Goal: Task Accomplishment & Management: Manage account settings

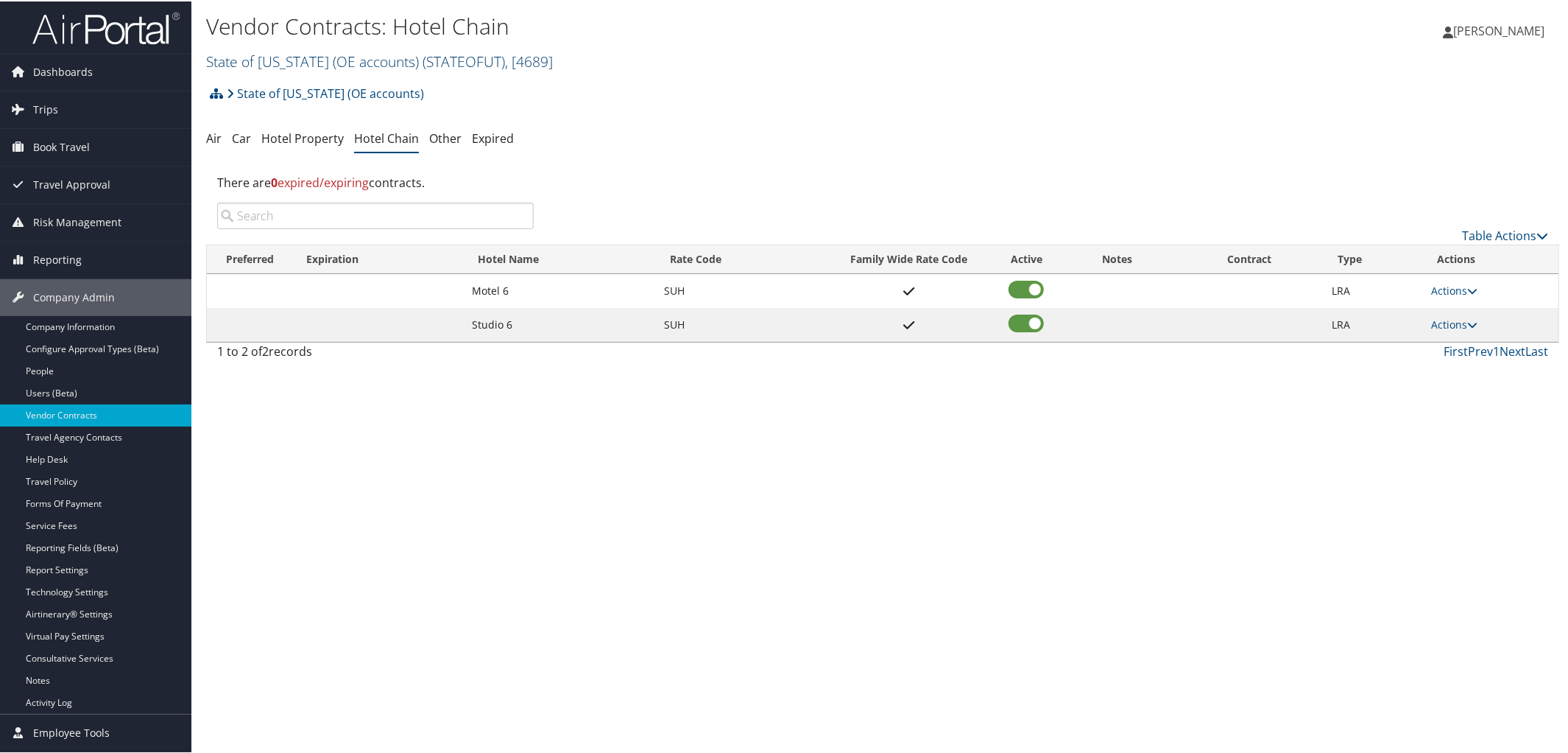
click at [314, 65] on link "State of Utah (OE accounts) ( STATEOFUT ) , [ 4689 ]" at bounding box center [379, 60] width 347 height 20
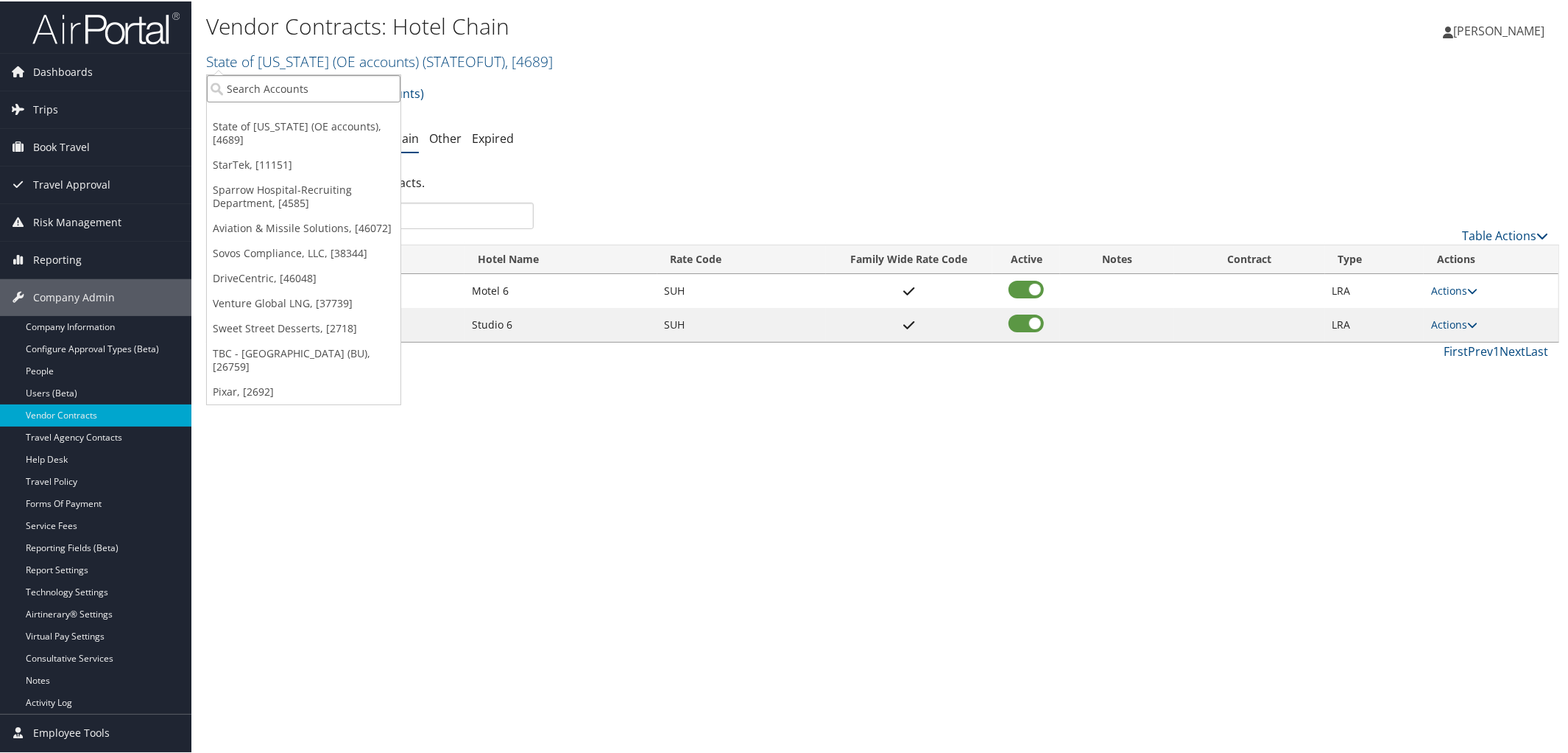
click at [319, 93] on input "search" at bounding box center [304, 87] width 194 height 27
type input "Venture"
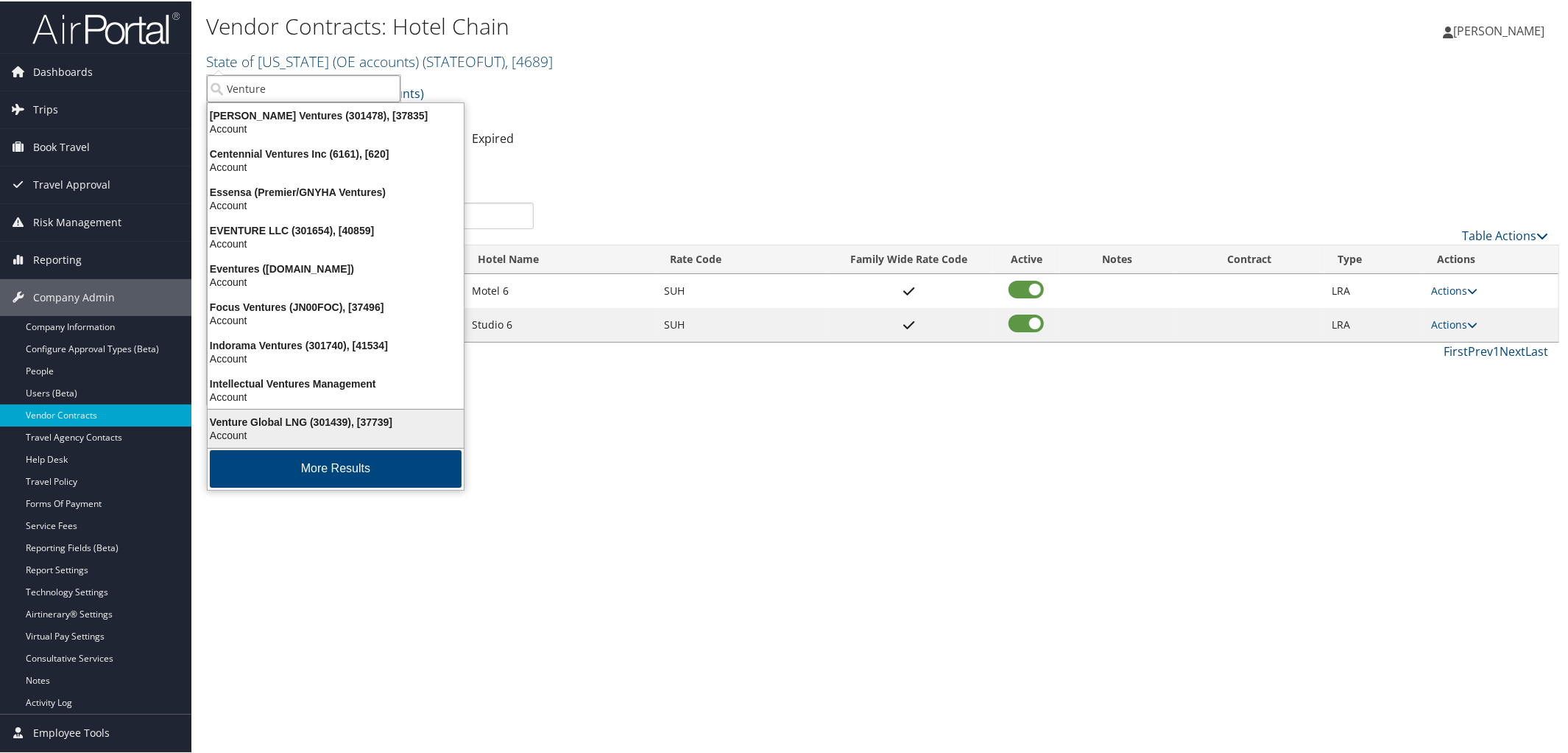
click at [294, 418] on div "Venture Global LNG (301439), [37739]" at bounding box center [335, 420] width 274 height 13
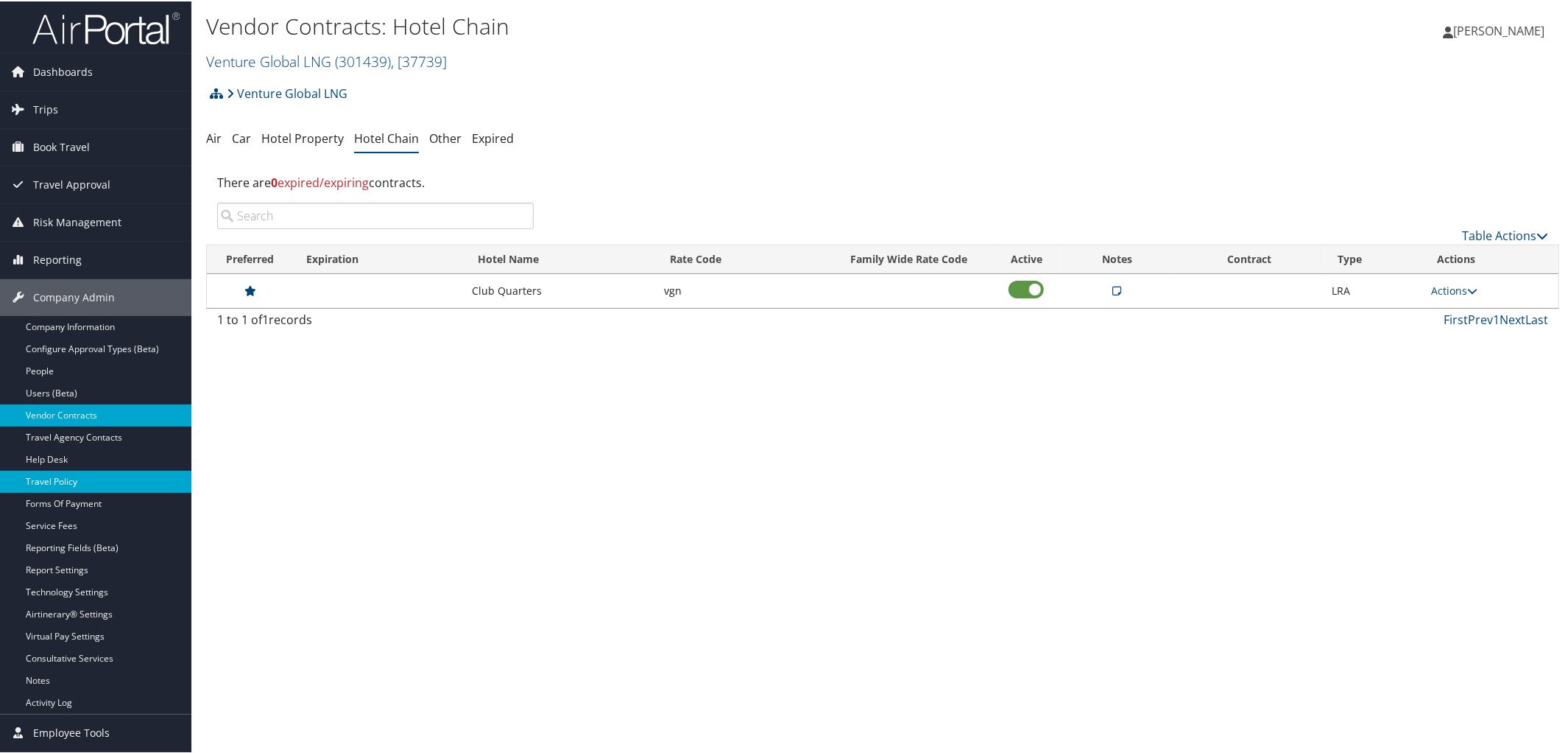
click at [75, 476] on link "Travel Policy" at bounding box center [95, 480] width 191 height 22
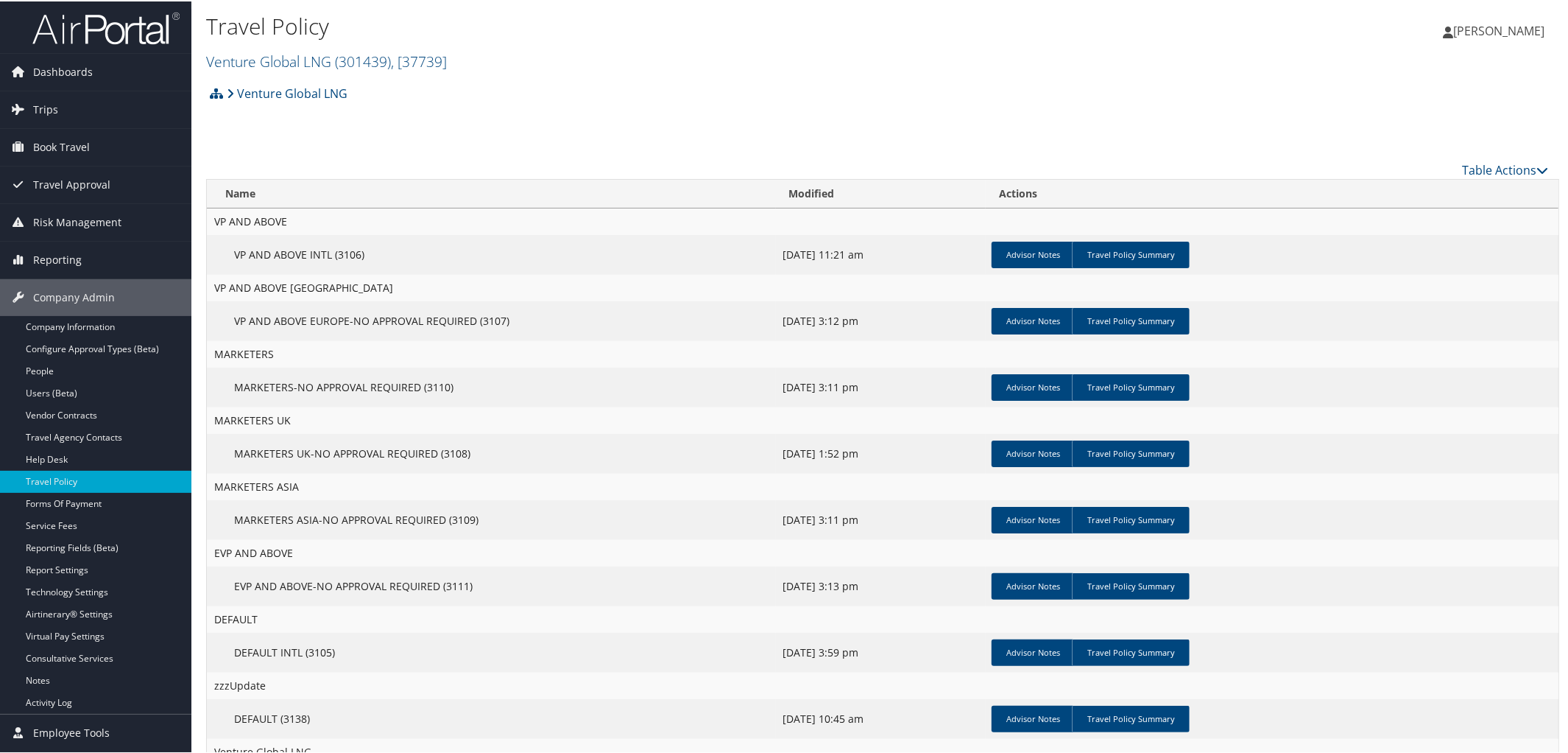
scroll to position [146, 0]
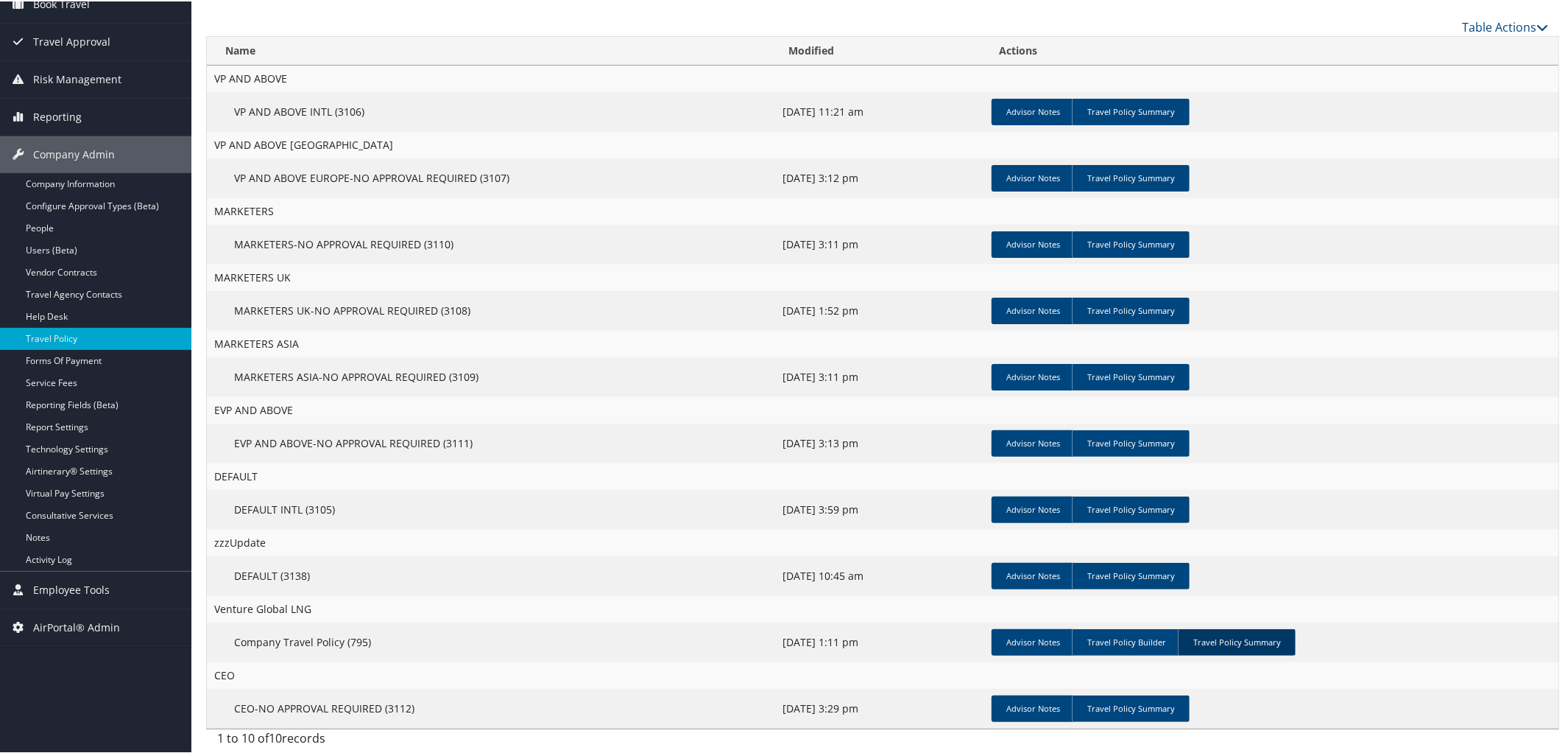
click at [1252, 640] on link "Travel Policy Summary" at bounding box center [1236, 640] width 117 height 26
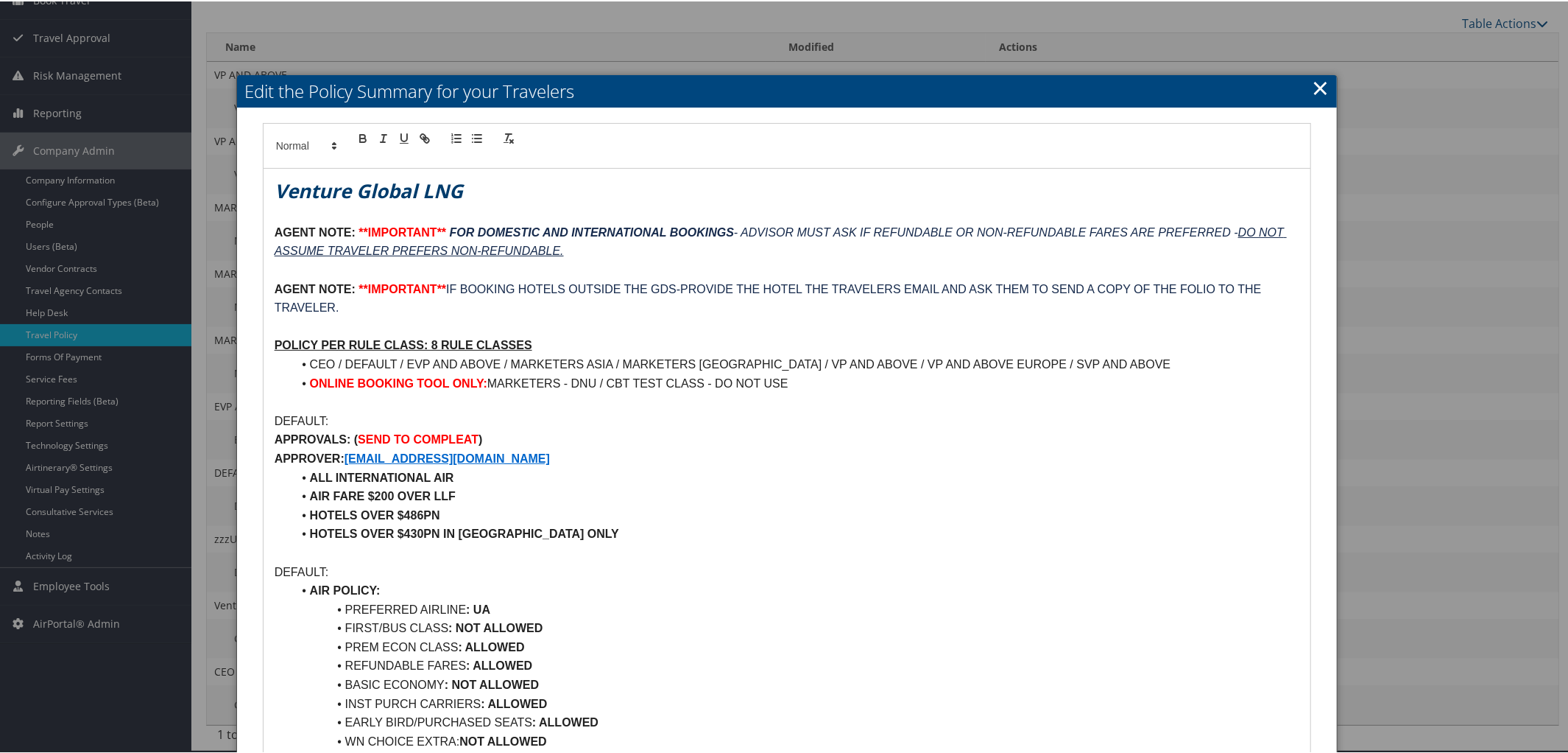
click at [1262, 289] on span "IF BOOKING HOTELS OUTSIDE THE GDS-PROVIDE THE HOTEL THE TRAVELERS EMAIL AND ASK…" at bounding box center [769, 297] width 990 height 31
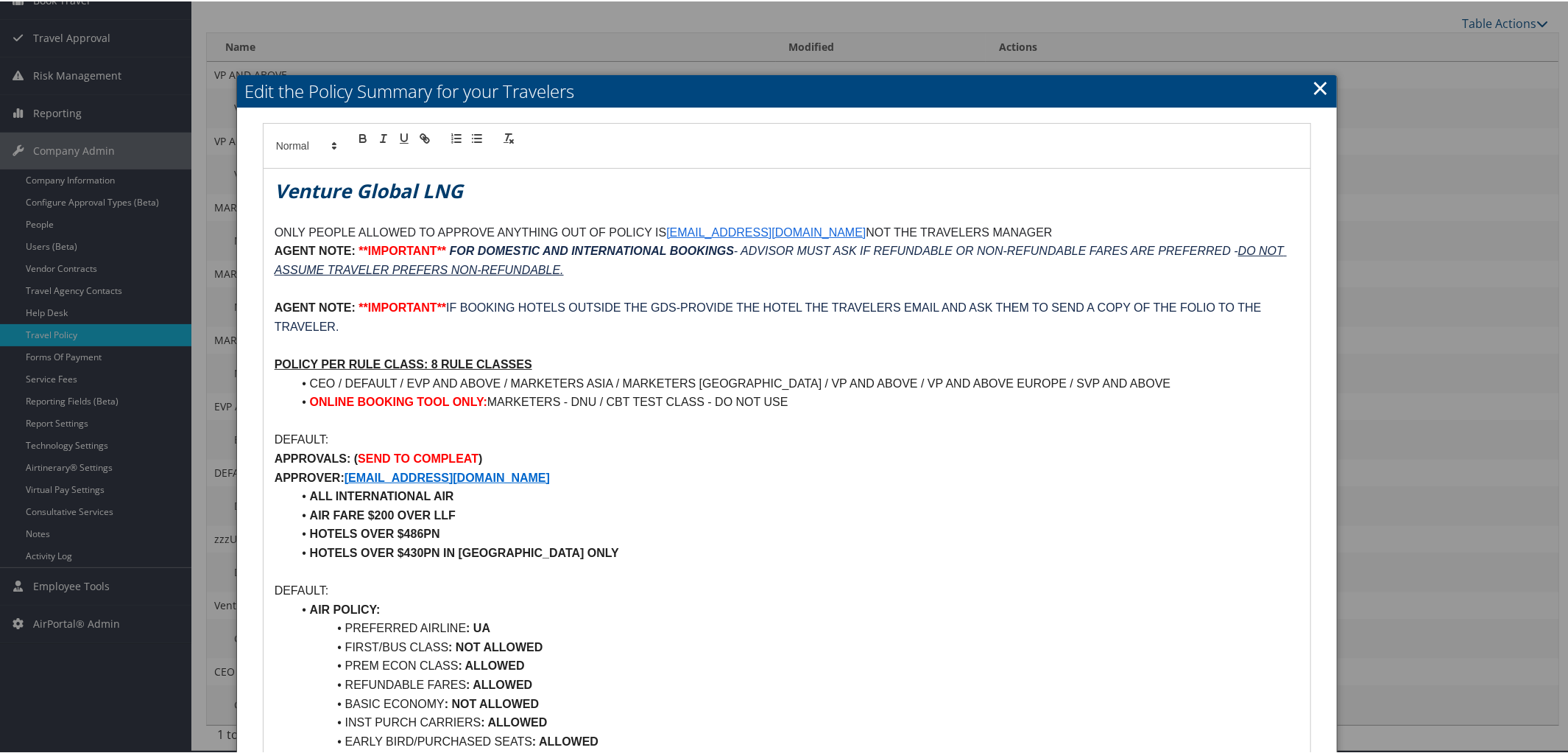
scroll to position [0, 0]
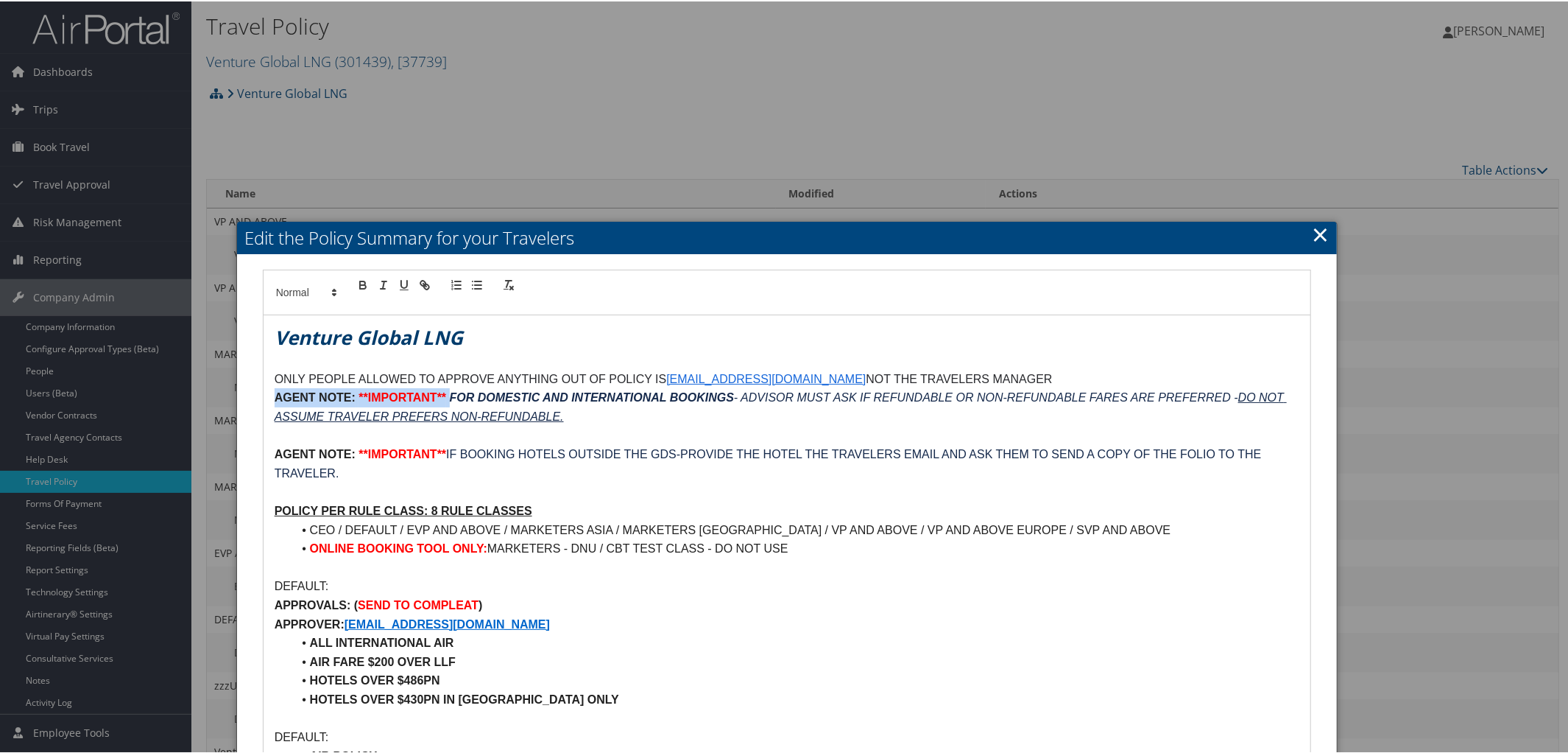
drag, startPoint x: 270, startPoint y: 396, endPoint x: 447, endPoint y: 396, distance: 177.0
copy p "AGENT NOTE: **IMPORTANT**"
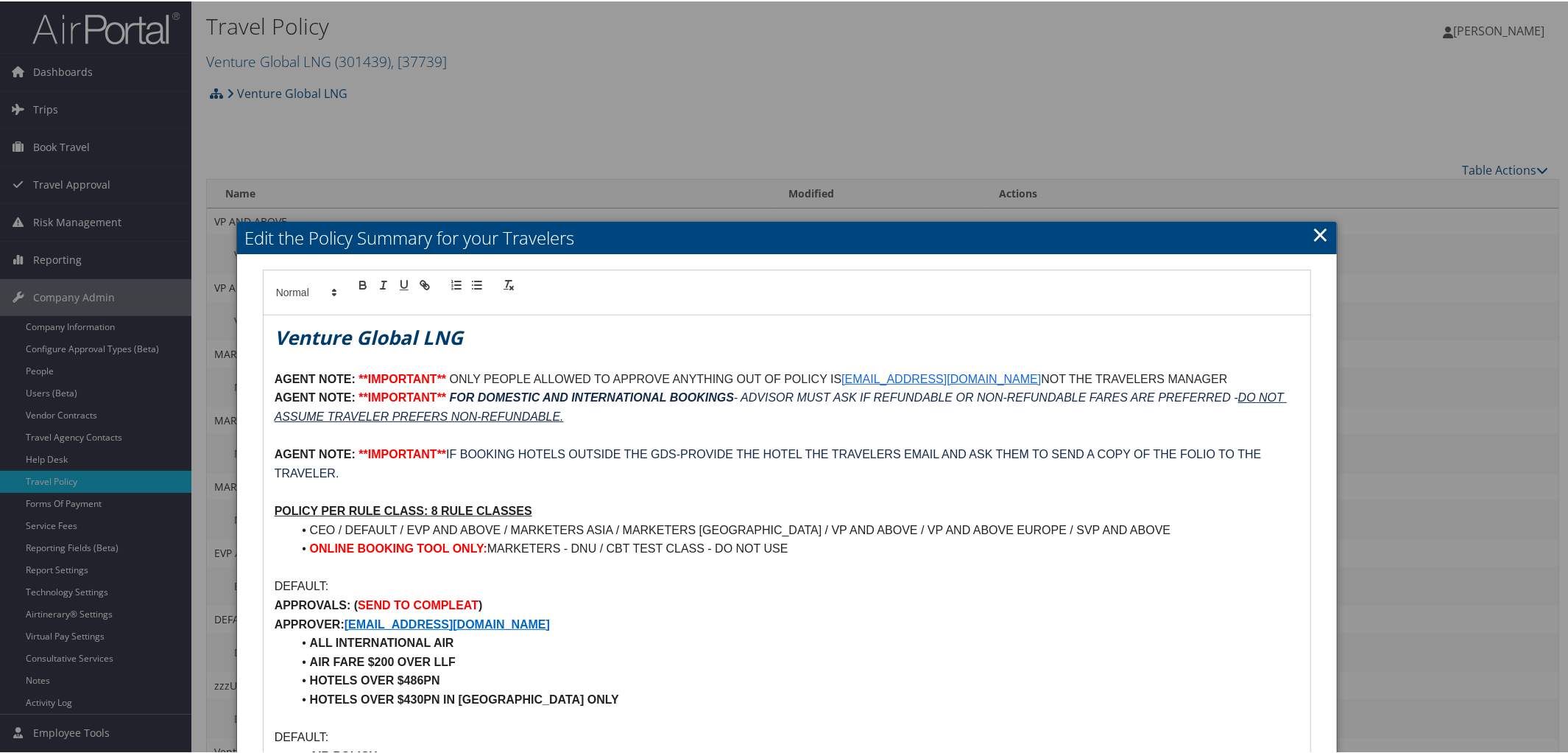
click at [1179, 372] on p "AGENT NOTE: **IMPORTANT** ONLY PEOPLE ALLOWED TO APPROVE ANYTHING OUT OF POLICY…" at bounding box center [787, 377] width 1025 height 19
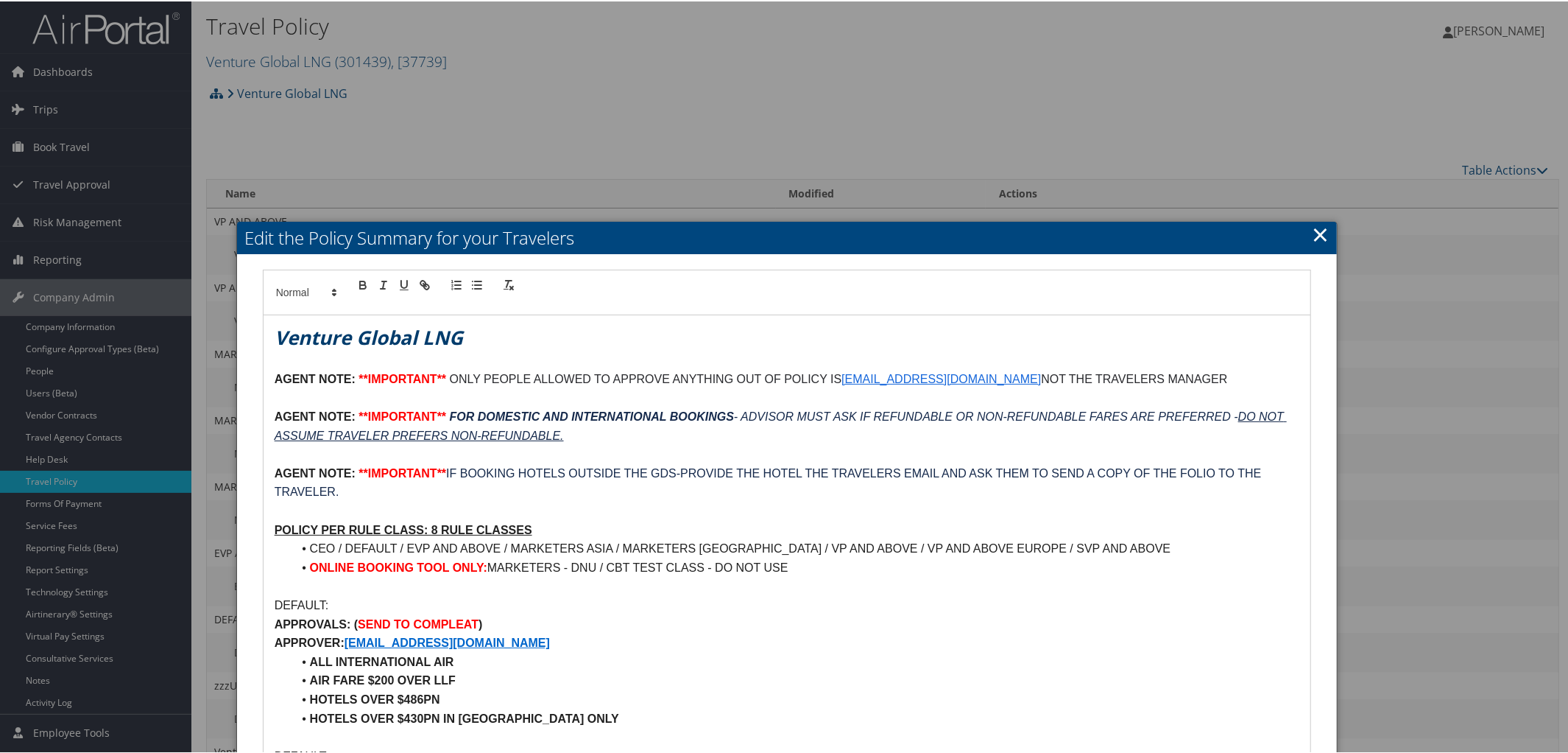
drag, startPoint x: 452, startPoint y: 373, endPoint x: 1216, endPoint y: 373, distance: 764.0
click at [1216, 373] on p "AGENT NOTE: **IMPORTANT** ONLY PEOPLE ALLOWED TO APPROVE ANYTHING OUT OF POLICY…" at bounding box center [787, 377] width 1025 height 19
click at [1169, 380] on u "NOT THE TRAVELERS MANAGER" at bounding box center [1148, 377] width 189 height 12
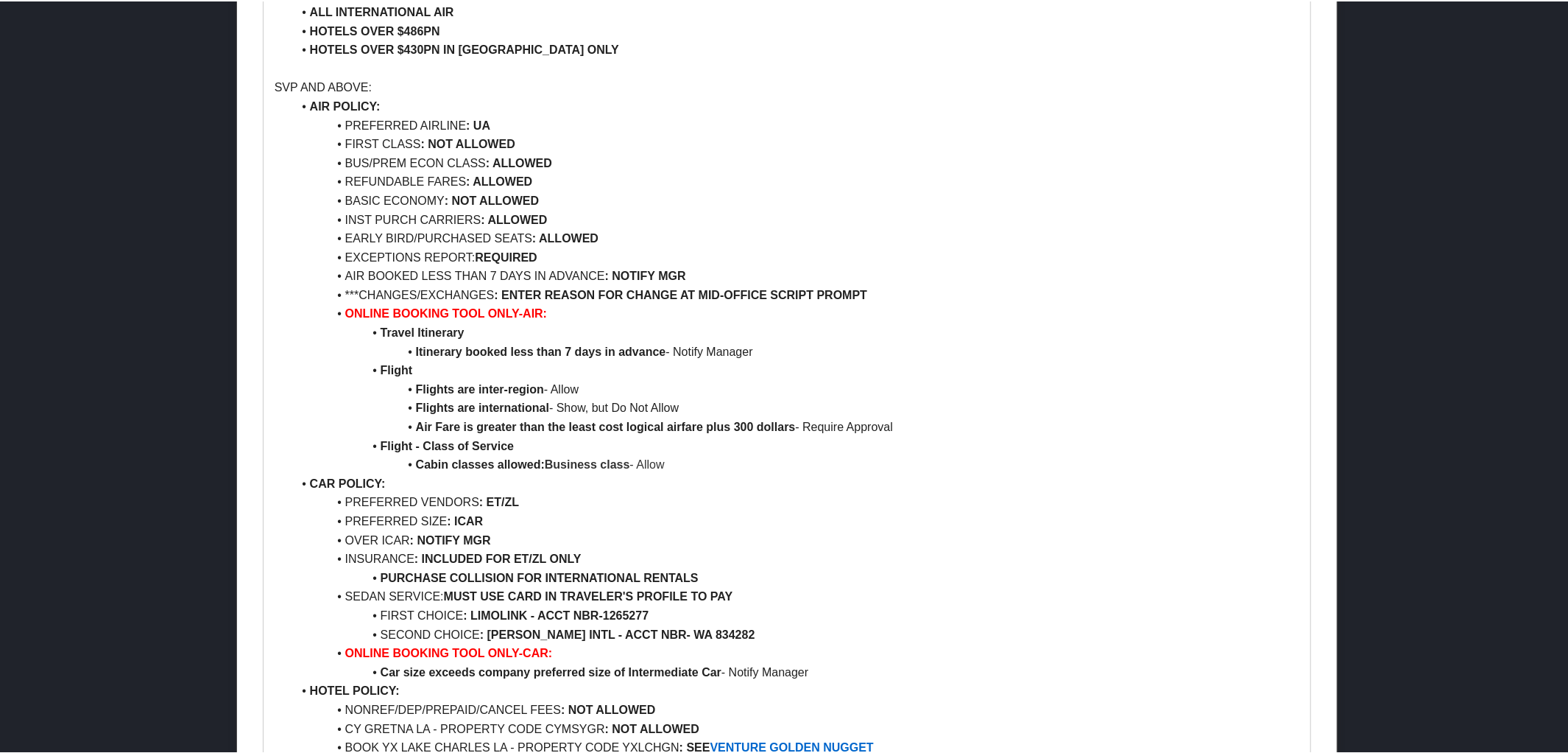
scroll to position [7618, 0]
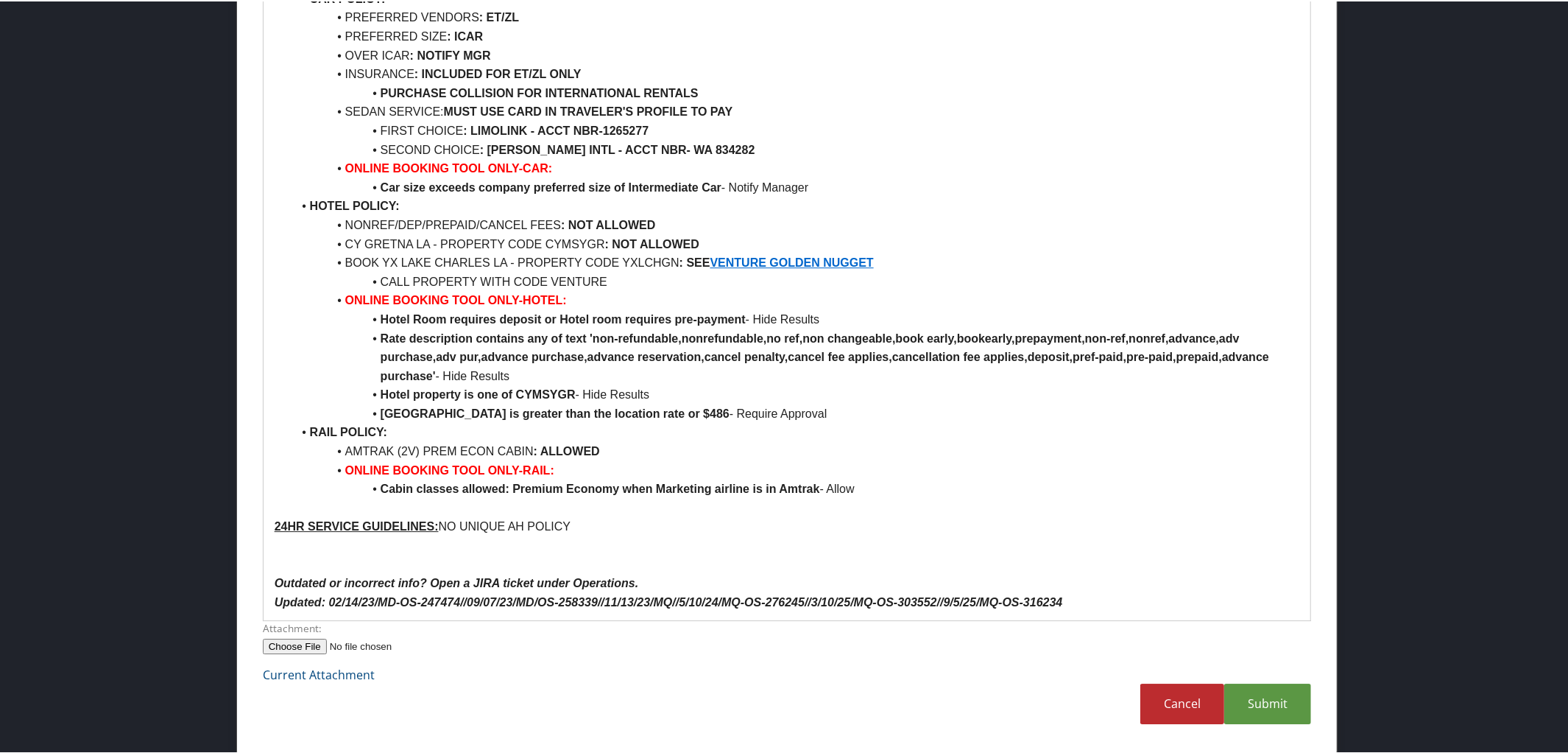
click at [1074, 594] on p "Updated: 02/14/23/MD-OS-247474//09/07/23/MD/OS-258339//11/13/23/MQ//5/10/24/MQ-…" at bounding box center [787, 601] width 1025 height 19
click at [1293, 717] on link "Submit" at bounding box center [1267, 702] width 87 height 41
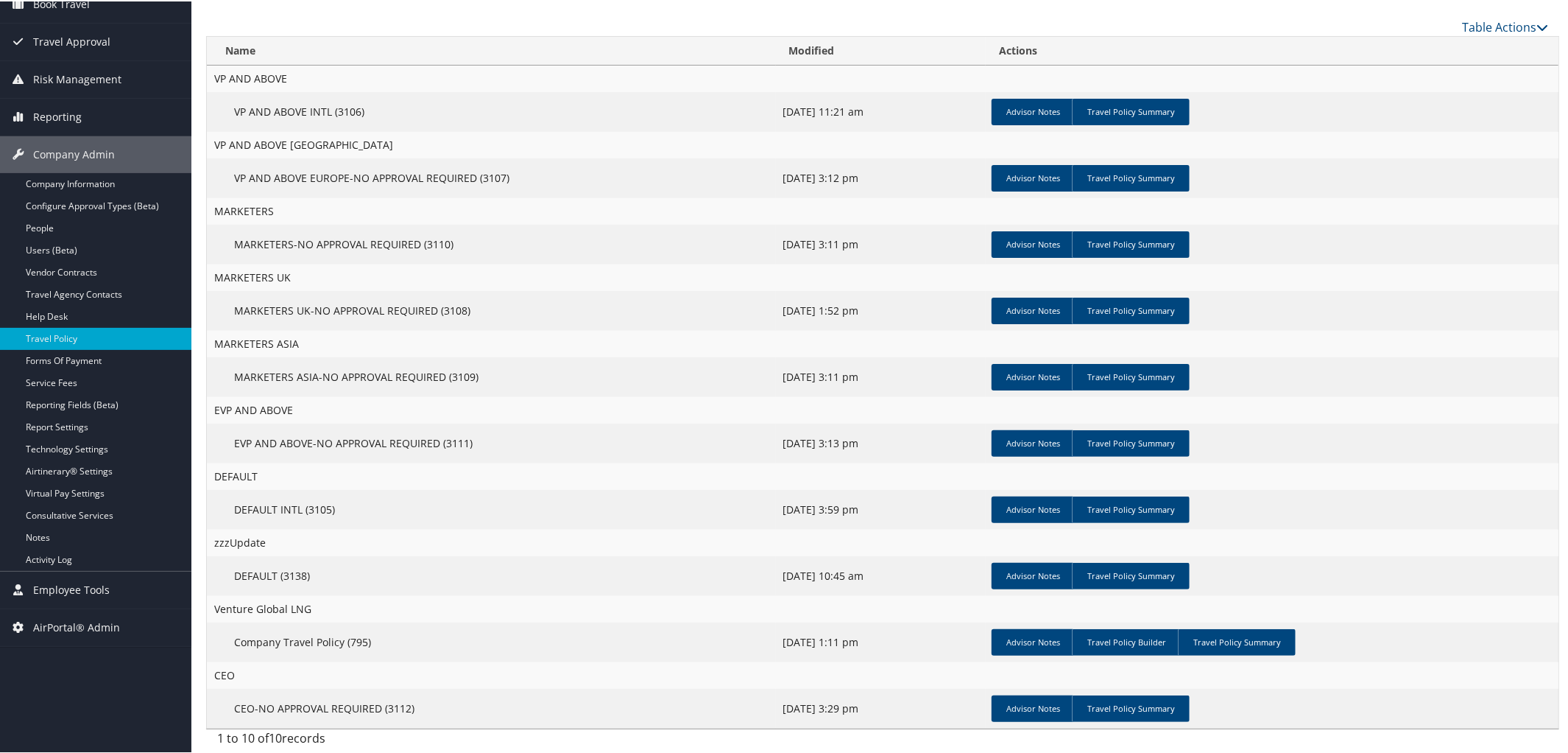
scroll to position [146, 0]
click at [1256, 645] on link "Travel Policy Summary" at bounding box center [1236, 640] width 117 height 26
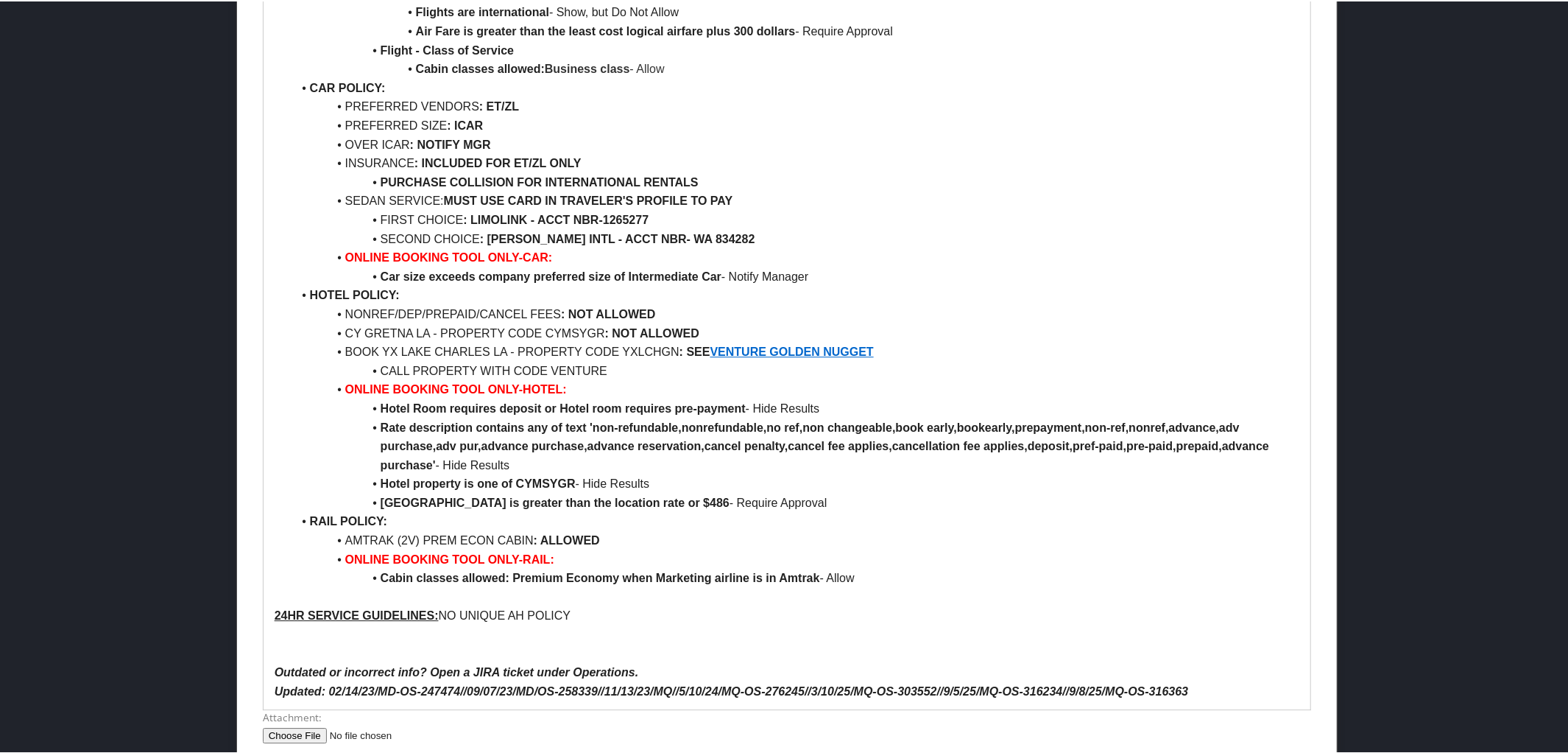
scroll to position [7618, 0]
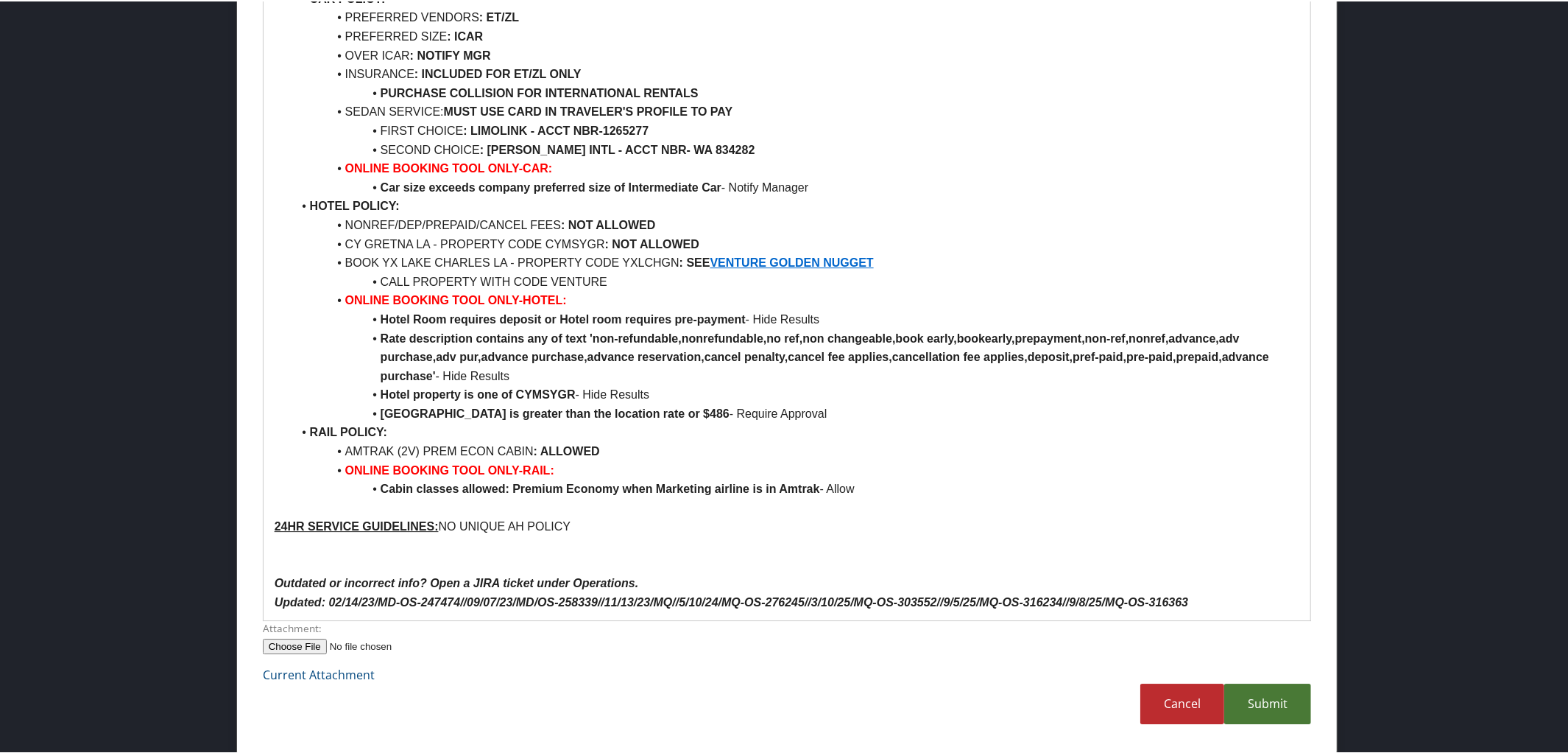
click at [1281, 702] on link "Submit" at bounding box center [1267, 702] width 87 height 41
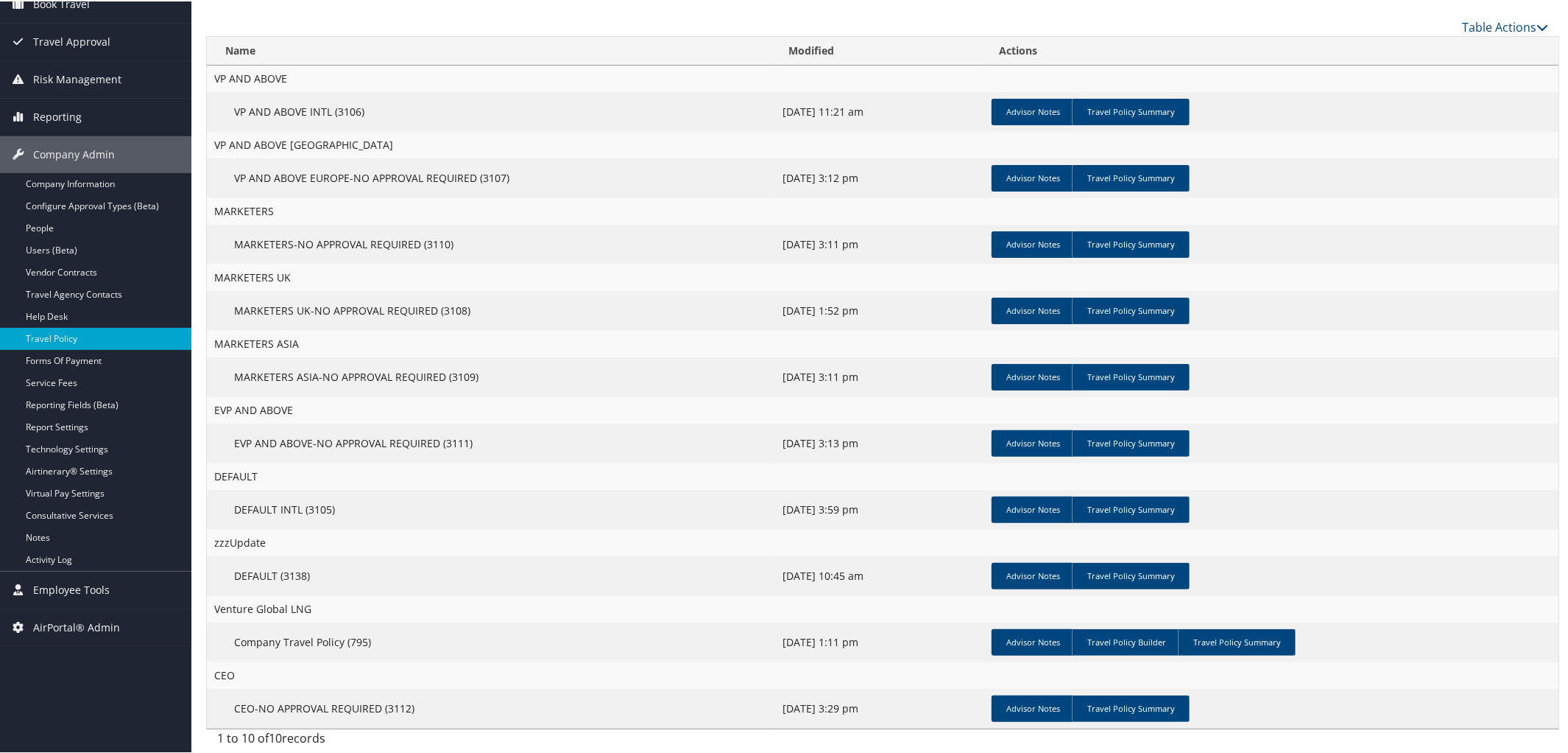
scroll to position [0, 0]
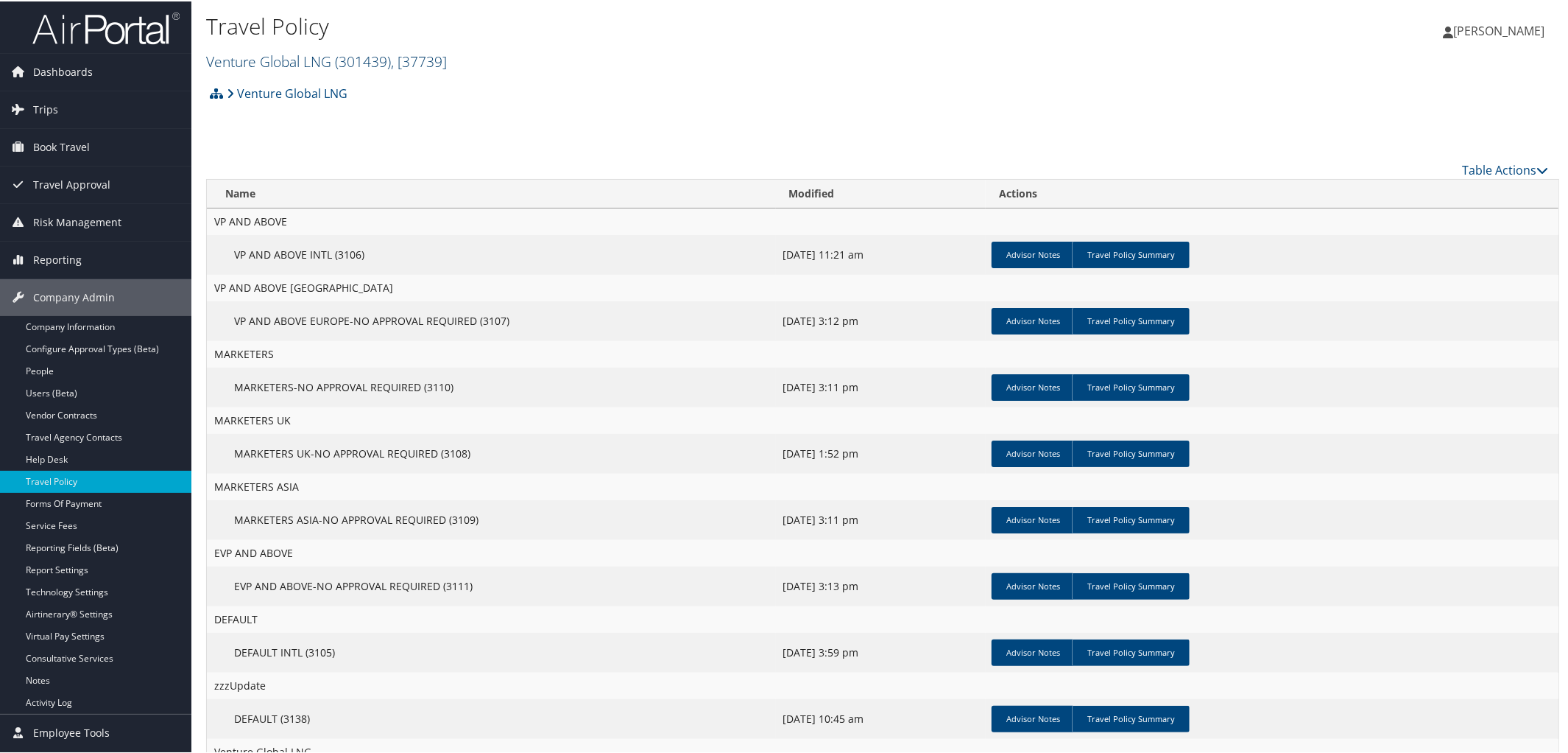
click at [266, 60] on link "Venture Global LNG ( 301439 ) , [ 37739 ]" at bounding box center [326, 60] width 241 height 20
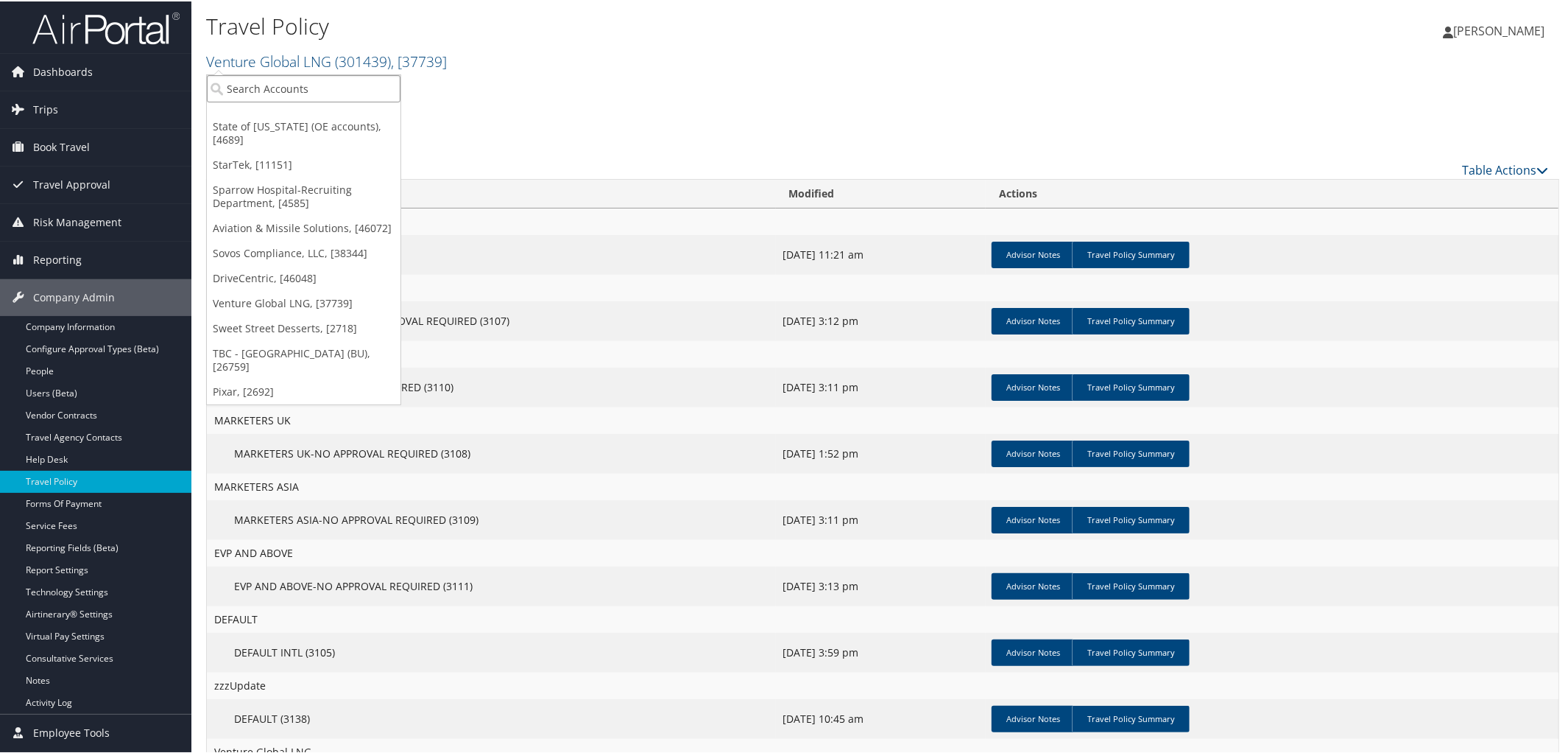
click at [283, 74] on input "search" at bounding box center [304, 87] width 194 height 27
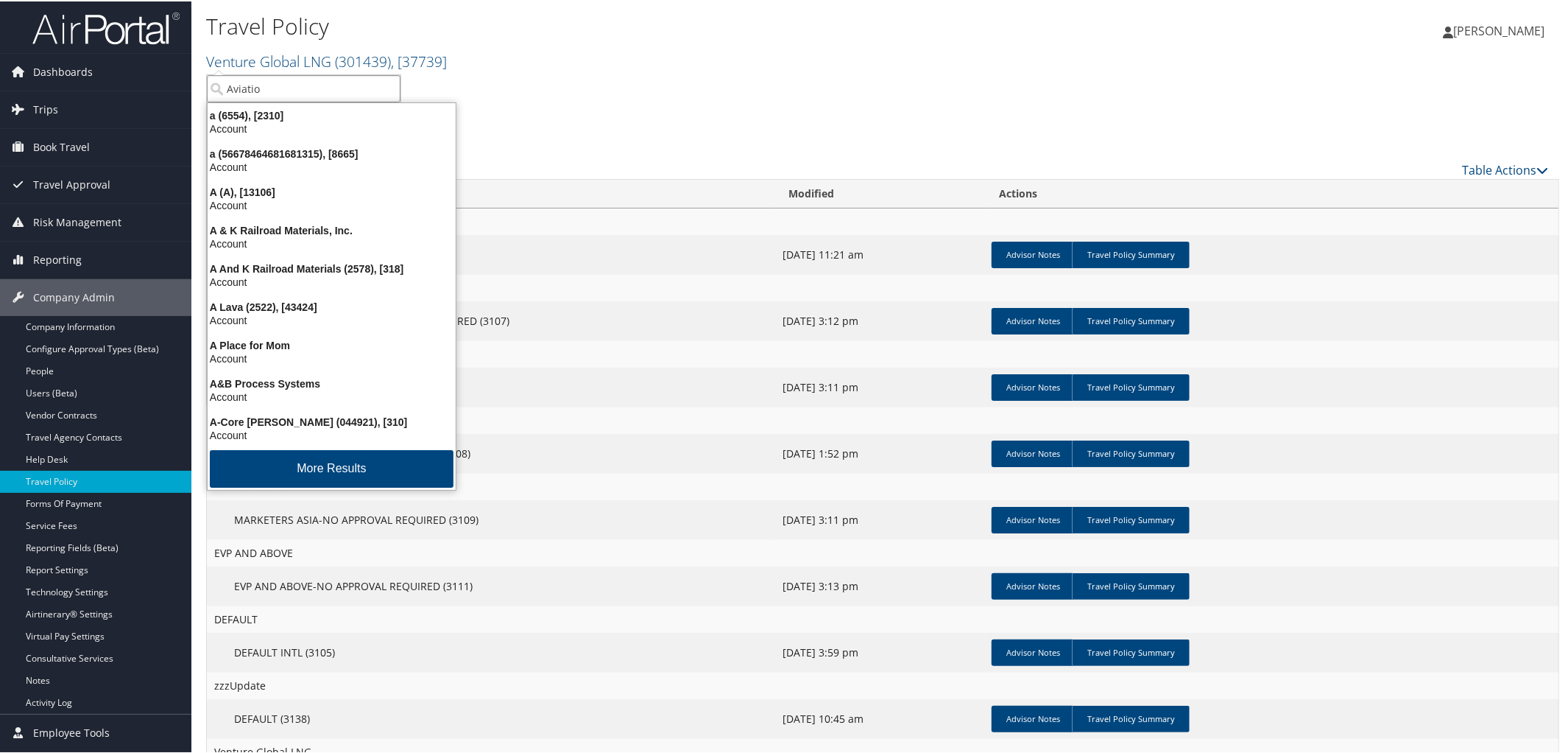
type input "Aviation"
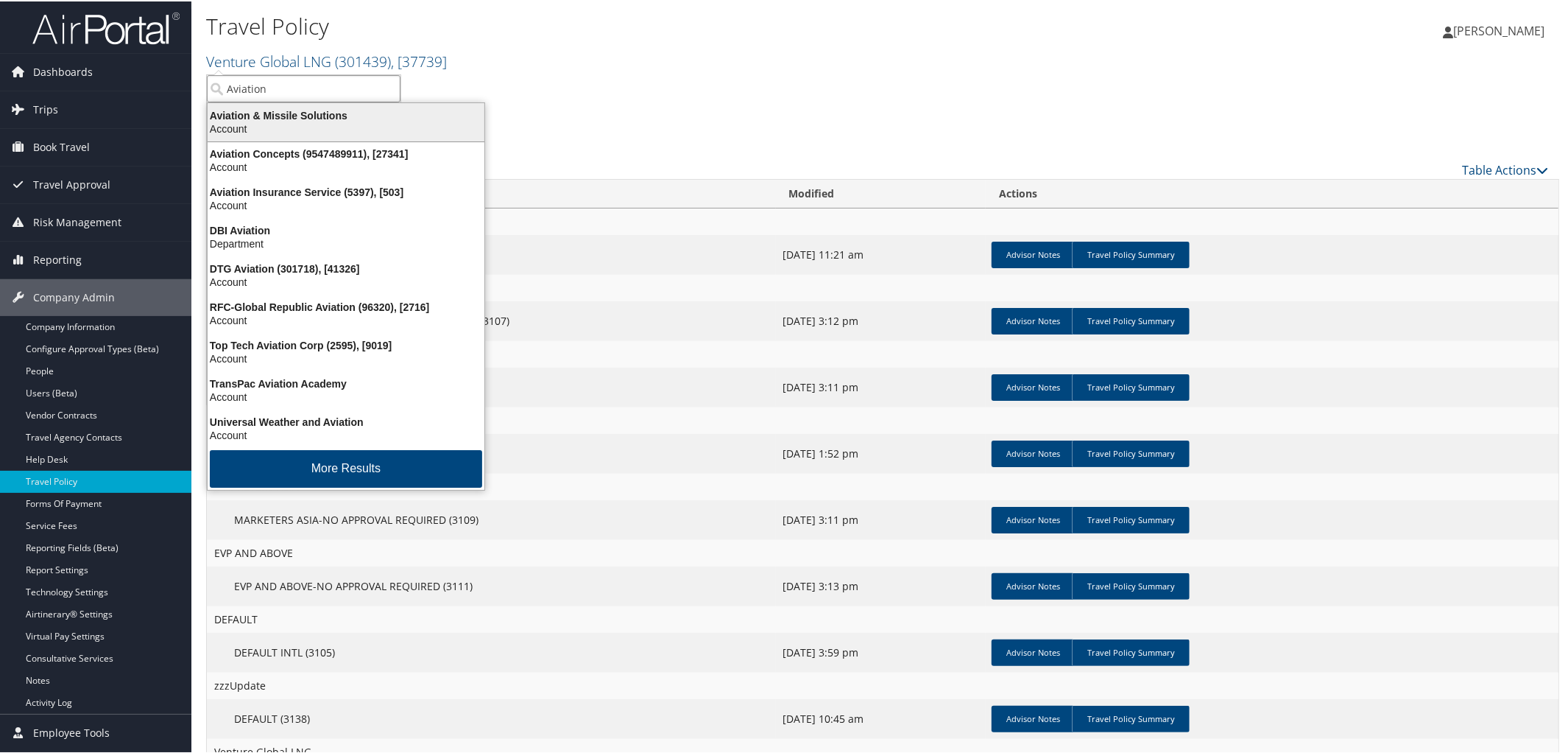
click at [296, 115] on div "Aviation & Missile Solutions" at bounding box center [346, 114] width 294 height 13
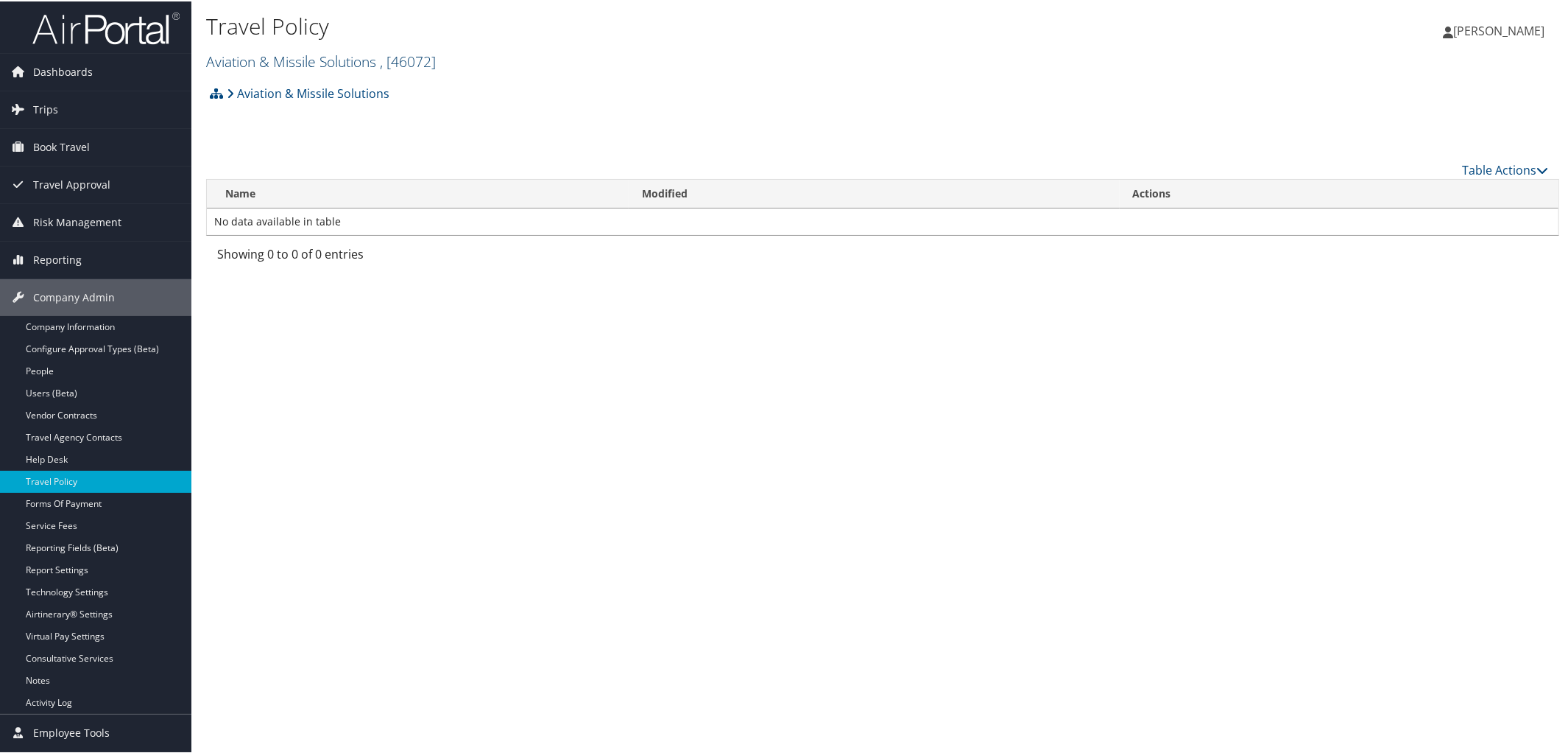
click at [323, 54] on link "Aviation & Missile Solutions , [ 46072 ]" at bounding box center [321, 60] width 230 height 20
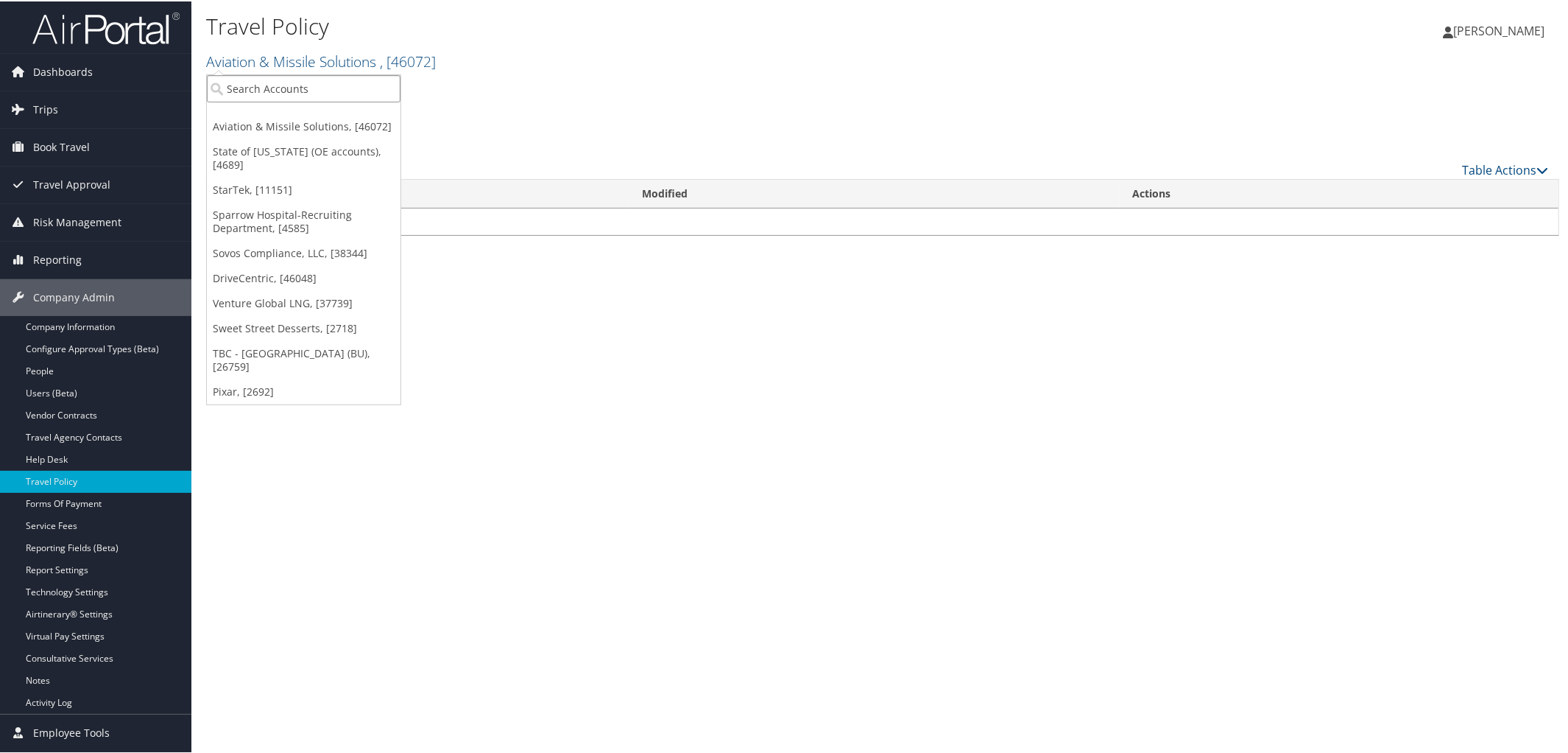
click at [338, 82] on input "search" at bounding box center [304, 87] width 194 height 27
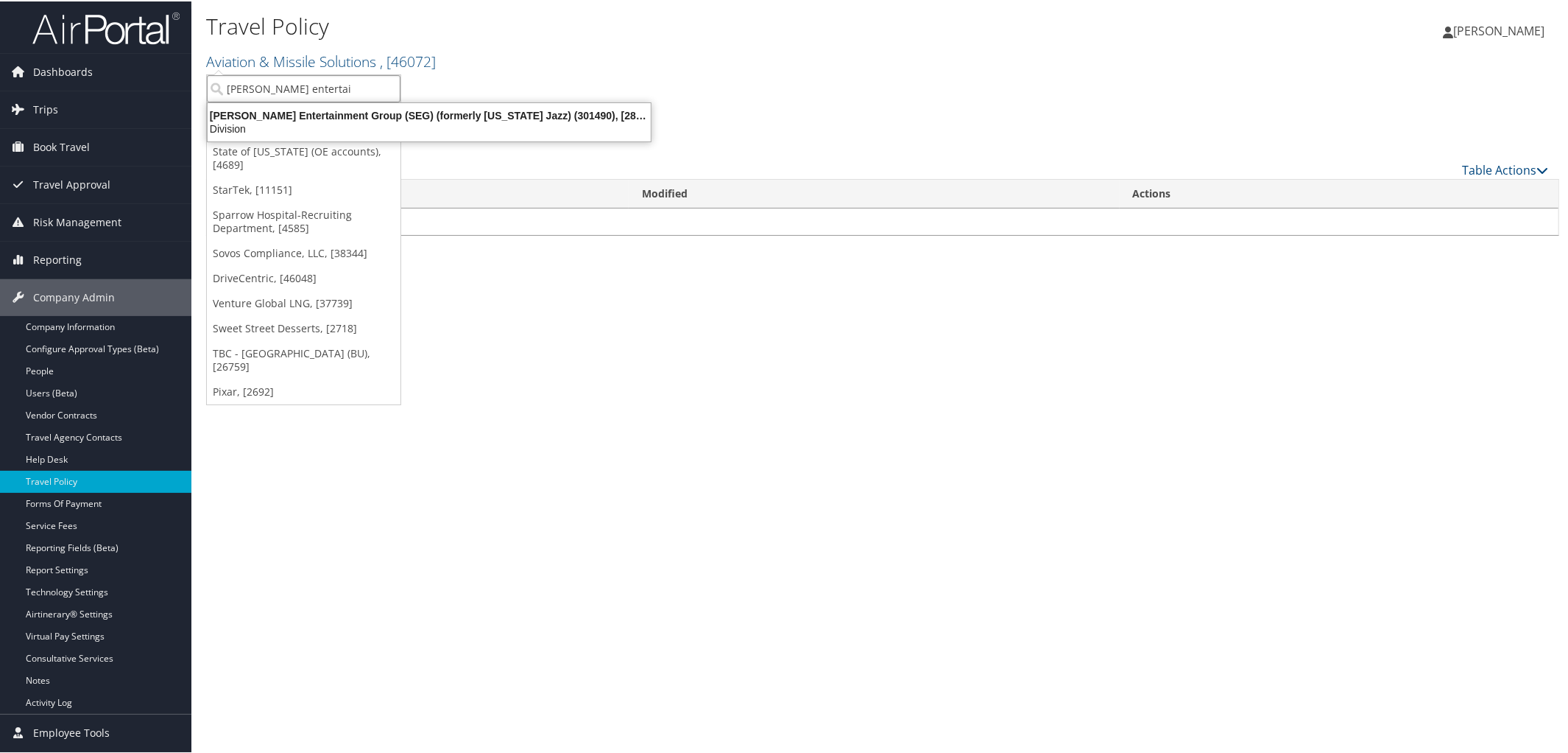
type input "[PERSON_NAME] entertain"
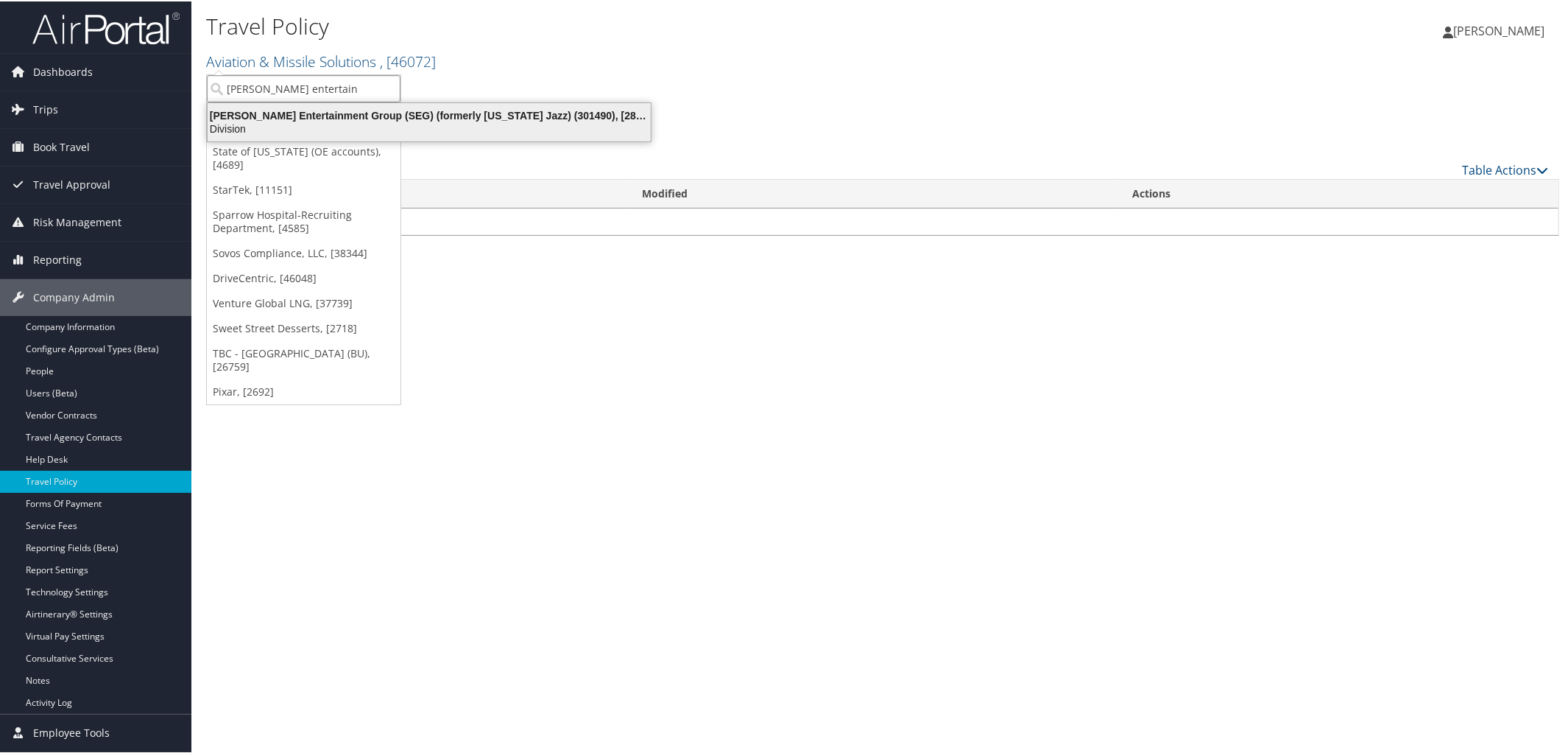
click at [484, 126] on div "Division" at bounding box center [428, 127] width 461 height 13
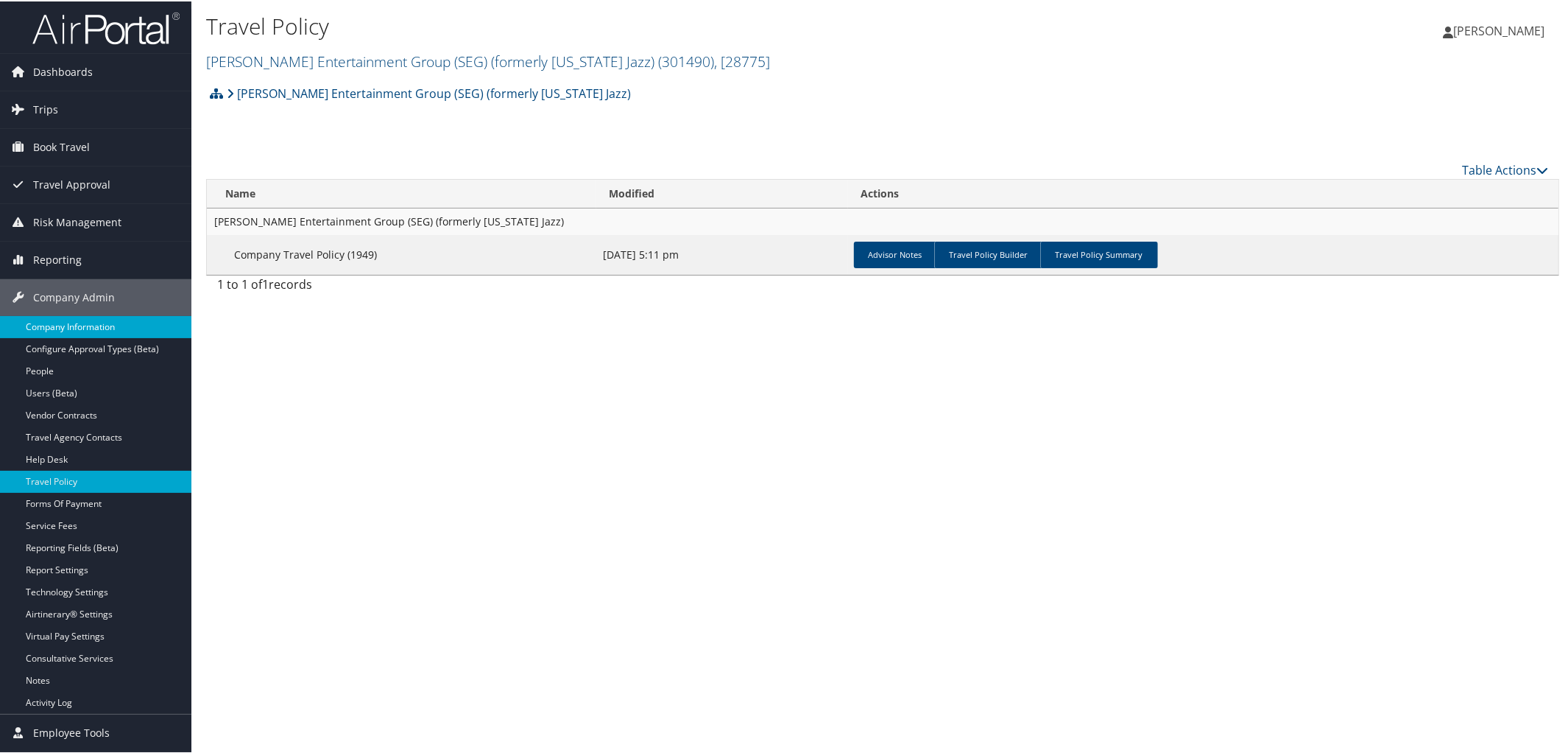
click at [90, 329] on link "Company Information" at bounding box center [95, 325] width 191 height 22
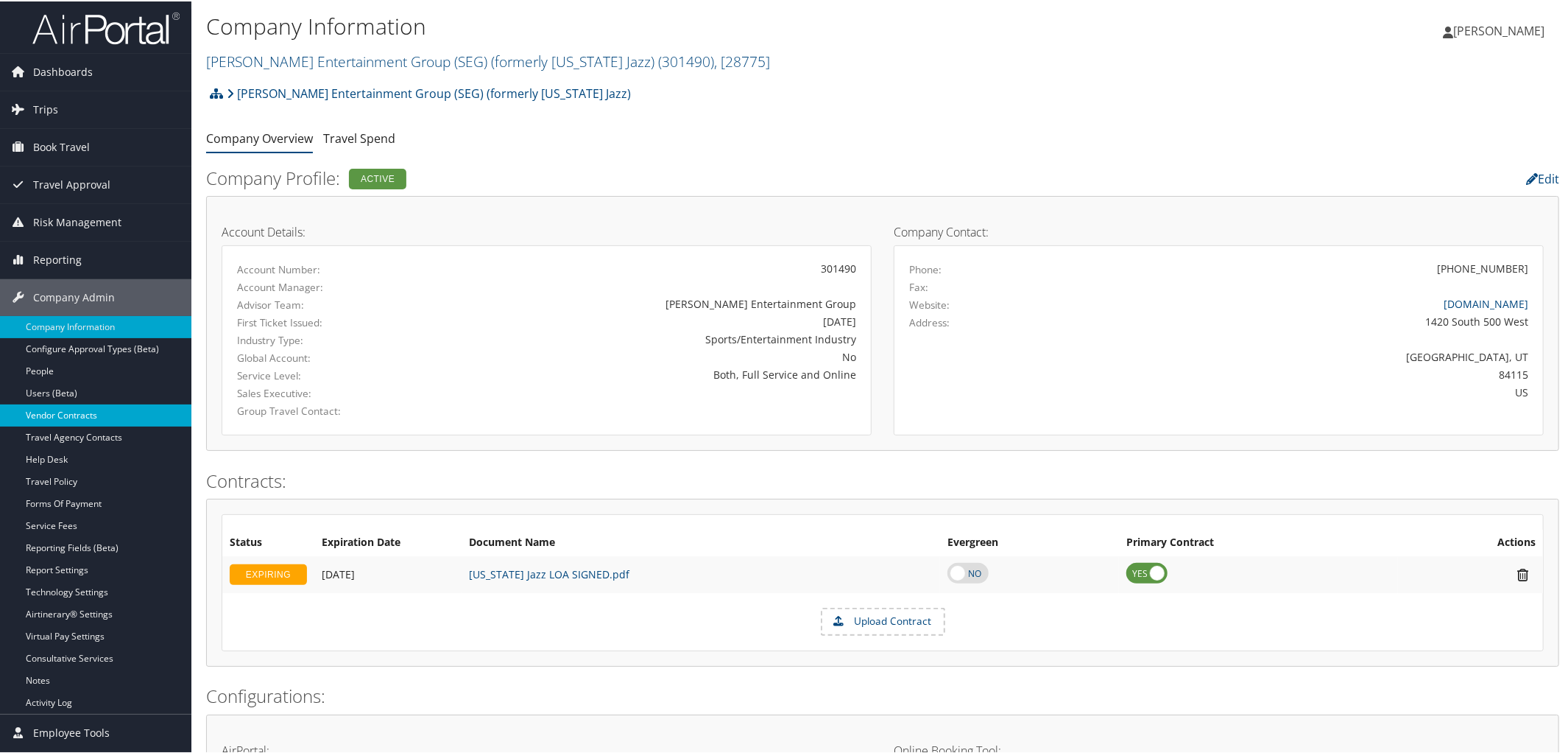
click at [88, 411] on link "Vendor Contracts" at bounding box center [95, 414] width 191 height 22
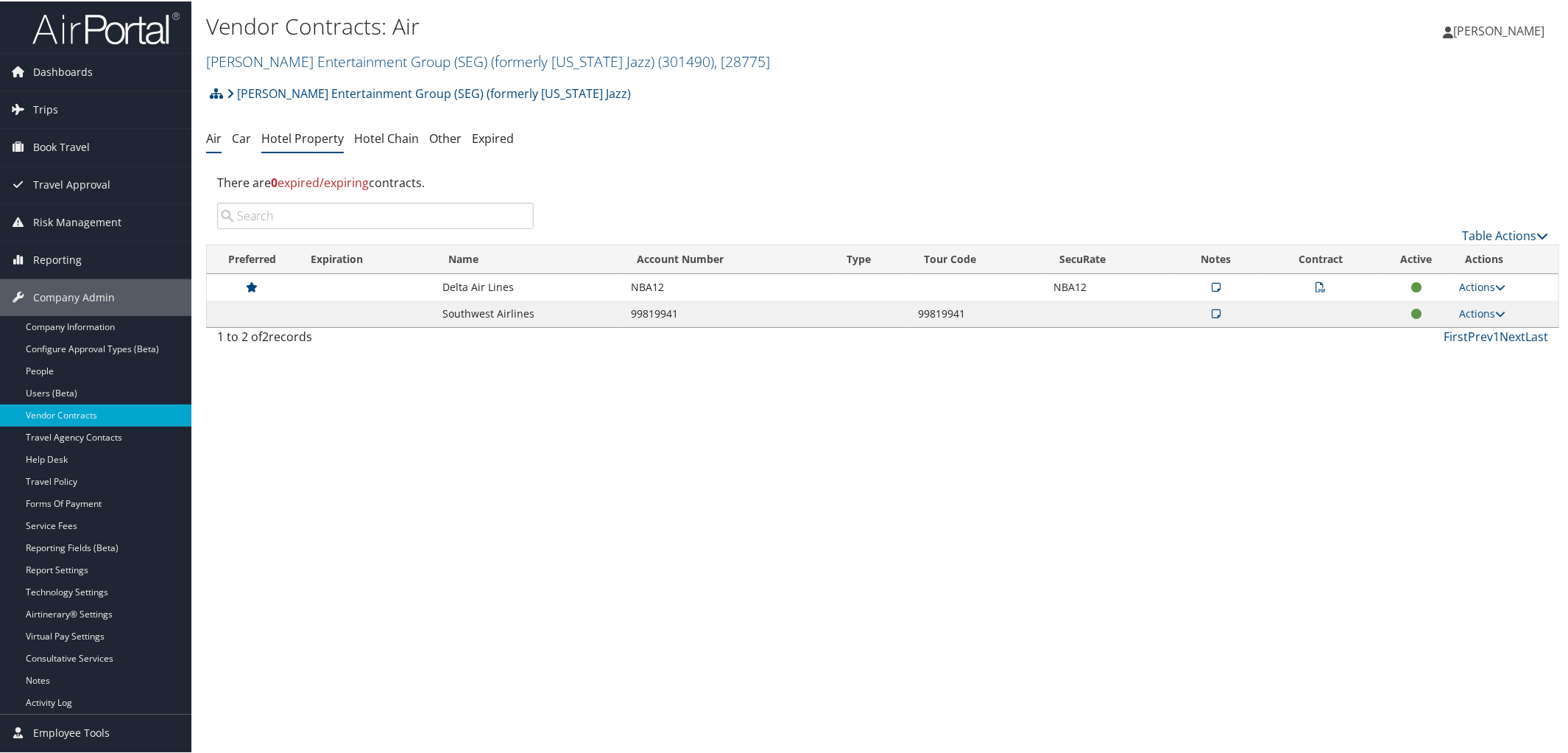
click at [298, 141] on link "Hotel Property" at bounding box center [303, 137] width 83 height 17
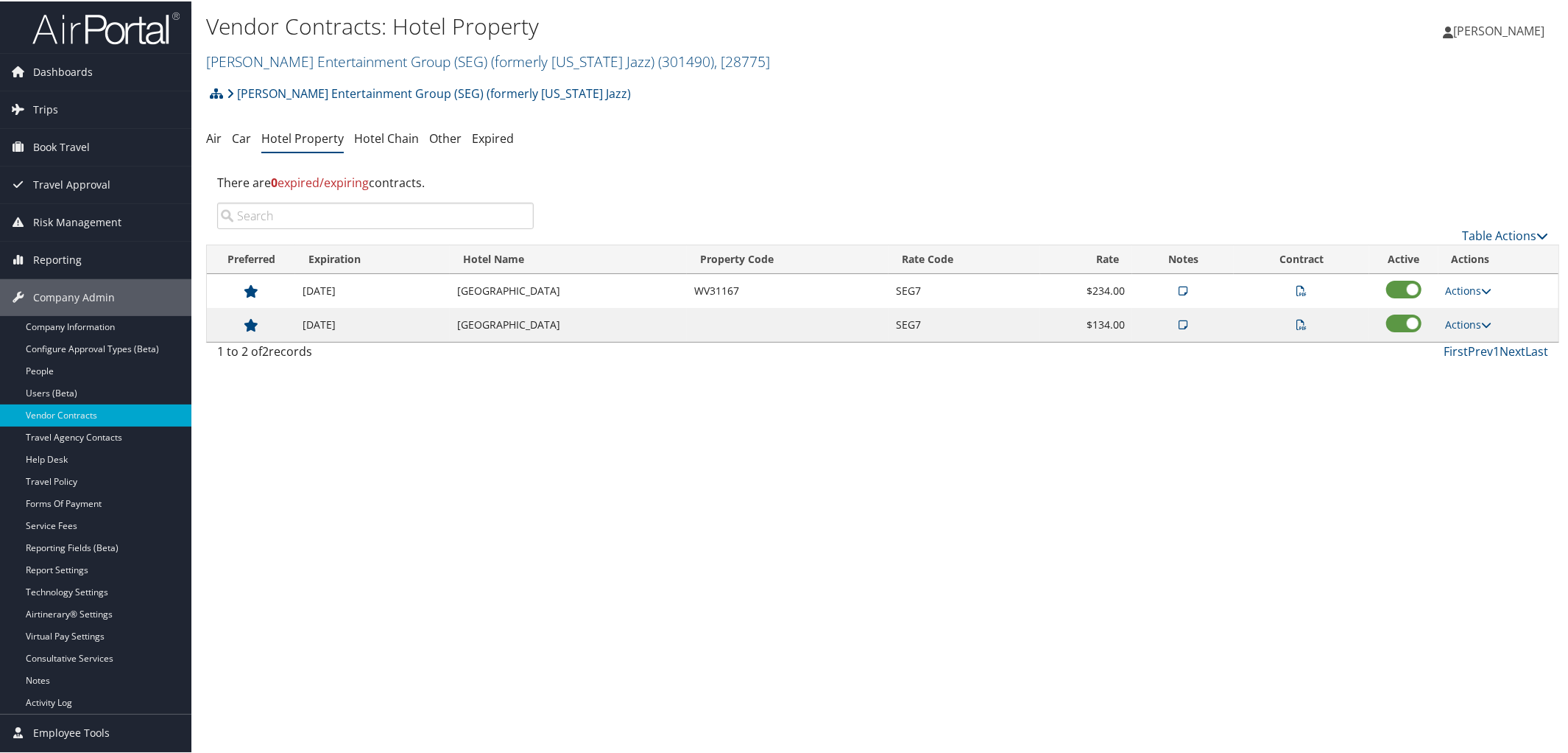
click at [1298, 327] on icon at bounding box center [1301, 323] width 10 height 10
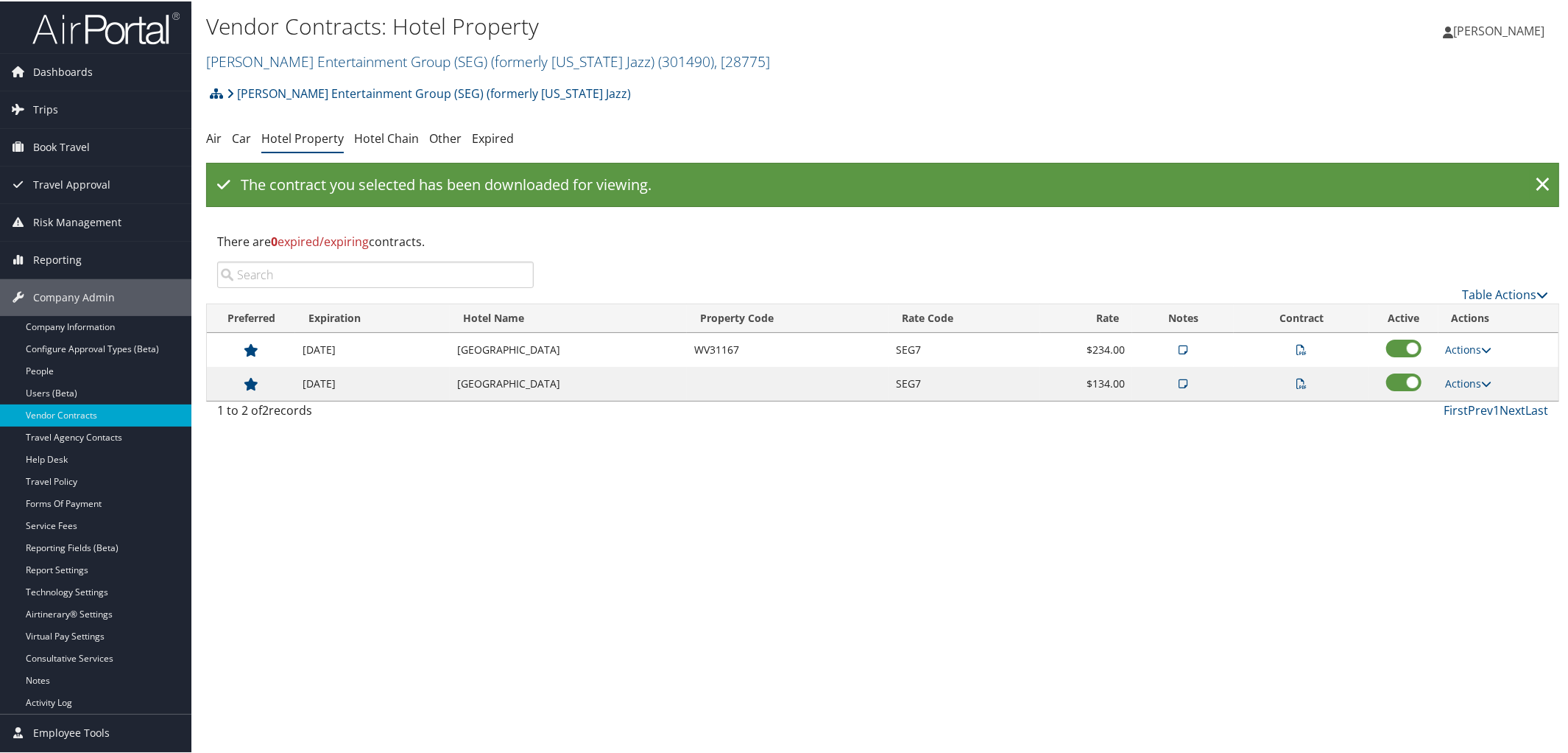
click at [1178, 384] on icon at bounding box center [1183, 382] width 9 height 10
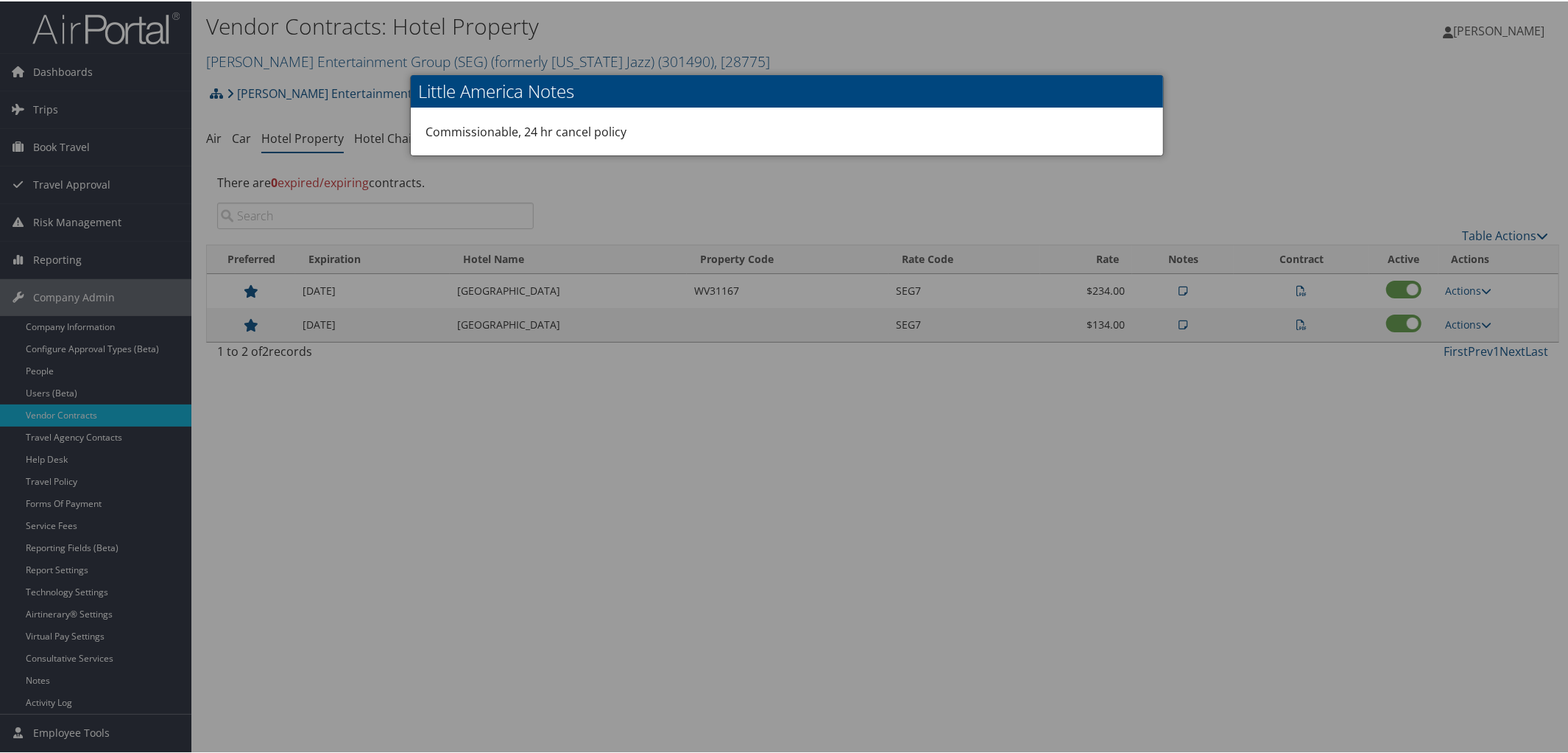
click at [1230, 140] on div at bounding box center [786, 376] width 1574 height 753
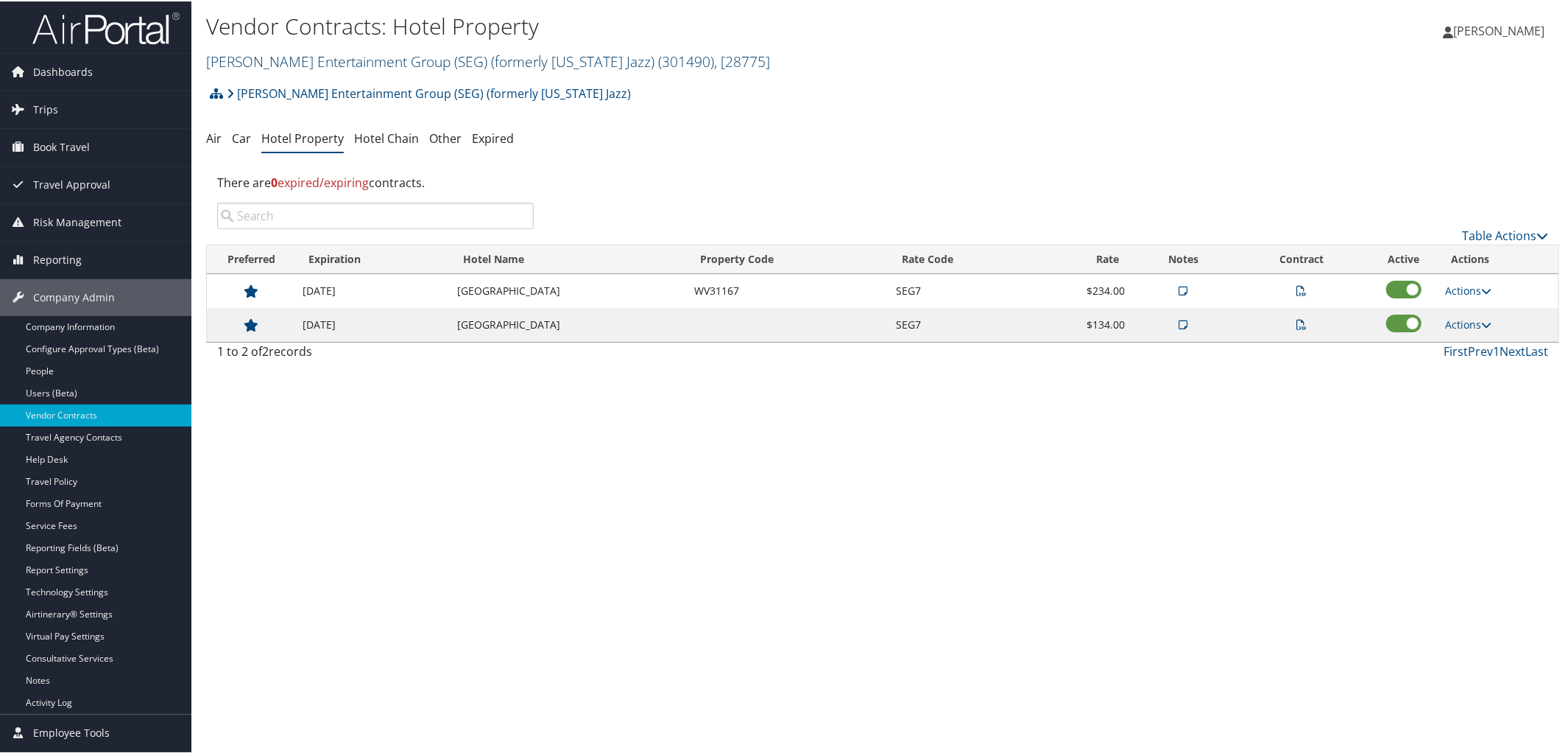
click at [318, 57] on link "Smith Entertainment Group (SEG) (formerly Utah Jazz) ( 301490 ) , [ 28775 ]" at bounding box center [488, 60] width 564 height 20
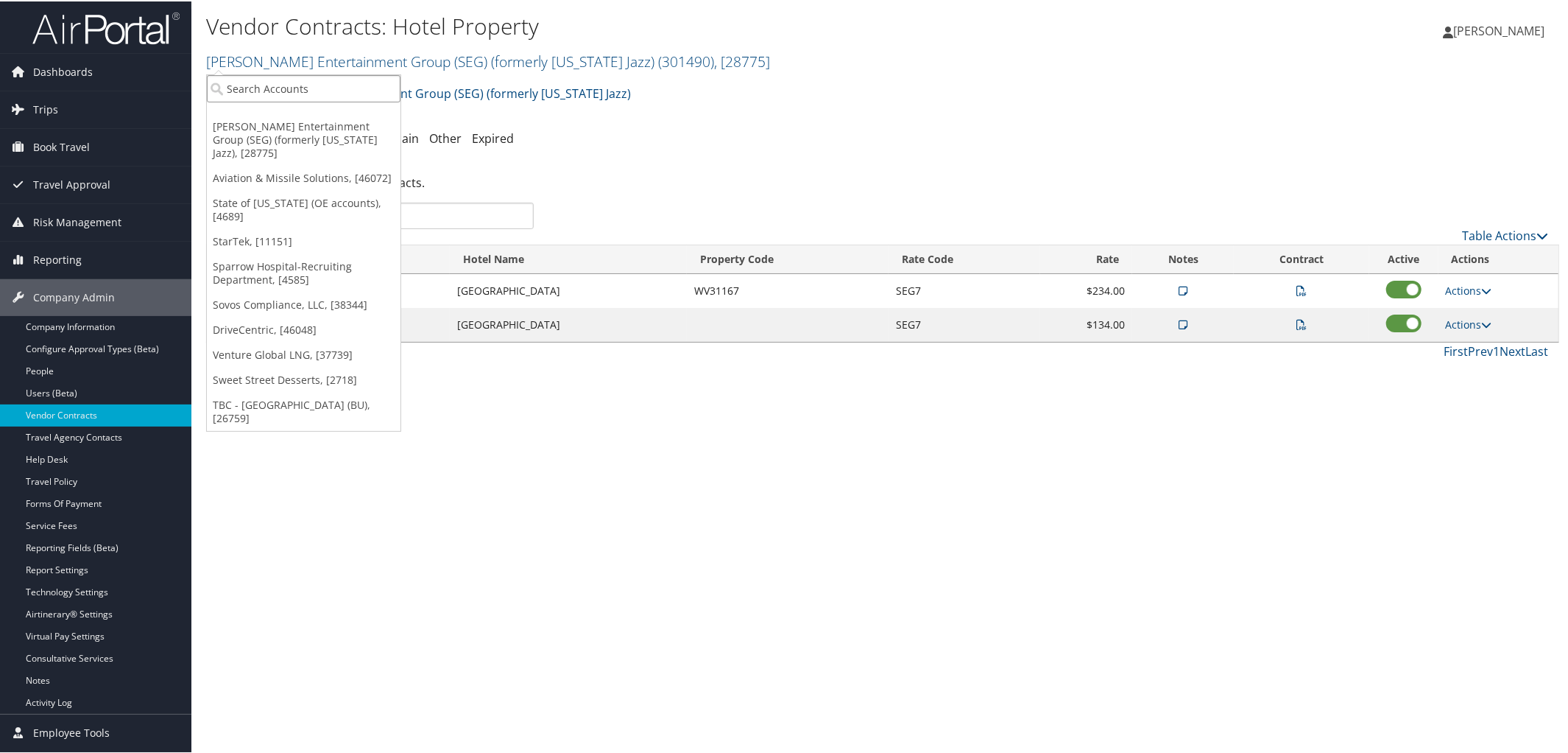
click at [318, 80] on input "search" at bounding box center [304, 87] width 194 height 27
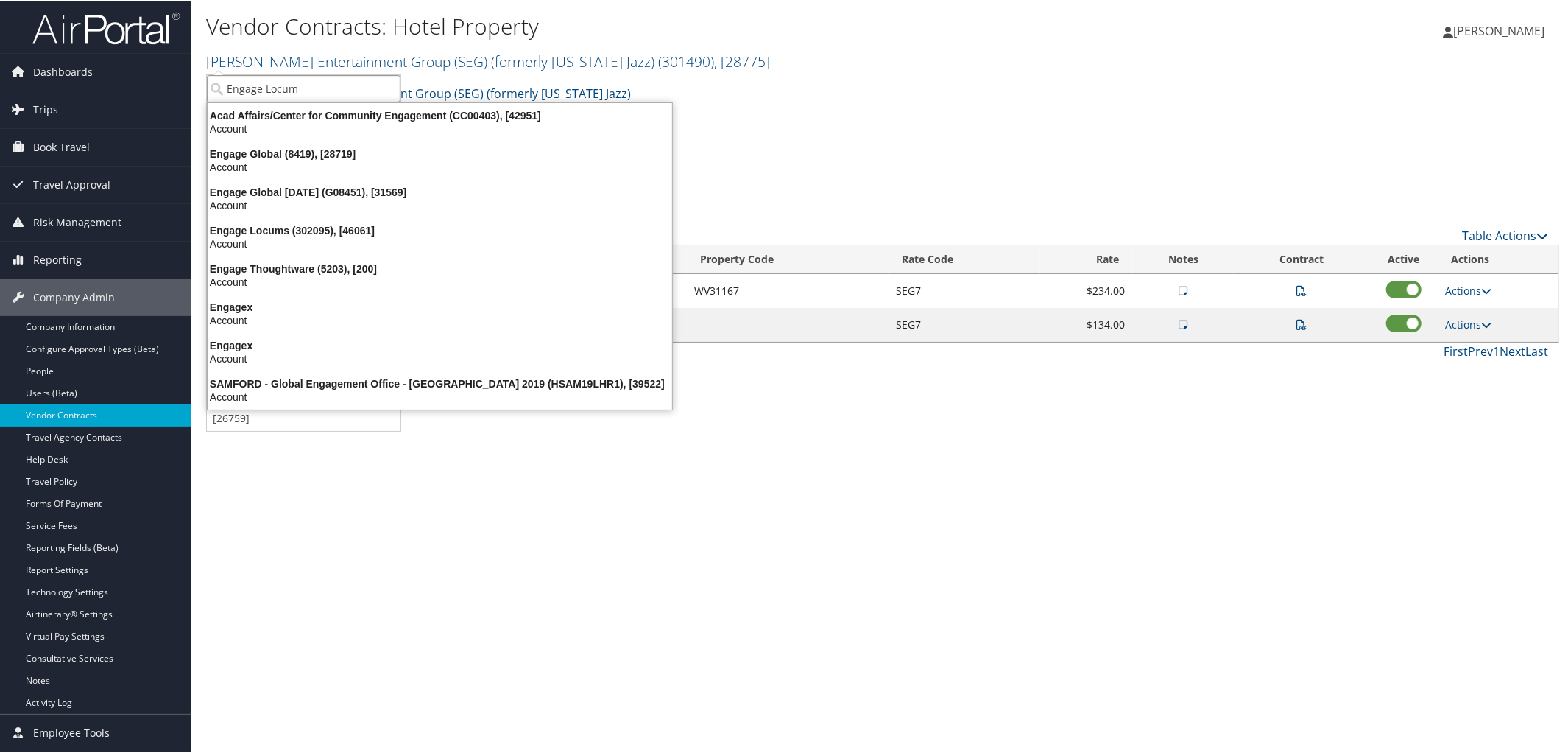
type input "Engage Locums"
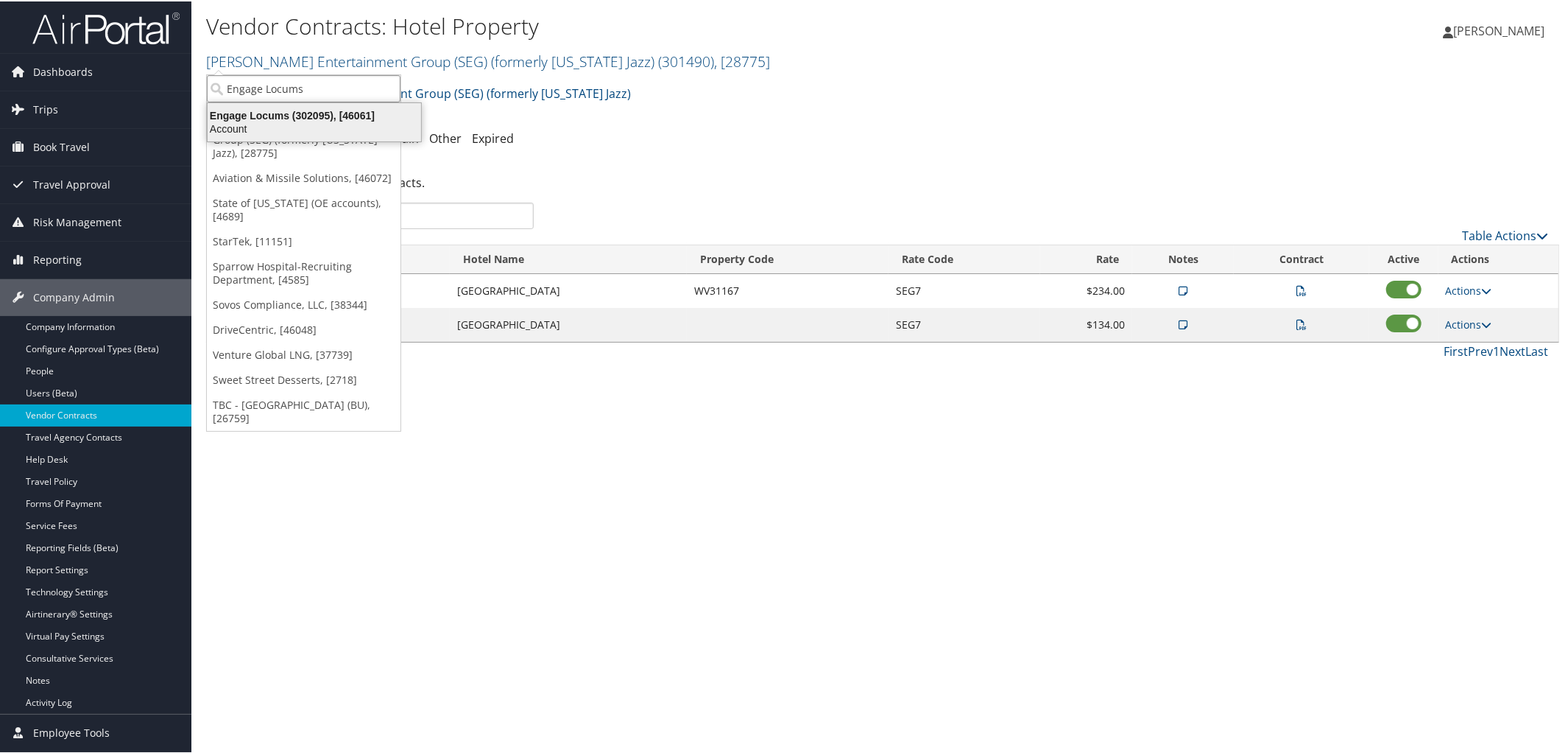
click at [311, 114] on div "Engage Locums (302095), [46061]" at bounding box center [313, 114] width 231 height 13
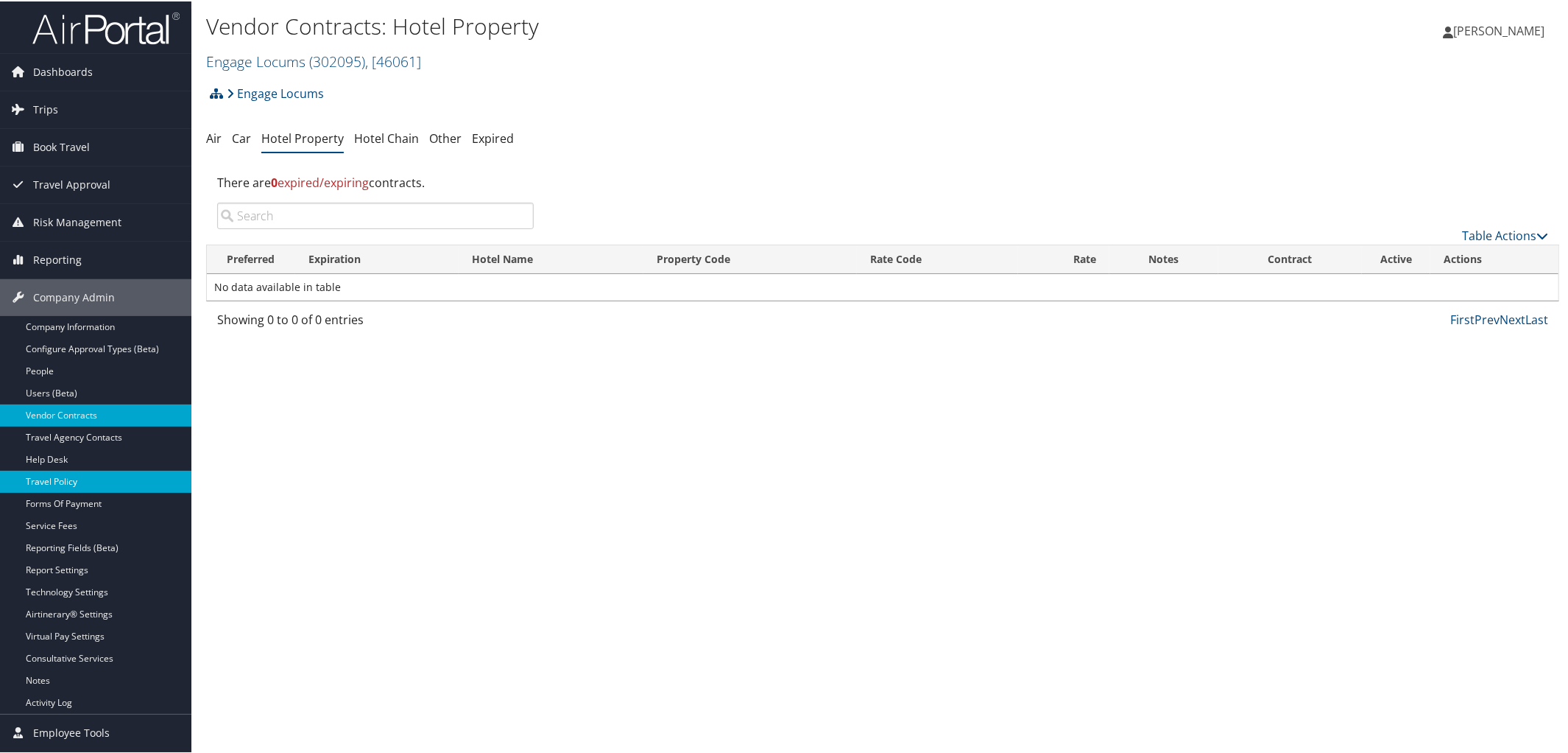
click at [125, 473] on link "Travel Policy" at bounding box center [95, 480] width 191 height 22
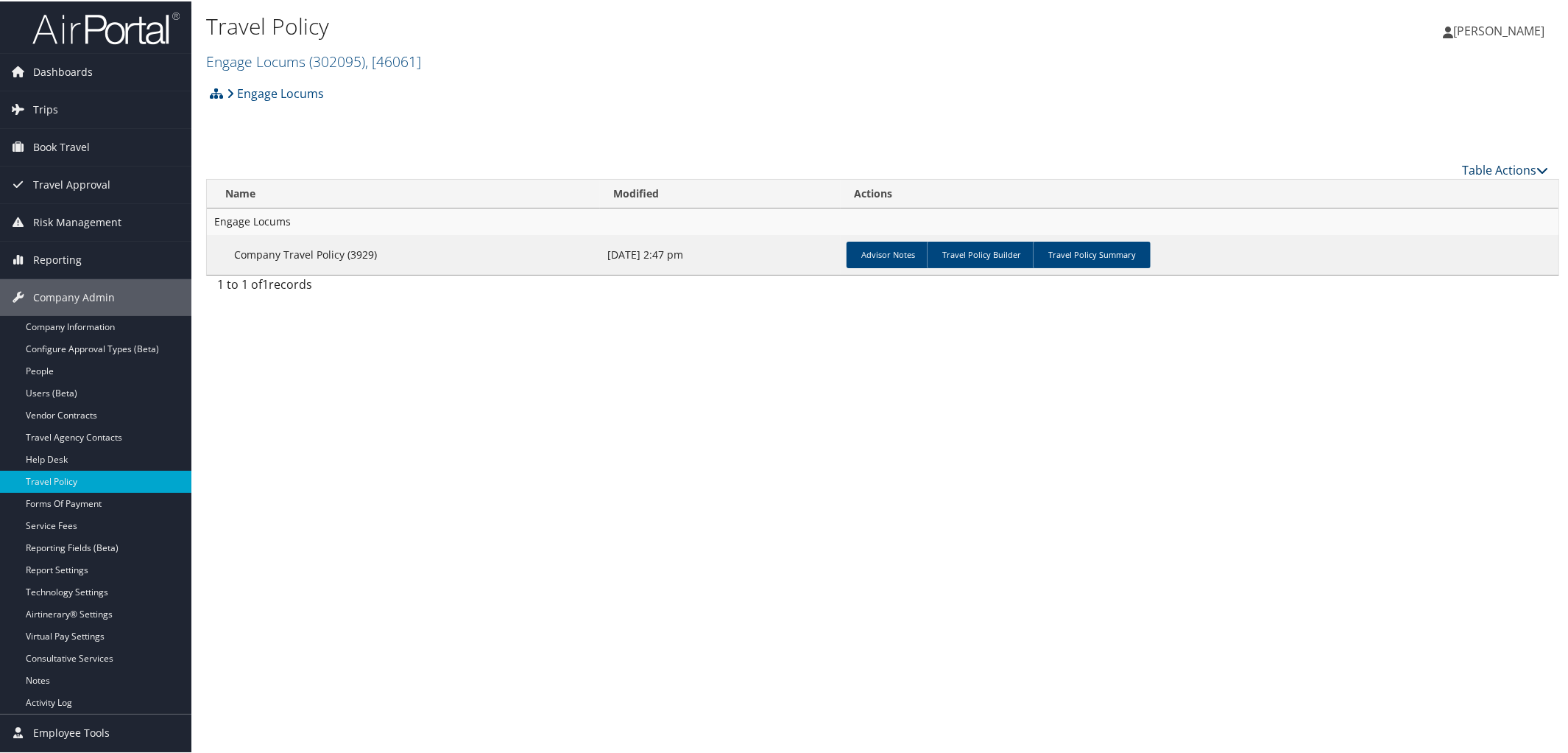
click at [1536, 165] on icon at bounding box center [1542, 169] width 12 height 12
click at [1081, 256] on div at bounding box center [786, 376] width 1574 height 753
click at [1074, 252] on link "Travel Policy Summary" at bounding box center [1092, 253] width 117 height 26
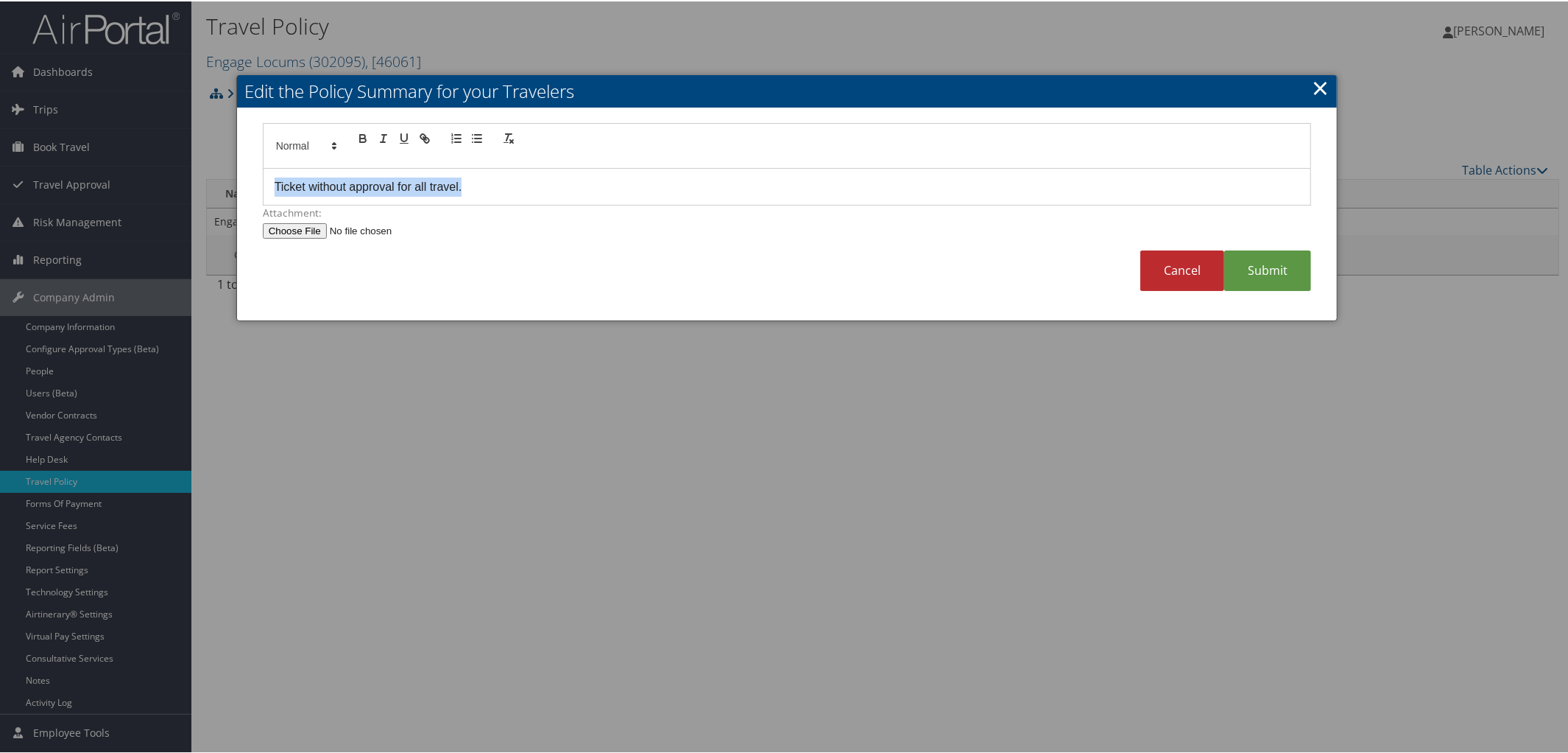
drag, startPoint x: 467, startPoint y: 194, endPoint x: 80, endPoint y: 203, distance: 387.1
click at [80, 203] on body "Menu Dashboards ► AirPortal 360™ (Manager) AirPortal 360™ (Agent) My Travel Das…" at bounding box center [786, 376] width 1574 height 753
click at [1270, 267] on link "Submit" at bounding box center [1267, 269] width 87 height 41
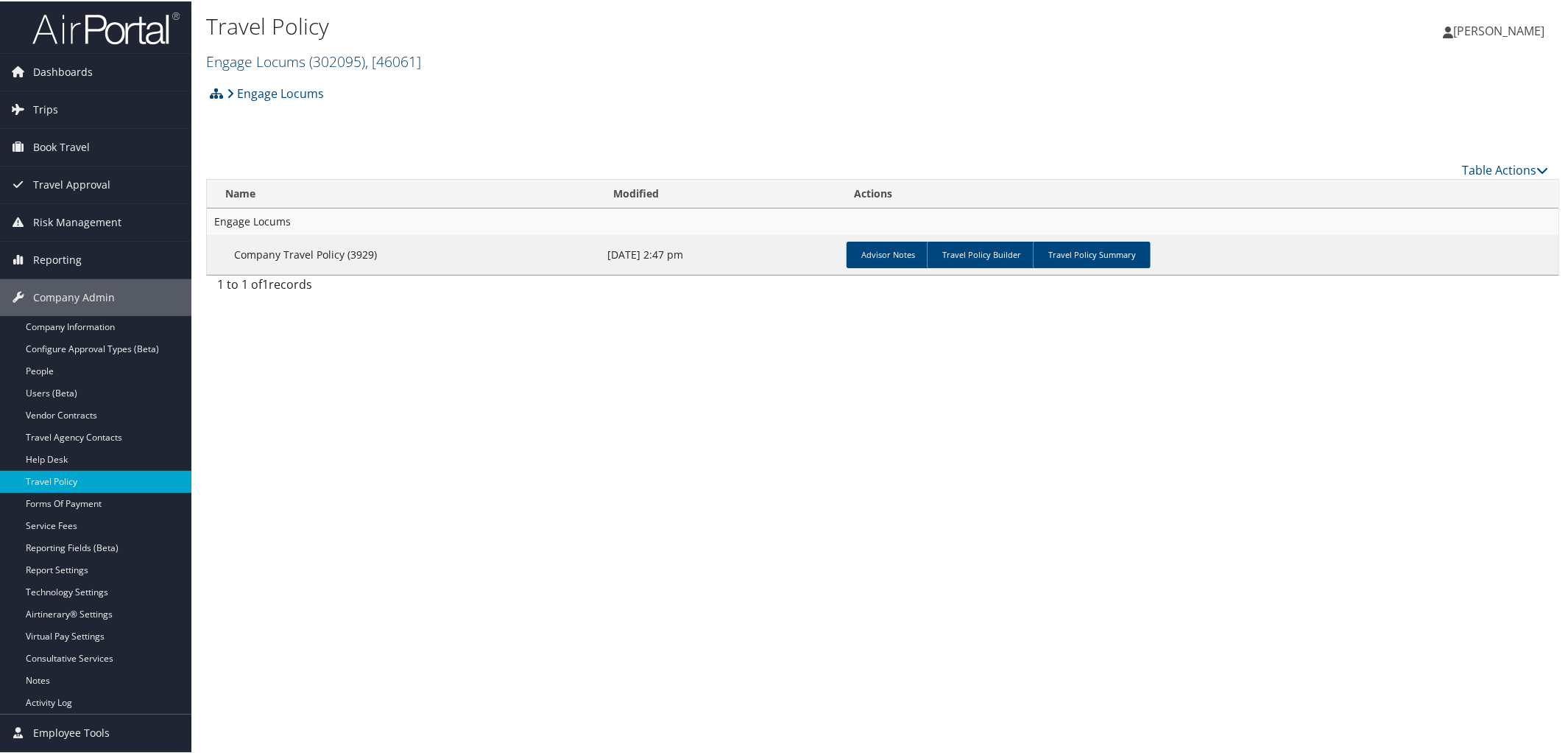
click at [295, 51] on link "Engage Locums ( 302095 ) , [ 46061 ]" at bounding box center [313, 60] width 215 height 20
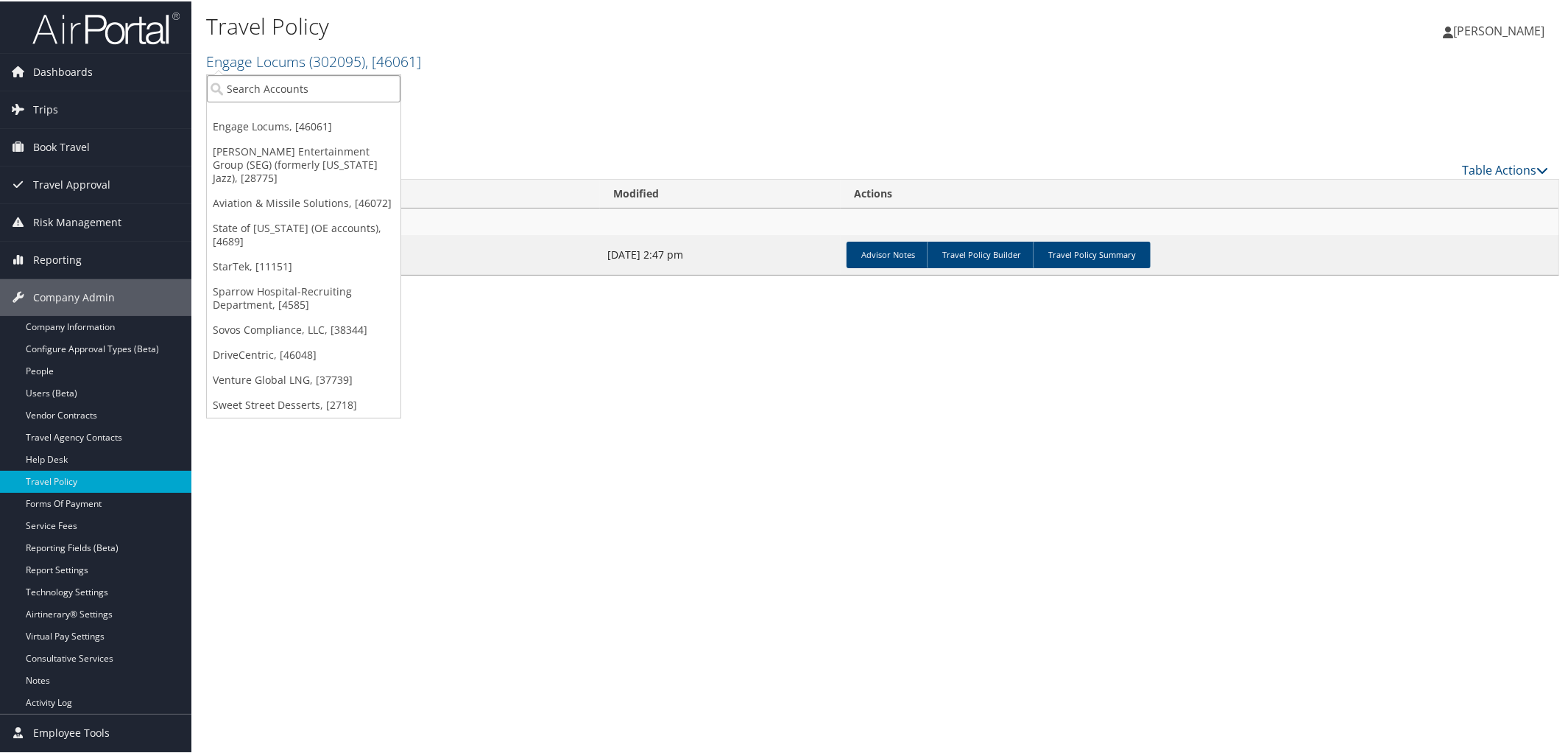
click at [294, 78] on input "search" at bounding box center [304, 87] width 194 height 27
type input "Frasier"
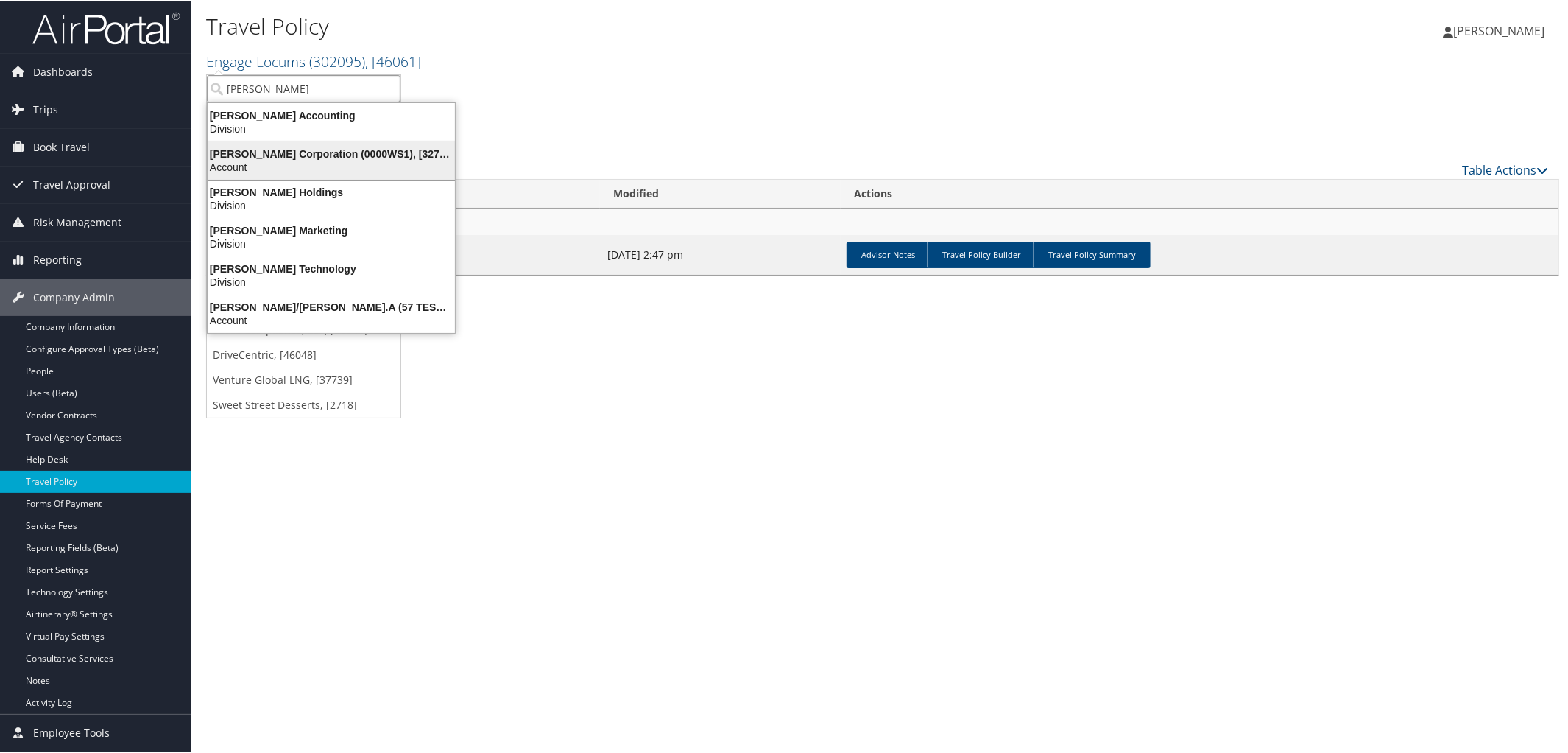
click at [324, 149] on div "Frasier Corporation (0000WS1), [32753]" at bounding box center [331, 152] width 265 height 13
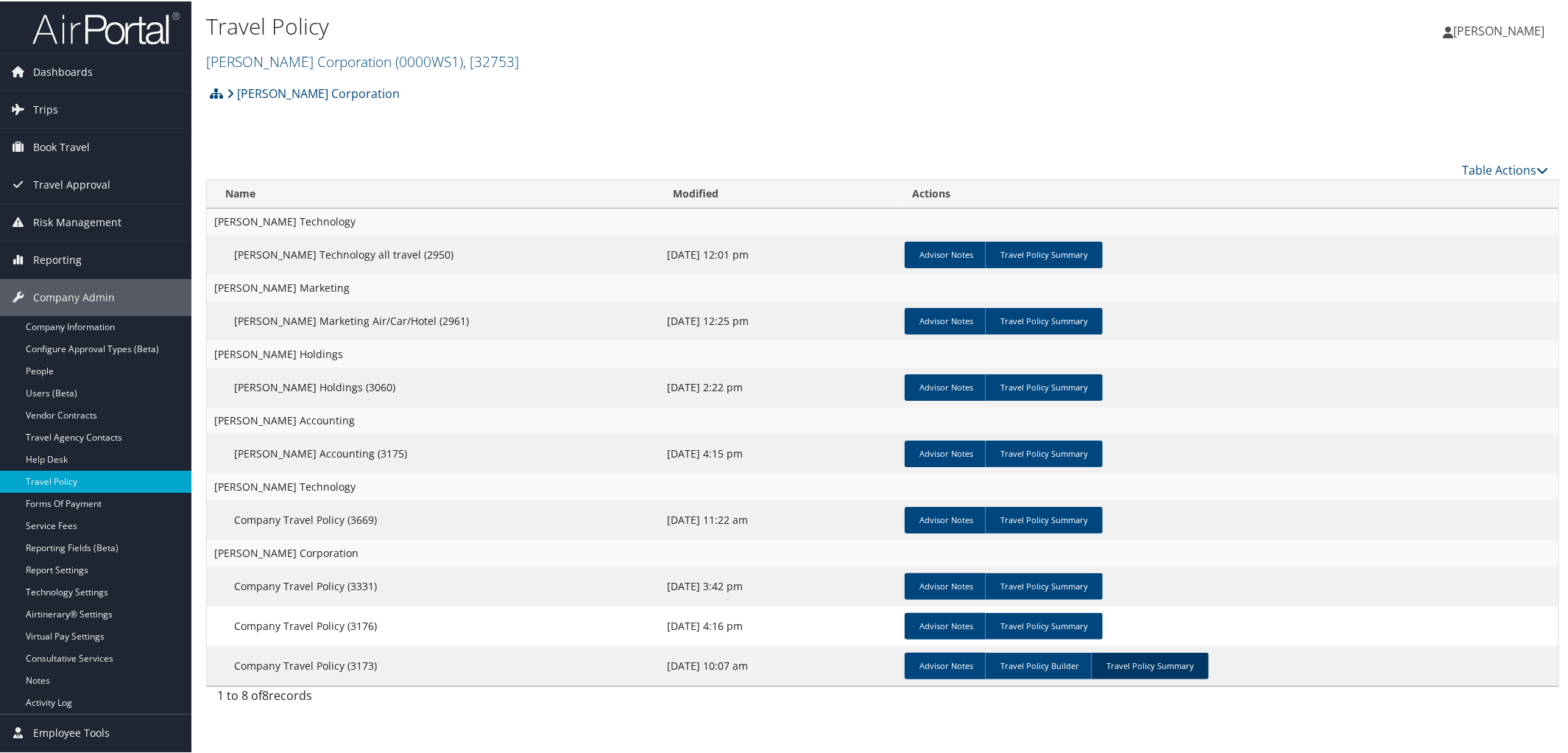
click at [1154, 671] on link "Travel Policy Summary" at bounding box center [1150, 664] width 117 height 26
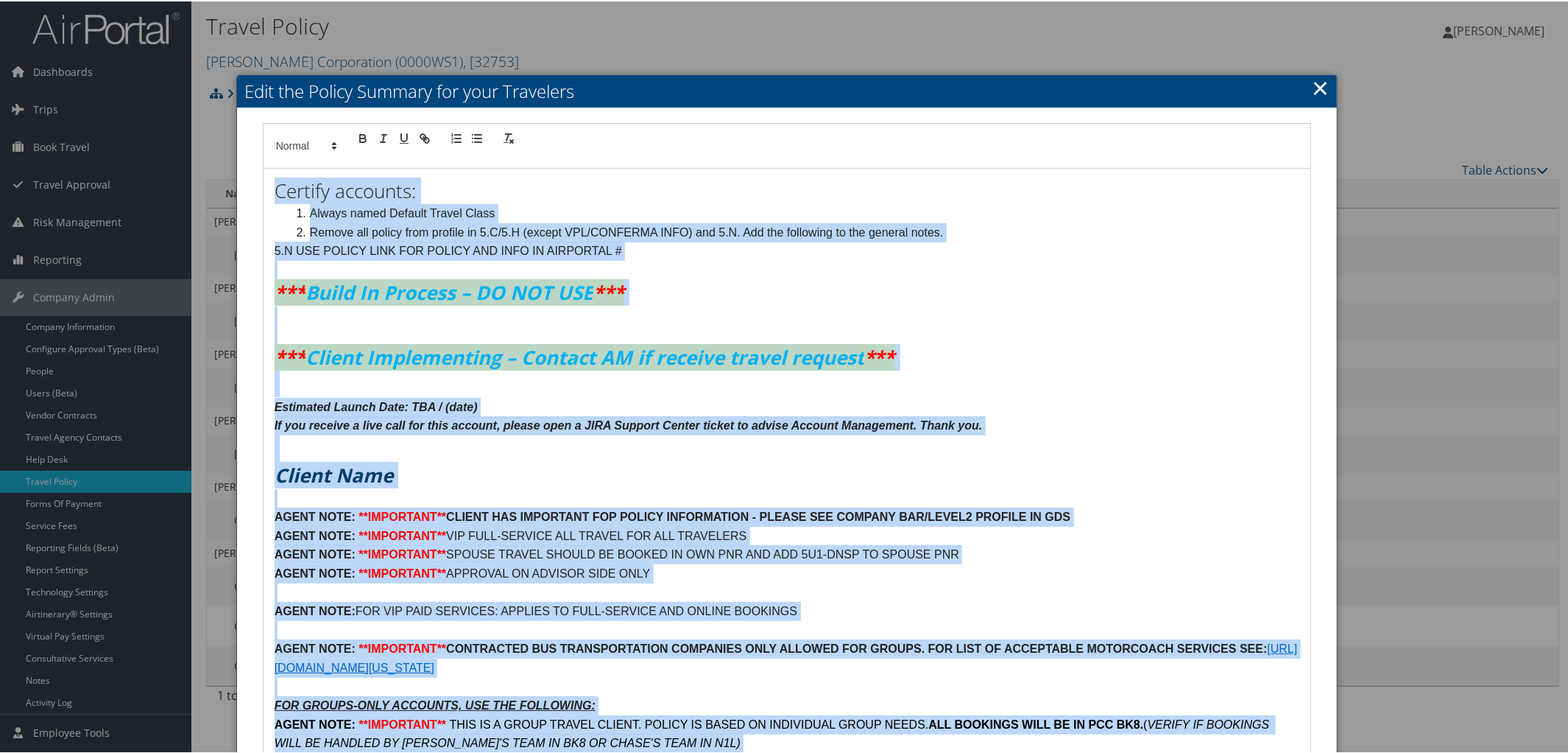
copy div "Loremip dolorsit: Ametco adipi Elitsed Doeius Tempo Incidi utl etdolo magn aliq…"
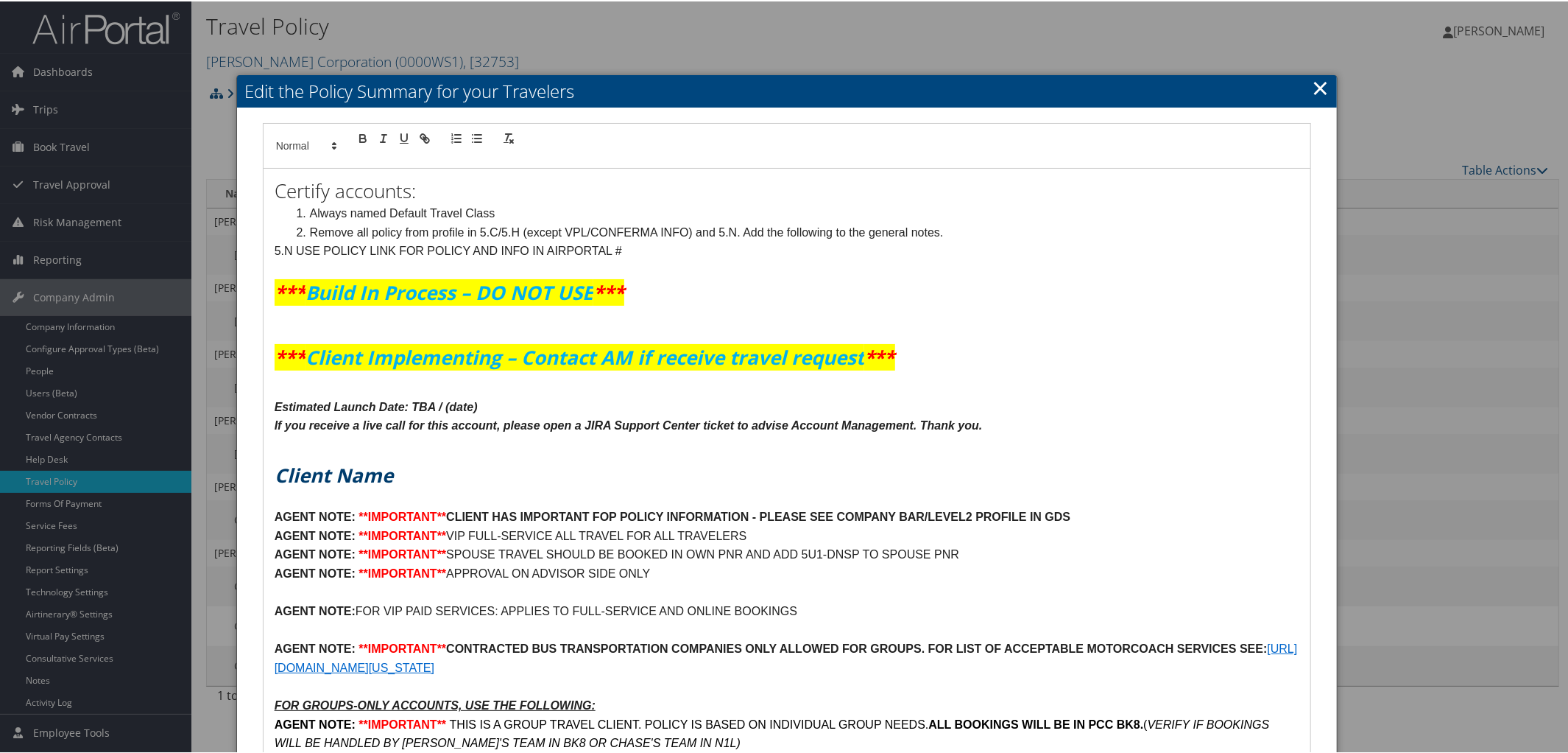
click at [1325, 84] on h2 "Edit the Policy Summary for your Travelers" at bounding box center [787, 89] width 1101 height 32
click at [1312, 87] on link "×" at bounding box center [1320, 86] width 17 height 30
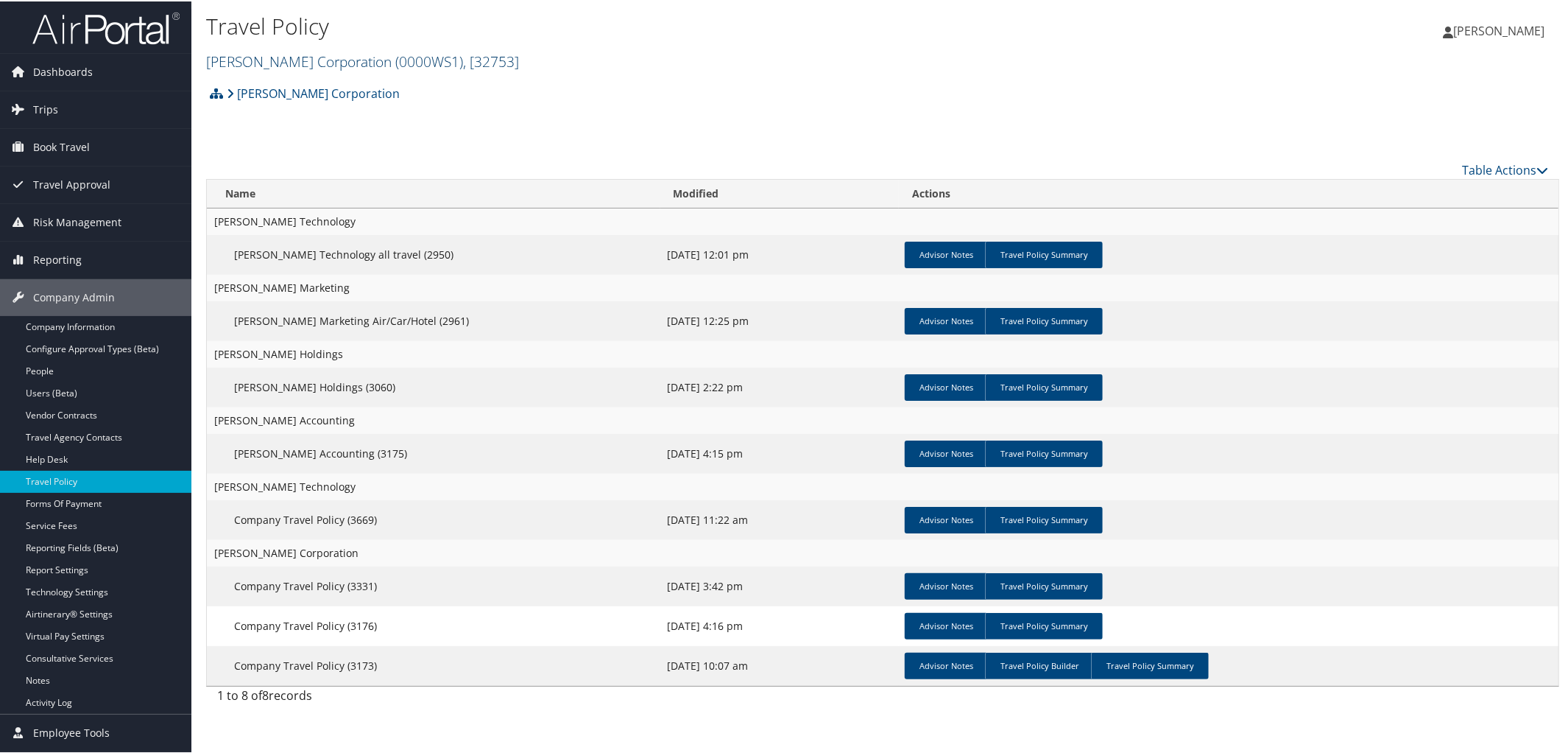
click at [312, 61] on link "Frasier Corporation ( 0000WS1 ) , [ 32753 ]" at bounding box center [362, 60] width 313 height 20
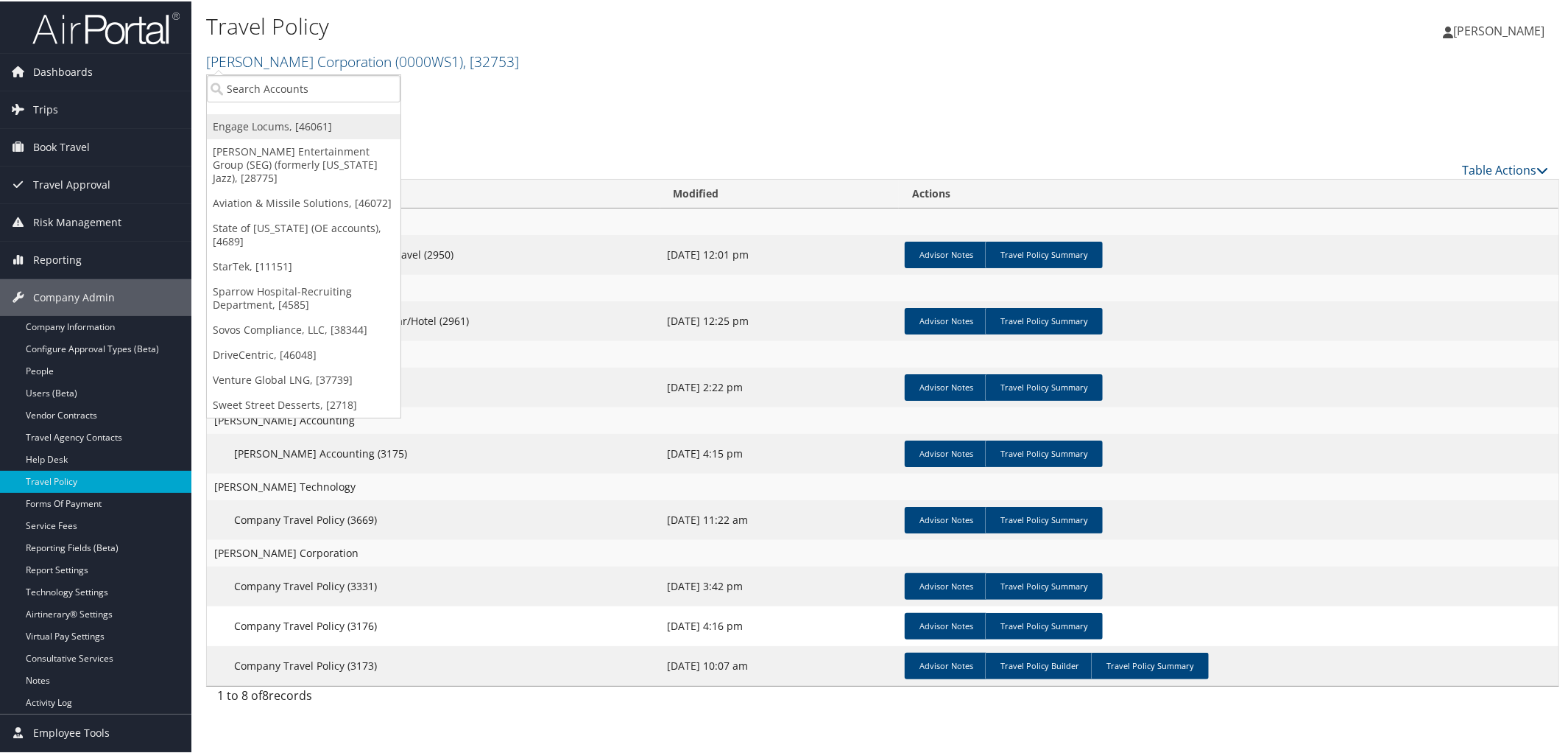
click at [283, 127] on link "Engage Locums, [46061]" at bounding box center [304, 125] width 194 height 25
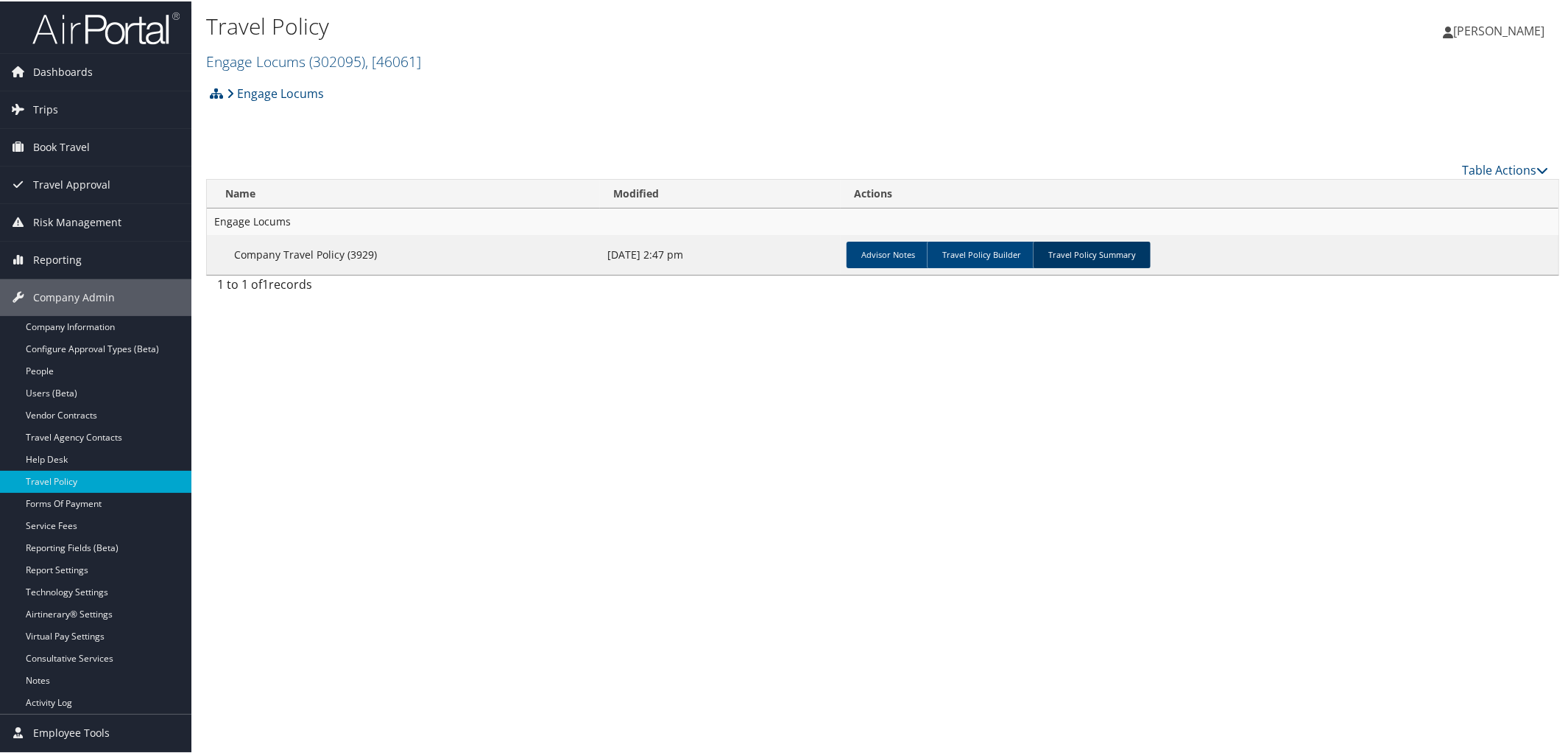
click at [1082, 258] on link "Travel Policy Summary" at bounding box center [1092, 253] width 117 height 26
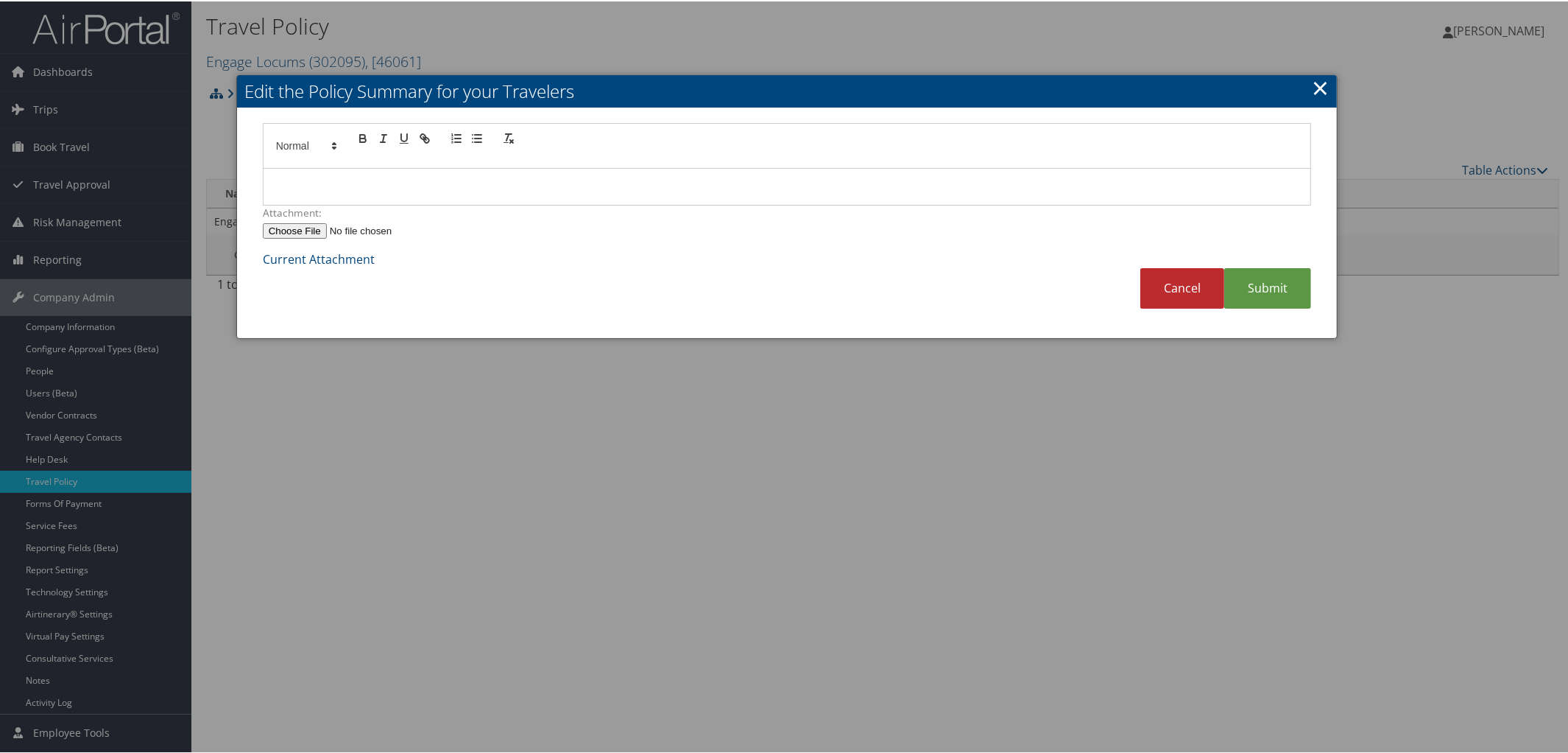
click at [292, 177] on p at bounding box center [787, 185] width 1025 height 19
paste div
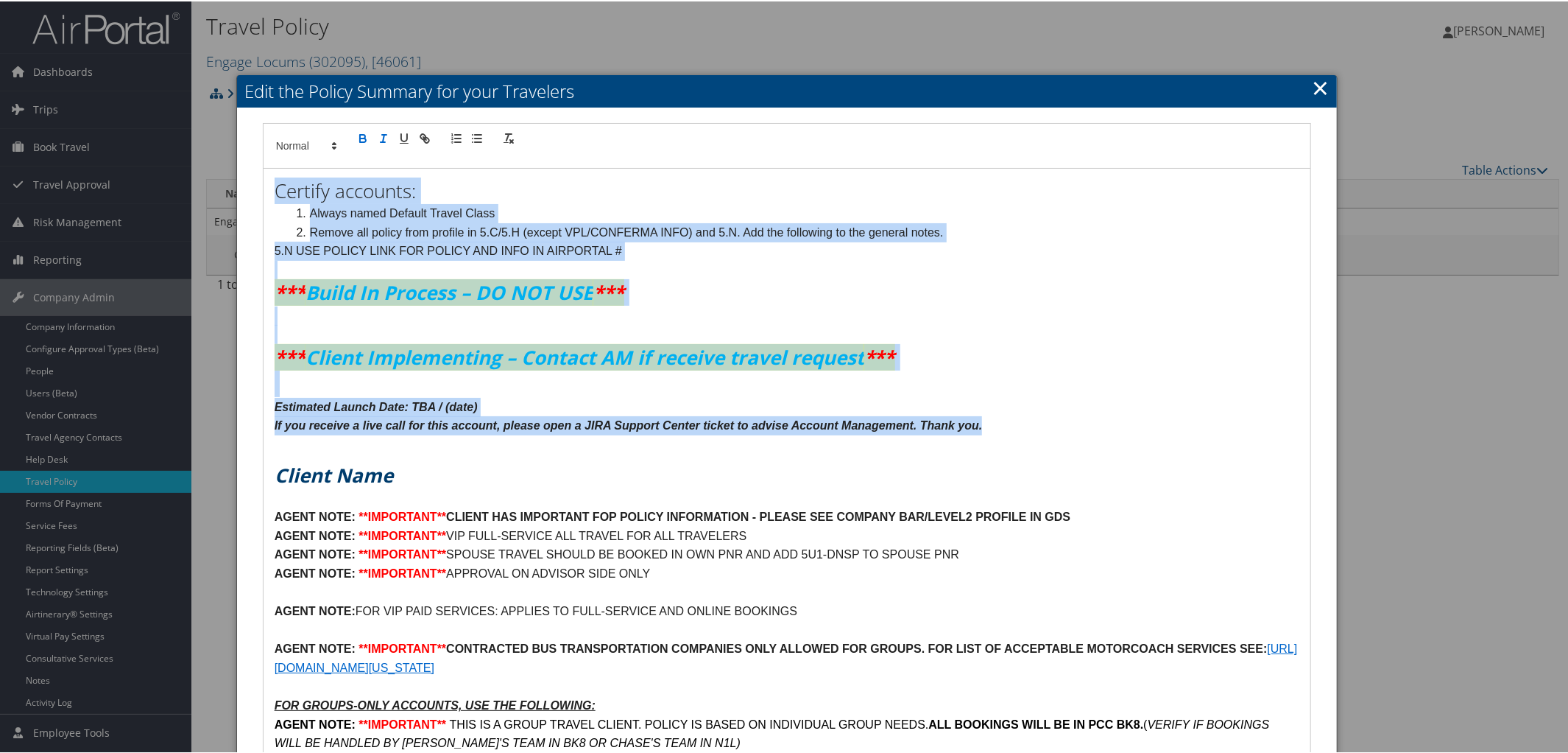
drag, startPoint x: 276, startPoint y: 188, endPoint x: 996, endPoint y: 427, distance: 758.6
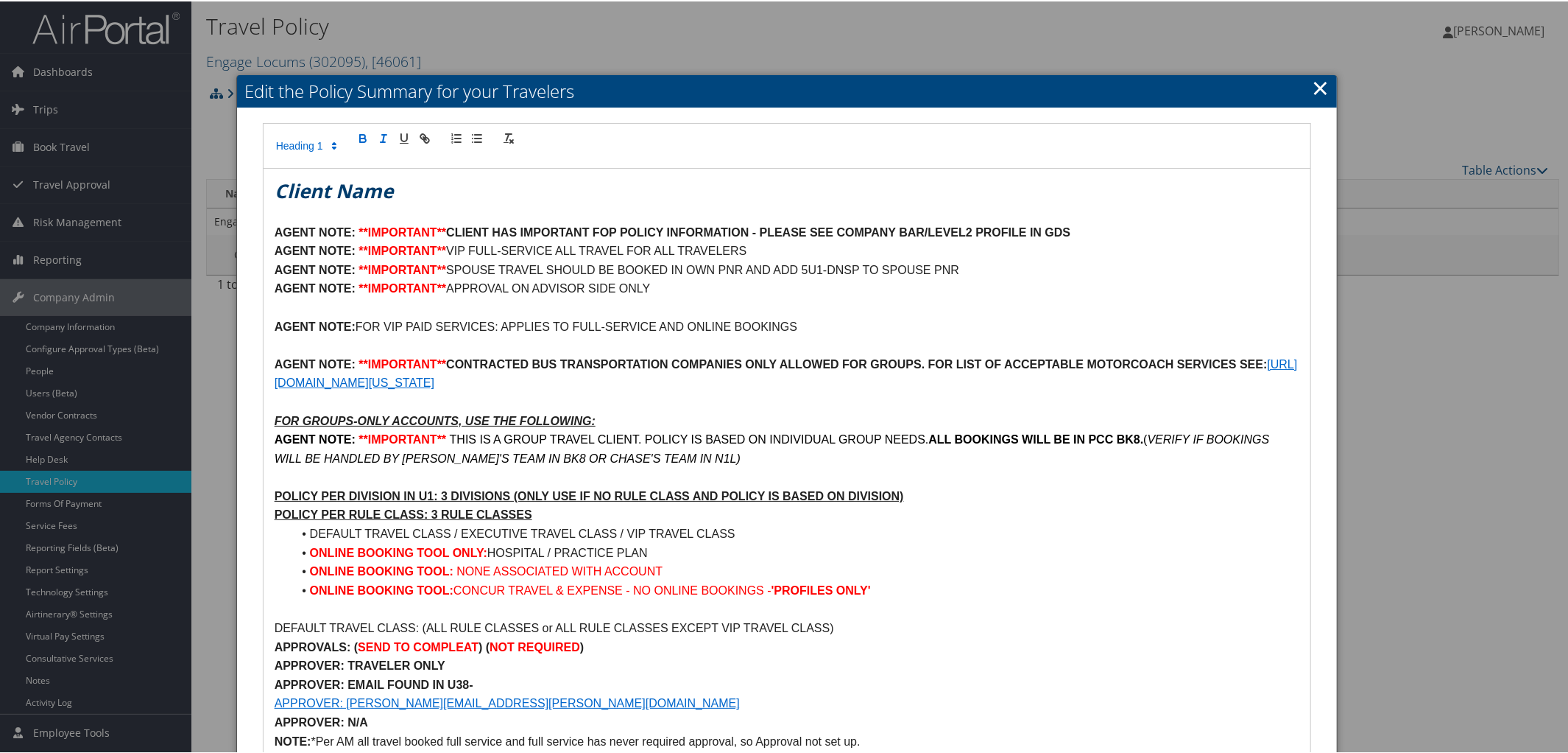
click at [400, 182] on h1 "Client Name" at bounding box center [787, 189] width 1025 height 26
click at [286, 191] on em "CEngage Locums" at bounding box center [354, 189] width 160 height 26
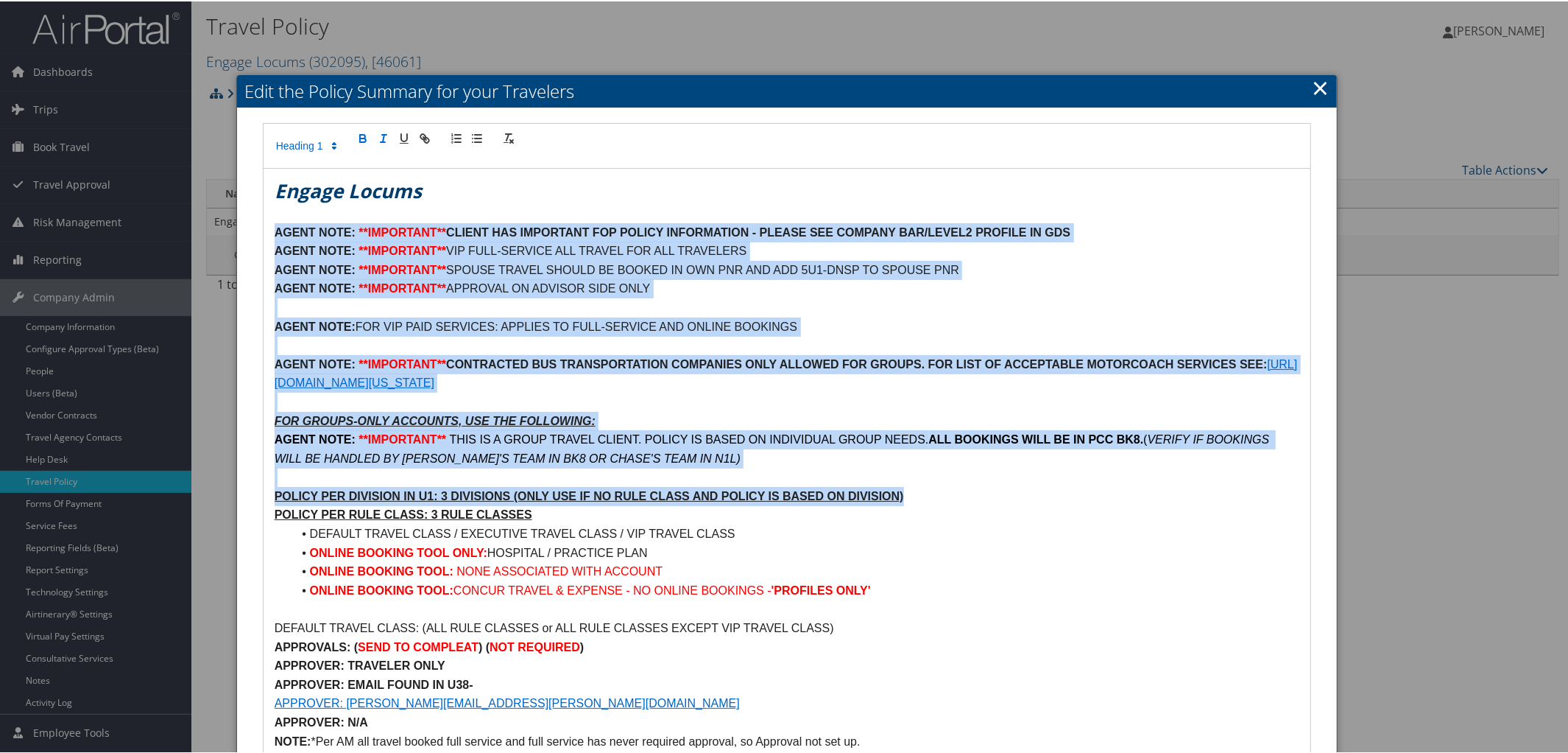
drag, startPoint x: 265, startPoint y: 229, endPoint x: 930, endPoint y: 493, distance: 715.5
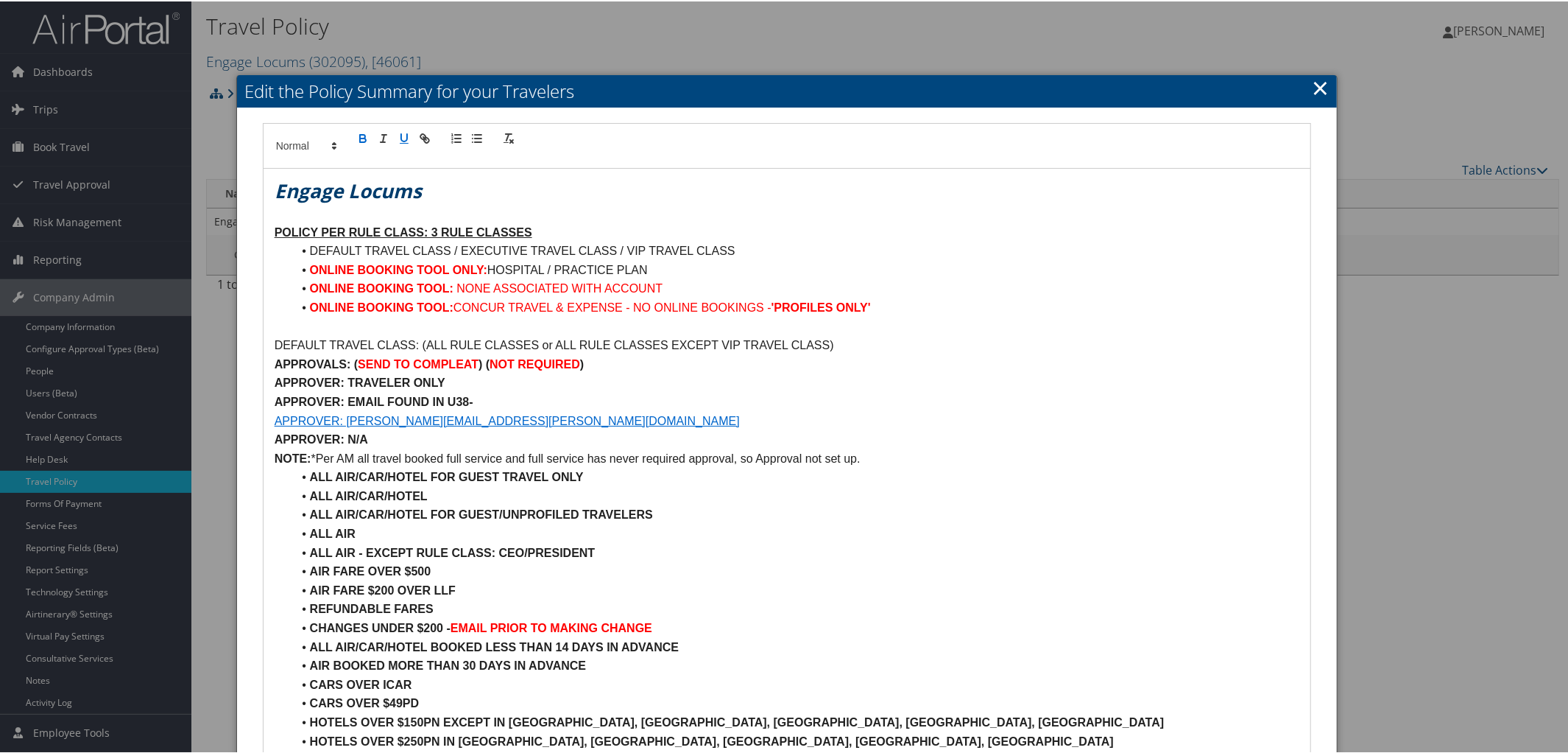
click at [437, 231] on u "POLICY PER RULE CLASS: 3 RULE CLASSES" at bounding box center [404, 230] width 258 height 12
click at [529, 231] on u "POLICY PER RULE CLASS: 1 RULE CLASSES" at bounding box center [404, 230] width 258 height 12
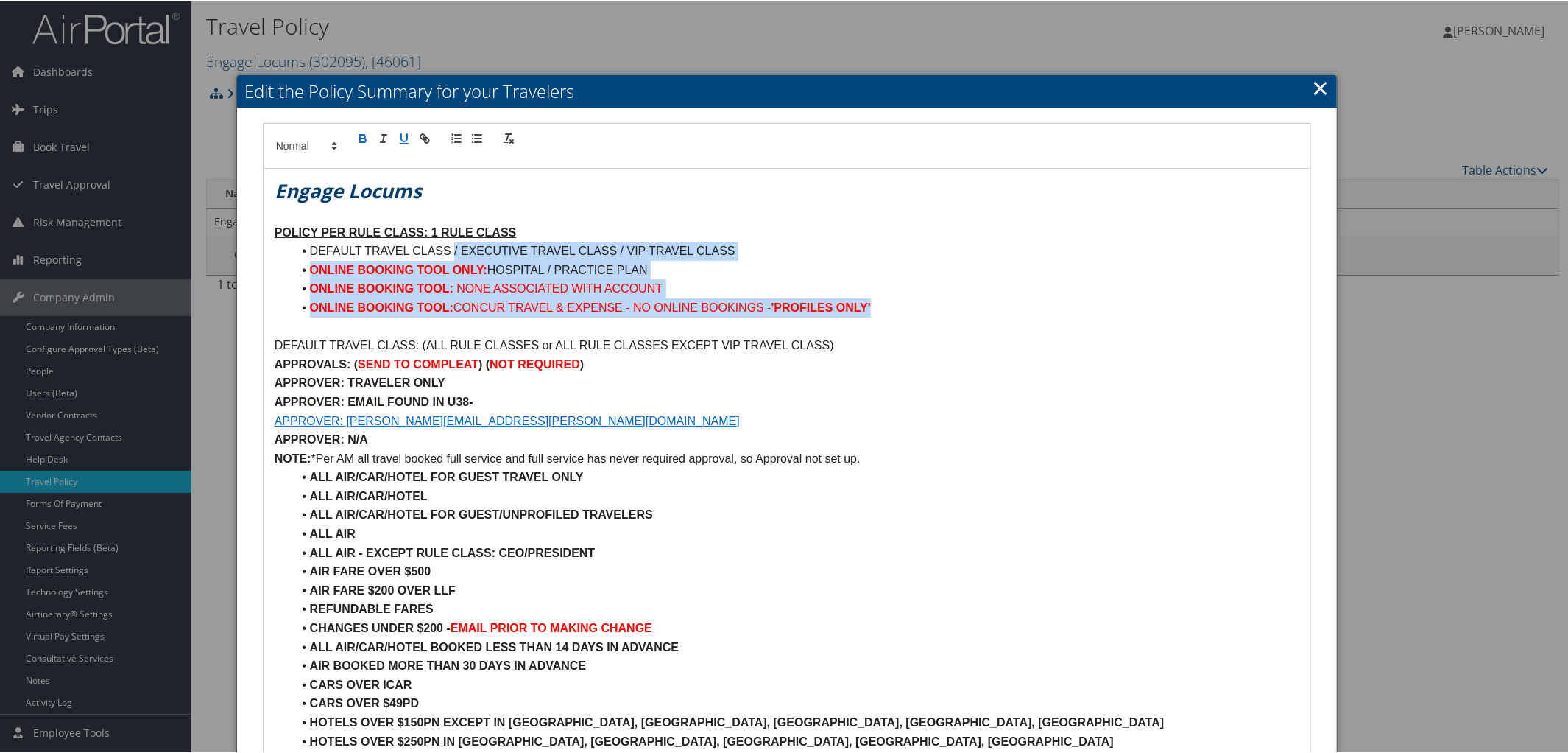
drag, startPoint x: 452, startPoint y: 246, endPoint x: 899, endPoint y: 301, distance: 450.4
click at [899, 301] on ul "DEFAULT TRAVEL CLASS / EXECUTIVE TRAVEL CLASS / VIP TRAVEL CLASS ONLINE BOOKING…" at bounding box center [787, 277] width 1025 height 75
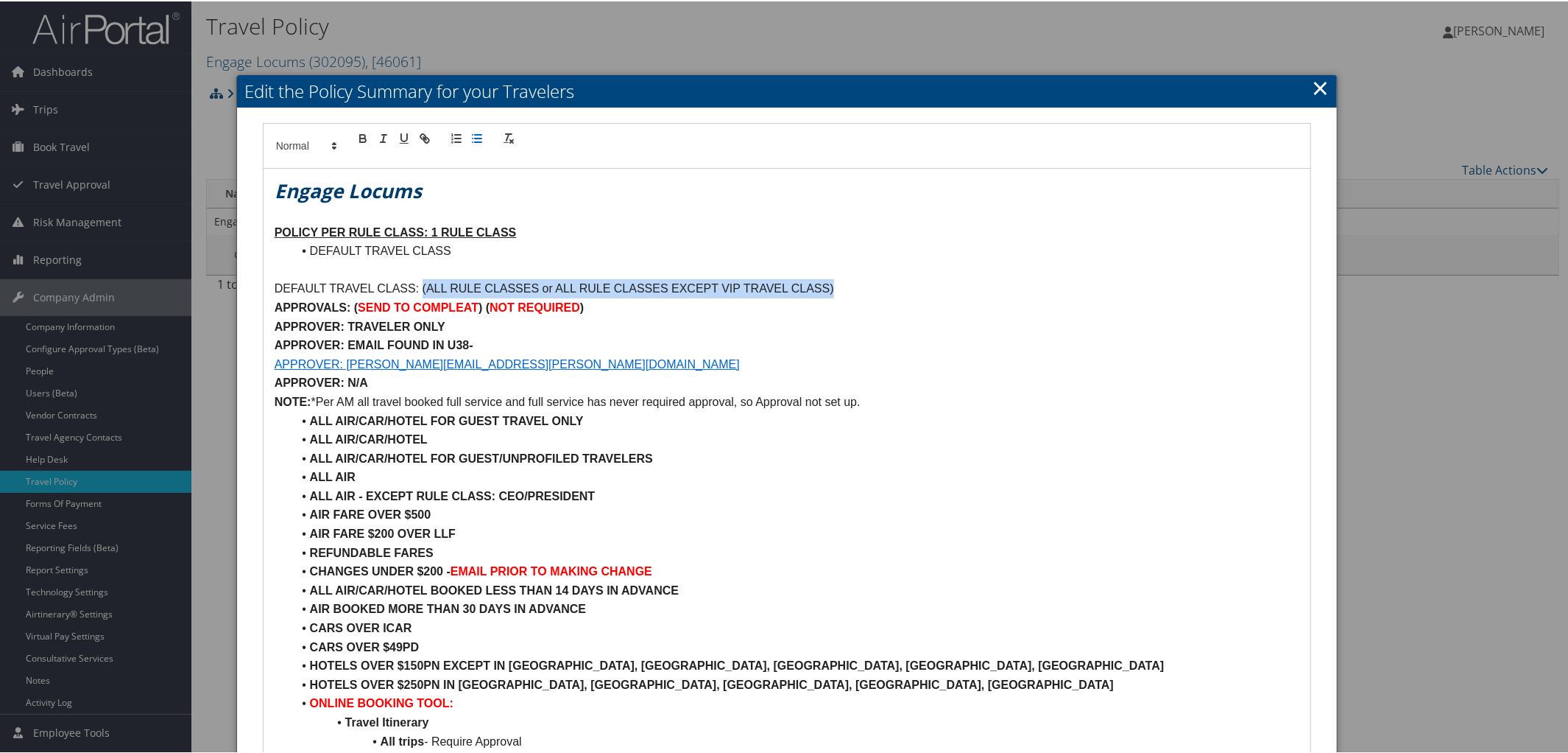
drag, startPoint x: 419, startPoint y: 286, endPoint x: 930, endPoint y: 293, distance: 511.0
click at [930, 293] on p "DEFAULT TRAVEL CLASS: (ALL RULE CLASSES or ALL RULE CLASSES EXCEPT VIP TRAVEL C…" at bounding box center [787, 287] width 1025 height 19
click at [591, 304] on p "APPROVALS: ( SEND TO COMPLEAT ) ( NOT REQUIRED )" at bounding box center [787, 306] width 1025 height 19
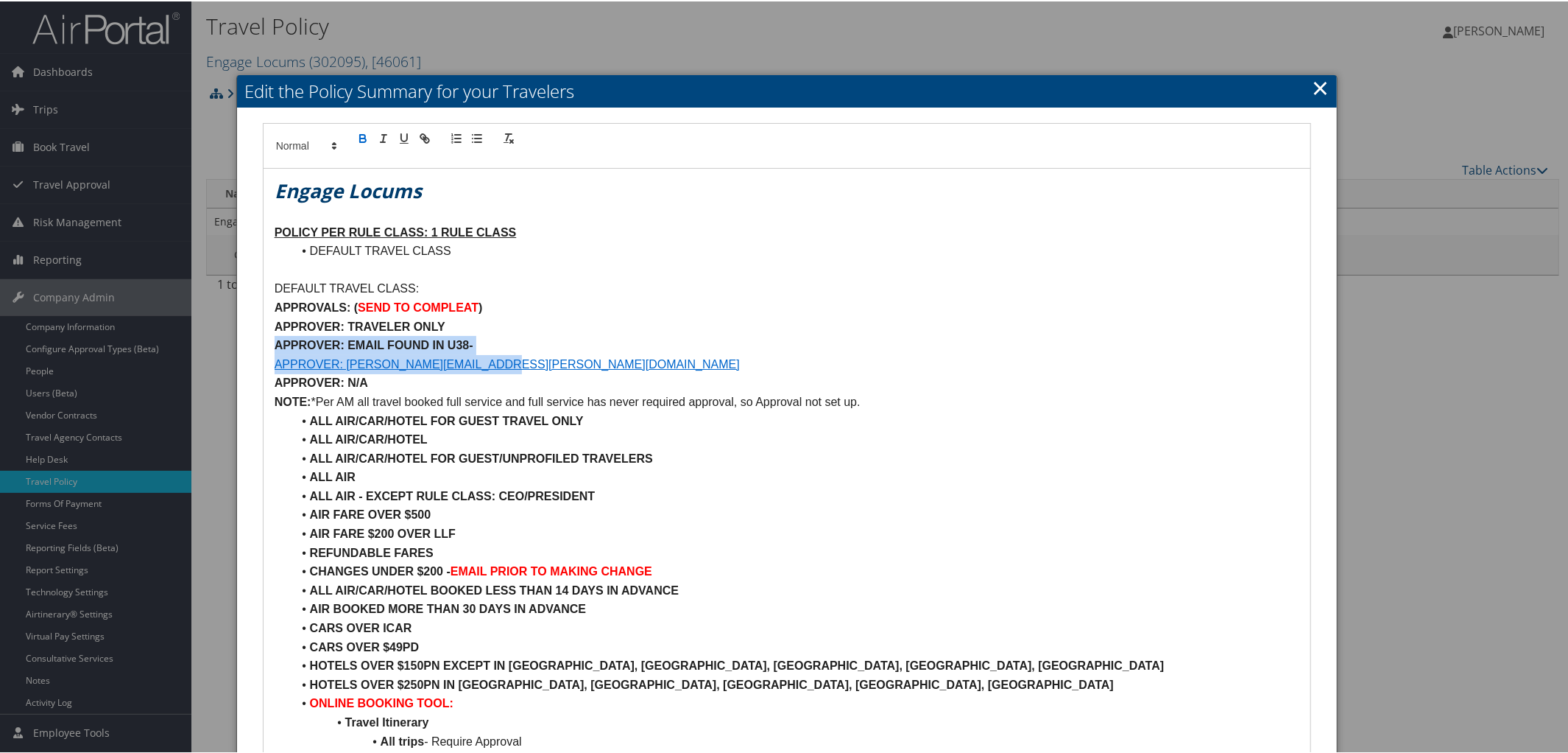
drag, startPoint x: 271, startPoint y: 343, endPoint x: 587, endPoint y: 356, distance: 316.3
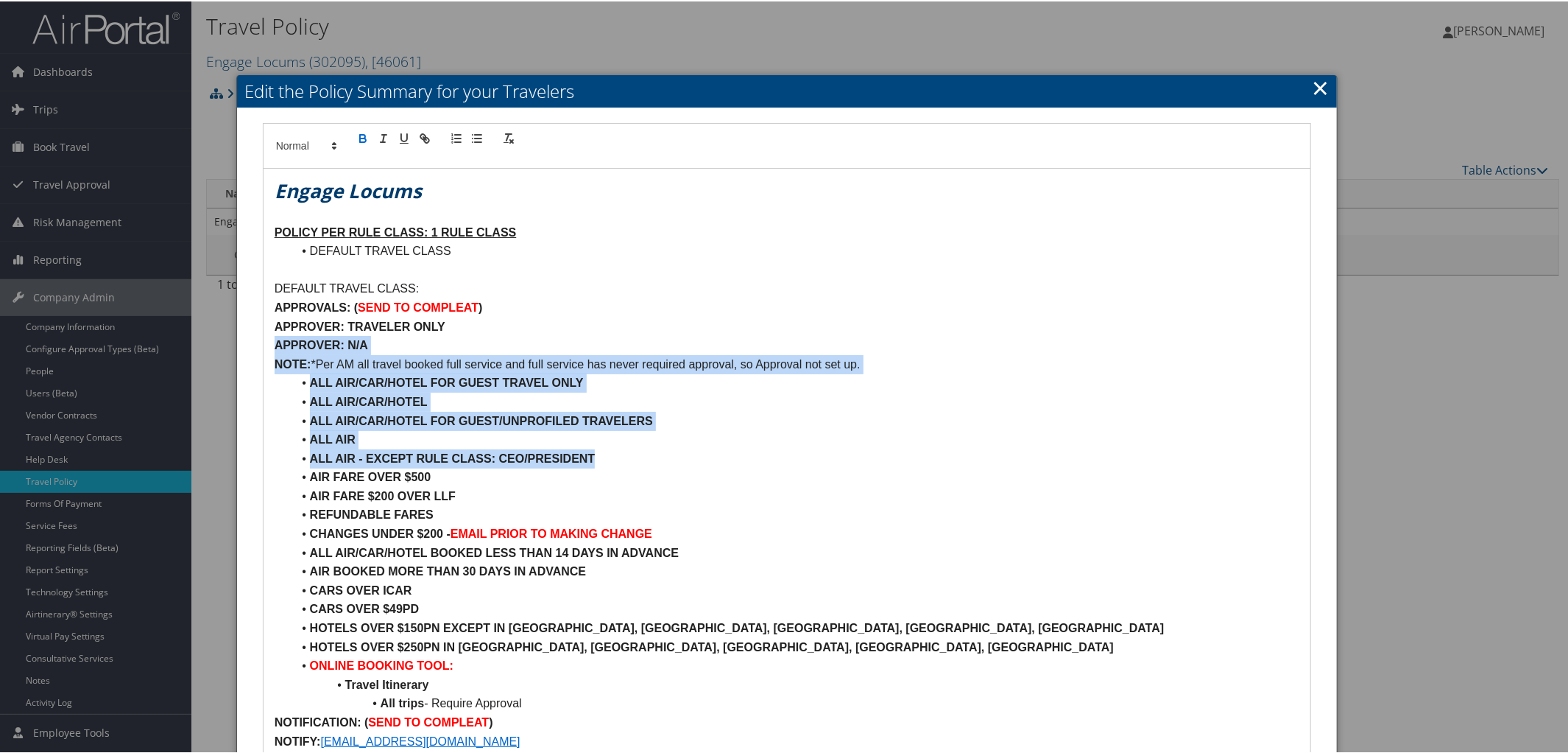
drag, startPoint x: 270, startPoint y: 345, endPoint x: 746, endPoint y: 457, distance: 489.0
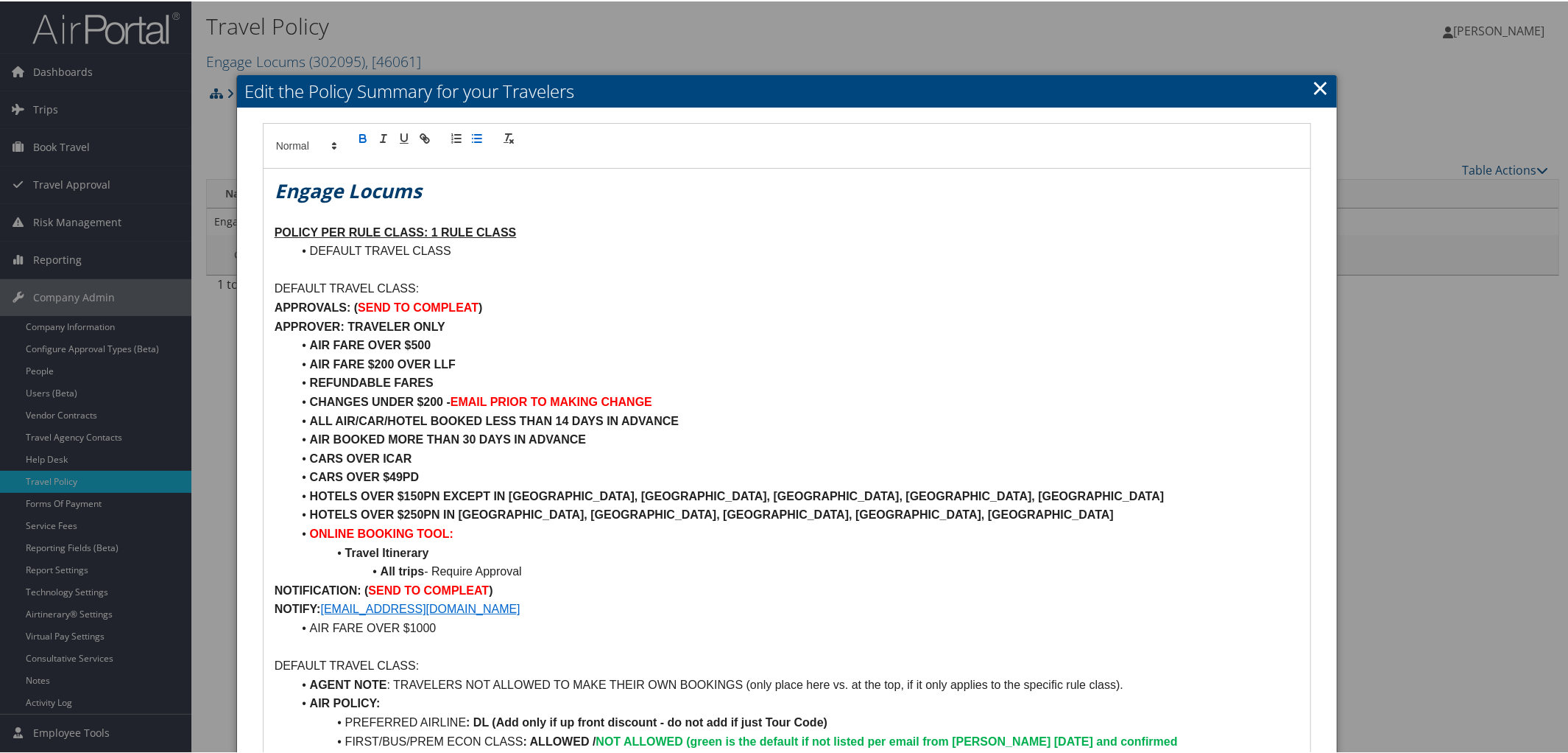
click at [416, 345] on strong "AIR FARE OVER $500" at bounding box center [370, 343] width 122 height 12
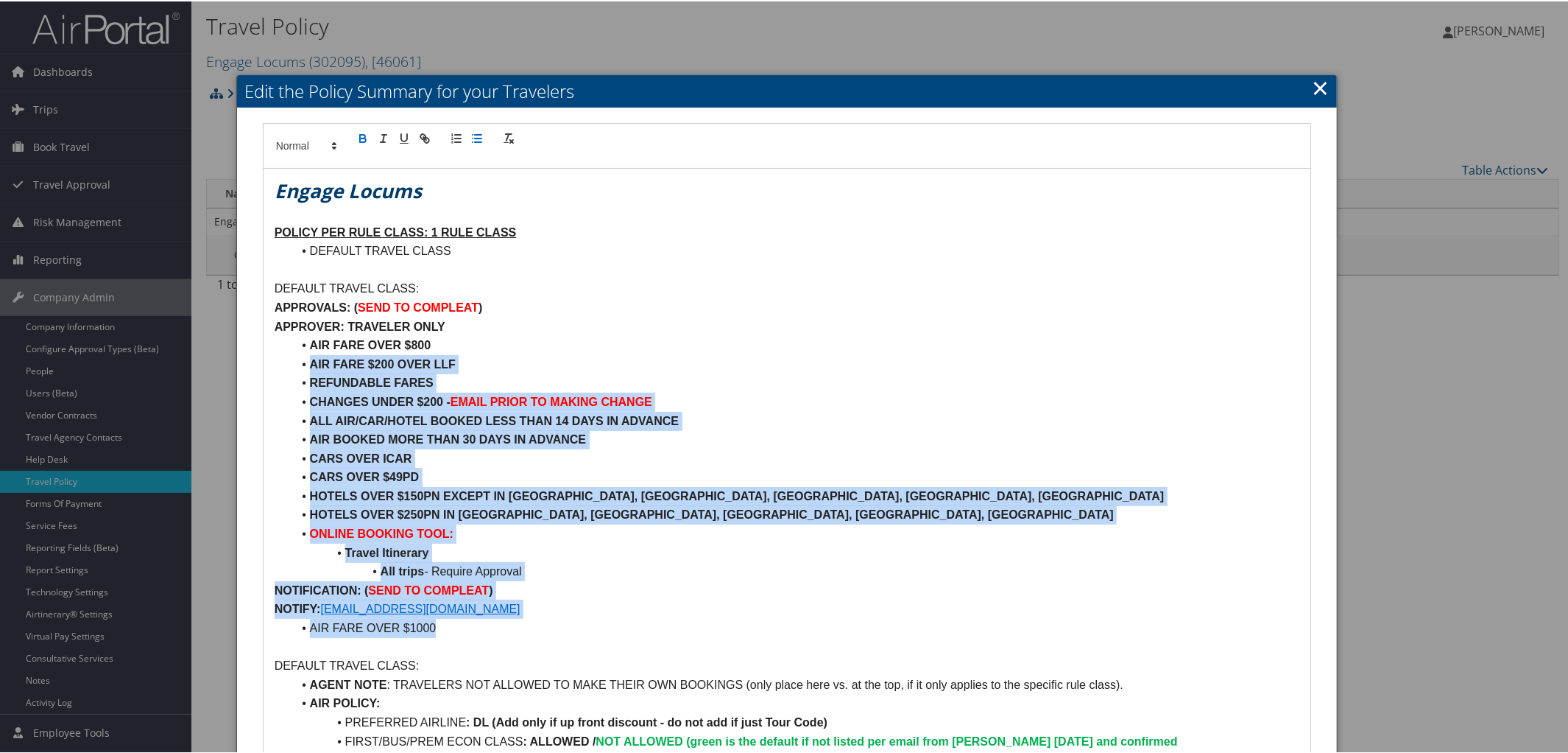
drag, startPoint x: 305, startPoint y: 368, endPoint x: 568, endPoint y: 635, distance: 374.8
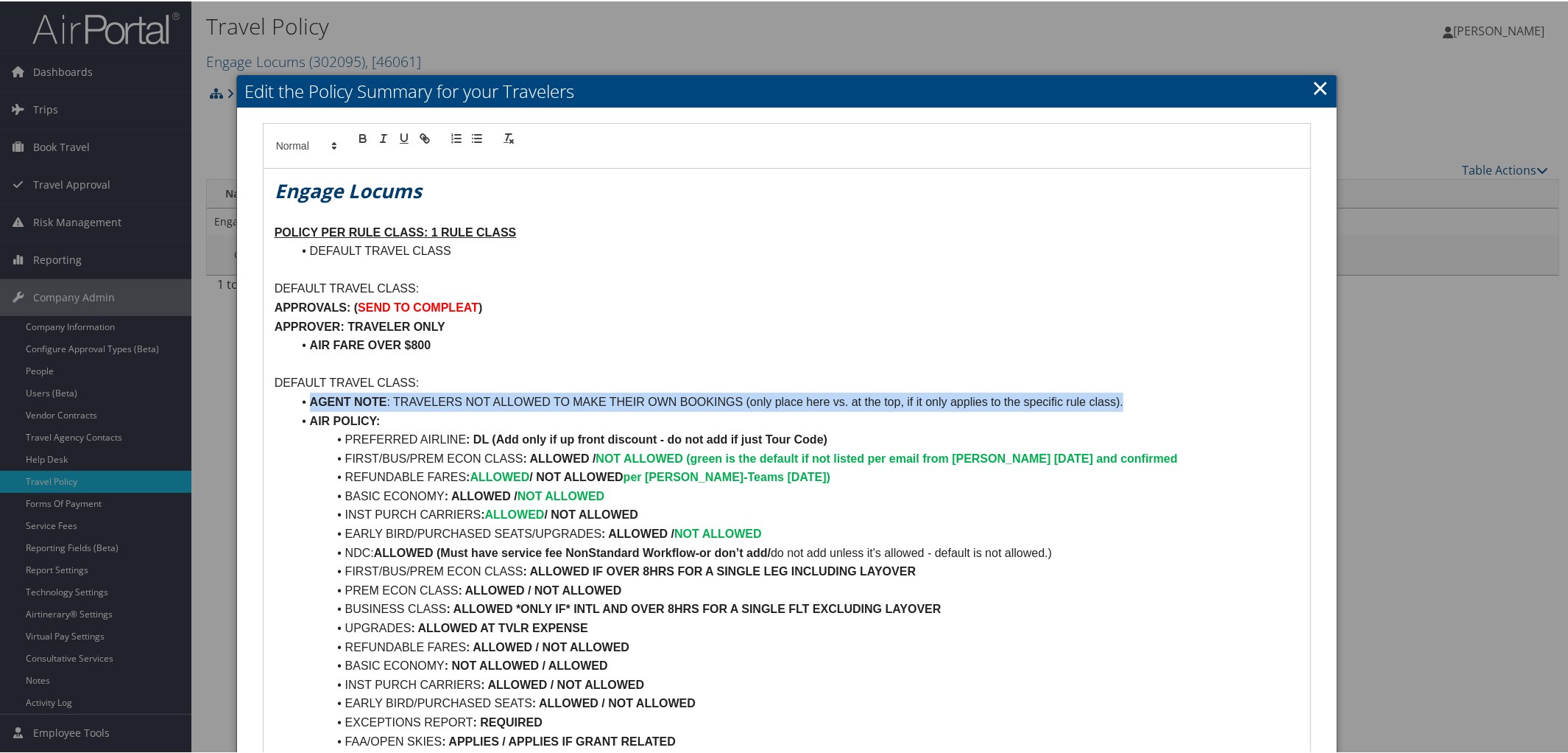
drag, startPoint x: 305, startPoint y: 397, endPoint x: 1154, endPoint y: 399, distance: 849.0
click at [1154, 399] on li "AGENT NOTE : TRAVELERS NOT ALLOWED TO MAKE THEIR OWN BOOKINGS (only place here …" at bounding box center [796, 400] width 1007 height 19
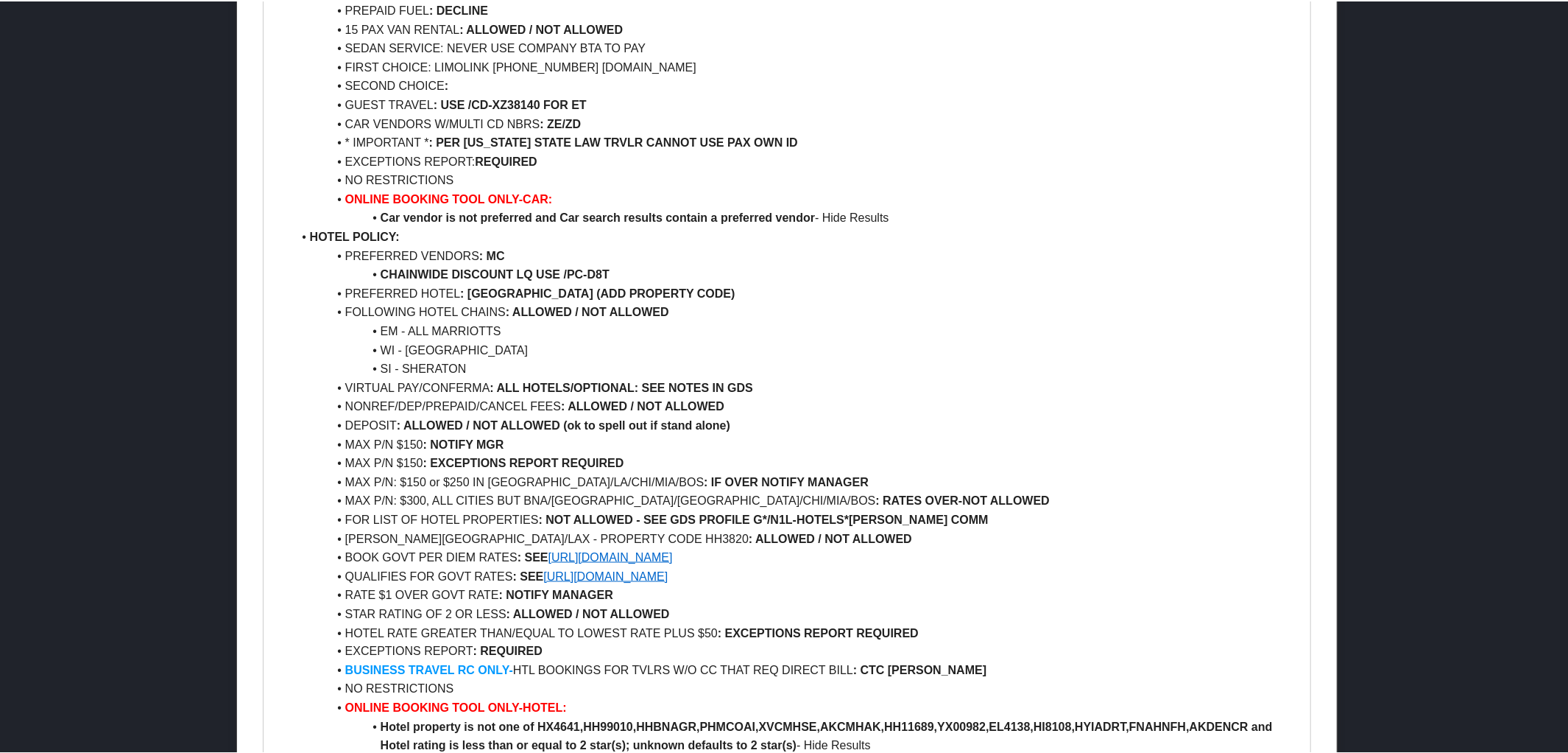
scroll to position [2022, 0]
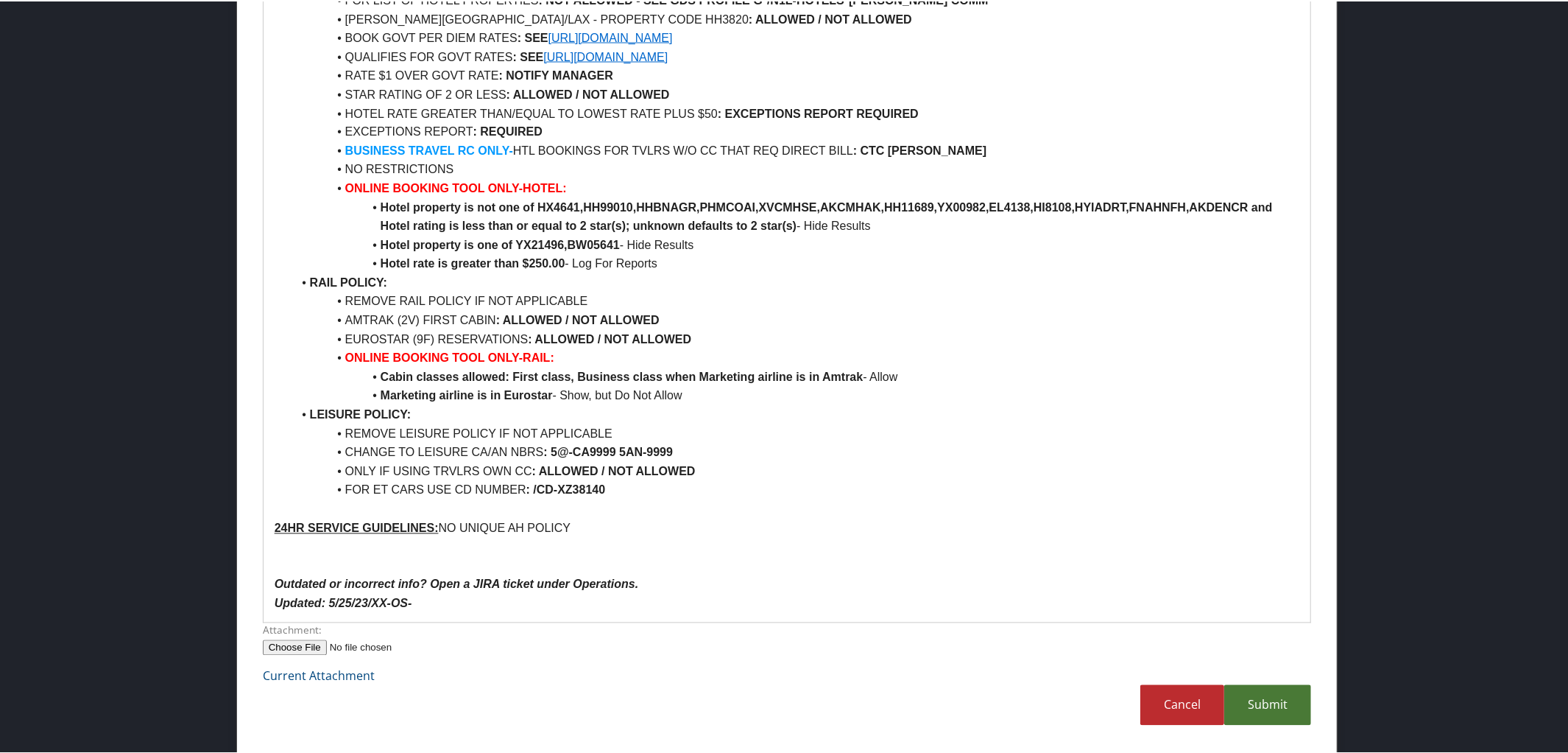
click at [1236, 712] on link "Submit" at bounding box center [1267, 703] width 87 height 41
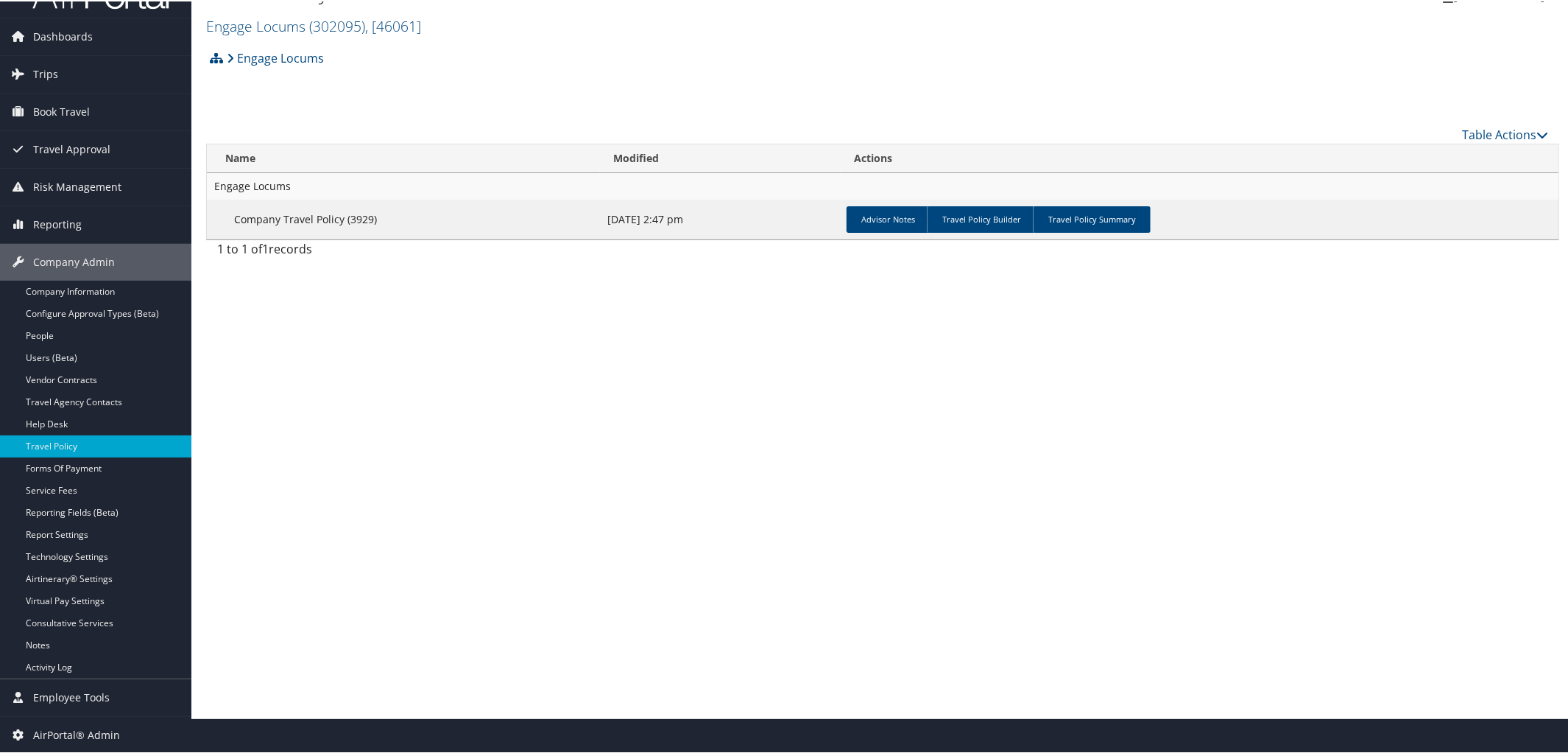
scroll to position [35, 0]
click at [69, 332] on link "People" at bounding box center [95, 335] width 191 height 22
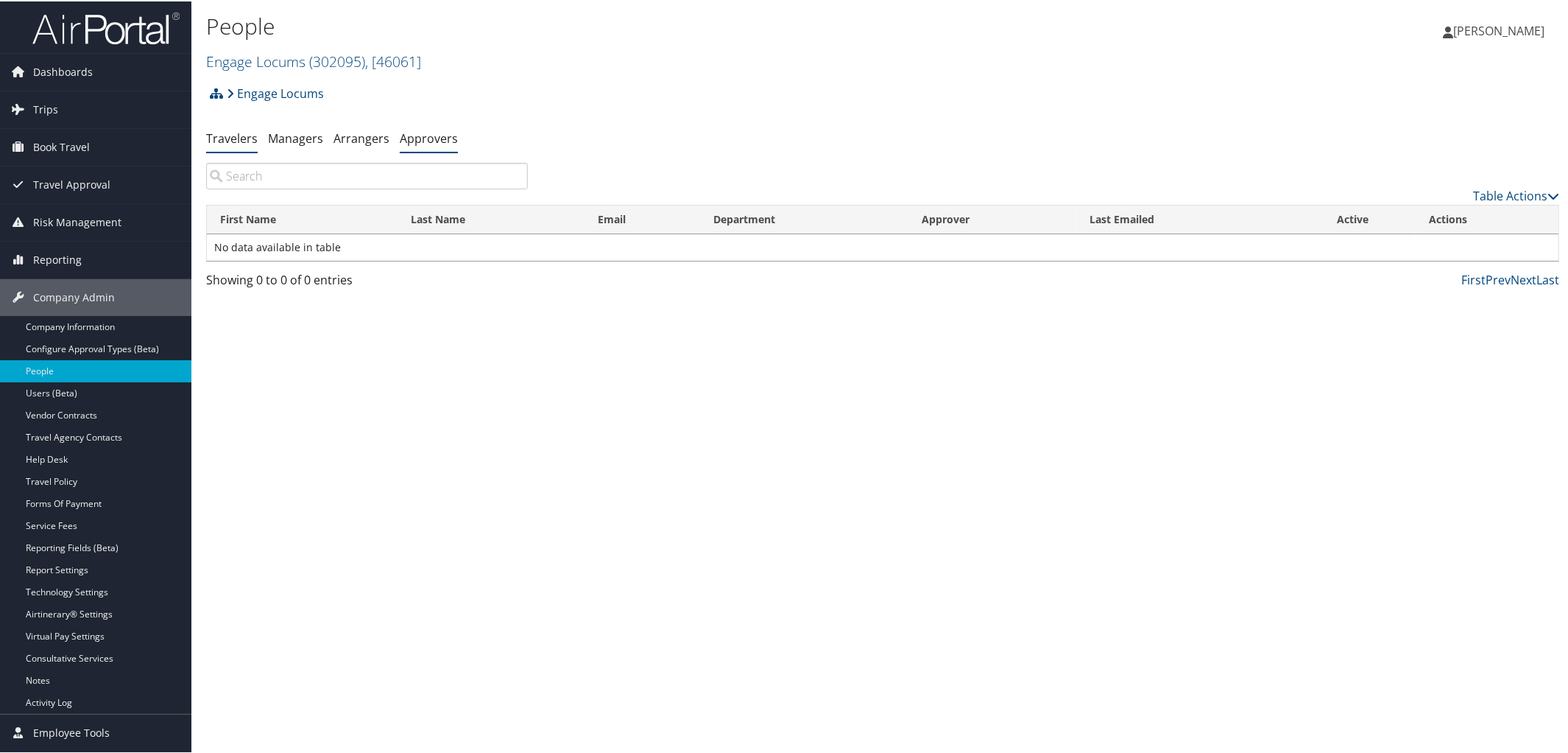
click at [429, 132] on link "Approvers" at bounding box center [428, 137] width 58 height 17
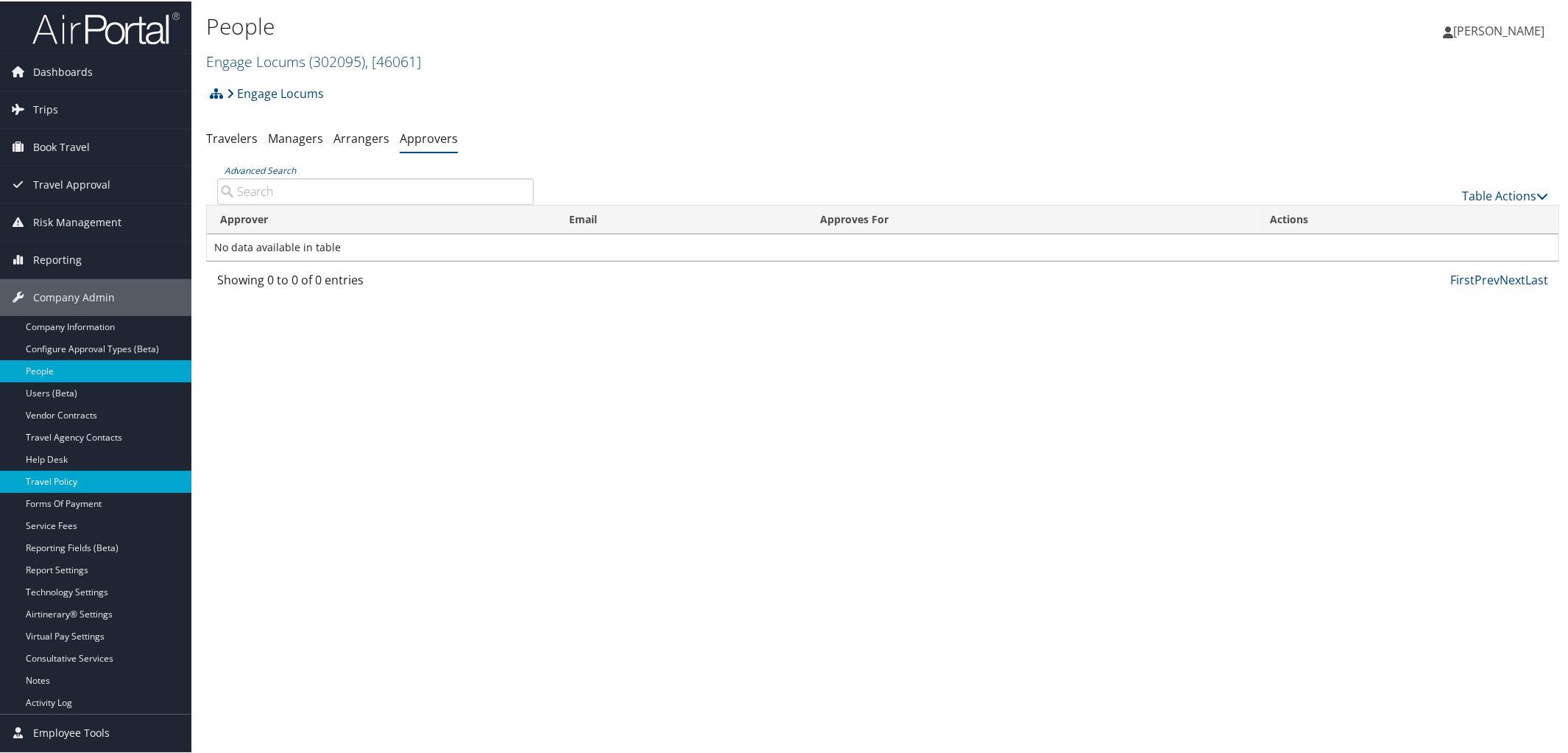
click at [39, 486] on link "Travel Policy" at bounding box center [95, 480] width 191 height 22
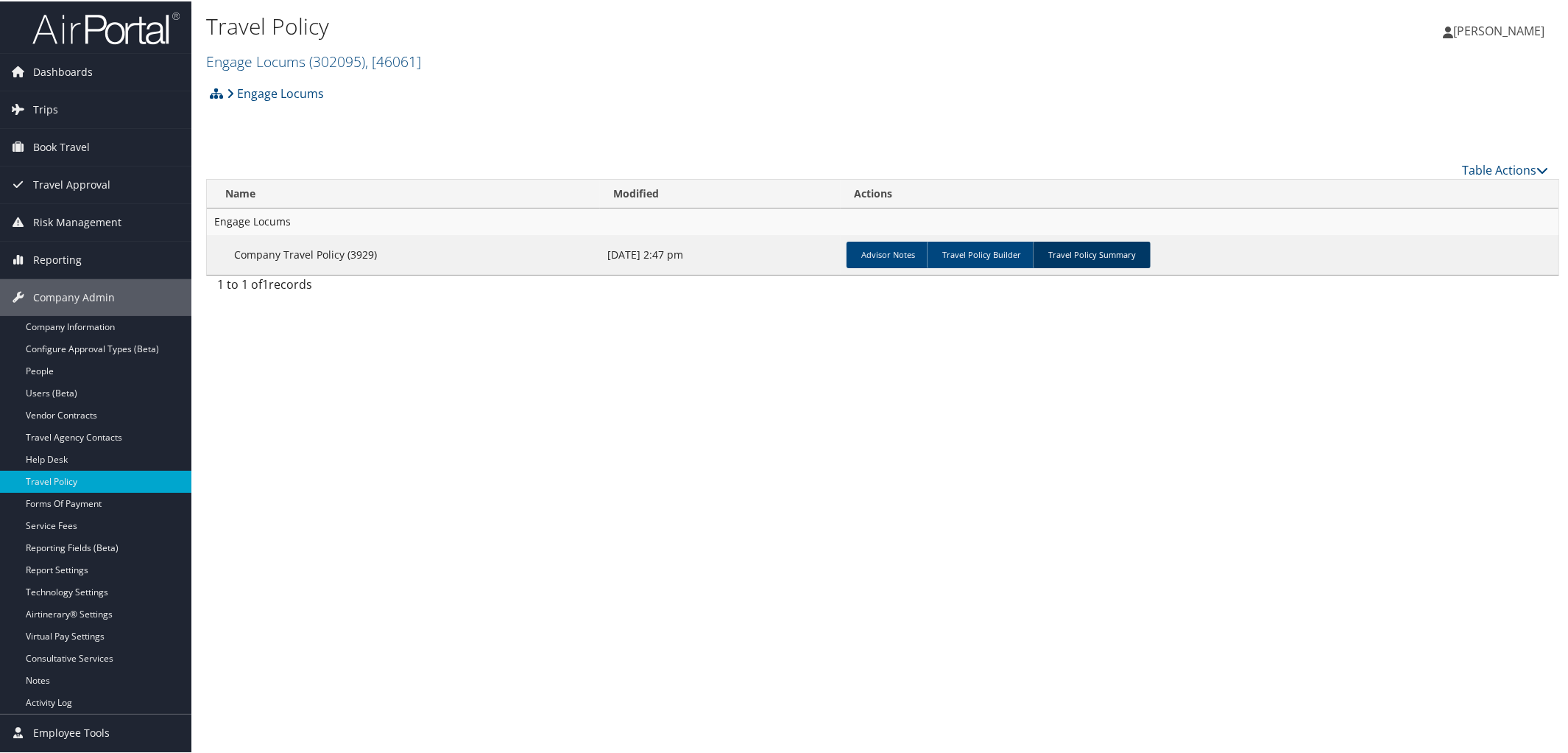
click at [1118, 249] on link "Travel Policy Summary" at bounding box center [1092, 253] width 117 height 26
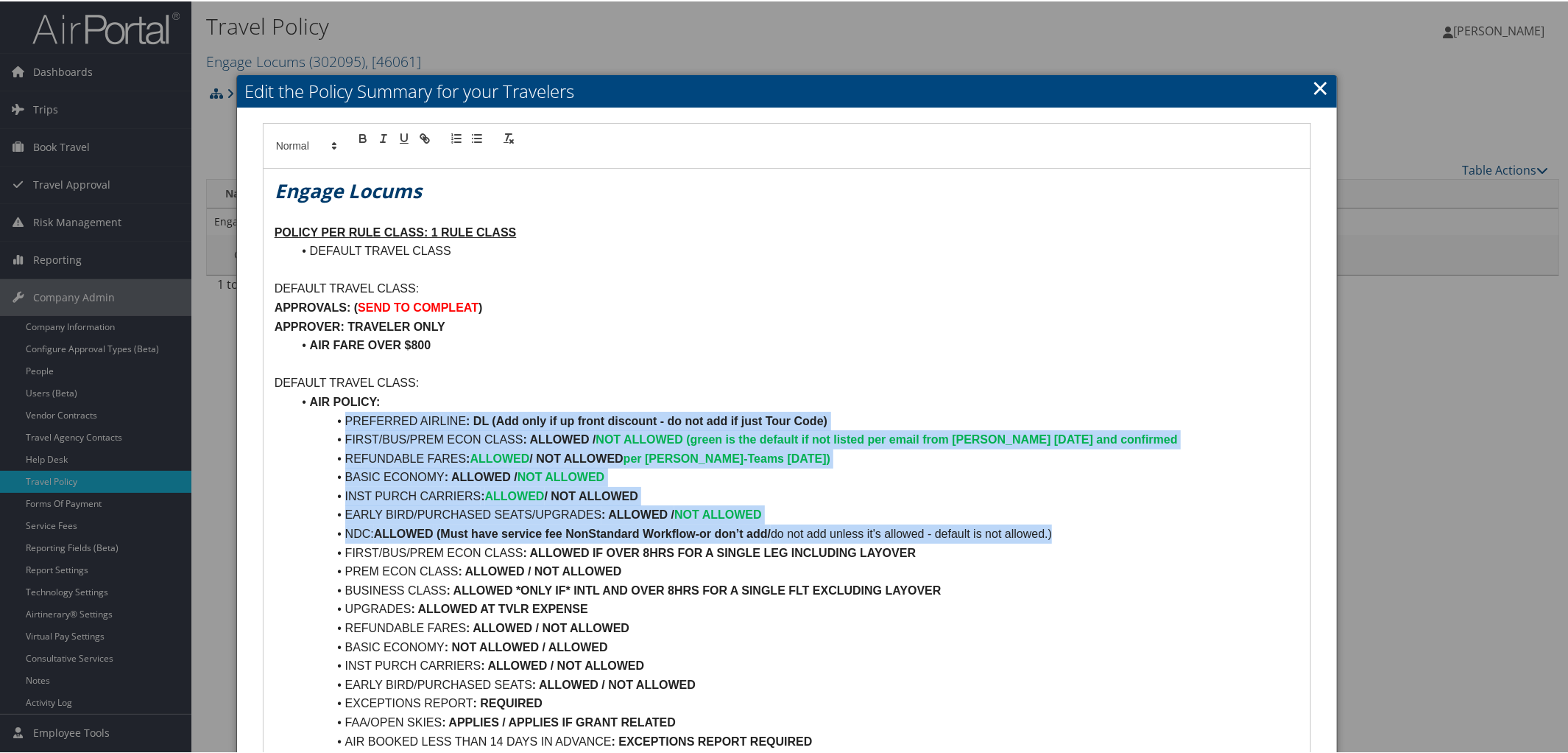
drag, startPoint x: 342, startPoint y: 415, endPoint x: 1062, endPoint y: 529, distance: 729.0
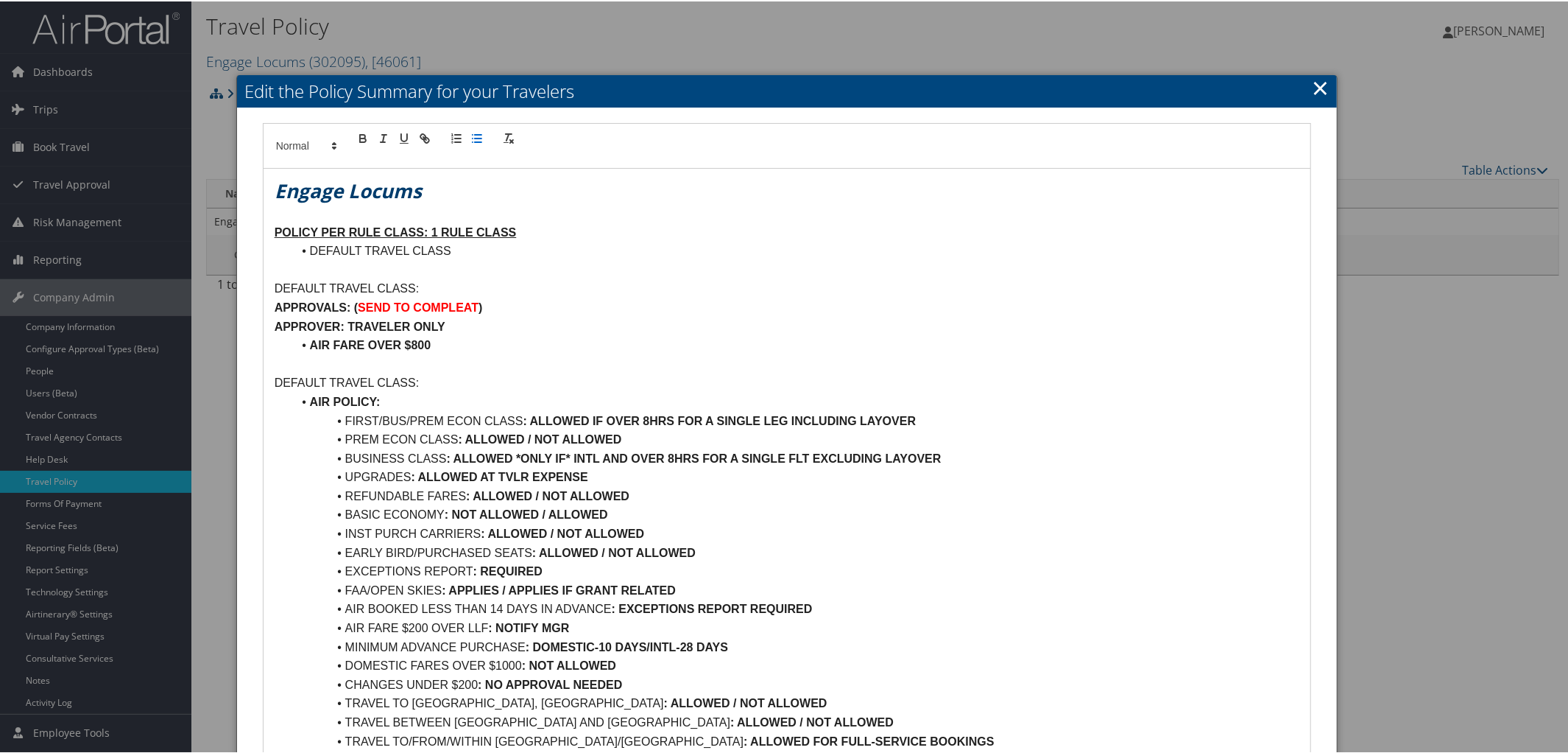
click at [528, 423] on strong ": ALLOWED IF OVER 8HRS FOR A SINGLE LEG INCLUDING LAYOVER" at bounding box center [719, 419] width 393 height 12
drag, startPoint x: 616, startPoint y: 412, endPoint x: 1010, endPoint y: 412, distance: 394.0
click at [1010, 412] on li "FIRST/BUS/PREM ECON CLASS : NOT ALLOWED IF OVER 8HRS FOR A SINGLE LEG INCLUDING…" at bounding box center [796, 420] width 1007 height 19
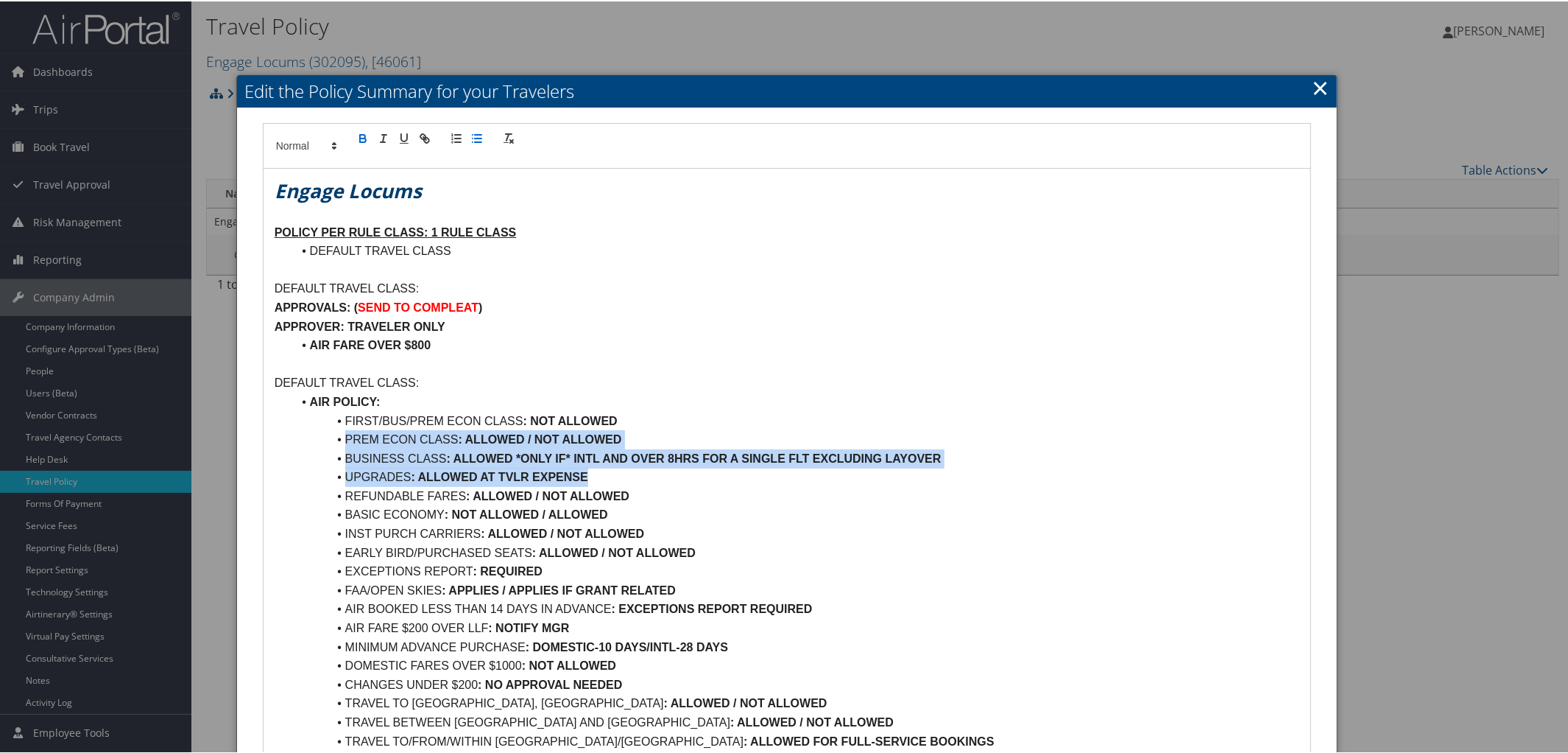
drag, startPoint x: 337, startPoint y: 434, endPoint x: 617, endPoint y: 472, distance: 282.6
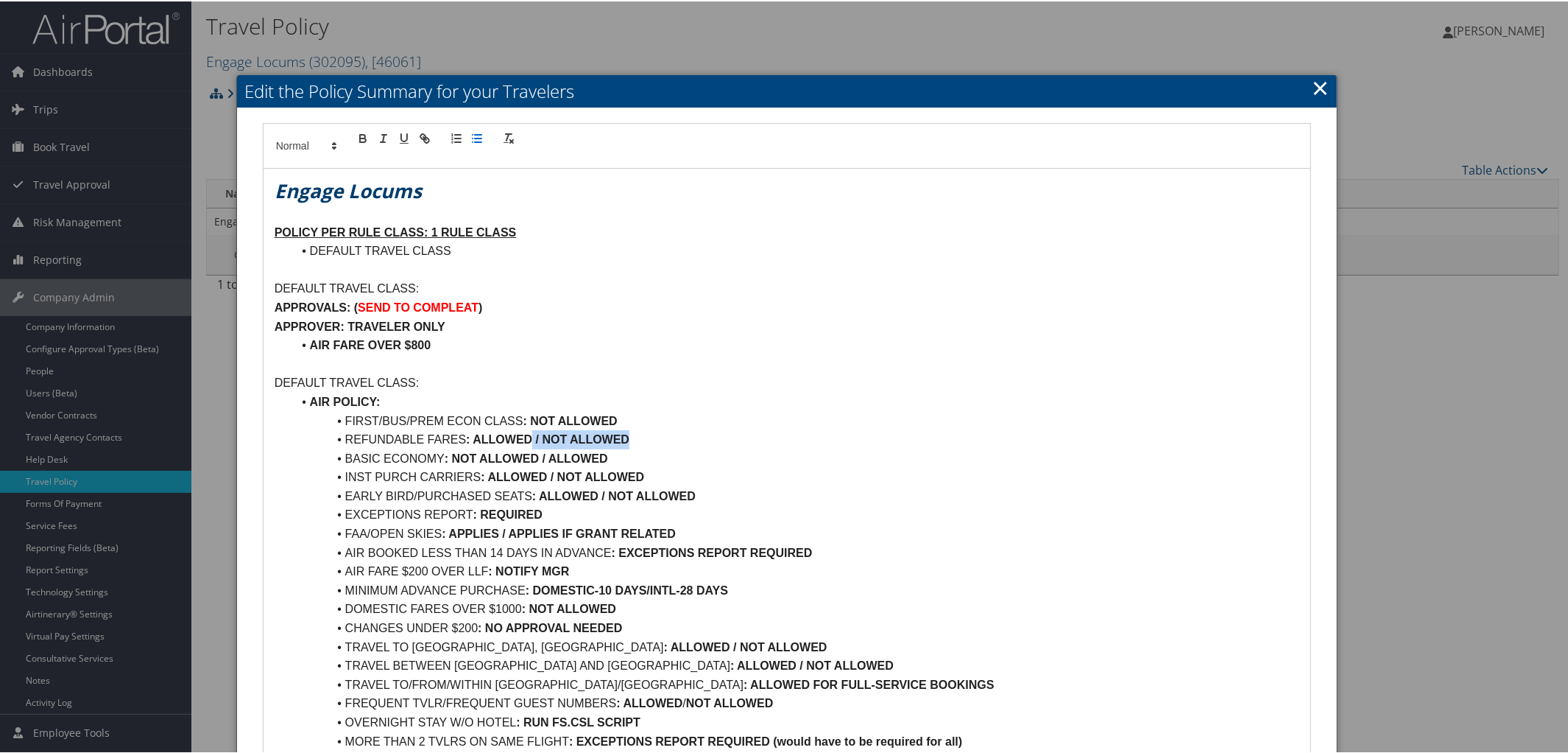
drag, startPoint x: 532, startPoint y: 440, endPoint x: 639, endPoint y: 439, distance: 107.0
click at [639, 439] on li "REFUNDABLE FARES : ALLOWED / NOT ALLOWED" at bounding box center [796, 438] width 1007 height 19
drag, startPoint x: 540, startPoint y: 453, endPoint x: 632, endPoint y: 445, distance: 92.3
click at [621, 453] on li "BASIC ECONOMY : NOT ALLOWED / ALLOWED" at bounding box center [796, 457] width 1007 height 19
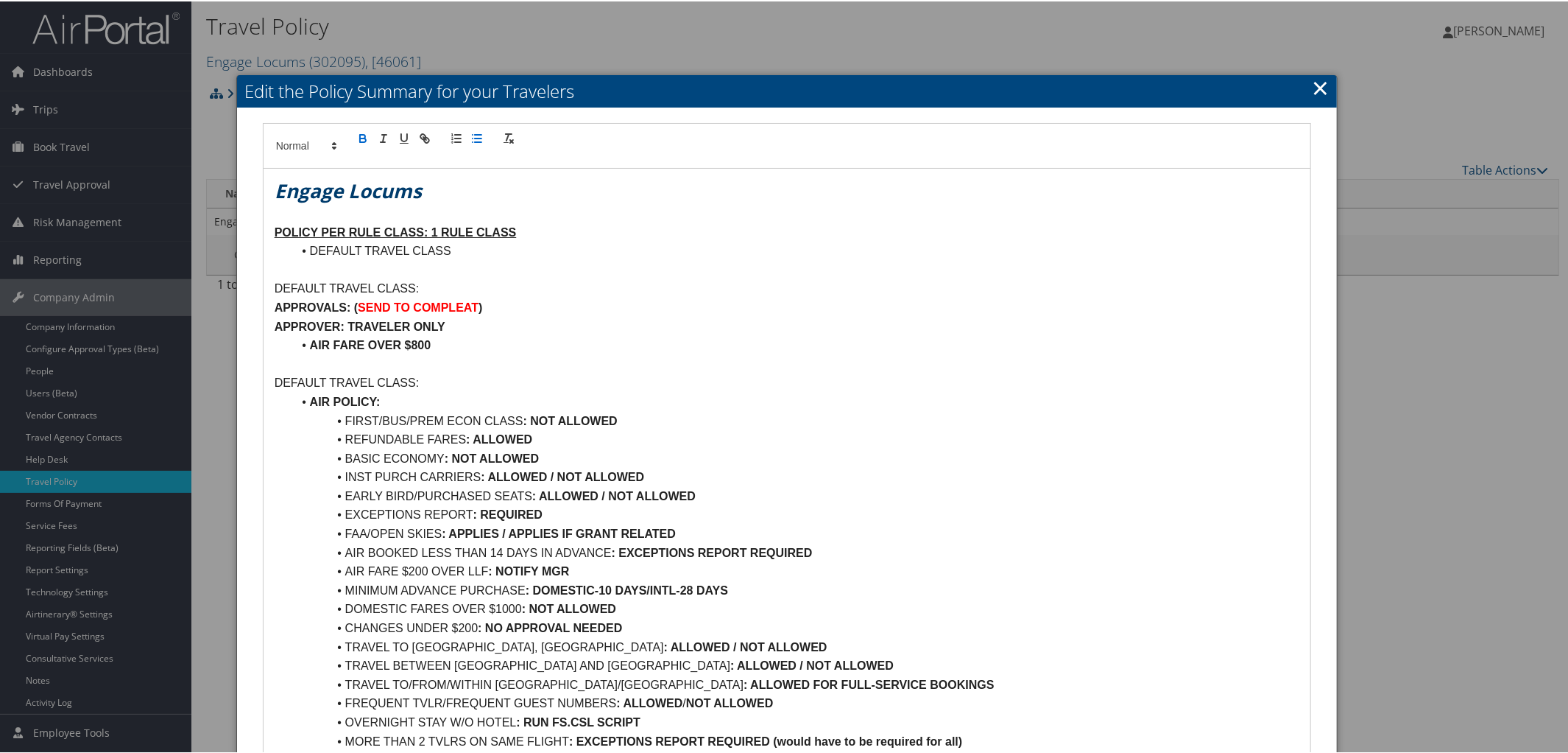
click at [653, 471] on li "INST PURCH CARRIERS : ALLOWED / NOT ALLOWED" at bounding box center [796, 475] width 1007 height 19
click at [606, 492] on strong ": ALLOWED / NOT ALLOWED" at bounding box center [614, 494] width 164 height 12
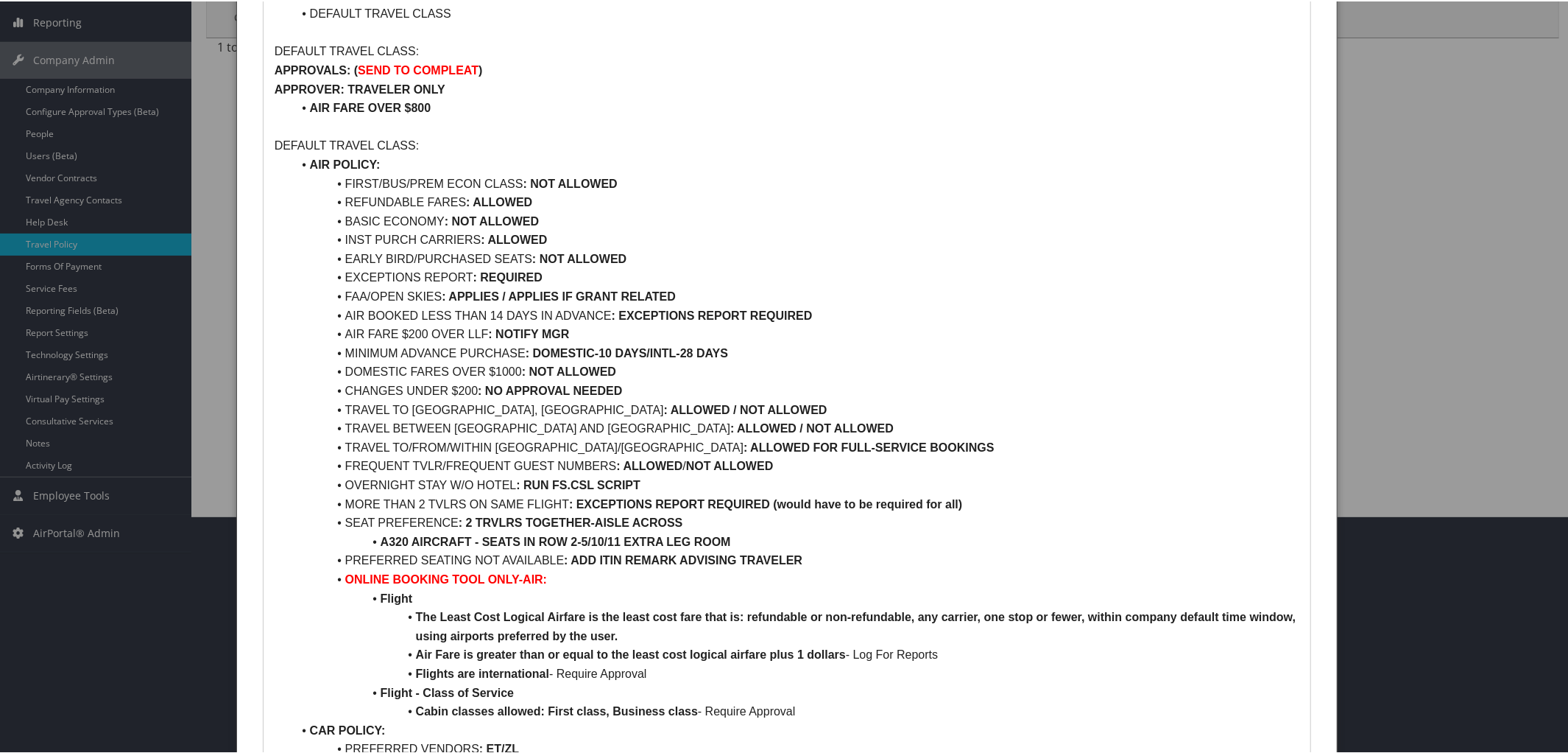
scroll to position [243, 0]
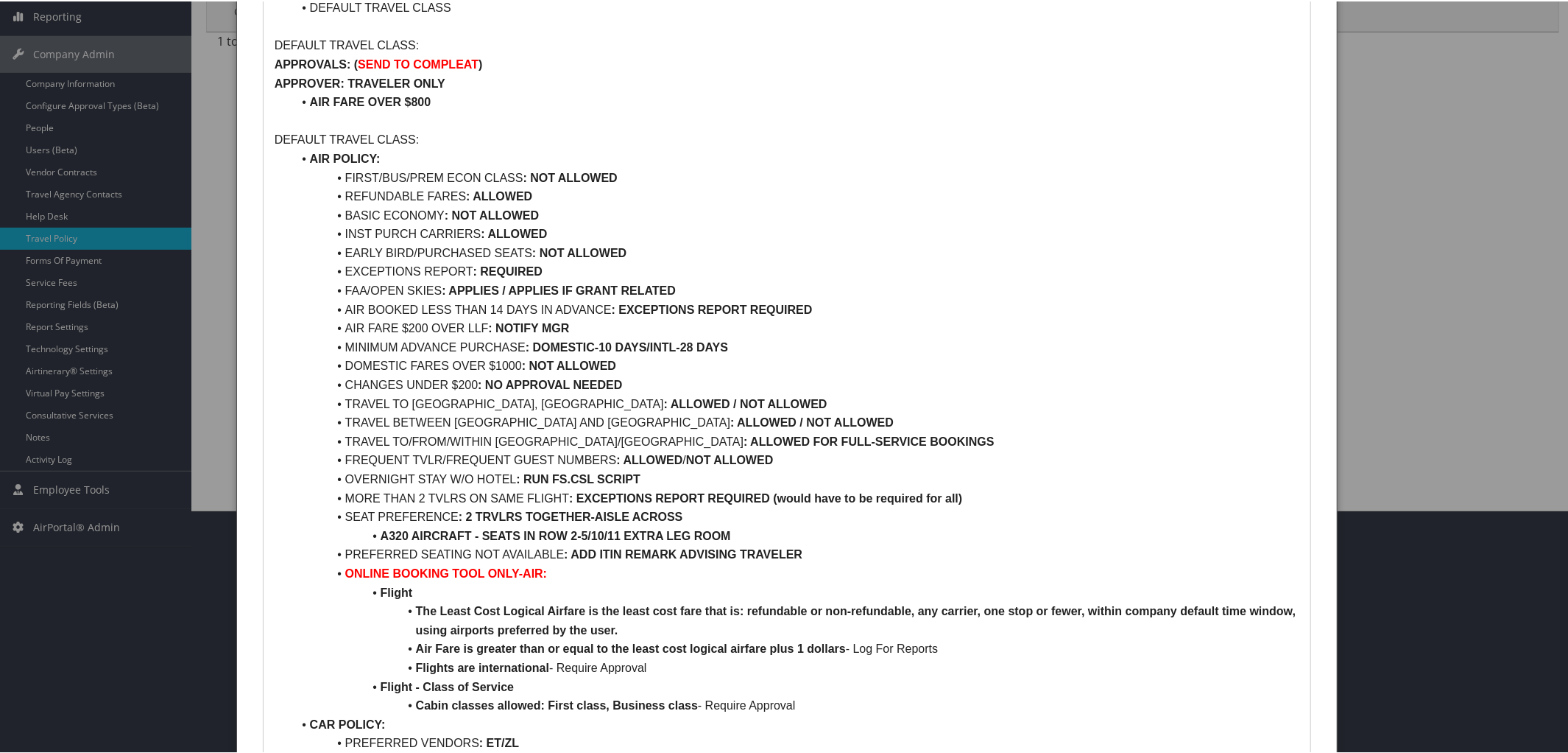
drag, startPoint x: 341, startPoint y: 267, endPoint x: 810, endPoint y: 548, distance: 546.7
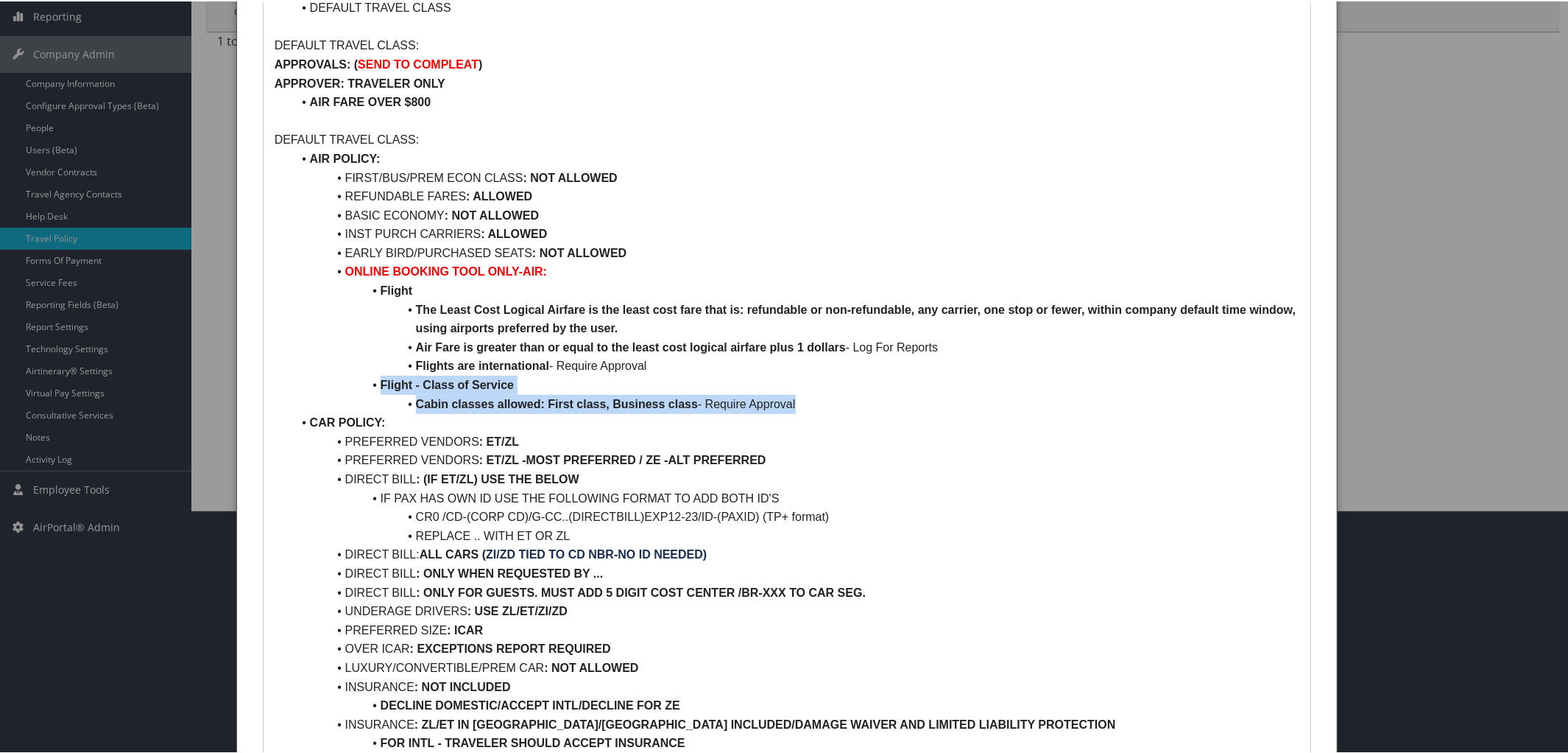
drag, startPoint x: 380, startPoint y: 378, endPoint x: 831, endPoint y: 399, distance: 451.5
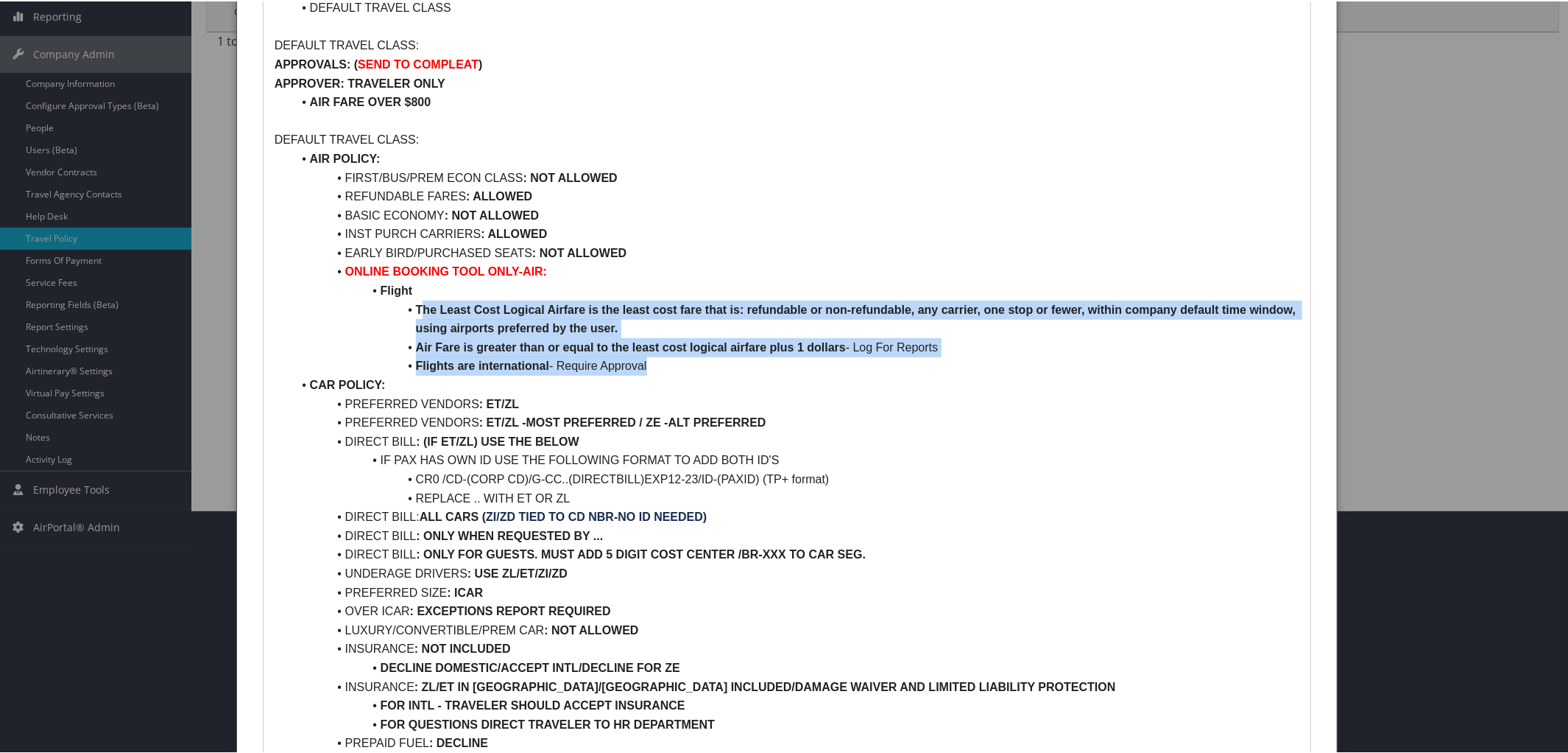
drag, startPoint x: 418, startPoint y: 301, endPoint x: 670, endPoint y: 367, distance: 260.5
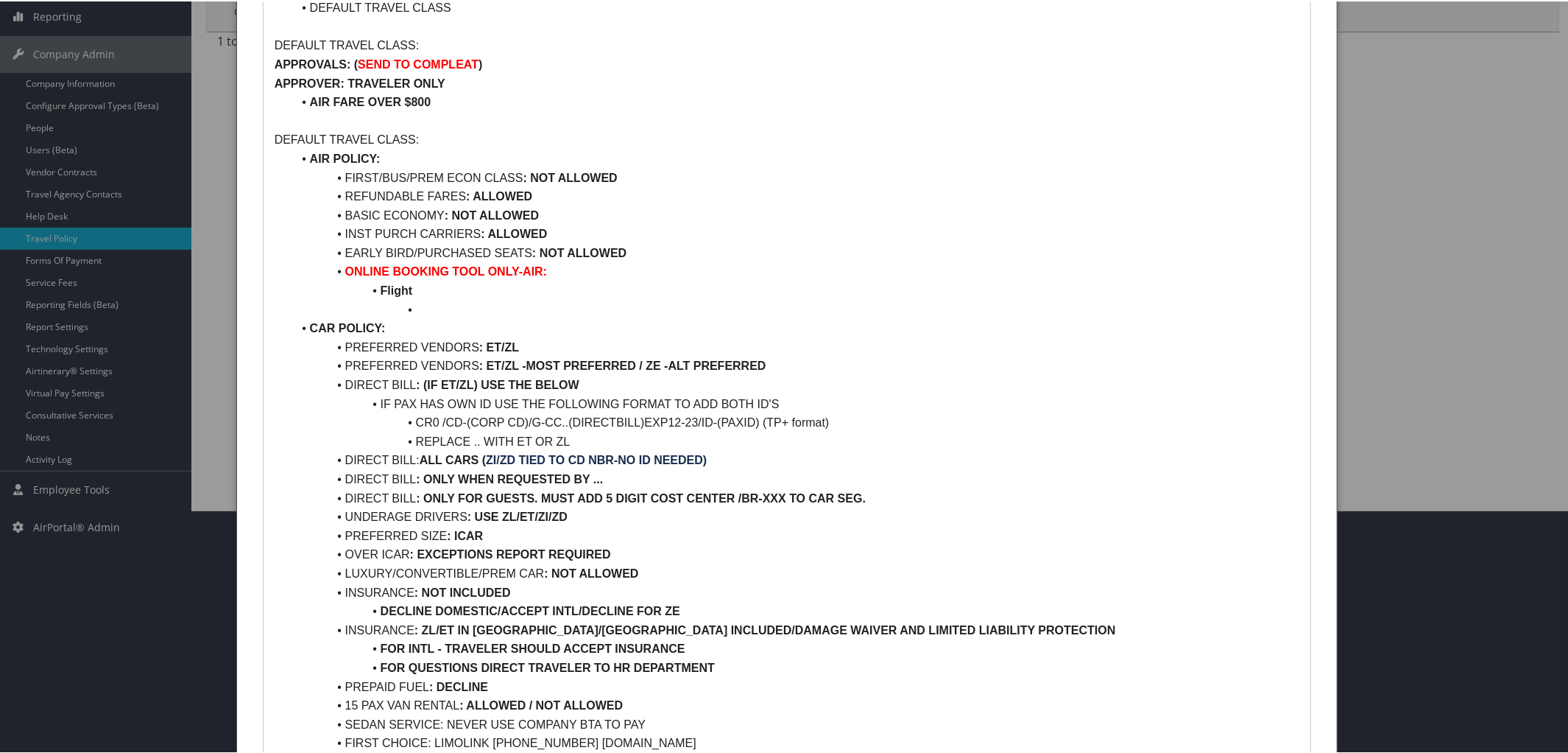
paste div
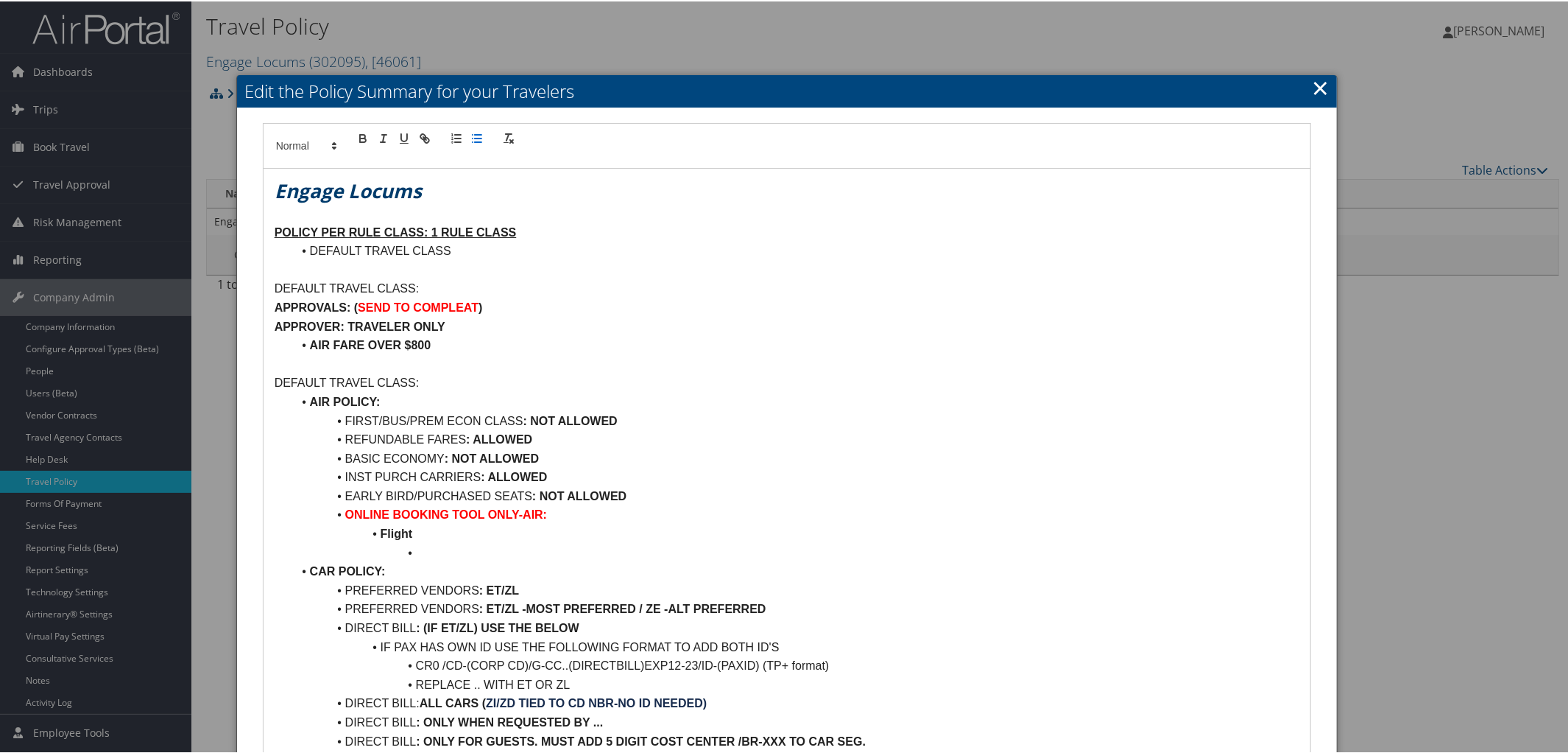
scroll to position [0, 0]
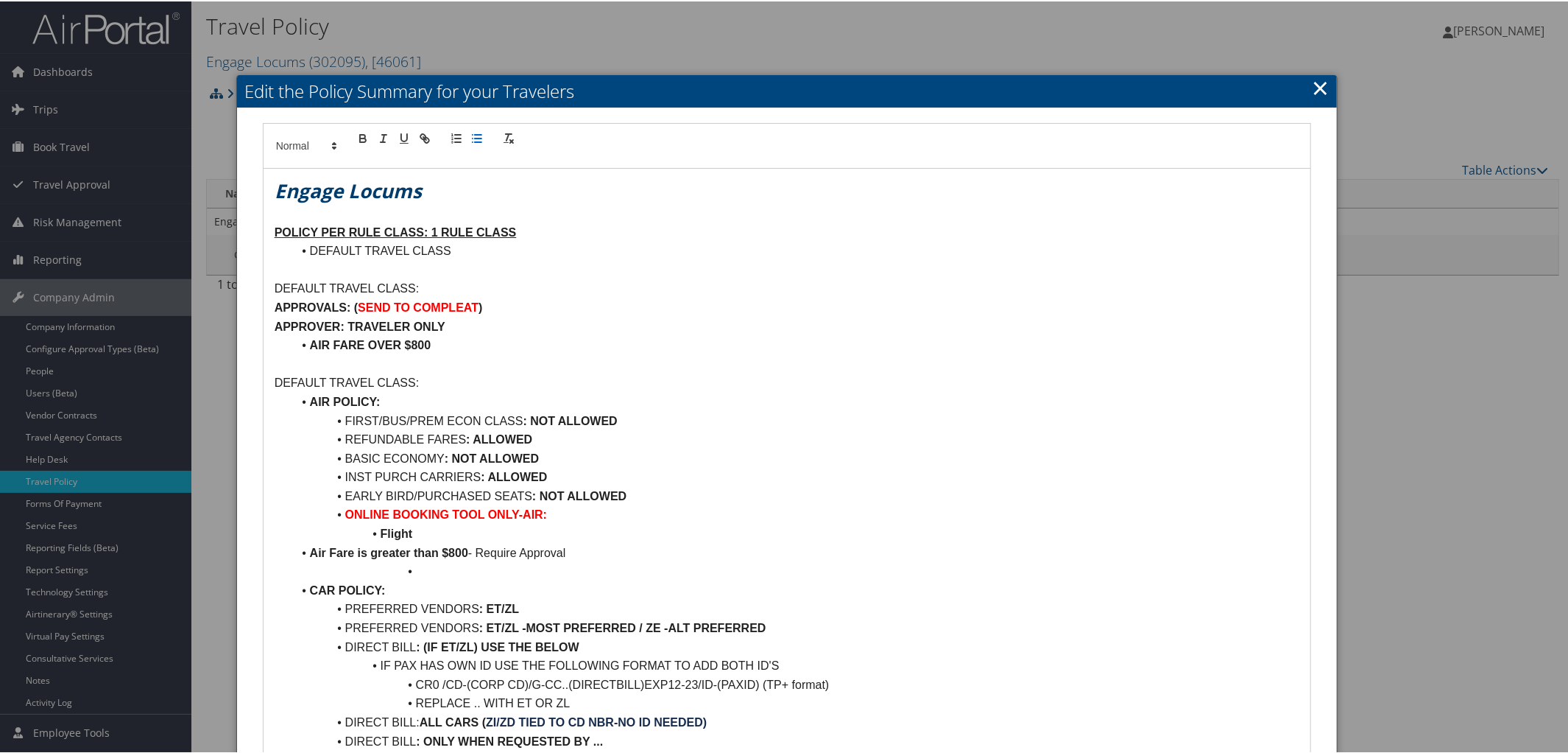
click at [308, 554] on li "Air Fare is greater than $800 - Require Approval" at bounding box center [796, 551] width 1007 height 19
click at [418, 569] on li at bounding box center [796, 569] width 1007 height 19
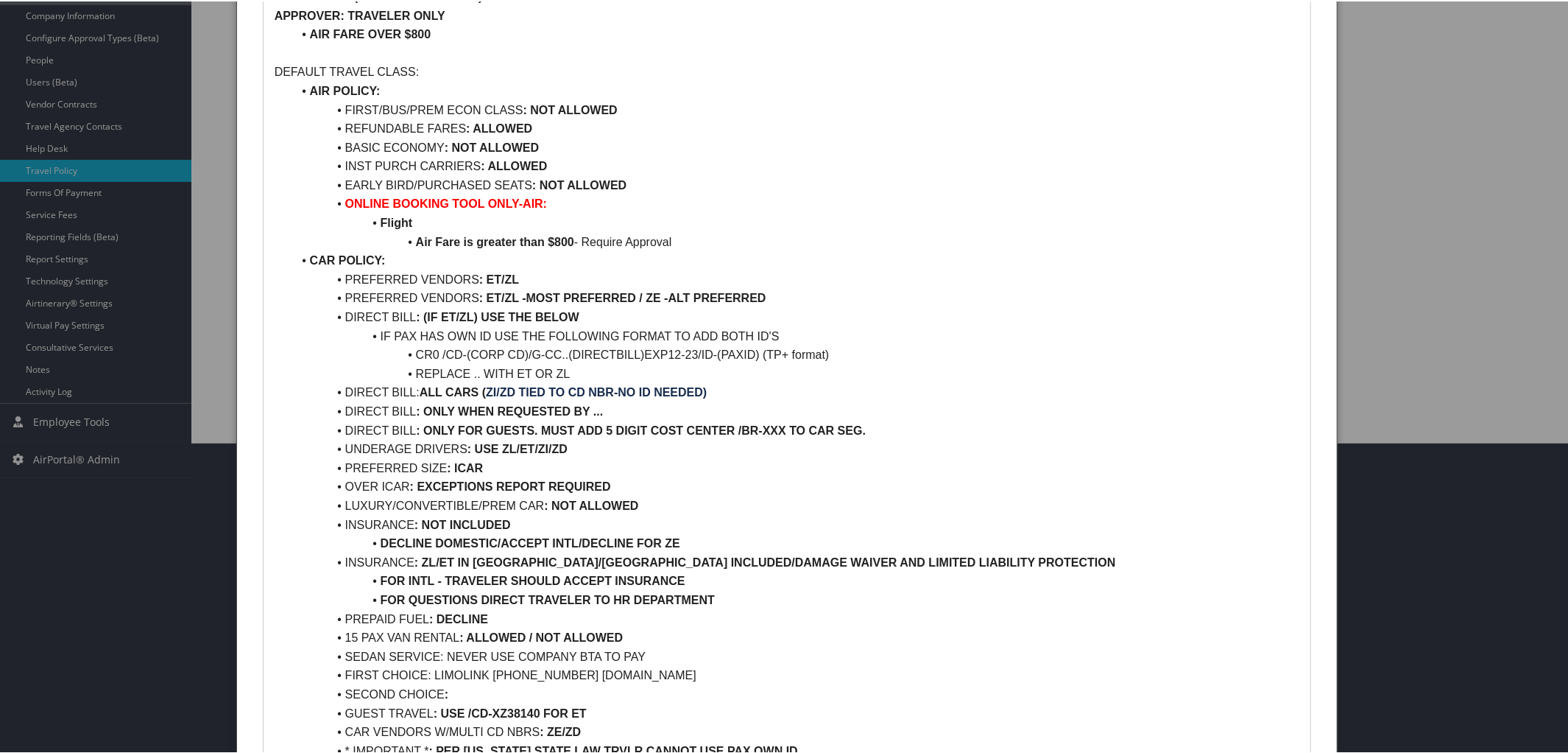
scroll to position [484, 0]
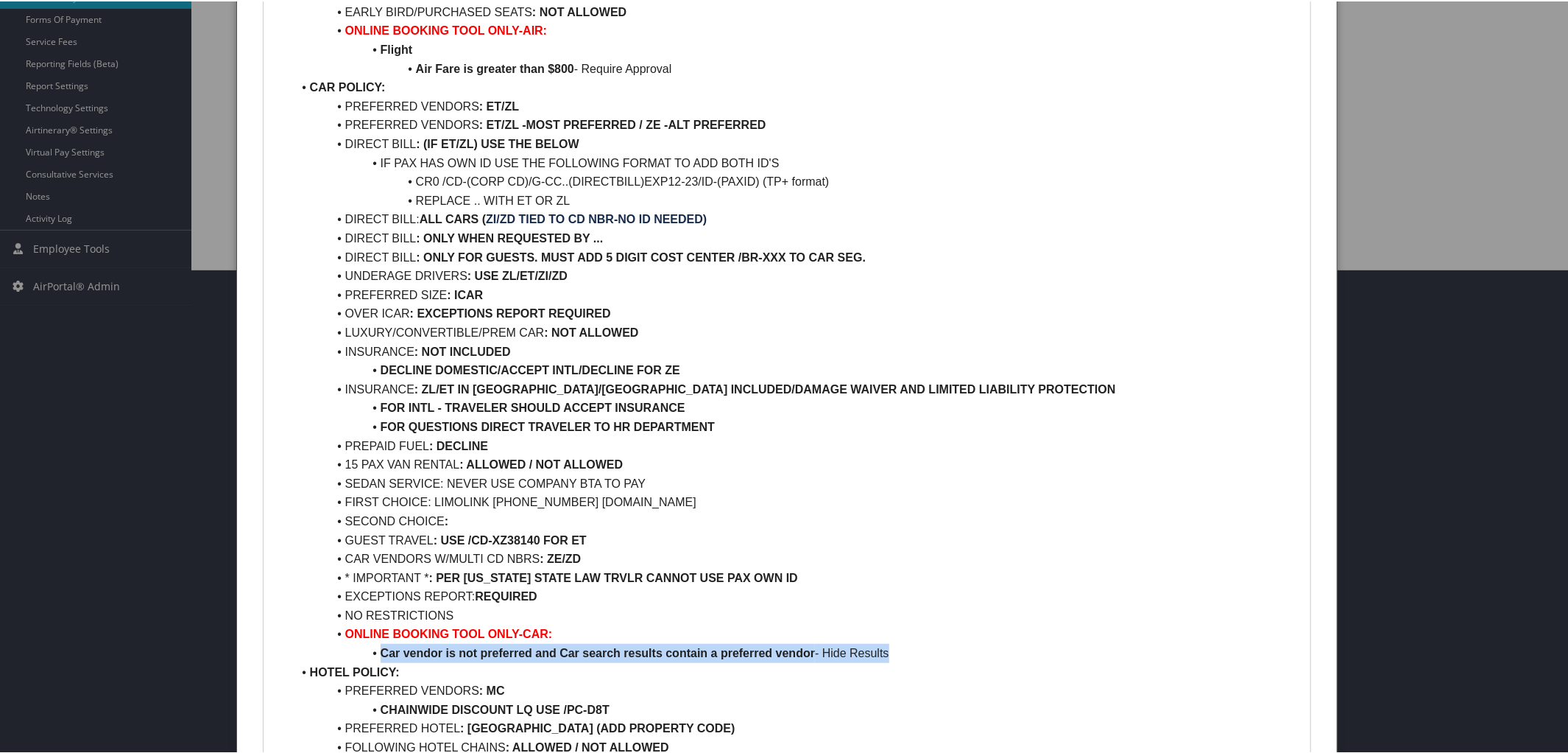
drag, startPoint x: 378, startPoint y: 648, endPoint x: 910, endPoint y: 648, distance: 532.0
click at [910, 648] on li "Car vendor is not preferred and Car search results contain a preferred vendor -…" at bounding box center [796, 651] width 1007 height 19
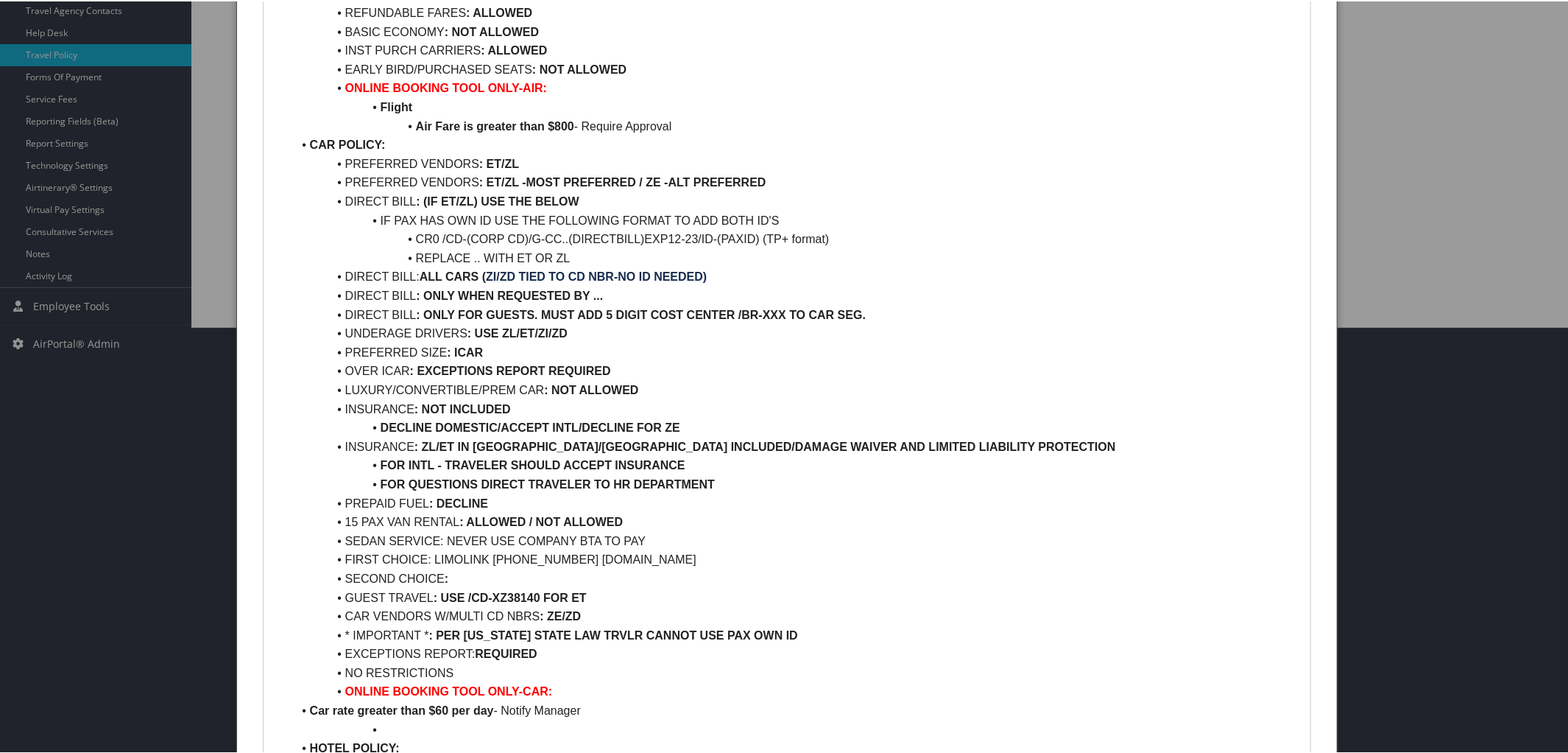
scroll to position [429, 0]
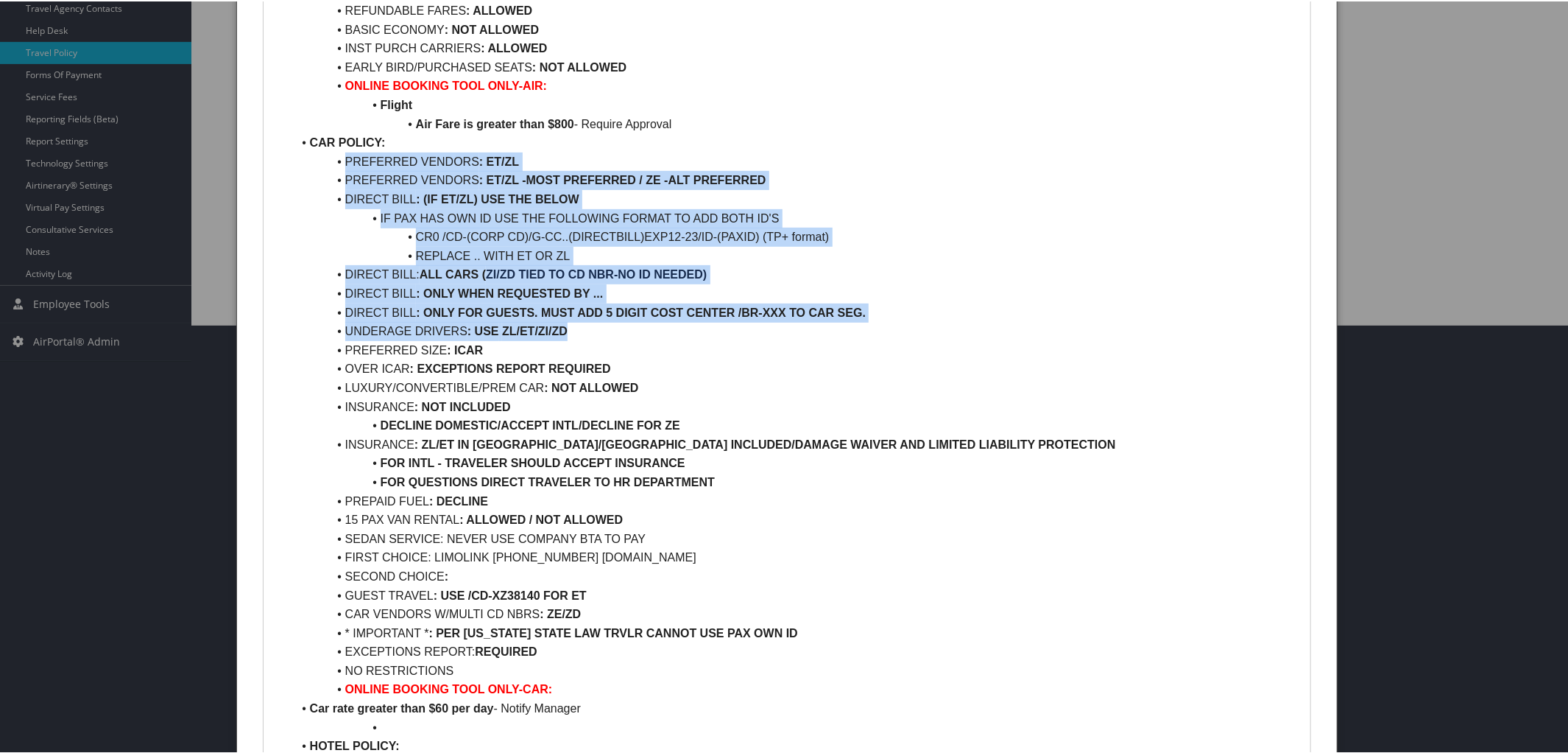
drag, startPoint x: 345, startPoint y: 161, endPoint x: 747, endPoint y: 325, distance: 434.2
click at [747, 325] on ul "AIR POLICY: FIRST/BUS/PREM ECON CLASS : NOT ALLOWED REFUNDABLE FARES : ALLOWED …" at bounding box center [787, 745] width 1025 height 1564
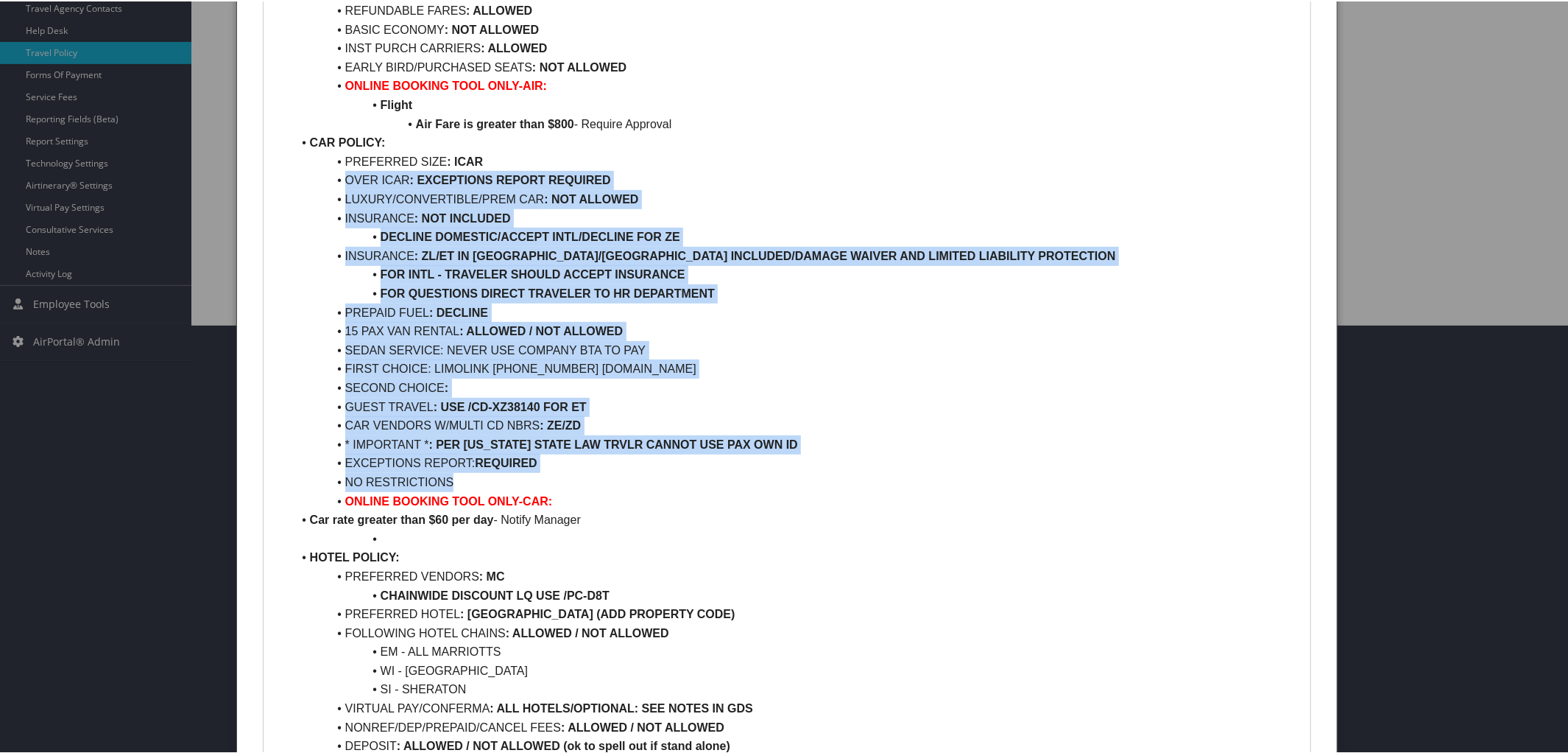
drag, startPoint x: 345, startPoint y: 180, endPoint x: 808, endPoint y: 481, distance: 552.2
click at [808, 481] on ul "AIR POLICY: FIRST/BUS/PREM ECON CLASS : NOT ALLOWED REFUNDABLE FARES : ALLOWED …" at bounding box center [787, 650] width 1025 height 1376
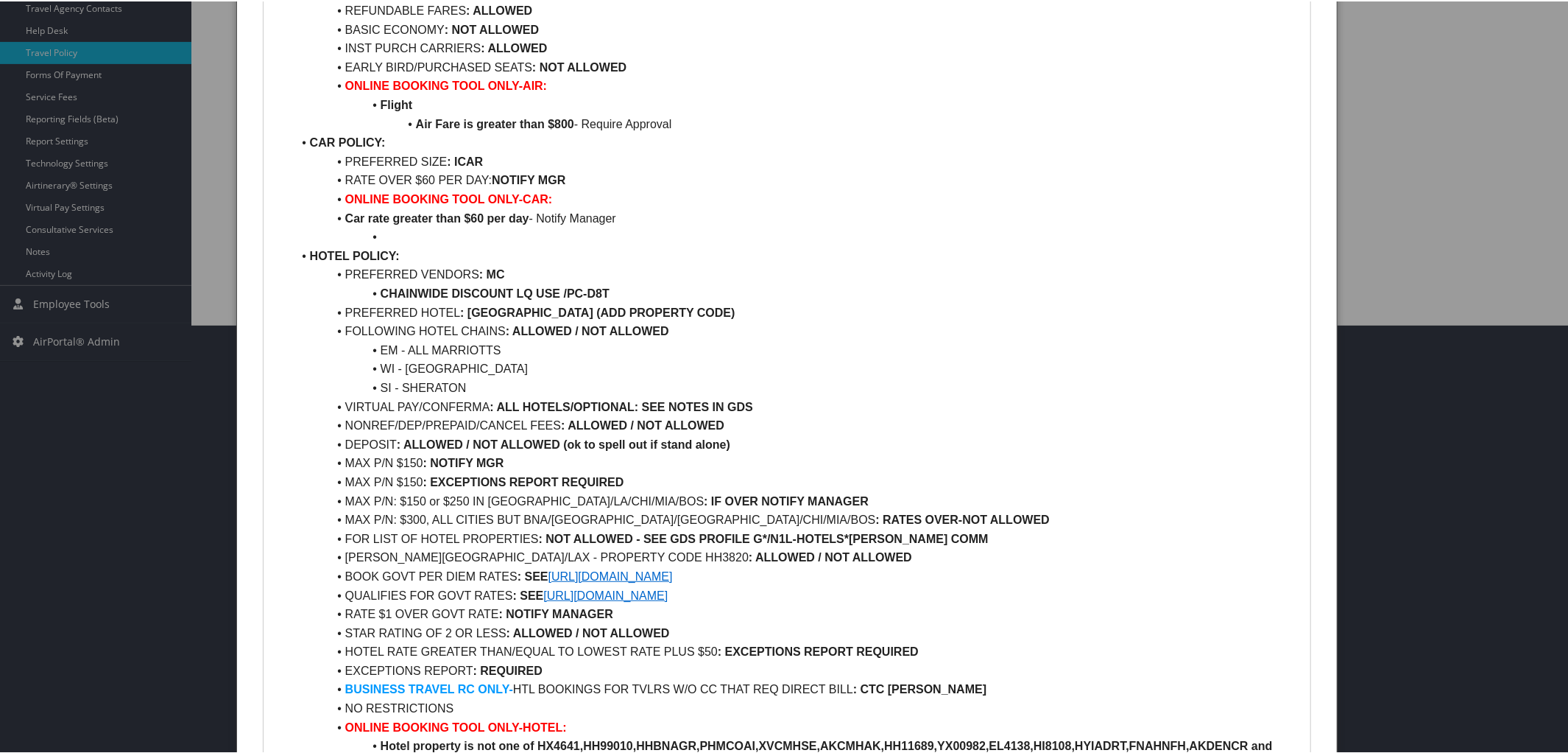
click at [308, 213] on li "Car rate greater than $60 per day - Notify Manager" at bounding box center [796, 217] width 1007 height 19
click at [386, 233] on li at bounding box center [796, 235] width 1007 height 19
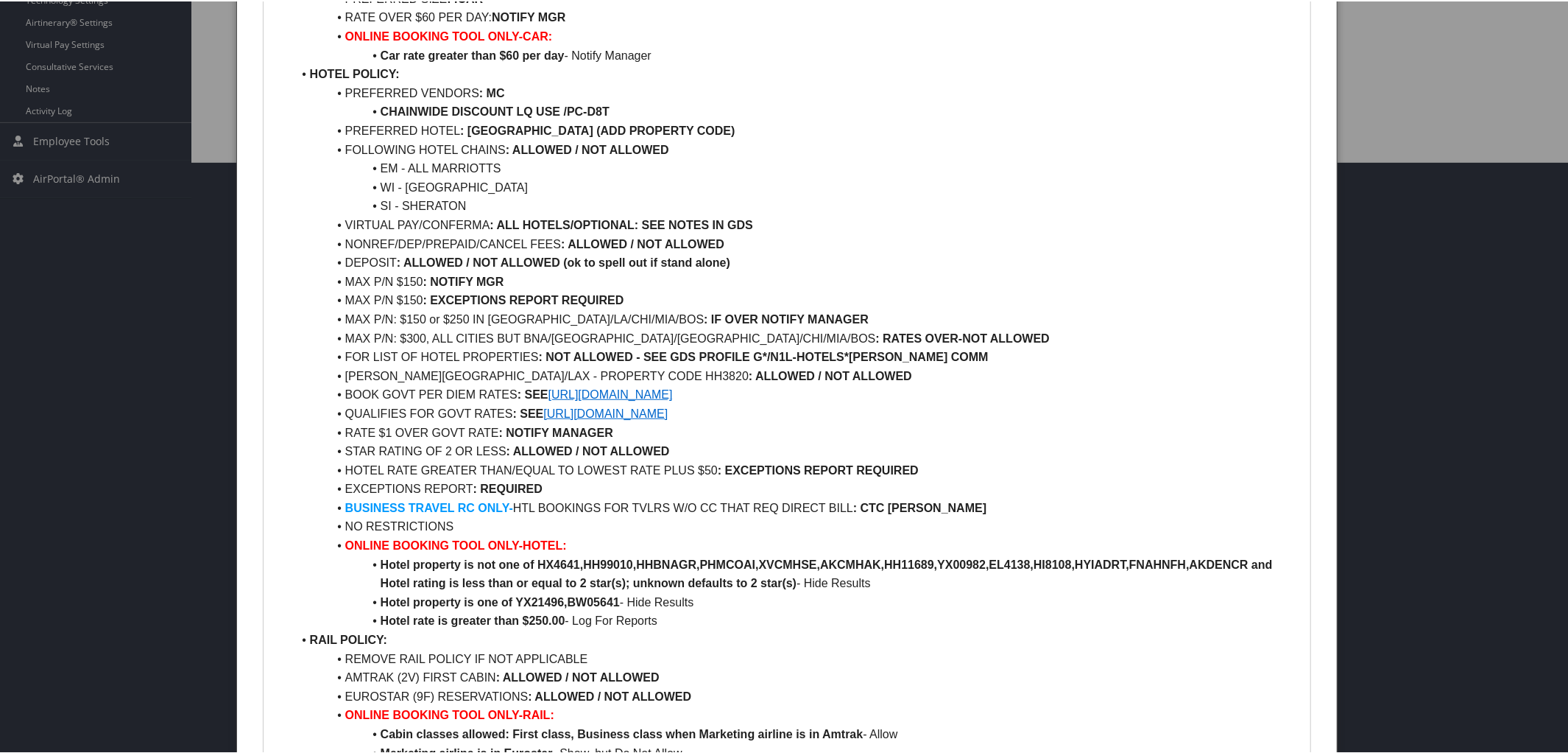
scroll to position [592, 0]
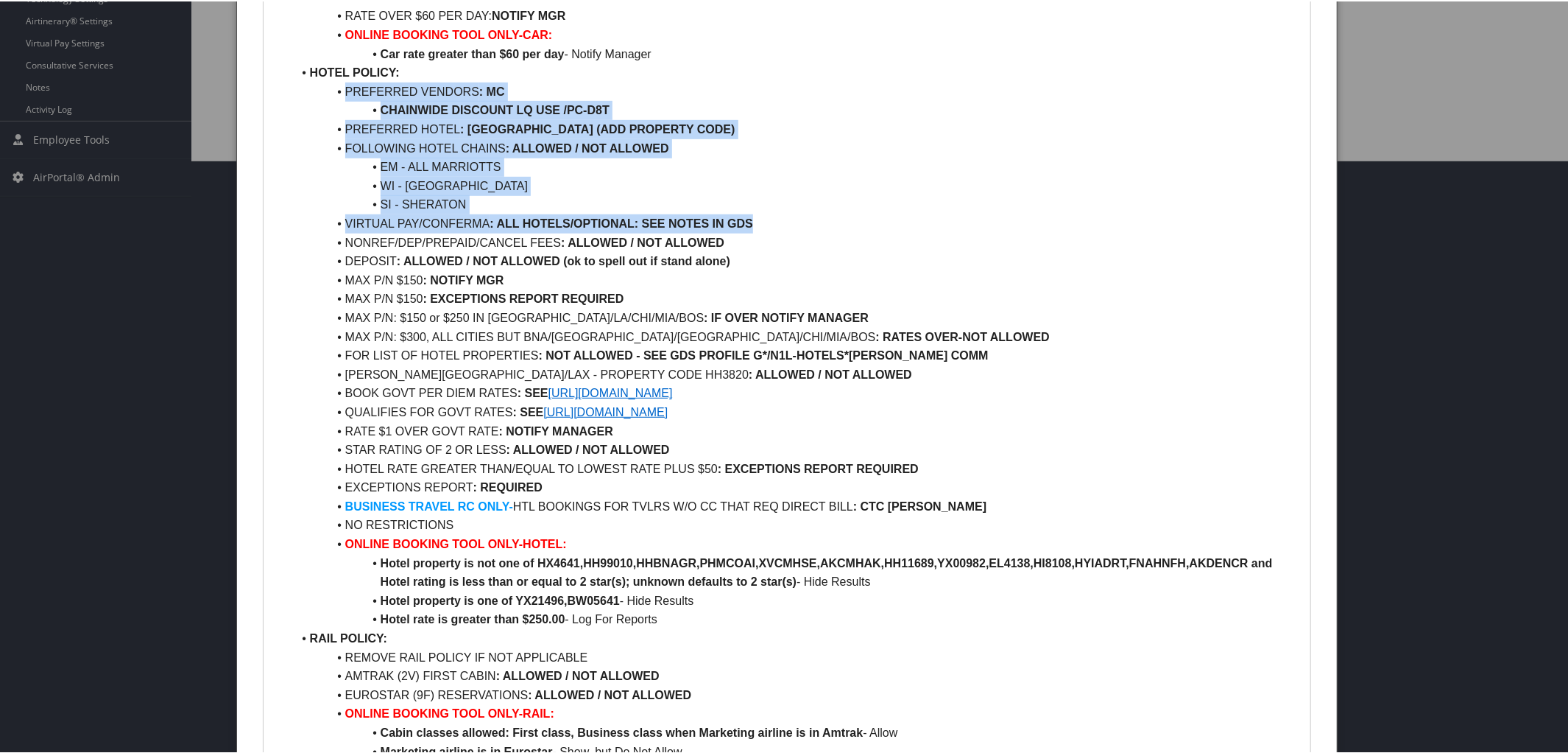
drag, startPoint x: 339, startPoint y: 84, endPoint x: 769, endPoint y: 216, distance: 449.8
click at [769, 216] on ul "AIR POLICY: FIRST/BUS/PREM ECON CLASS : NOT ALLOWED REFUNDABLE FARES : ALLOWED …" at bounding box center [787, 325] width 1025 height 1055
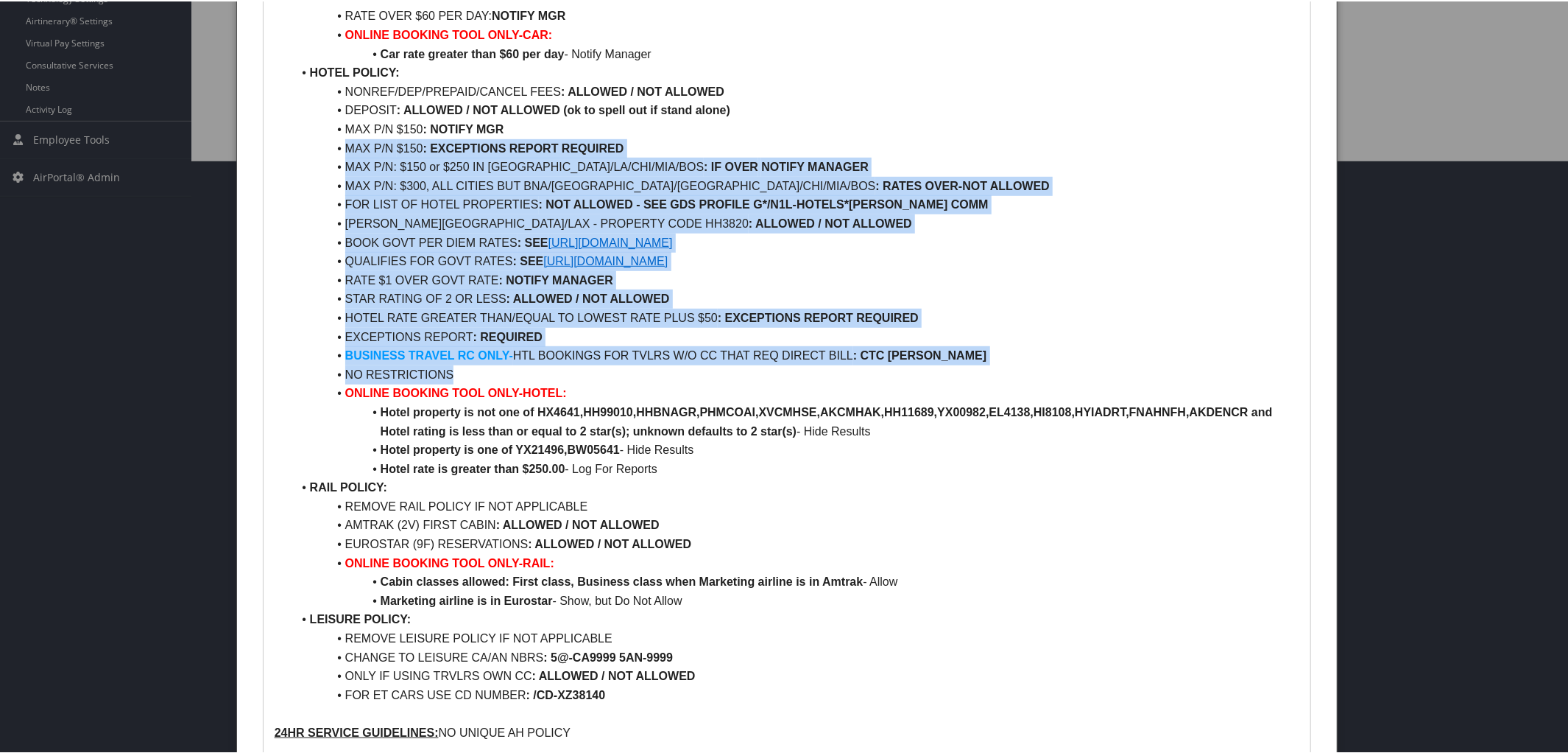
drag, startPoint x: 341, startPoint y: 147, endPoint x: 745, endPoint y: 368, distance: 460.5
click at [745, 368] on ul "AIR POLICY: FIRST/BUS/PREM ECON CLASS : NOT ALLOWED REFUNDABLE FARES : ALLOWED …" at bounding box center [787, 251] width 1025 height 905
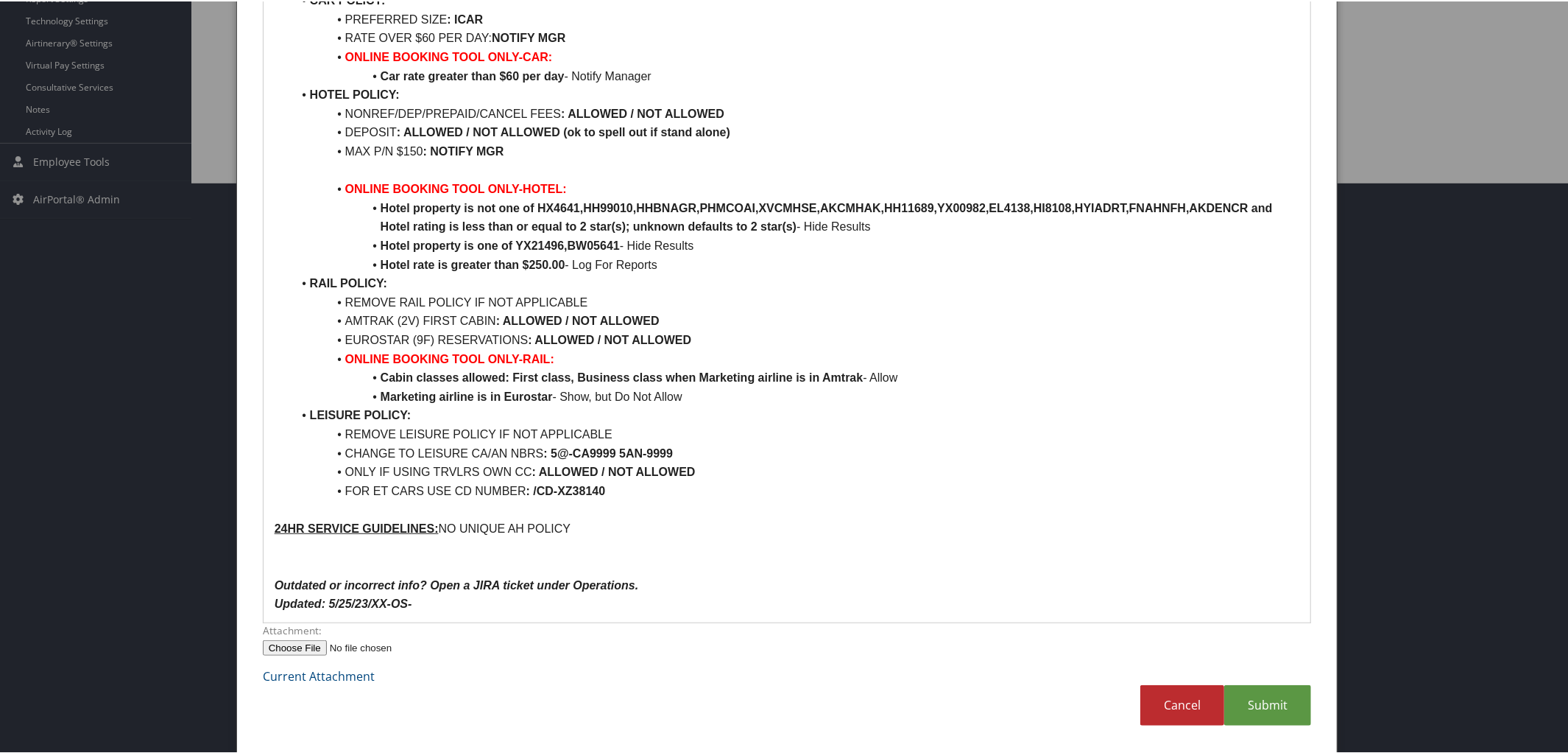
scroll to position [553, 0]
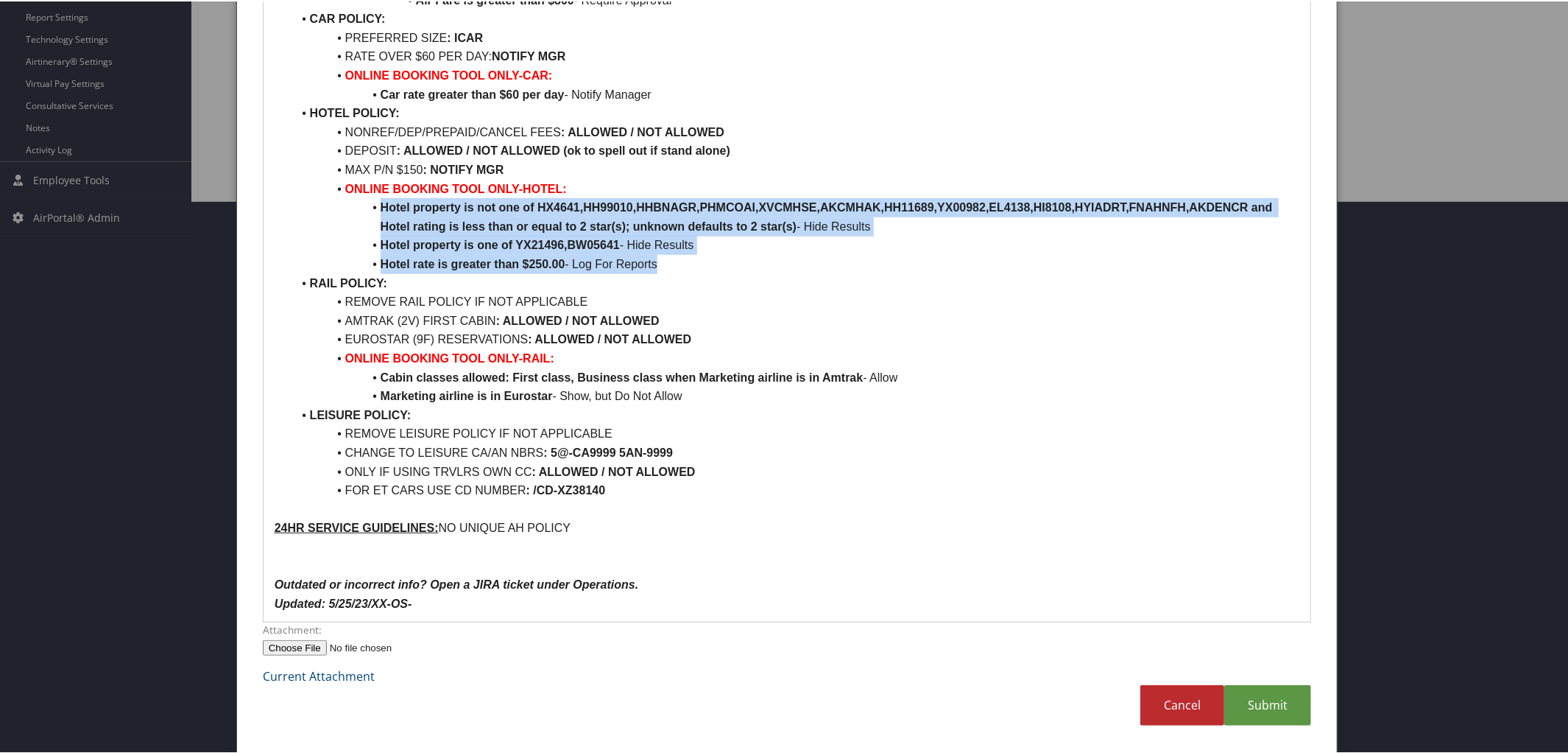
drag, startPoint x: 379, startPoint y: 208, endPoint x: 678, endPoint y: 269, distance: 305.2
click at [678, 269] on ul "AIR POLICY: FIRST/BUS/PREM ECON CLASS : NOT ALLOWED REFUNDABLE FARES : ALLOWED …" at bounding box center [787, 168] width 1025 height 659
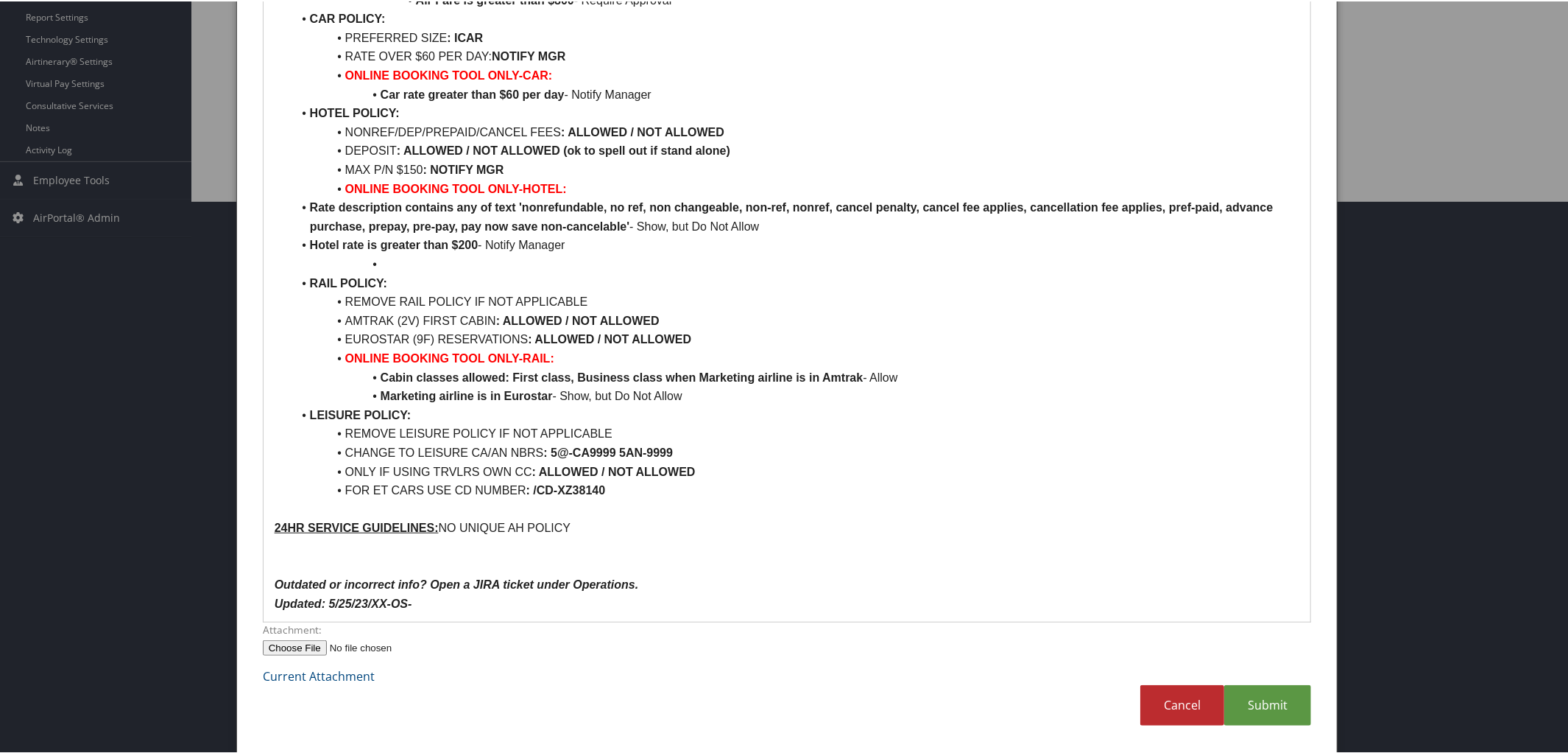
click at [307, 200] on li "Rate description contains any of text 'nonrefundable, no ref, non changeable, n…" at bounding box center [796, 215] width 1007 height 37
click at [309, 244] on li "Hotel rate is greater than $200 - Notify Manager" at bounding box center [796, 243] width 1007 height 19
click at [390, 258] on li at bounding box center [796, 262] width 1007 height 19
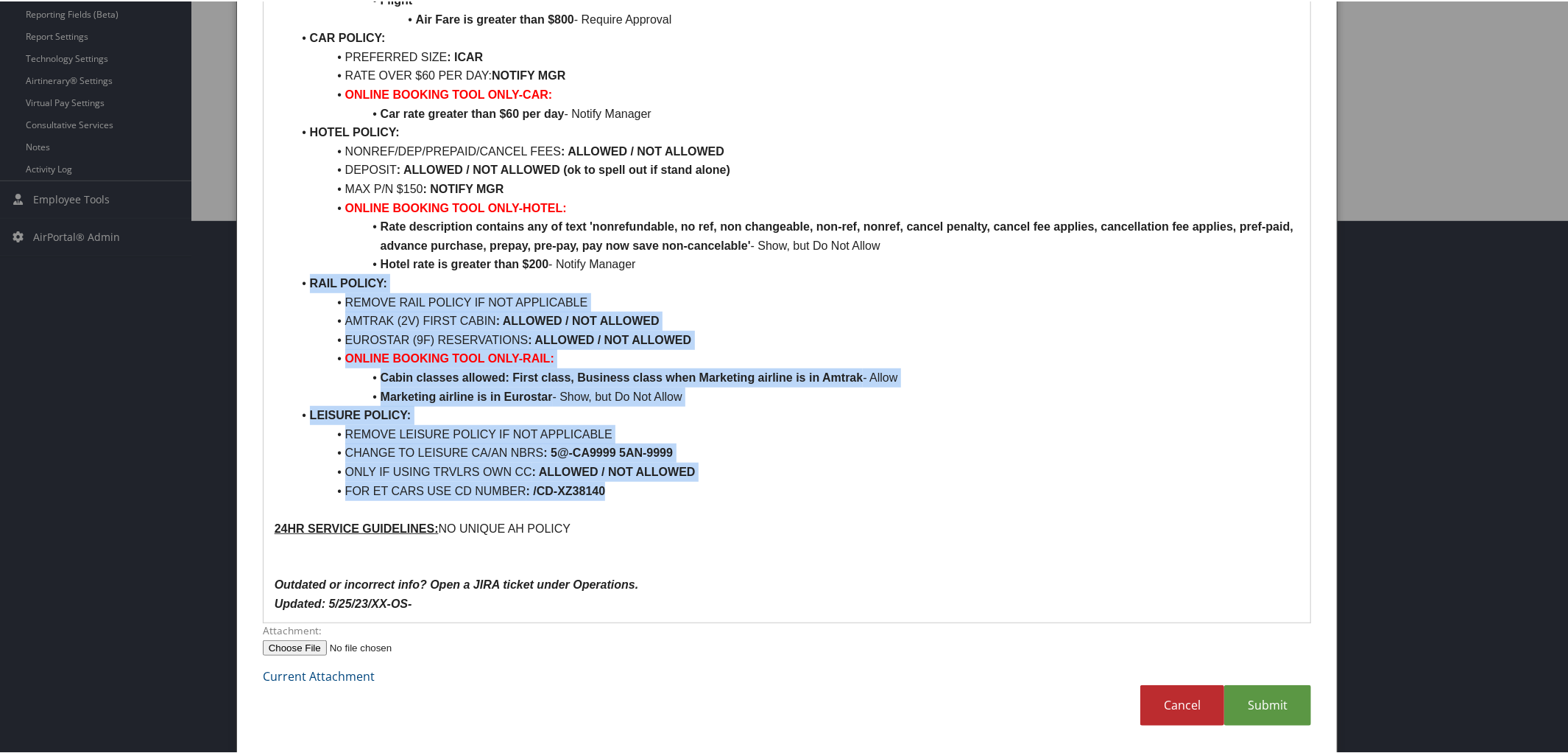
drag, startPoint x: 298, startPoint y: 284, endPoint x: 620, endPoint y: 485, distance: 379.6
click at [620, 485] on ul "AIR POLICY: FIRST/BUS/PREM ECON CLASS : NOT ALLOWED REFUNDABLE FARES : ALLOWED …" at bounding box center [787, 178] width 1025 height 640
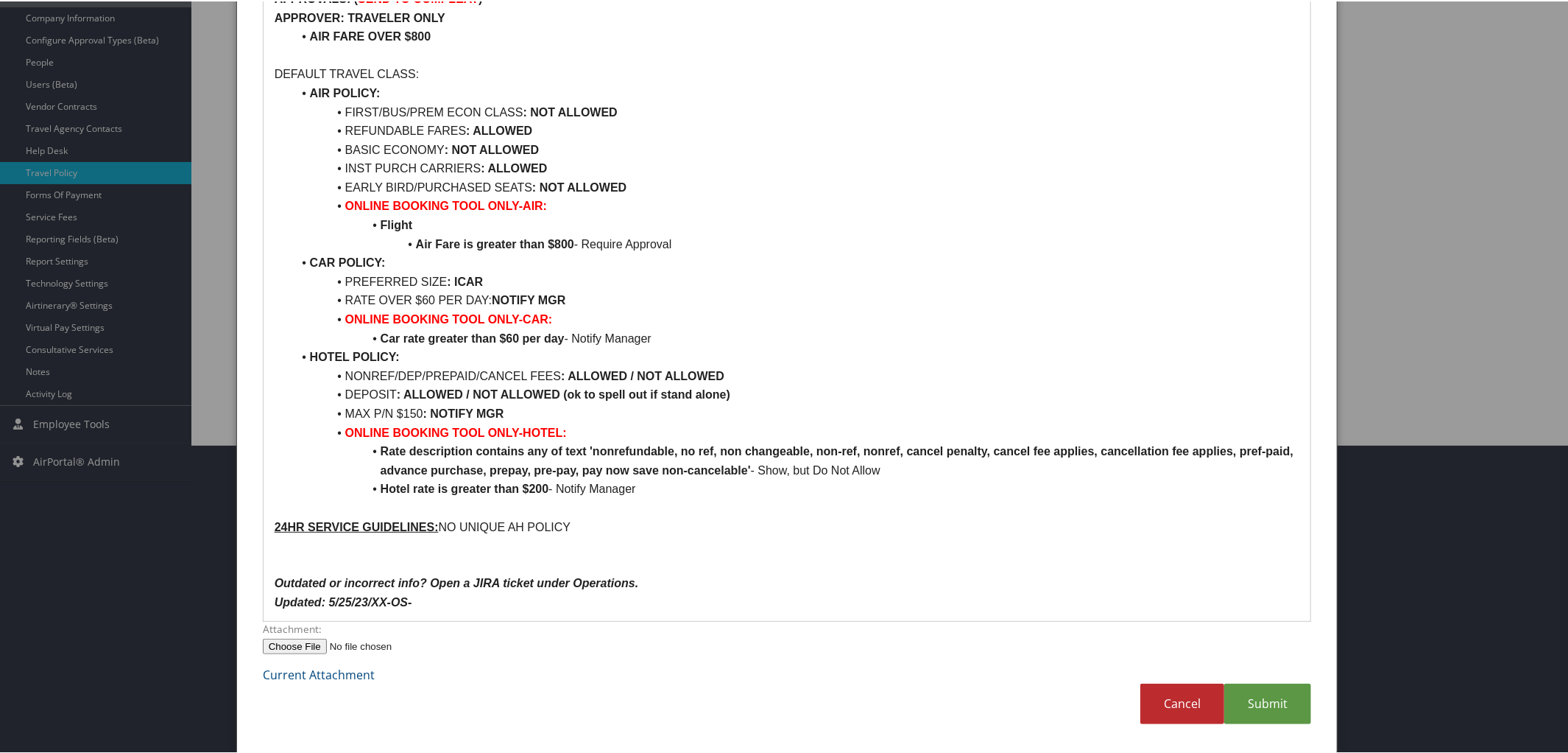
scroll to position [307, 0]
click at [418, 376] on li "NONREF/DEP/PREPAID/CANCEL FEES : ALLOWED / NOT ALLOWED" at bounding box center [796, 376] width 1007 height 19
click at [605, 372] on strong ": ALLOWED / NOT ALLOWED" at bounding box center [615, 376] width 164 height 12
click at [543, 373] on strong ": NOT ALLOWED" at bounding box center [582, 376] width 98 height 12
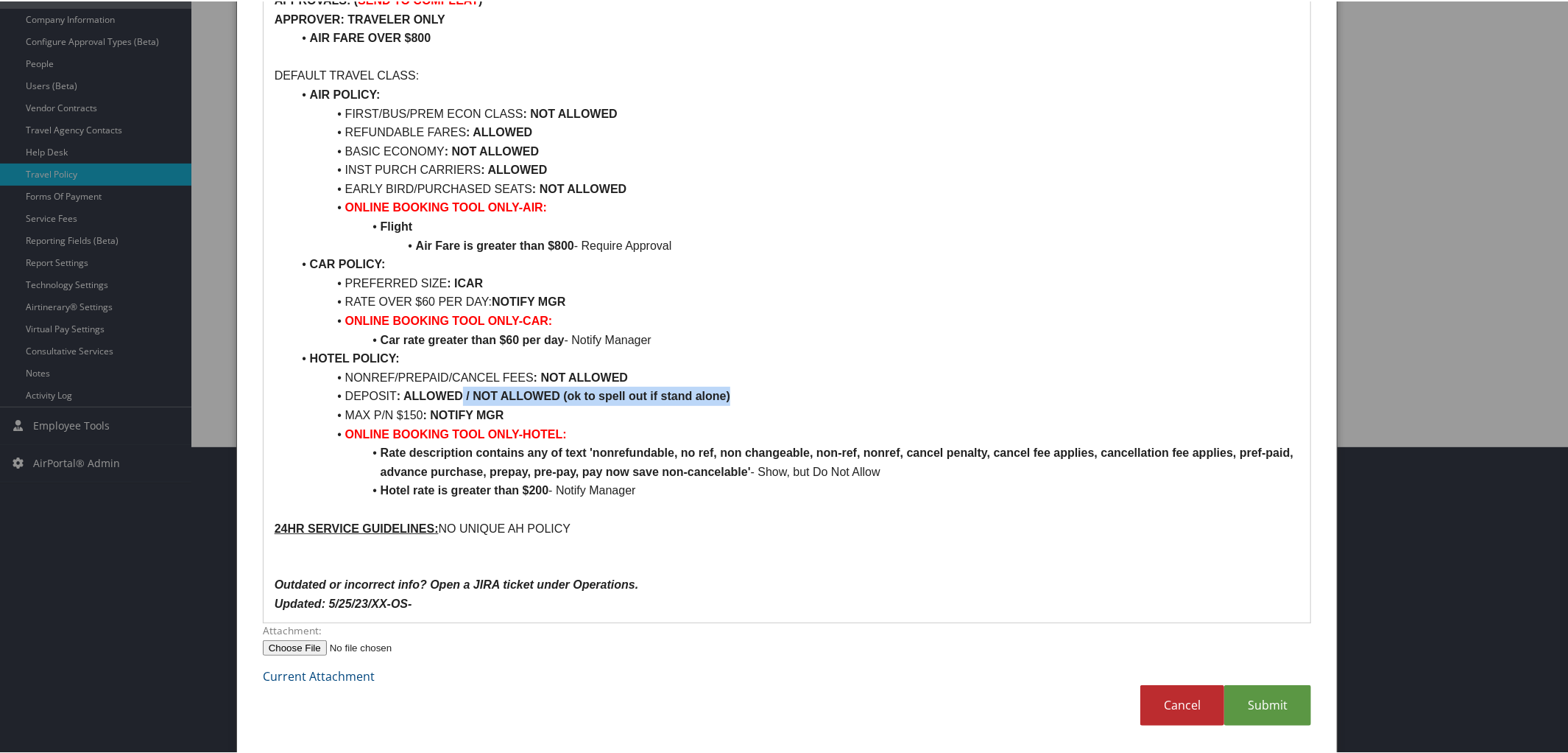
drag, startPoint x: 462, startPoint y: 391, endPoint x: 836, endPoint y: 391, distance: 374.0
click at [836, 391] on li "DEPOSIT : ALLOWED / NOT ALLOWED (ok to spell out if stand alone)" at bounding box center [796, 394] width 1007 height 19
click at [421, 414] on li "MAX P/N $150 : NOTIFY MGR" at bounding box center [796, 414] width 1007 height 19
drag, startPoint x: 343, startPoint y: 415, endPoint x: 528, endPoint y: 408, distance: 185.1
click at [528, 408] on li "RATE GREATER THAN $200 P/N: NOTIFY MGR" at bounding box center [796, 414] width 1007 height 19
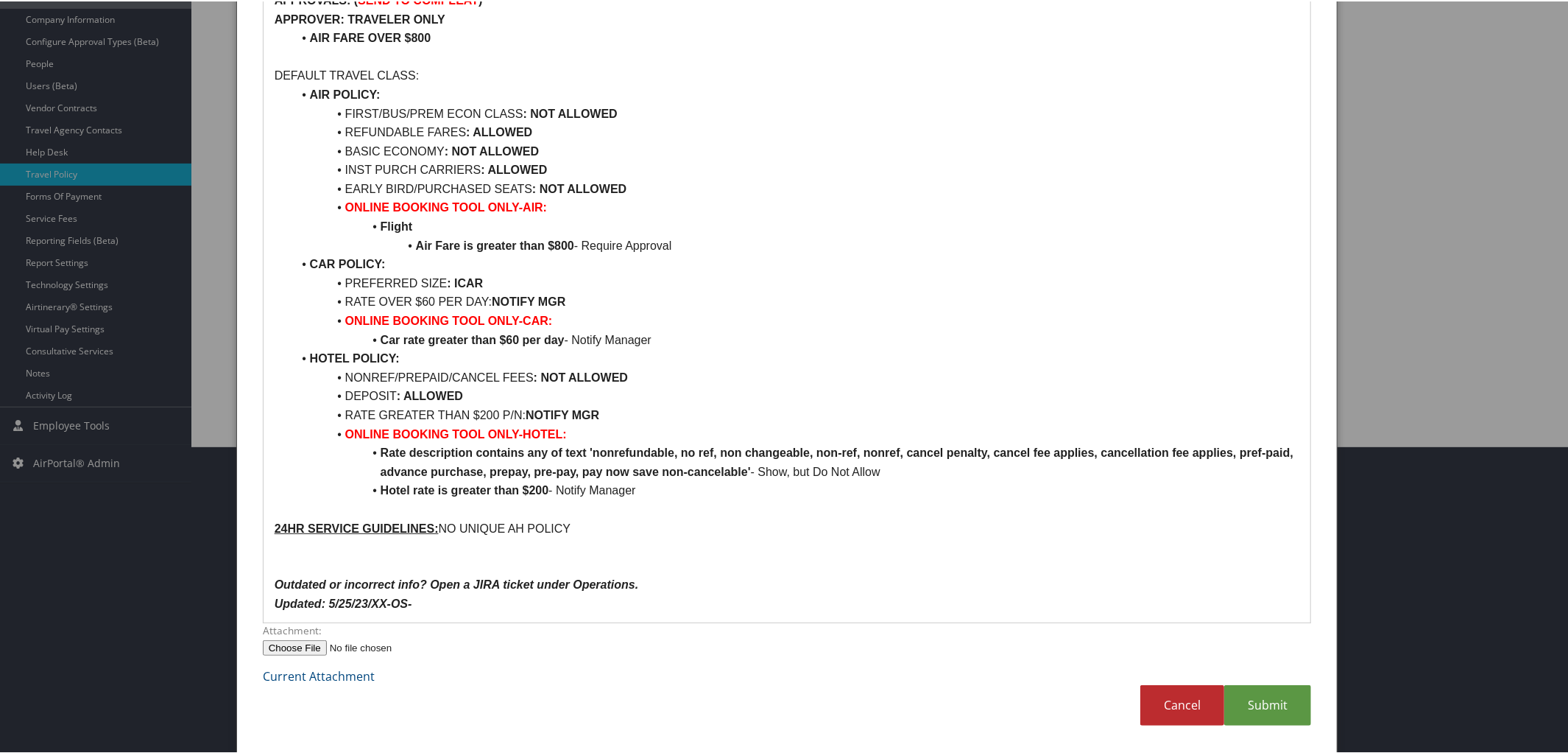
click at [726, 398] on li "DEPOSIT : ALLOWED" at bounding box center [796, 394] width 1007 height 19
click at [600, 521] on p "24HR SERVICE GUIDELINES: NO UNIQUE AH POLICY" at bounding box center [787, 527] width 1025 height 19
click at [426, 607] on p "Updated: 5/25/23/XX-OS-" at bounding box center [787, 602] width 1025 height 19
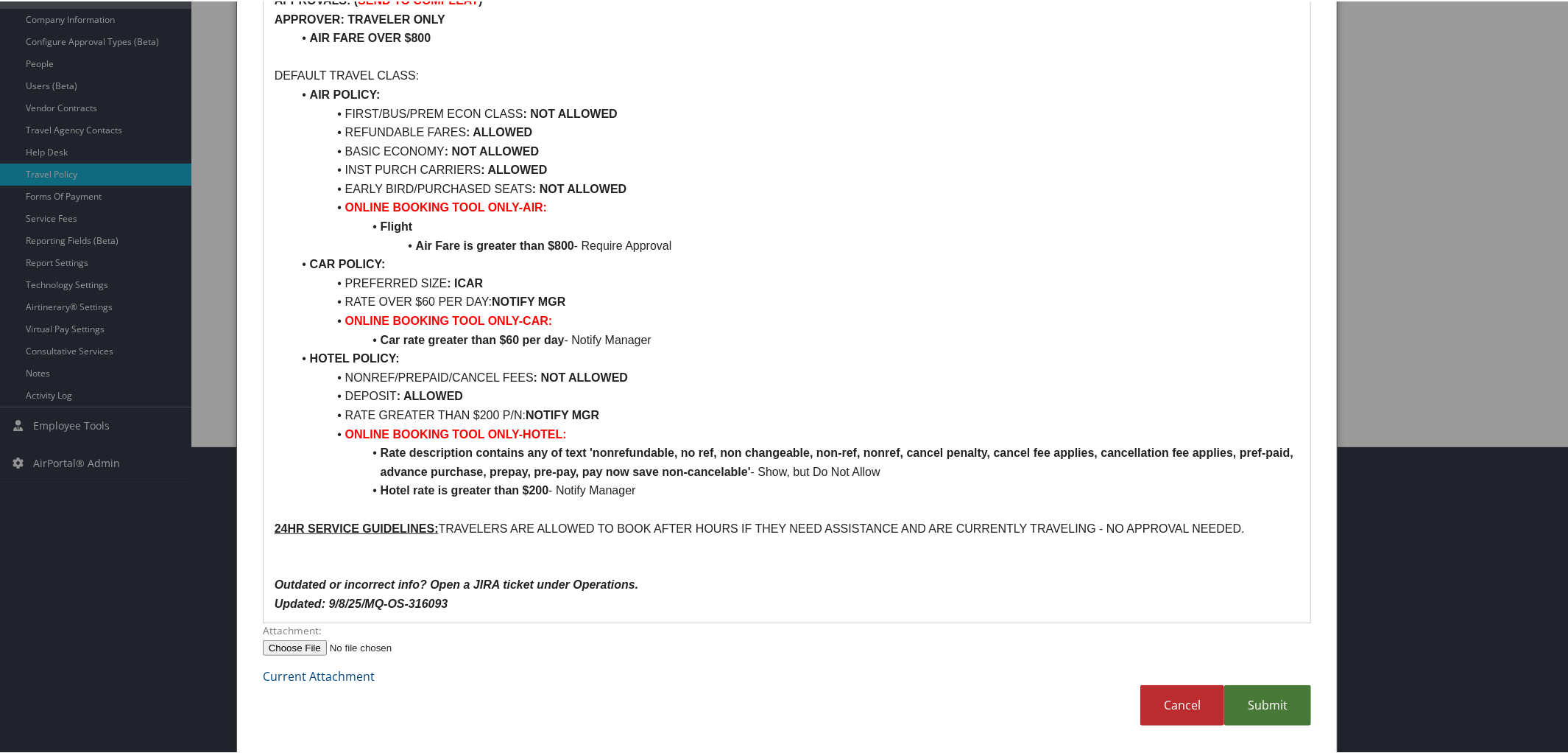
click at [1294, 700] on link "Submit" at bounding box center [1267, 703] width 87 height 41
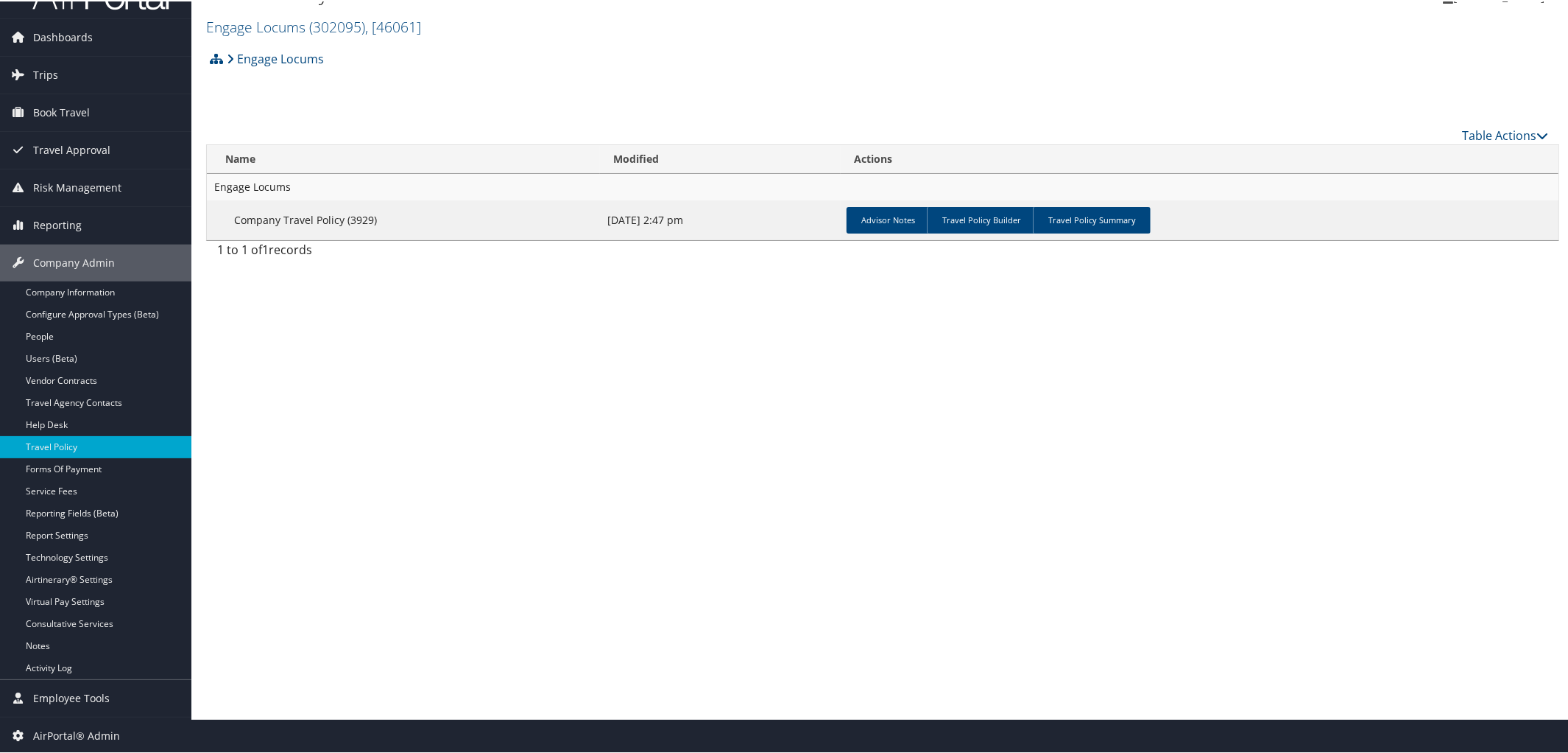
scroll to position [0, 0]
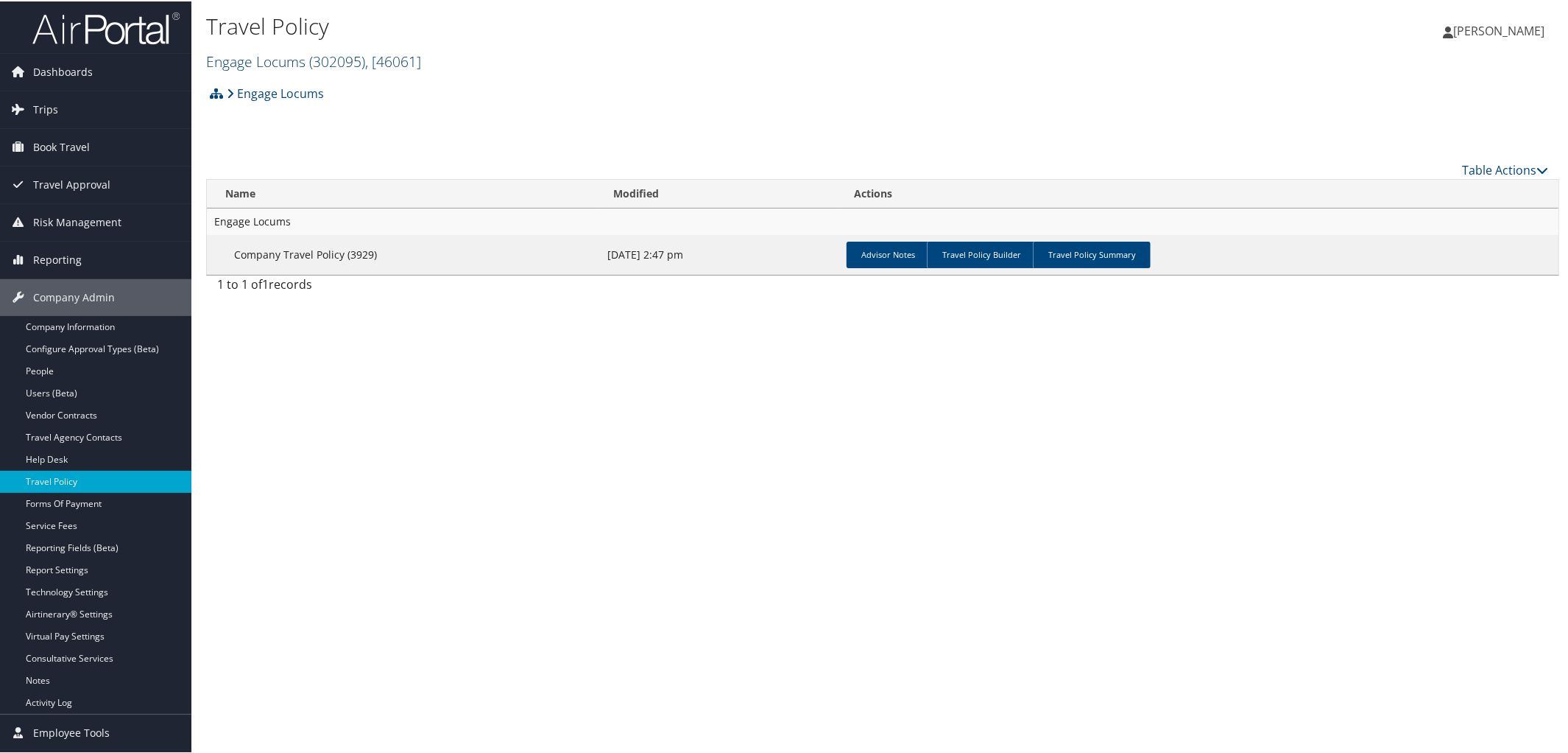
click at [309, 65] on span "( 302095 )" at bounding box center [337, 60] width 56 height 20
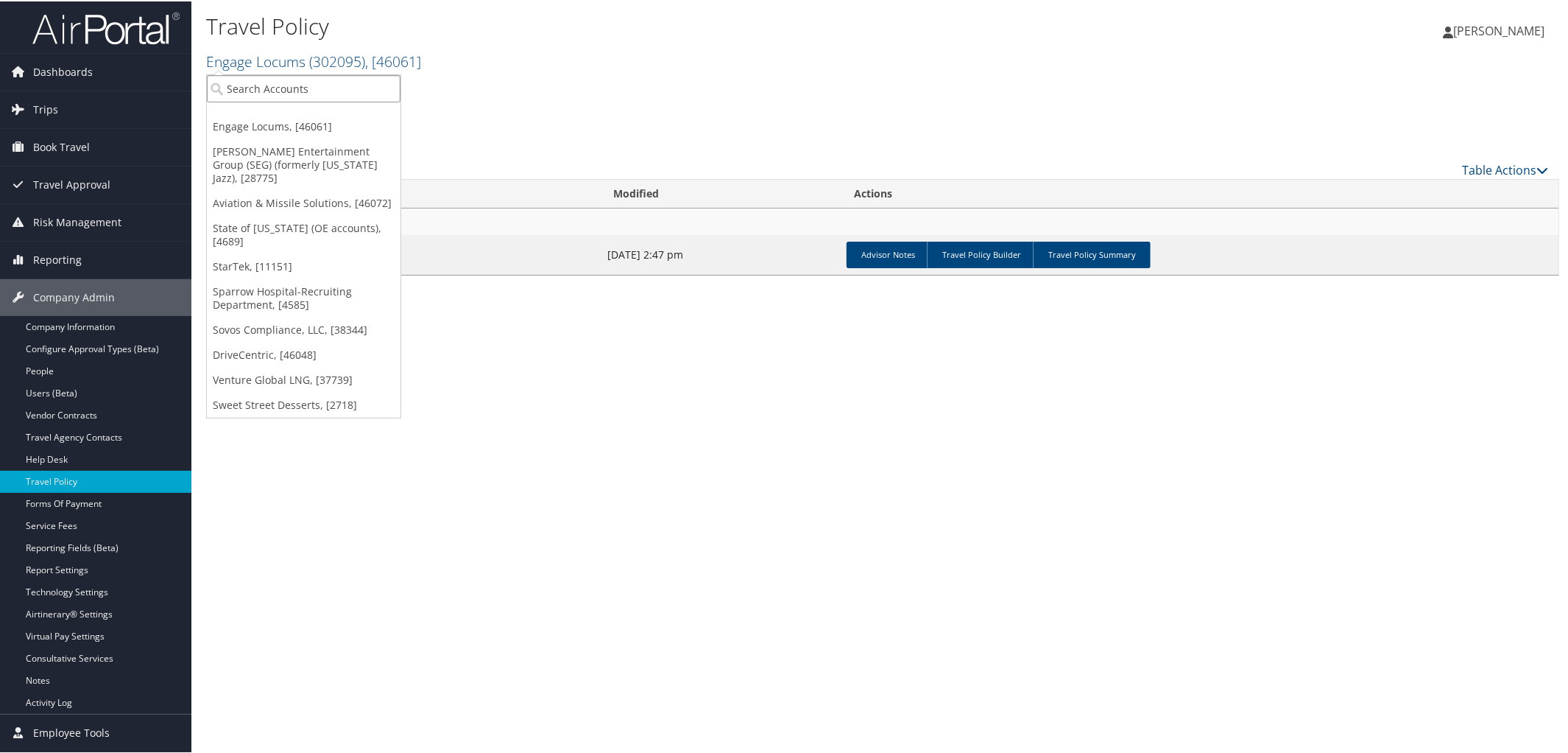
click at [294, 88] on input "search" at bounding box center [304, 87] width 194 height 27
type input "Sorenson Comm"
click at [303, 113] on div "Sorenson Communications (044417), [11]" at bounding box center [334, 114] width 272 height 13
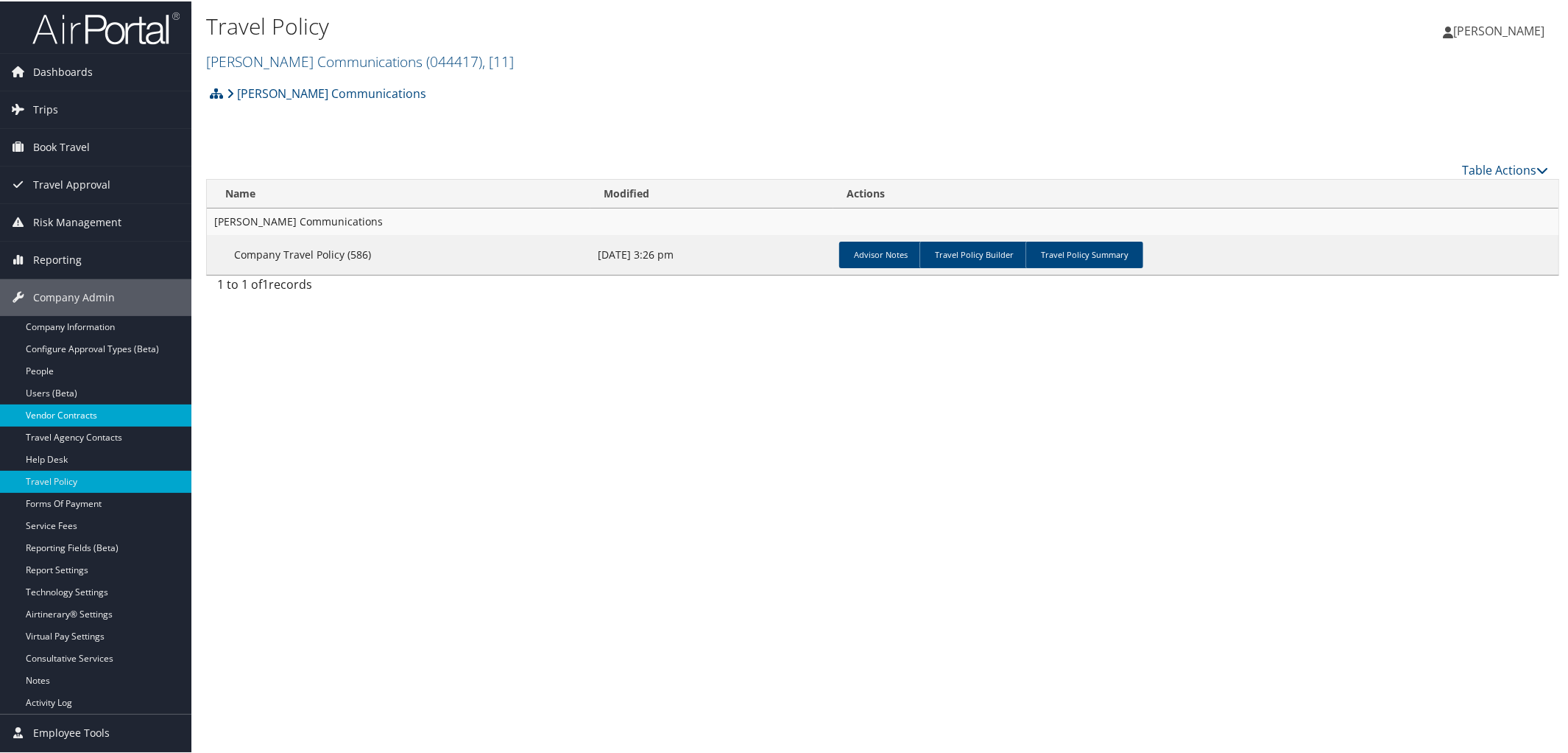
click at [122, 409] on link "Vendor Contracts" at bounding box center [95, 414] width 191 height 22
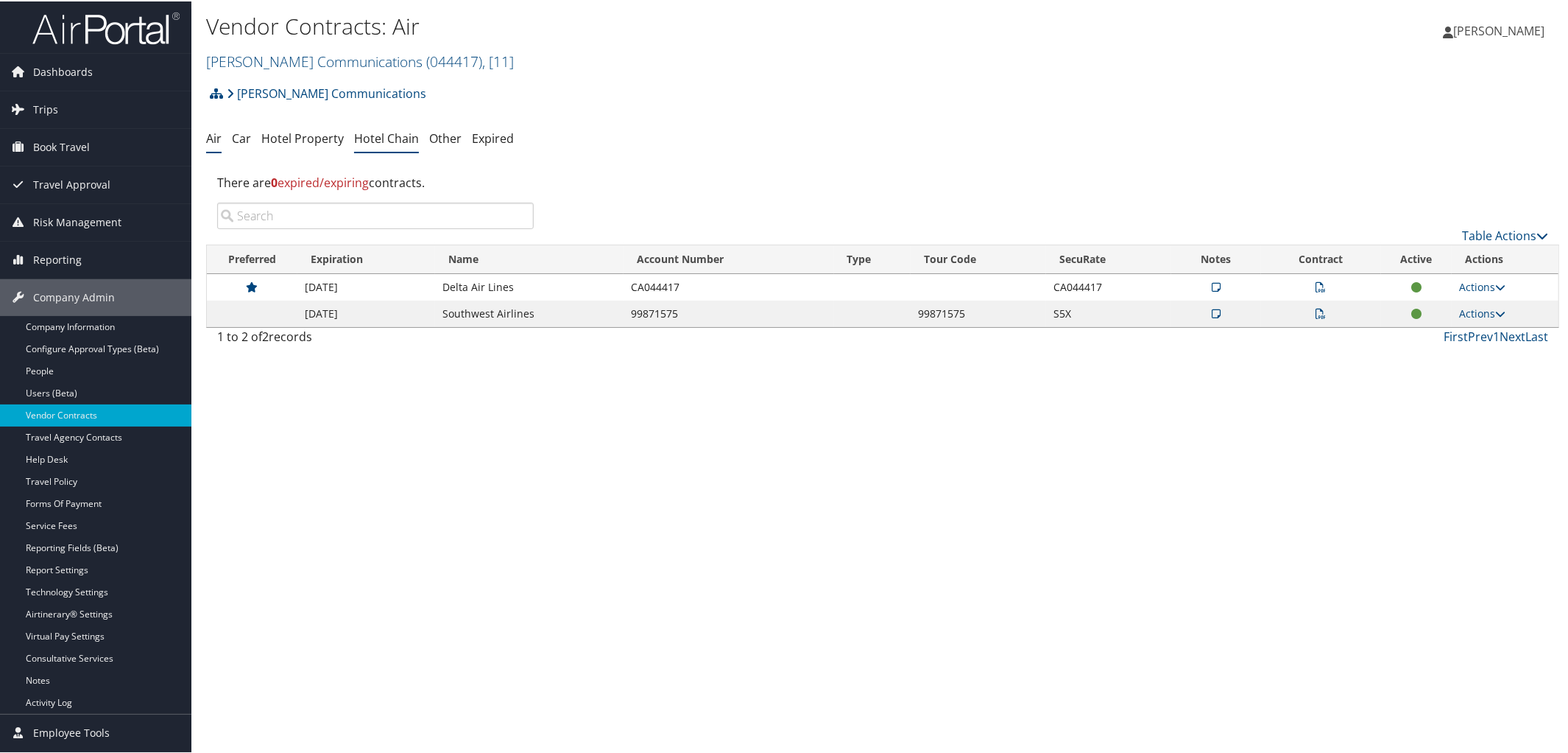
click at [381, 134] on link "Hotel Chain" at bounding box center [386, 137] width 65 height 17
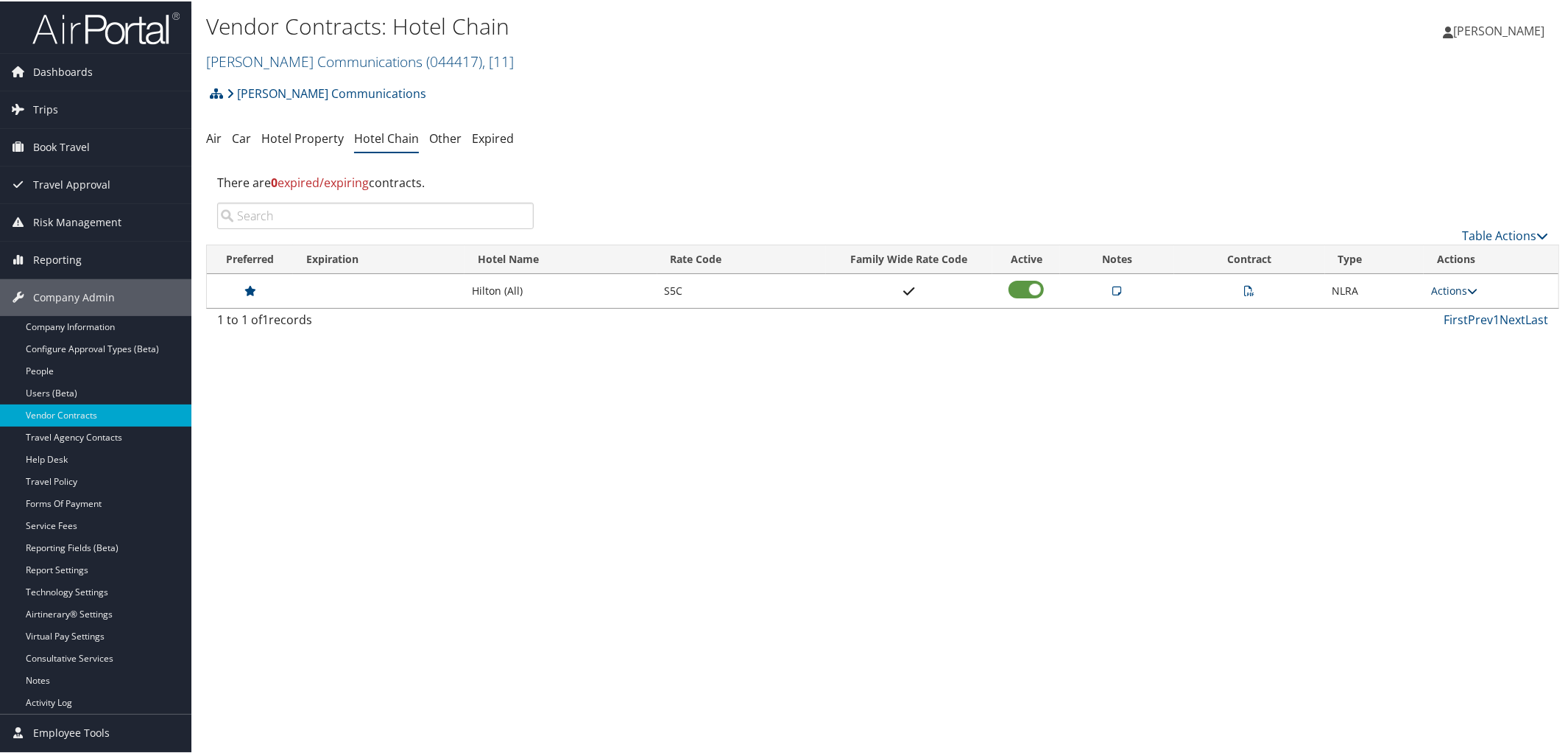
click at [1467, 289] on icon at bounding box center [1472, 290] width 10 height 10
click at [1402, 362] on link "Edit" at bounding box center [1422, 362] width 93 height 25
select select "NLRA"
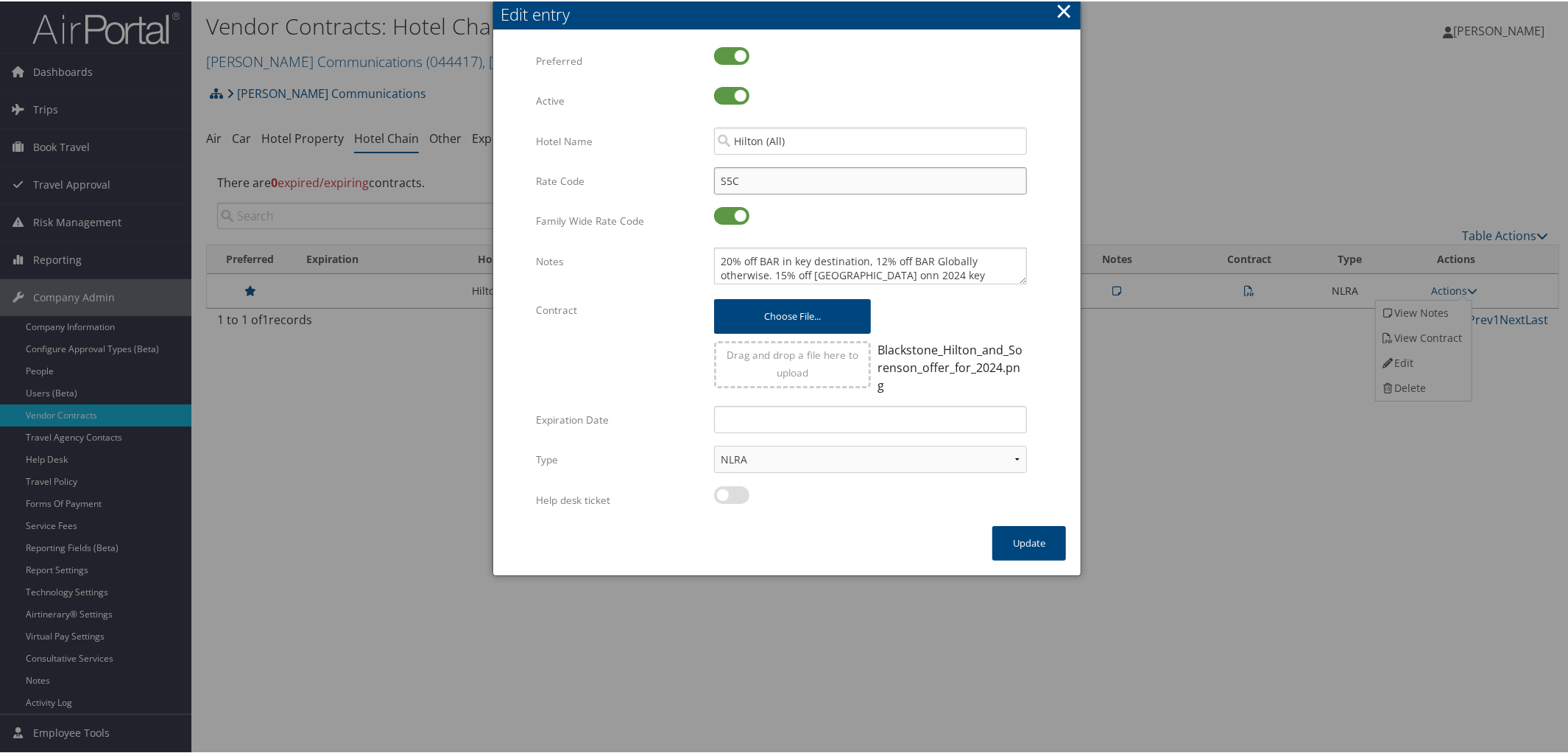
drag, startPoint x: 774, startPoint y: 172, endPoint x: 600, endPoint y: 169, distance: 174.0
click at [600, 169] on div "Rate Code S5C Multiple values The selected items contain different values for t…" at bounding box center [786, 185] width 502 height 40
checkbox input "true"
type input "SM8"
click at [716, 485] on label at bounding box center [731, 493] width 36 height 17
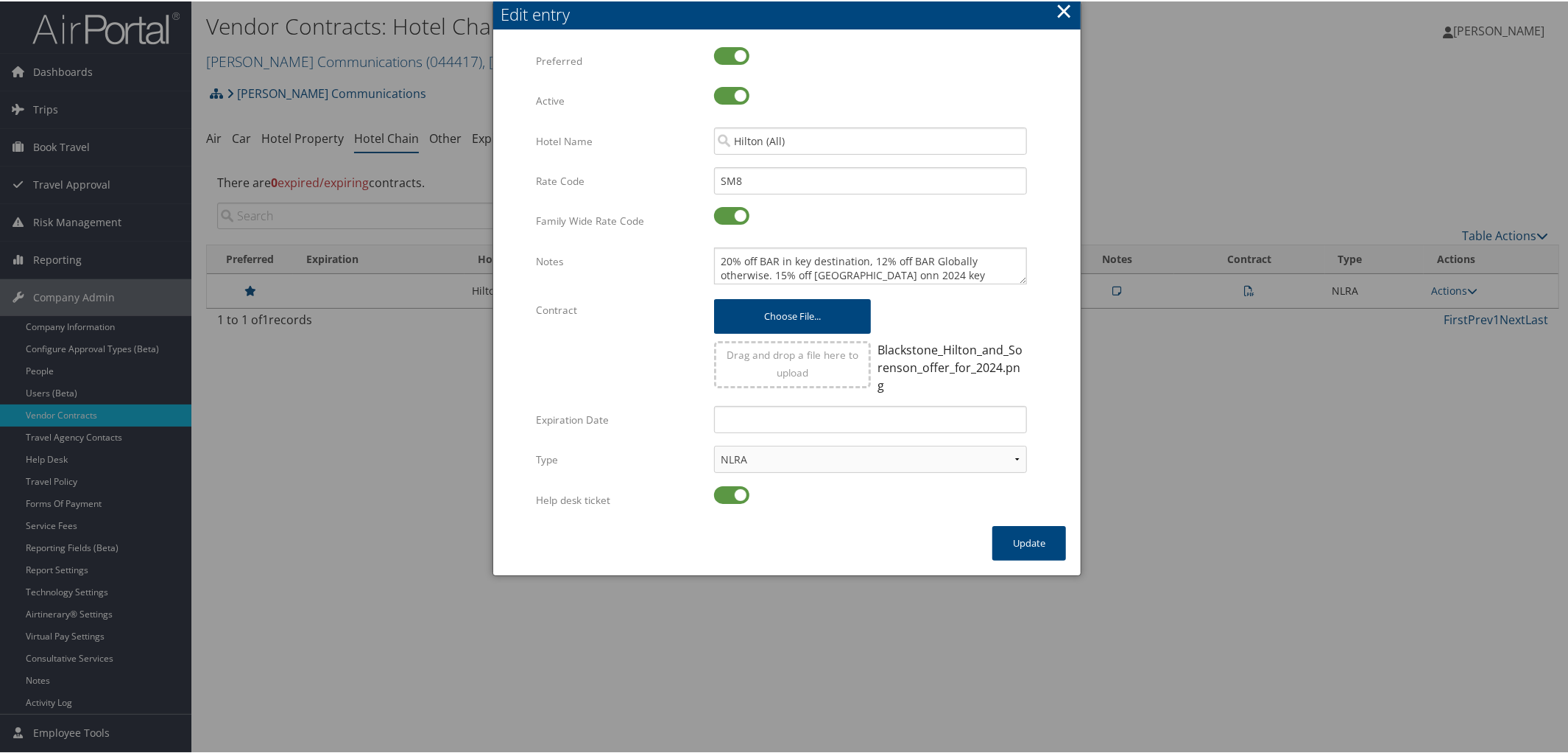
click at [721, 492] on input "checkbox" at bounding box center [726, 496] width 10 height 10
checkbox input "false"
click at [1015, 527] on button "Update" at bounding box center [1029, 542] width 74 height 35
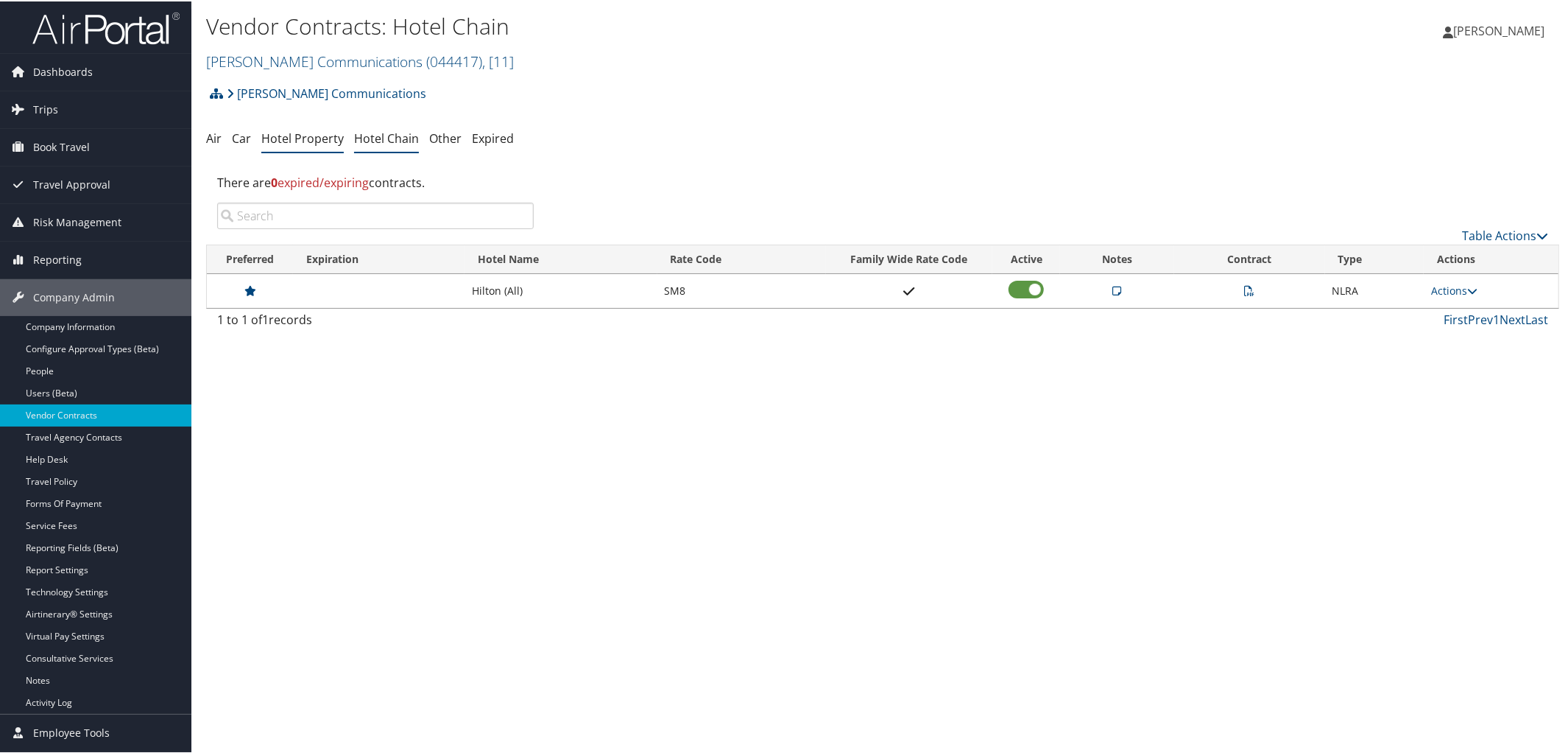
click at [299, 137] on link "Hotel Property" at bounding box center [303, 137] width 83 height 17
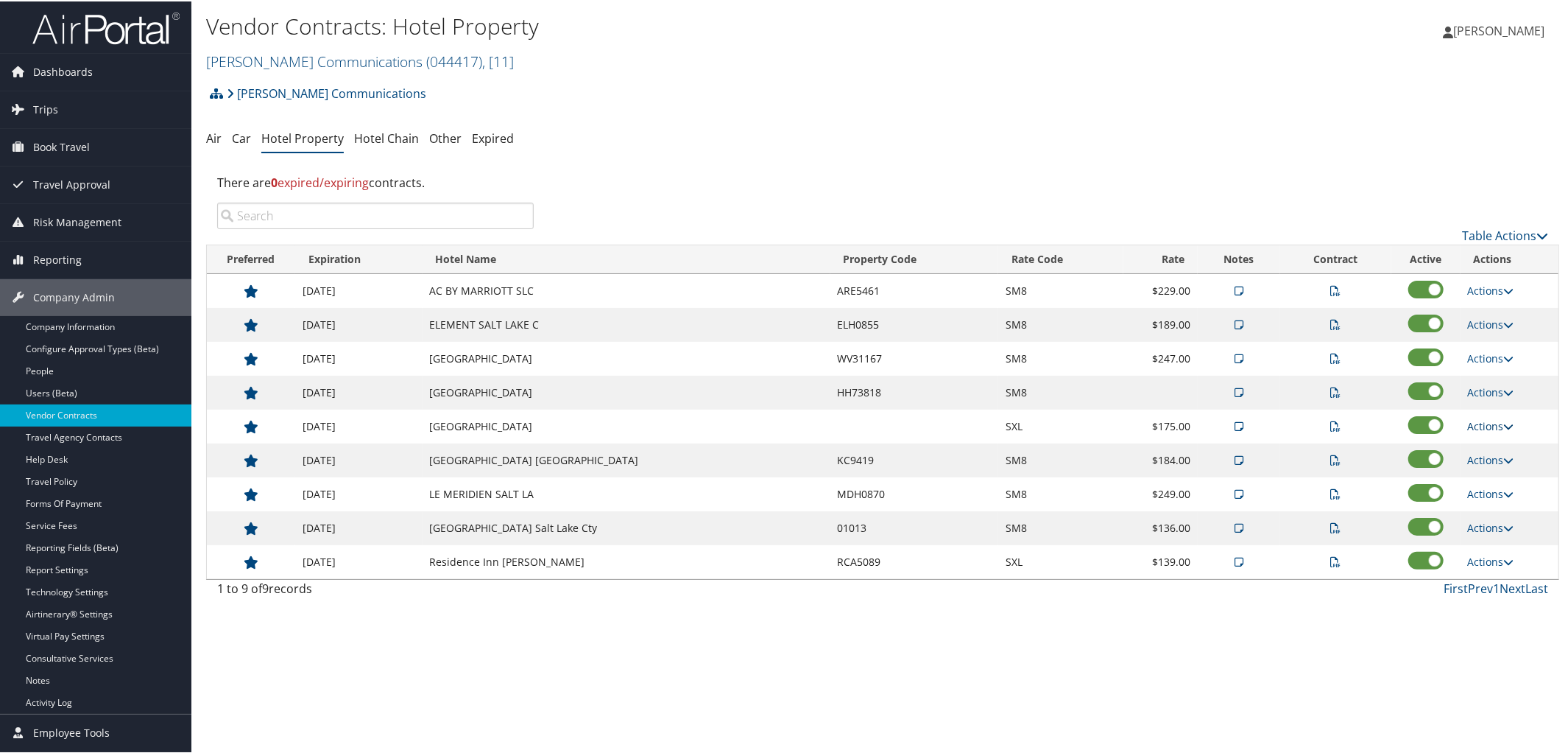
click at [1505, 427] on icon at bounding box center [1508, 424] width 10 height 10
click at [1453, 496] on link "Edit" at bounding box center [1458, 498] width 93 height 25
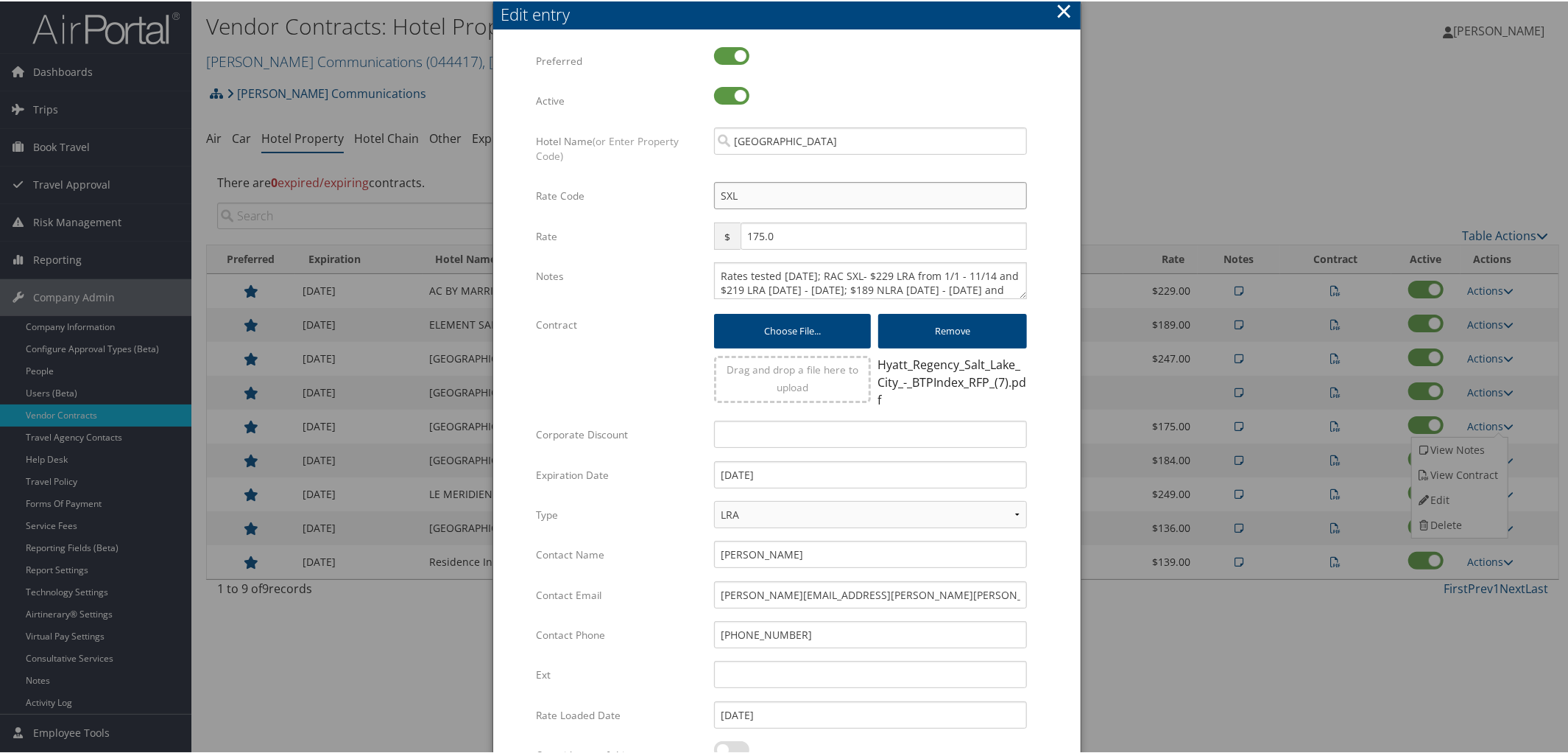
drag, startPoint x: 765, startPoint y: 196, endPoint x: 652, endPoint y: 210, distance: 113.9
click at [652, 210] on div "Rate Code SXL Multiple values The selected items contain different values for t…" at bounding box center [786, 200] width 502 height 40
type input "S"
checkbox input "true"
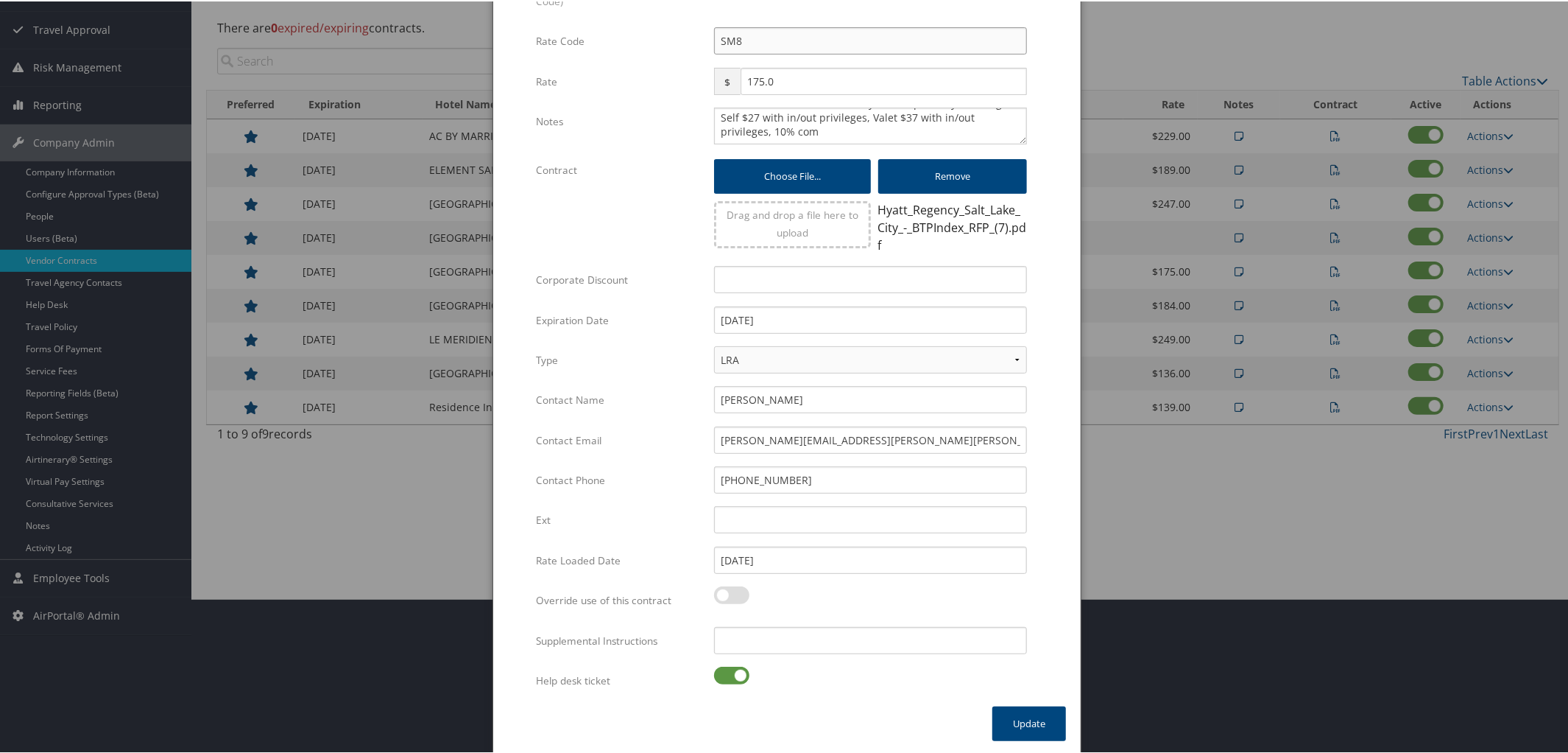
type input "SM8"
click at [718, 669] on label at bounding box center [731, 674] width 36 height 17
click at [721, 672] on input "checkbox" at bounding box center [726, 677] width 10 height 10
checkbox input "false"
click at [1021, 723] on button "Update" at bounding box center [1029, 722] width 74 height 35
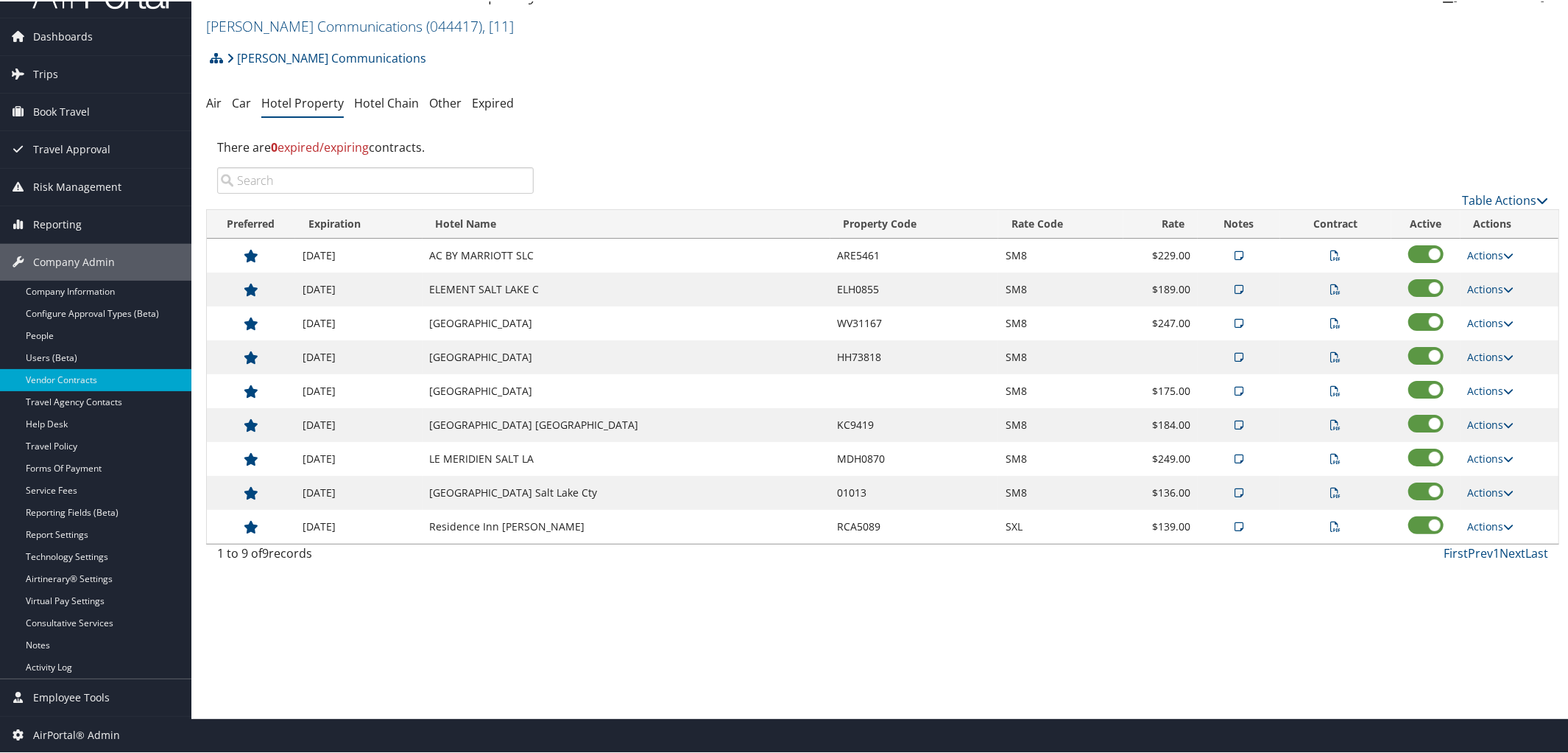
scroll to position [35, 0]
click at [1503, 531] on icon at bounding box center [1508, 525] width 10 height 10
click at [1445, 598] on link "Edit" at bounding box center [1458, 602] width 93 height 25
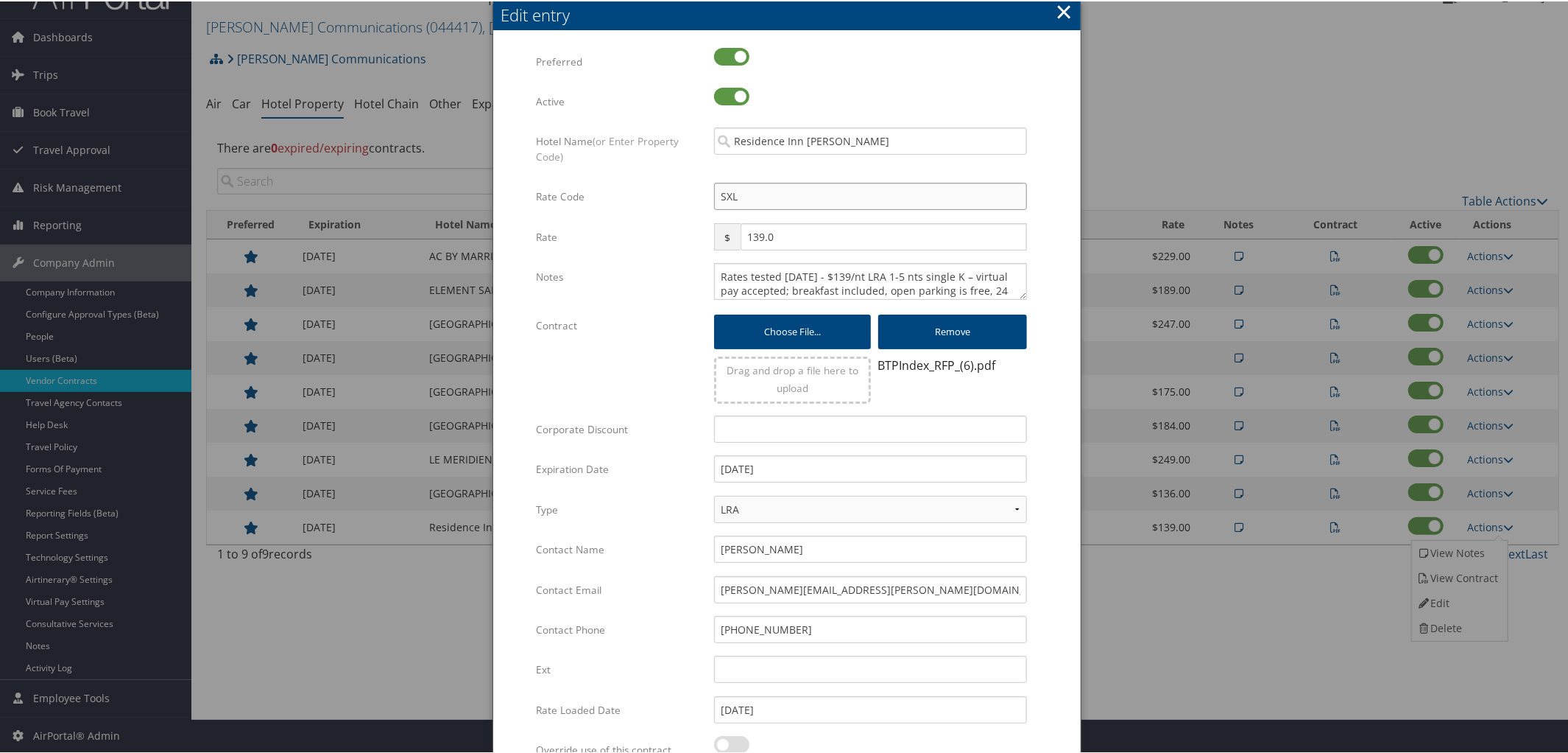
drag, startPoint x: 761, startPoint y: 203, endPoint x: 702, endPoint y: 208, distance: 59.2
click at [703, 208] on div "SXL Multiple values The selected items contain different values for this input.…" at bounding box center [870, 200] width 335 height 39
type input "S"
checkbox input "true"
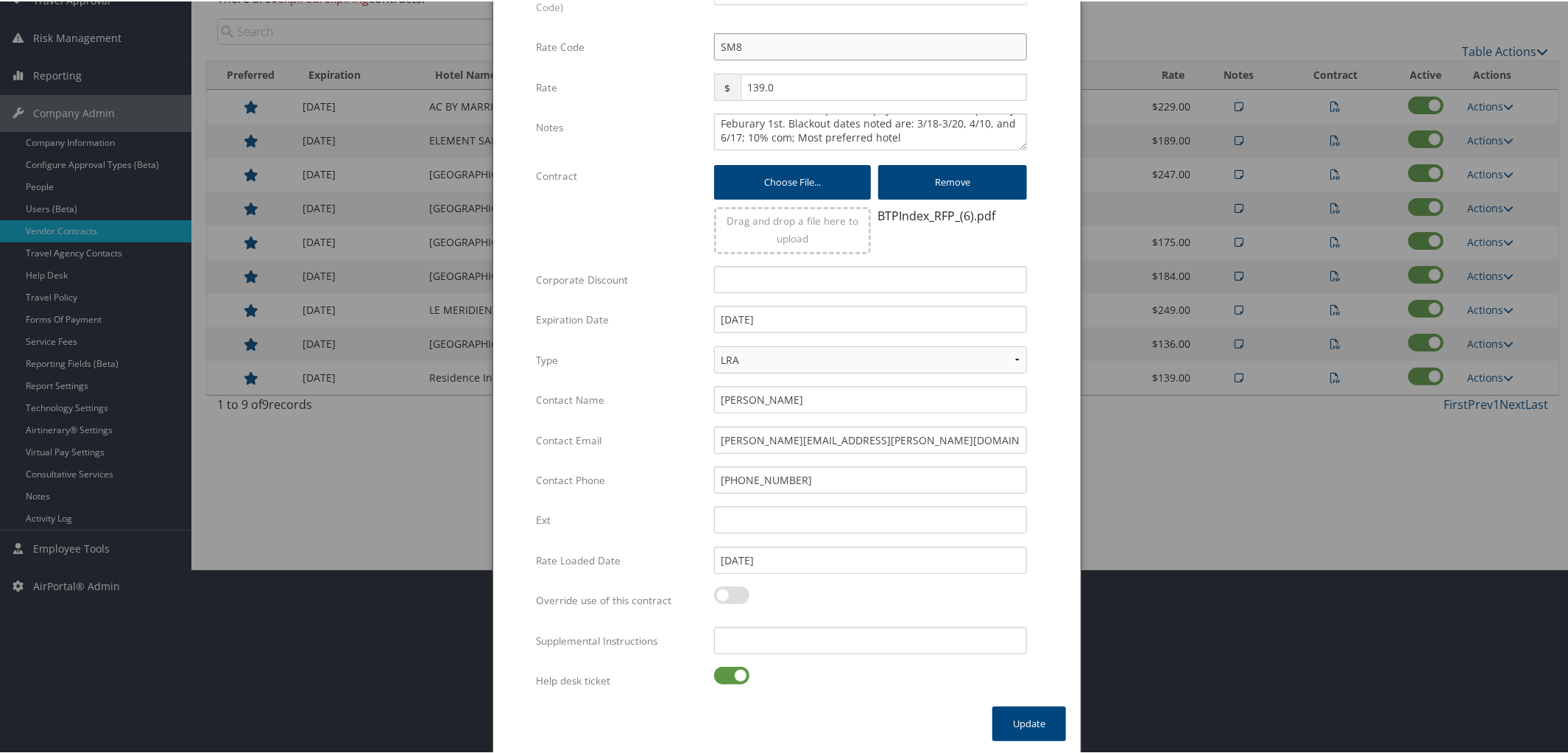
type input "SM8"
click at [719, 667] on label at bounding box center [731, 674] width 36 height 17
click at [721, 672] on input "checkbox" at bounding box center [726, 677] width 10 height 10
checkbox input "false"
click at [1033, 722] on button "Update" at bounding box center [1029, 722] width 74 height 35
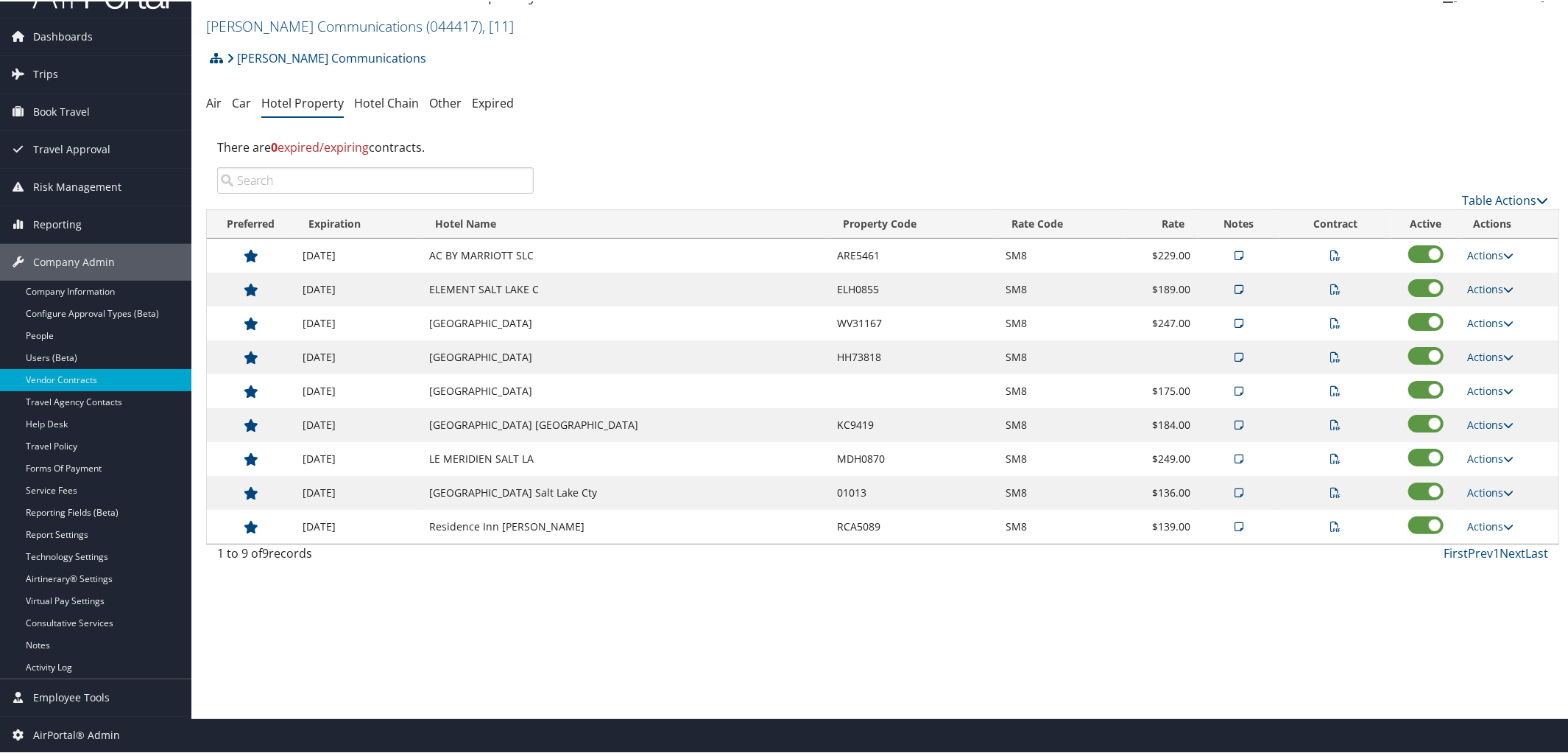
scroll to position [35, 0]
click at [291, 23] on link "Sorenson Communications ( 044417 ) , [ 11 ]" at bounding box center [360, 26] width 308 height 20
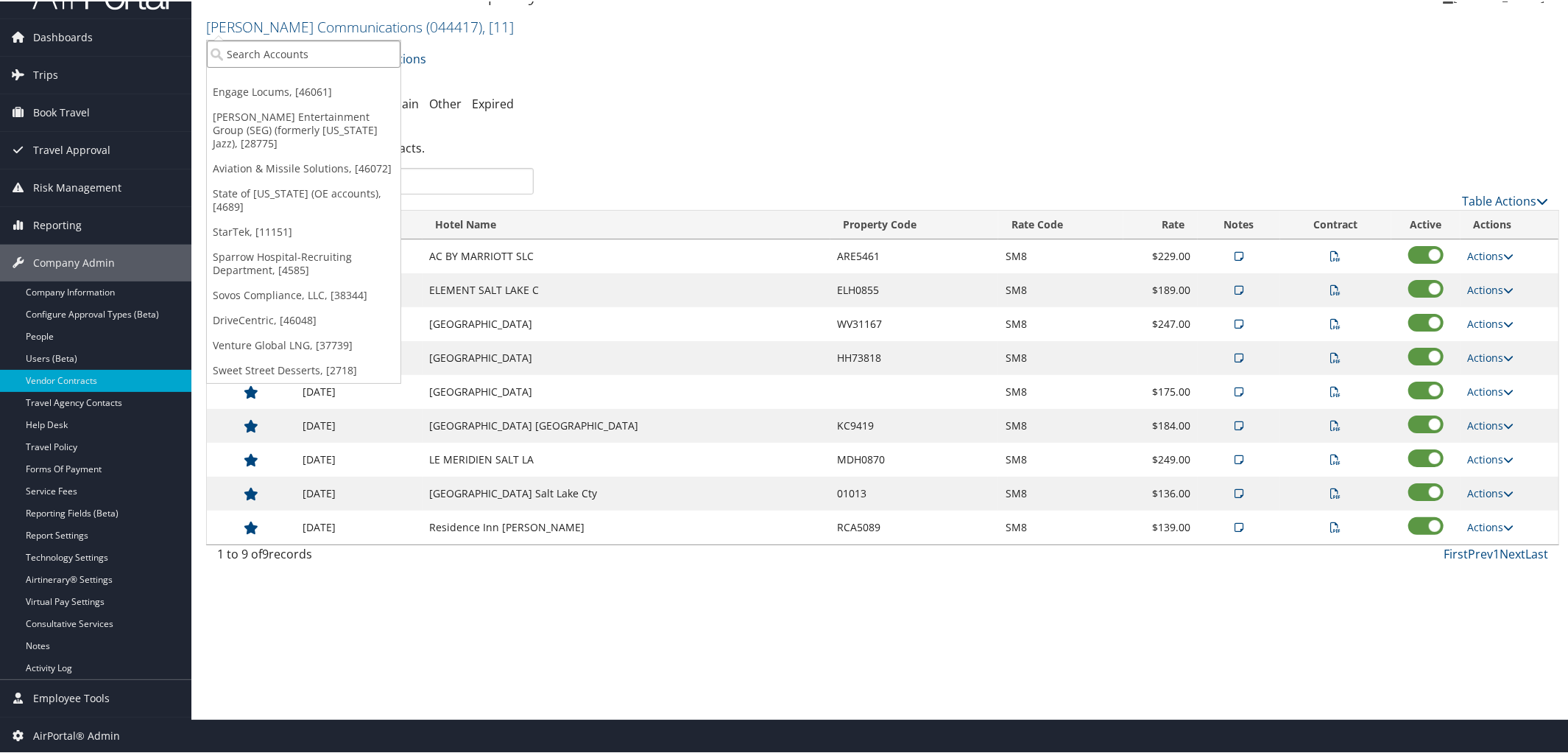
click at [289, 41] on input "search" at bounding box center [304, 52] width 194 height 27
type input "Sound Transit"
click at [298, 77] on div "Sound Transit (301110), [28381]" at bounding box center [309, 79] width 222 height 13
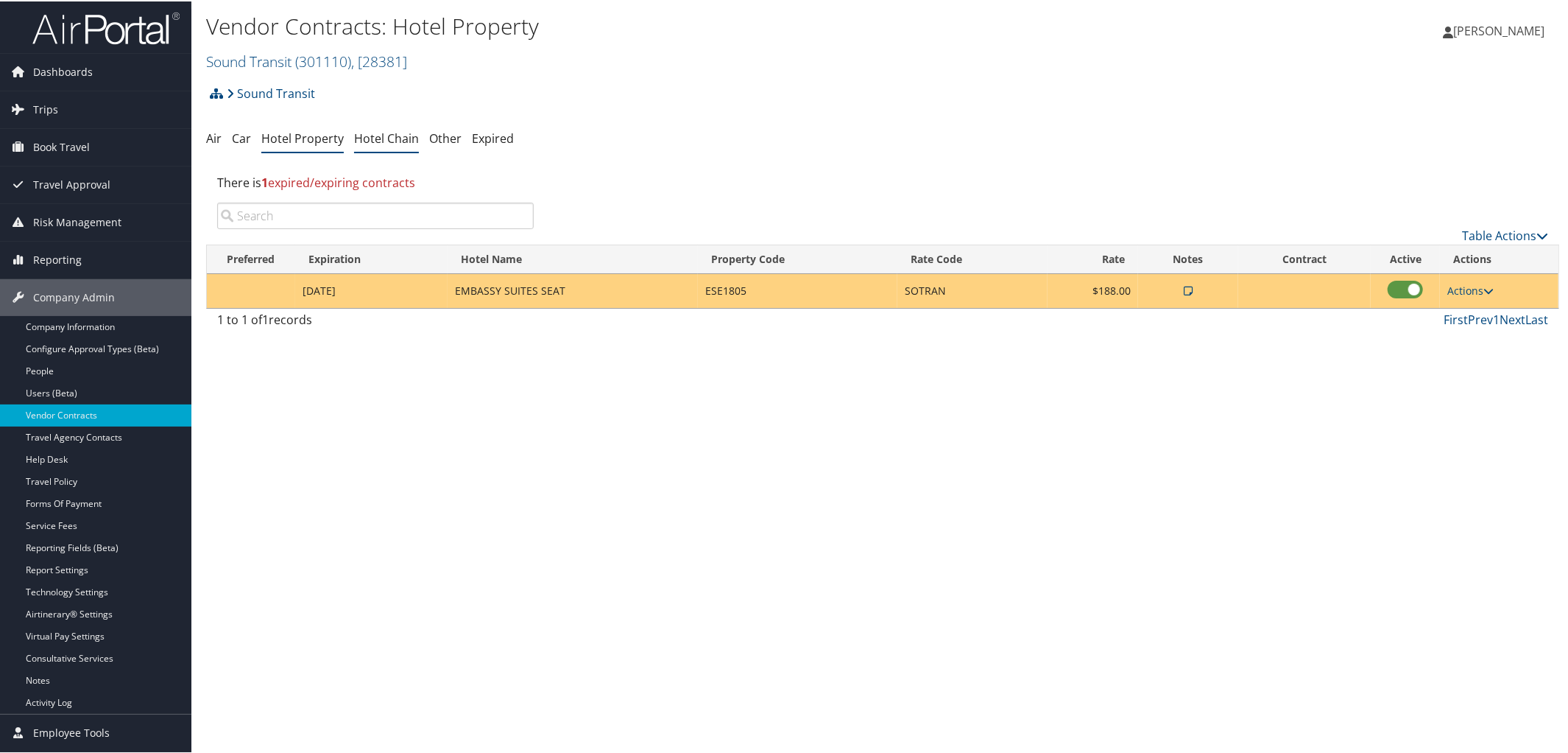
click at [372, 137] on link "Hotel Chain" at bounding box center [386, 137] width 65 height 17
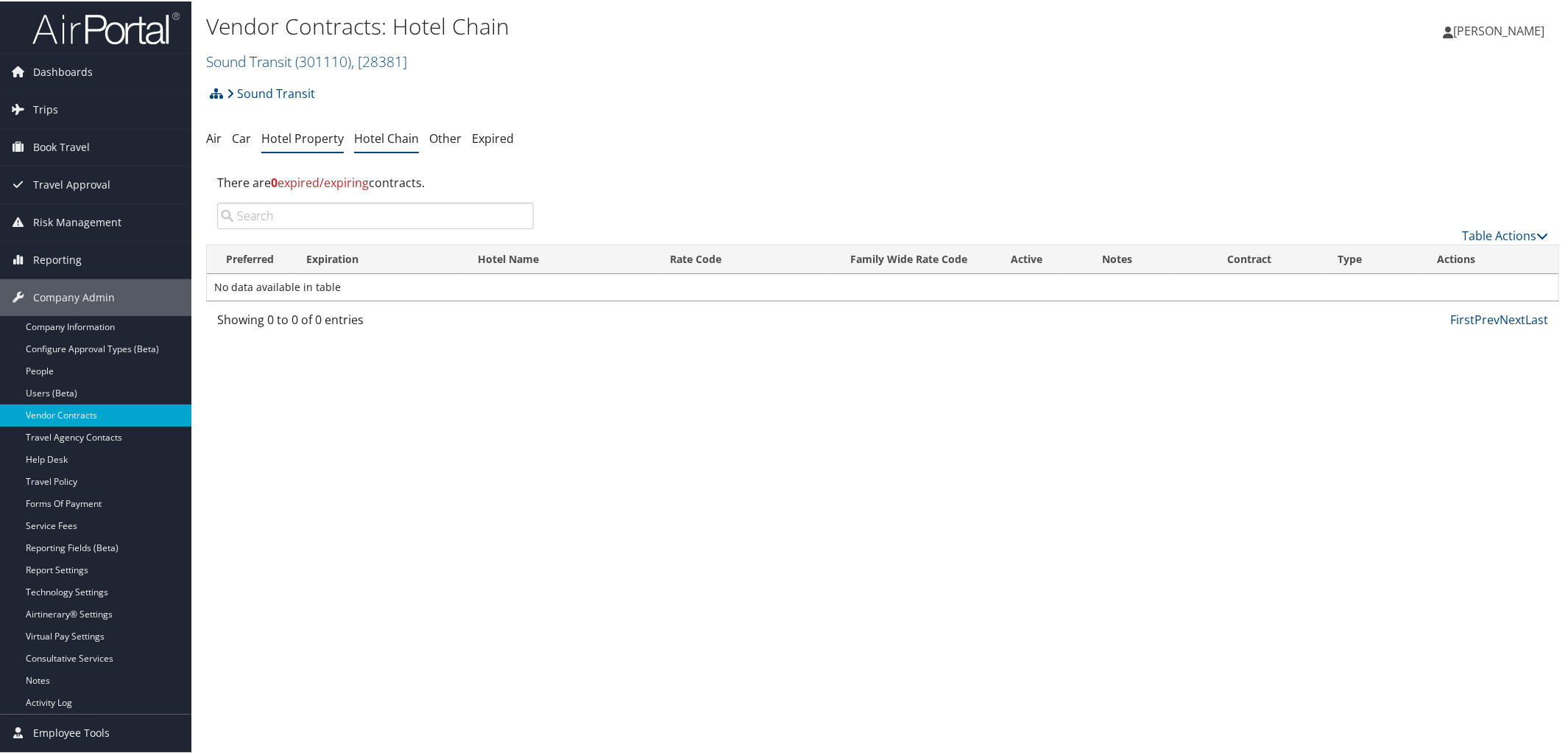
click at [302, 134] on link "Hotel Property" at bounding box center [303, 137] width 83 height 17
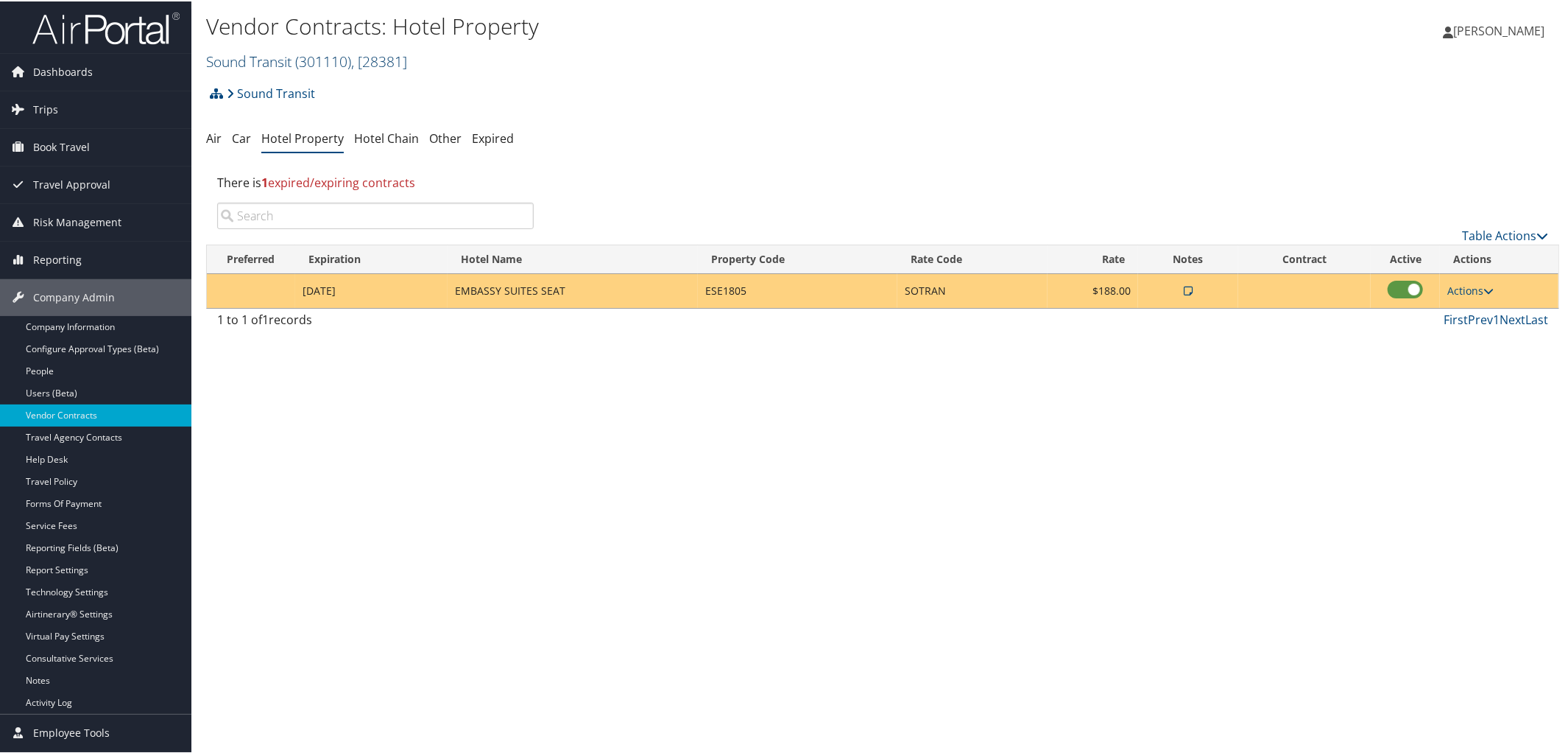
click at [306, 54] on span "( 301110 )" at bounding box center [323, 60] width 56 height 20
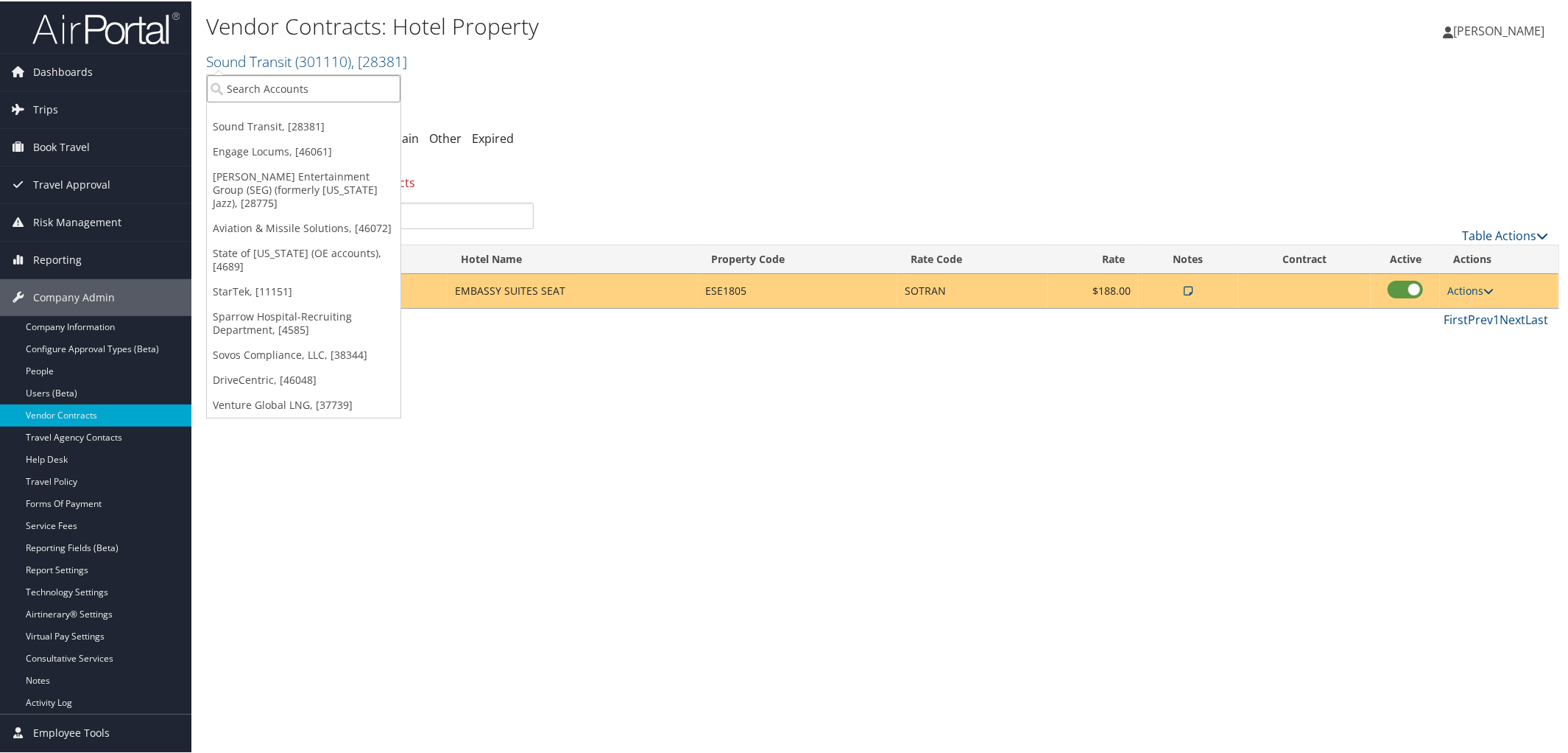
click at [299, 74] on input "search" at bounding box center [304, 87] width 194 height 27
type input "301026"
click at [310, 115] on div "Southern Methodist University (SMU) (301026), [28963]" at bounding box center [377, 114] width 357 height 13
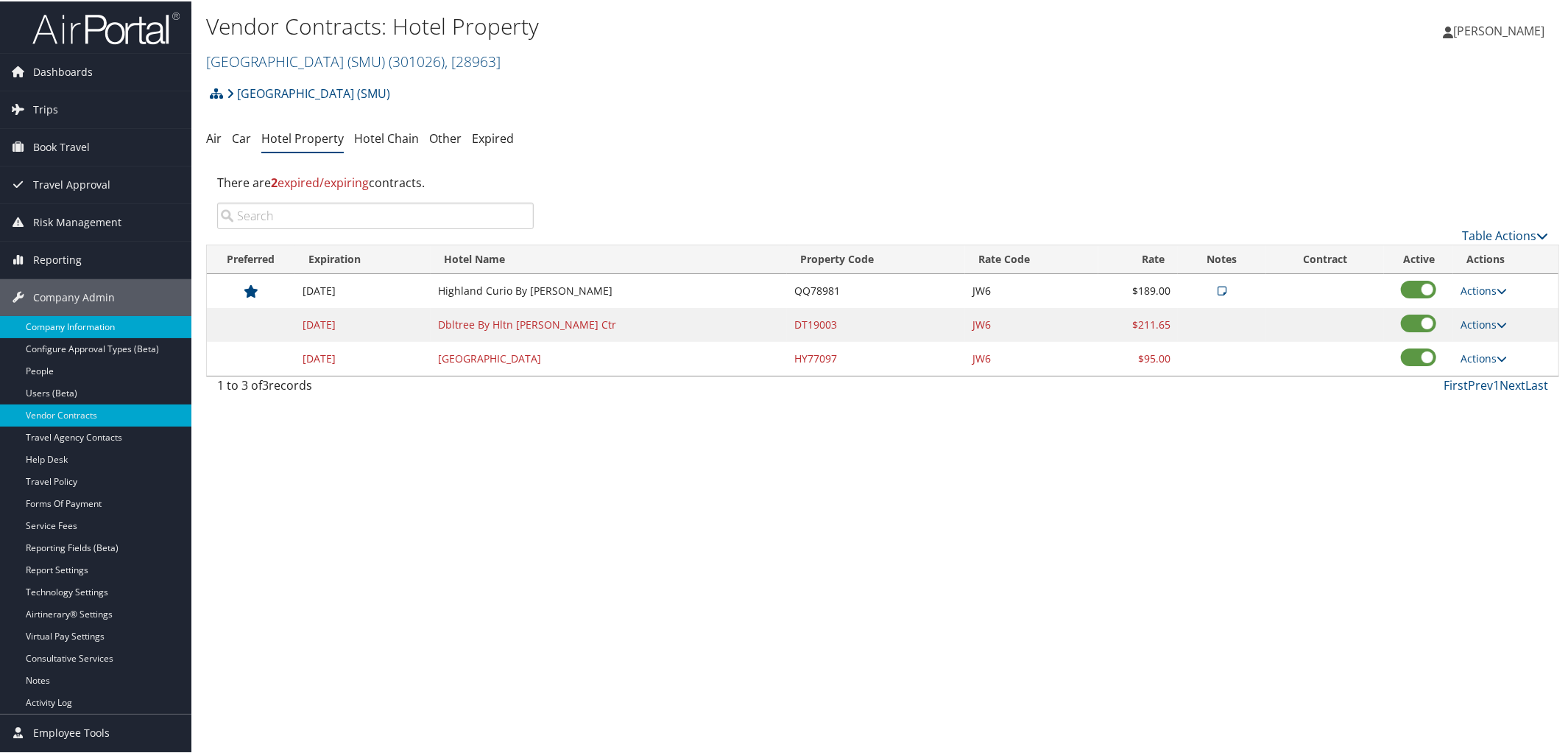
click at [77, 324] on link "Company Information" at bounding box center [95, 325] width 191 height 22
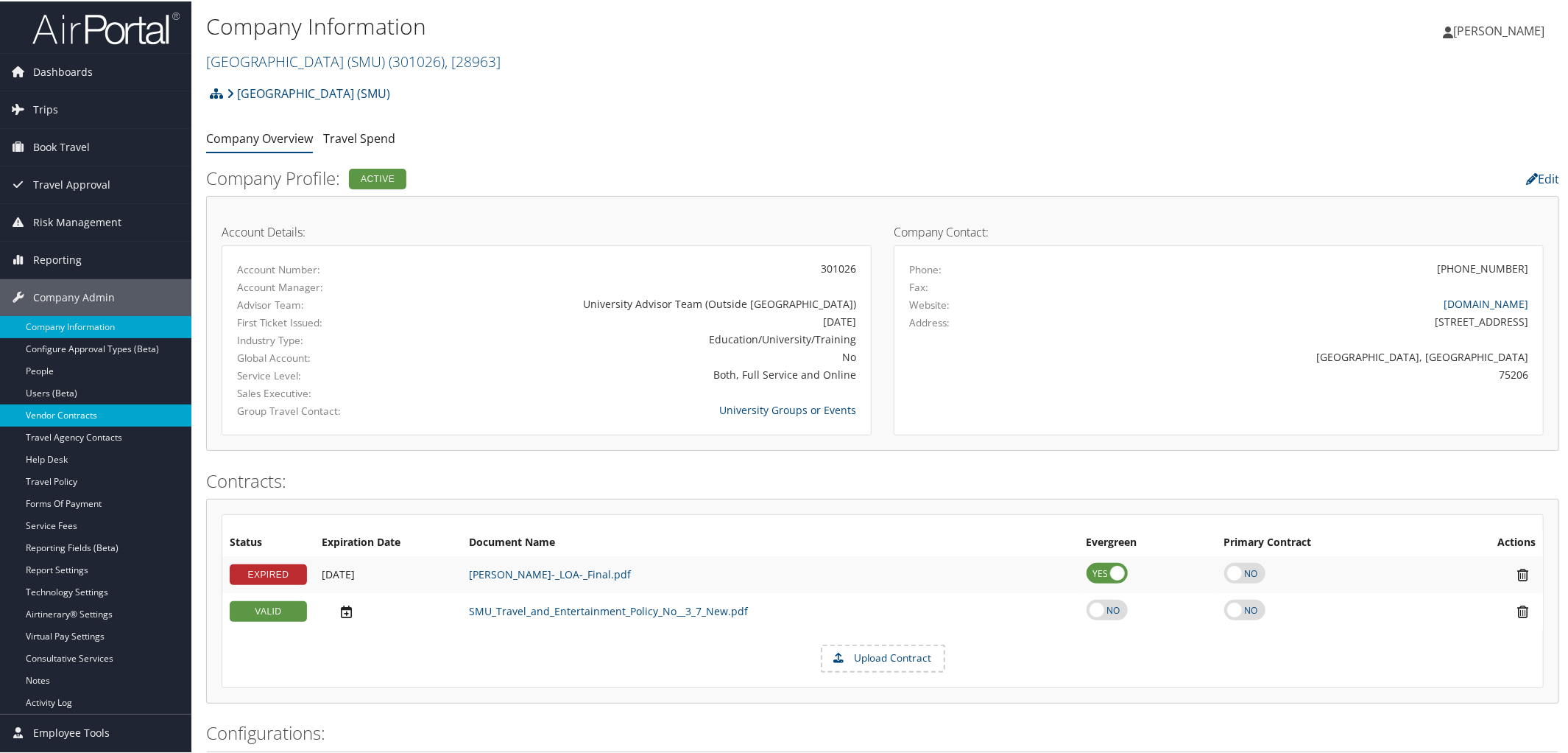
click at [74, 415] on link "Vendor Contracts" at bounding box center [95, 414] width 191 height 22
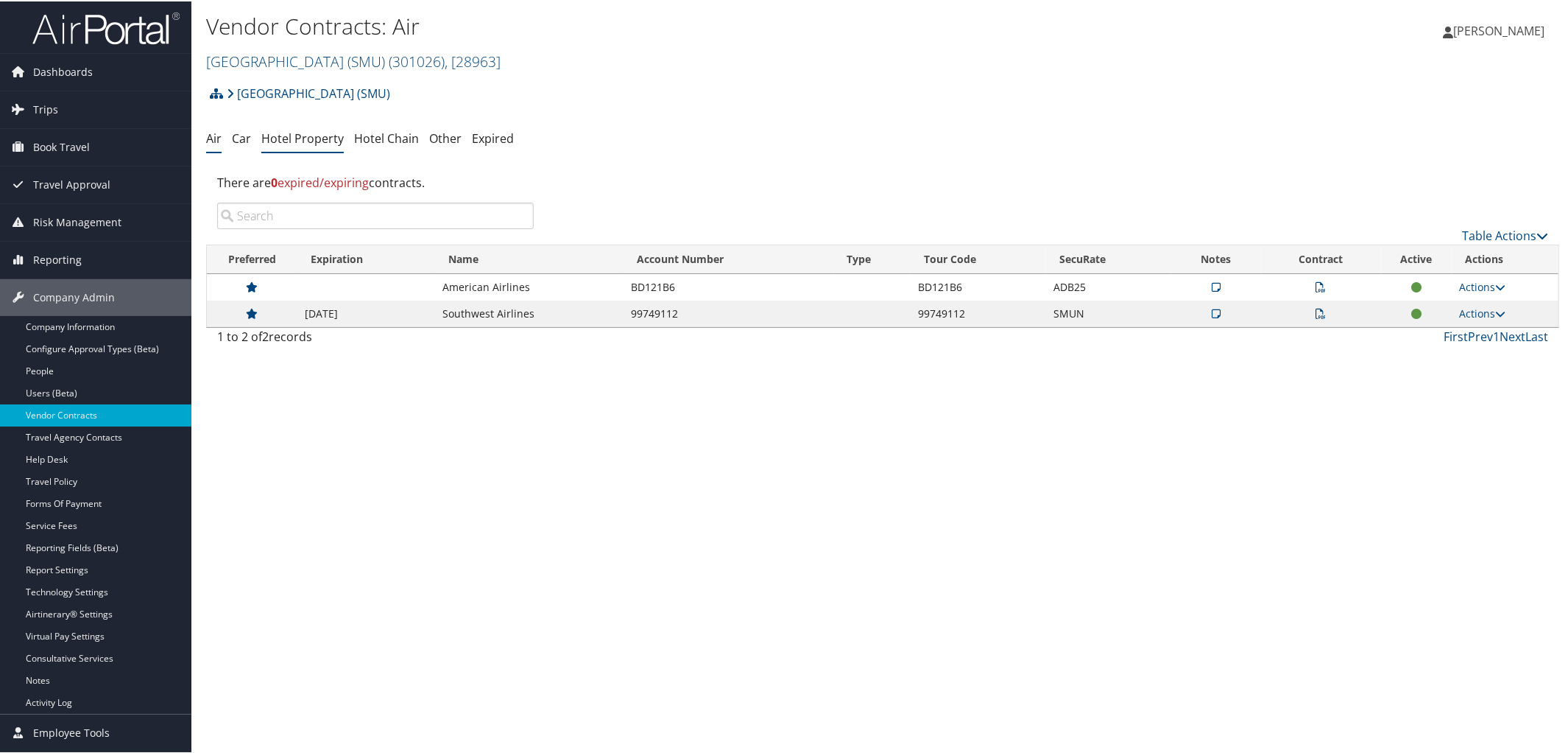
click at [316, 142] on link "Hotel Property" at bounding box center [303, 137] width 83 height 17
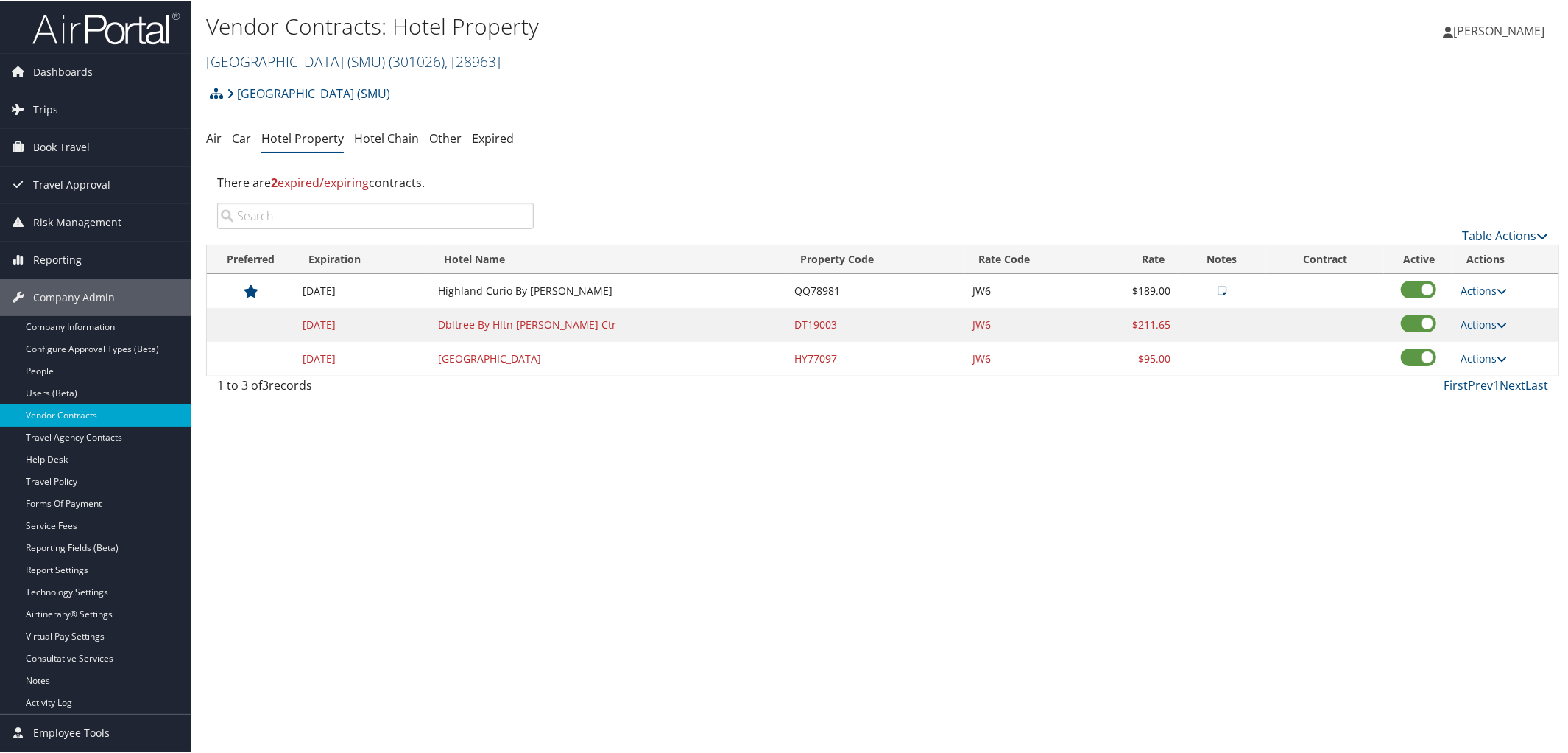
click at [273, 62] on link "[GEOGRAPHIC_DATA] (SMU) ( 301026 ) , [ 28963 ]" at bounding box center [353, 60] width 294 height 20
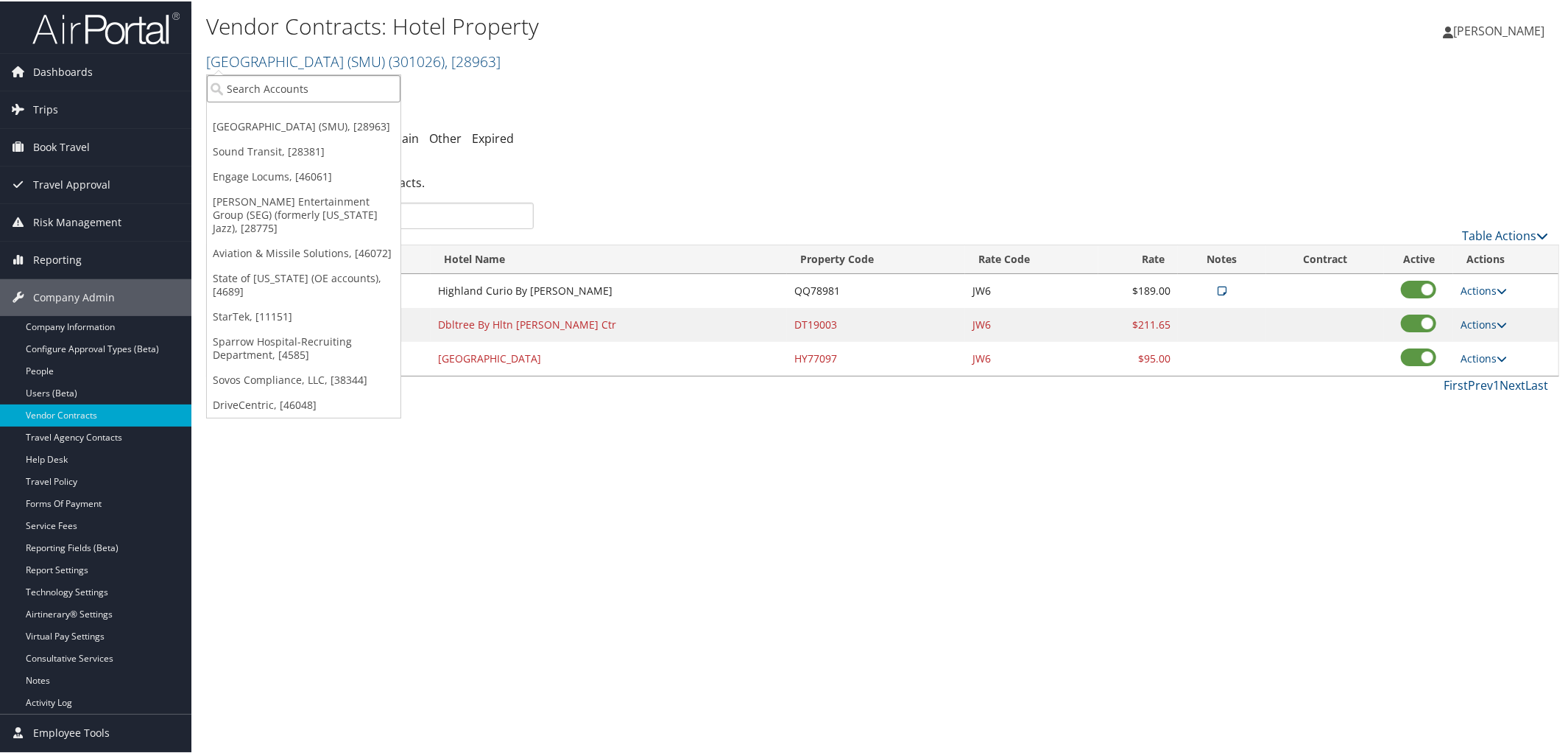
click at [286, 87] on input "search" at bounding box center [304, 87] width 194 height 27
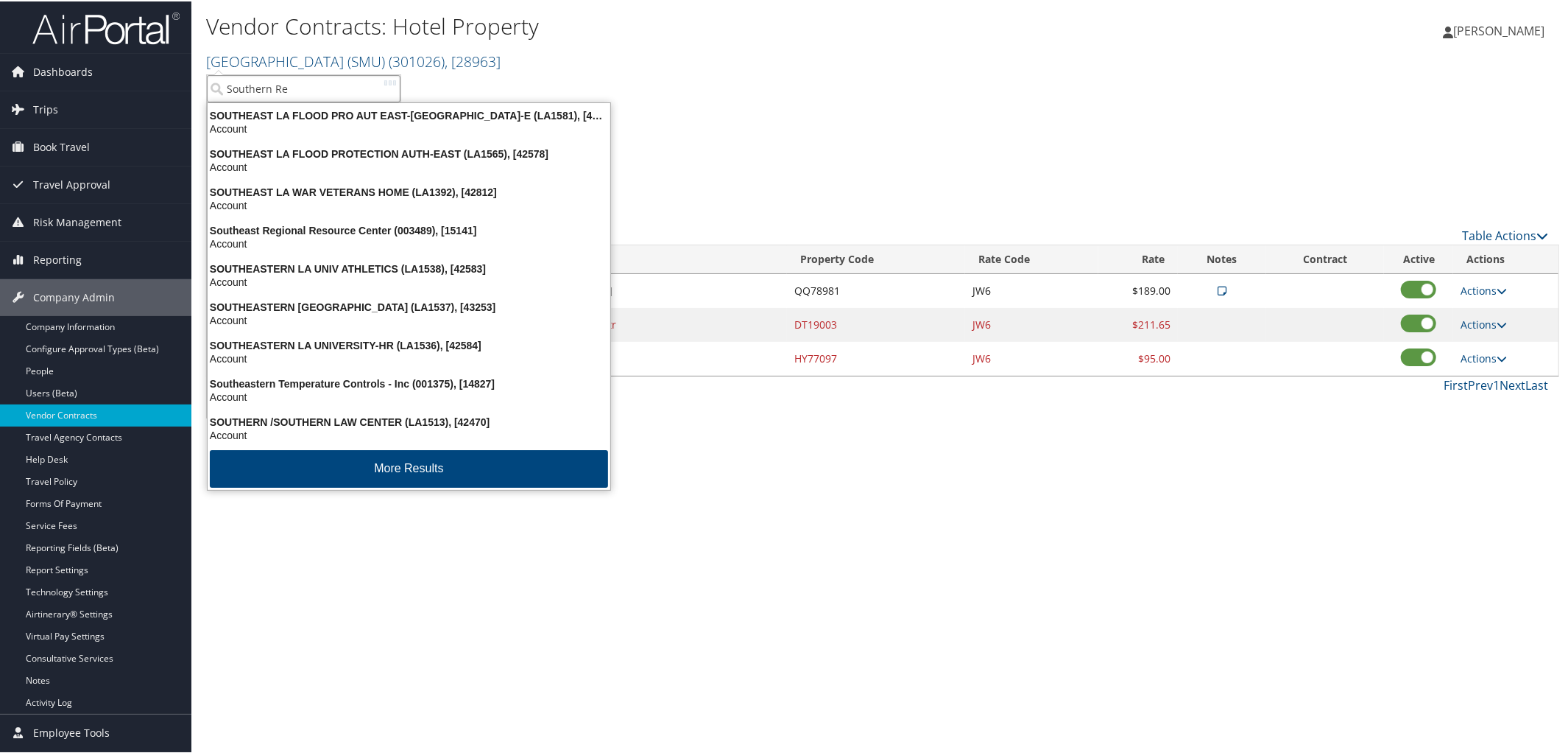
type input "Southern Res"
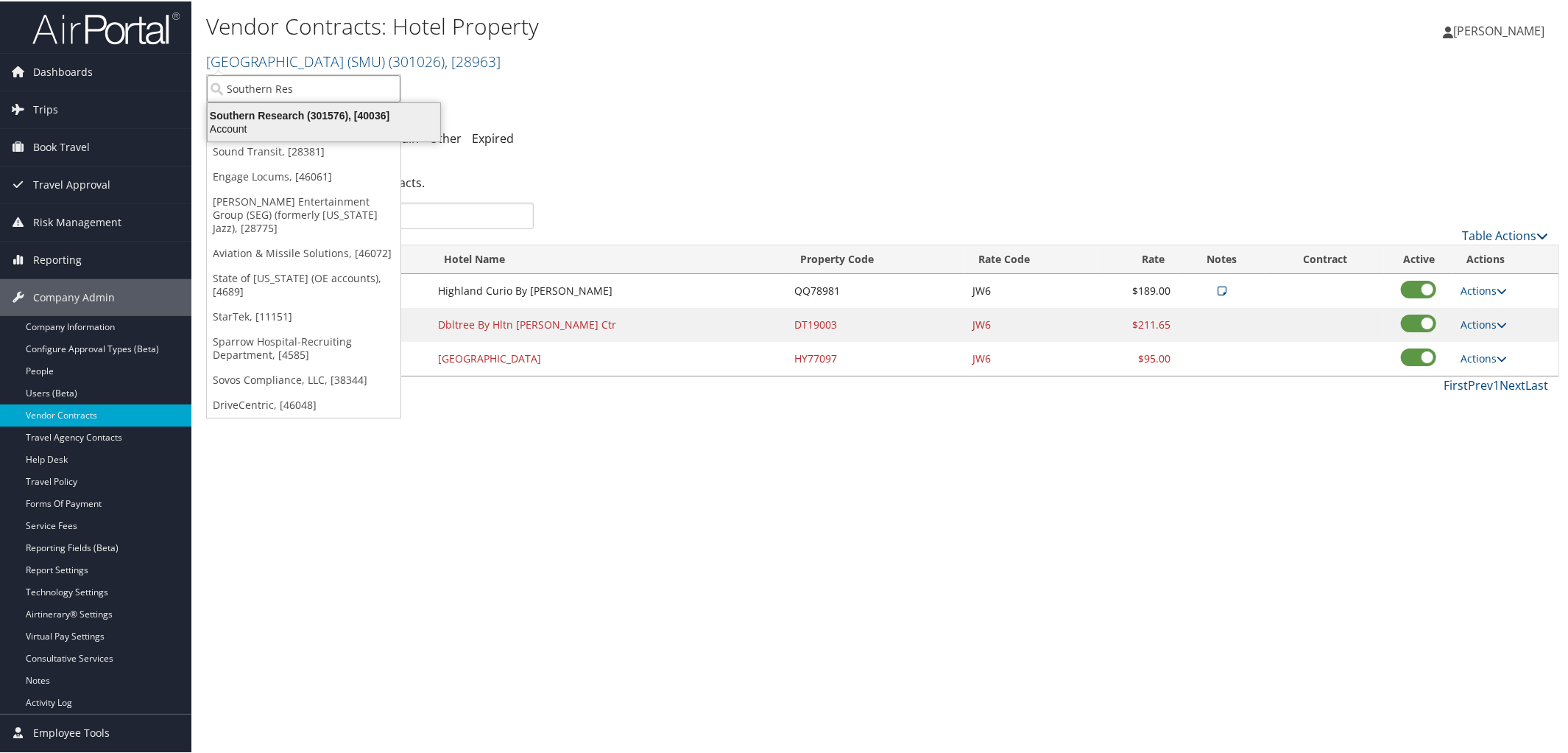
click at [289, 118] on div "Southern Research (301576), [40036]" at bounding box center [323, 114] width 251 height 13
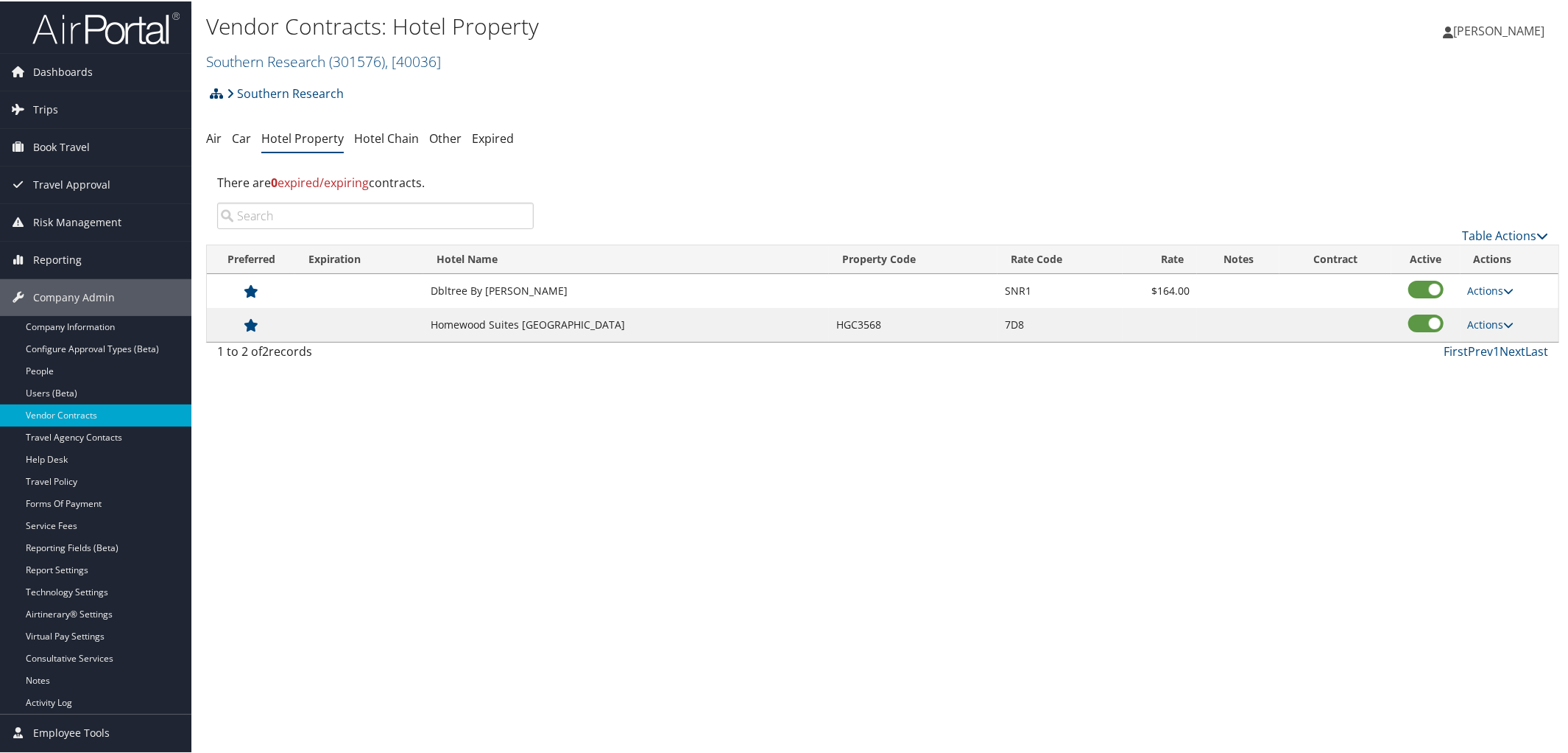
click at [220, 91] on icon at bounding box center [217, 92] width 13 height 12
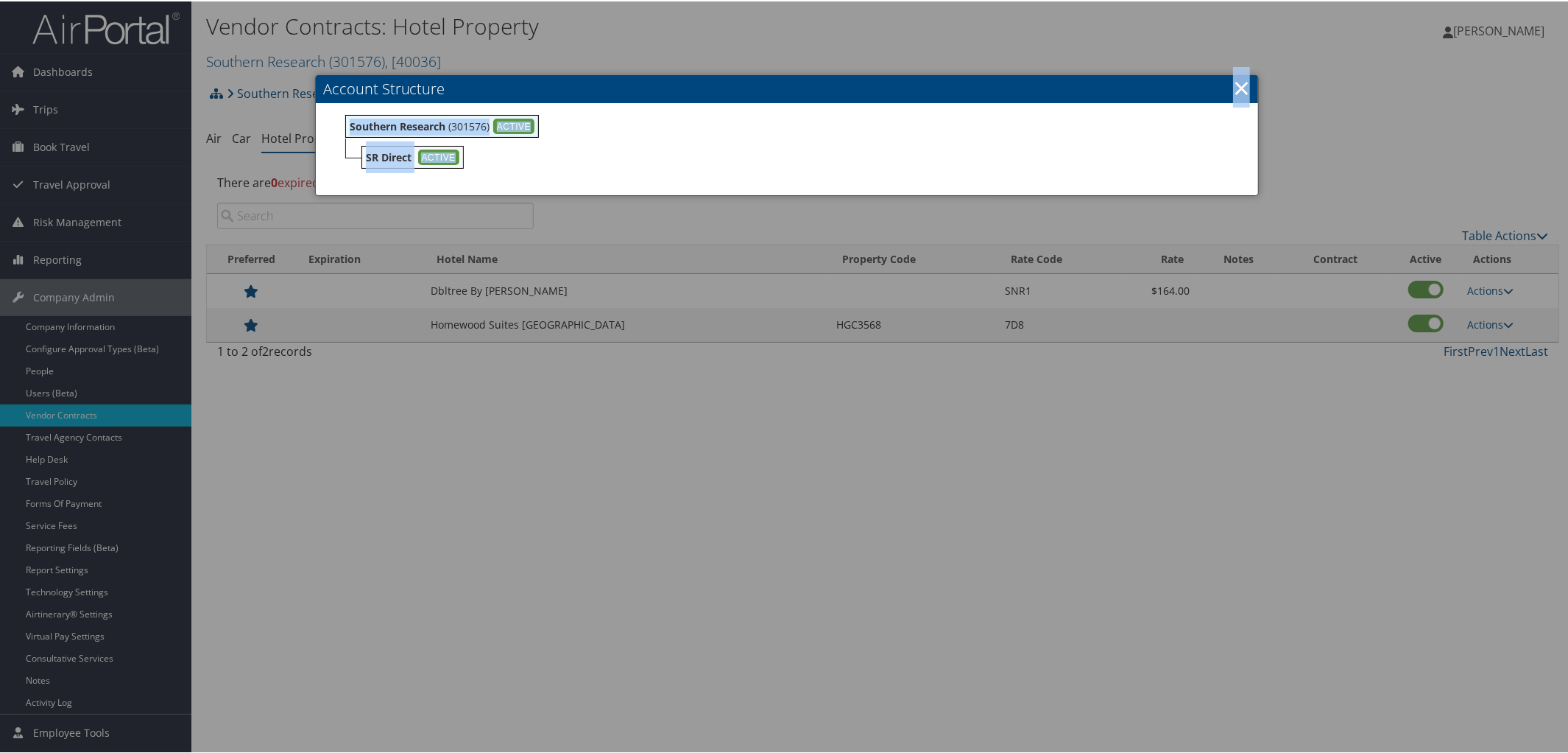
drag, startPoint x: 1249, startPoint y: 76, endPoint x: 1237, endPoint y: 83, distance: 13.9
click at [1237, 83] on div "Account Structure Southern Research (301576) ACTIVE Create Child SR Direct ACTI…" at bounding box center [787, 134] width 944 height 121
click at [1237, 83] on link "×" at bounding box center [1241, 86] width 17 height 30
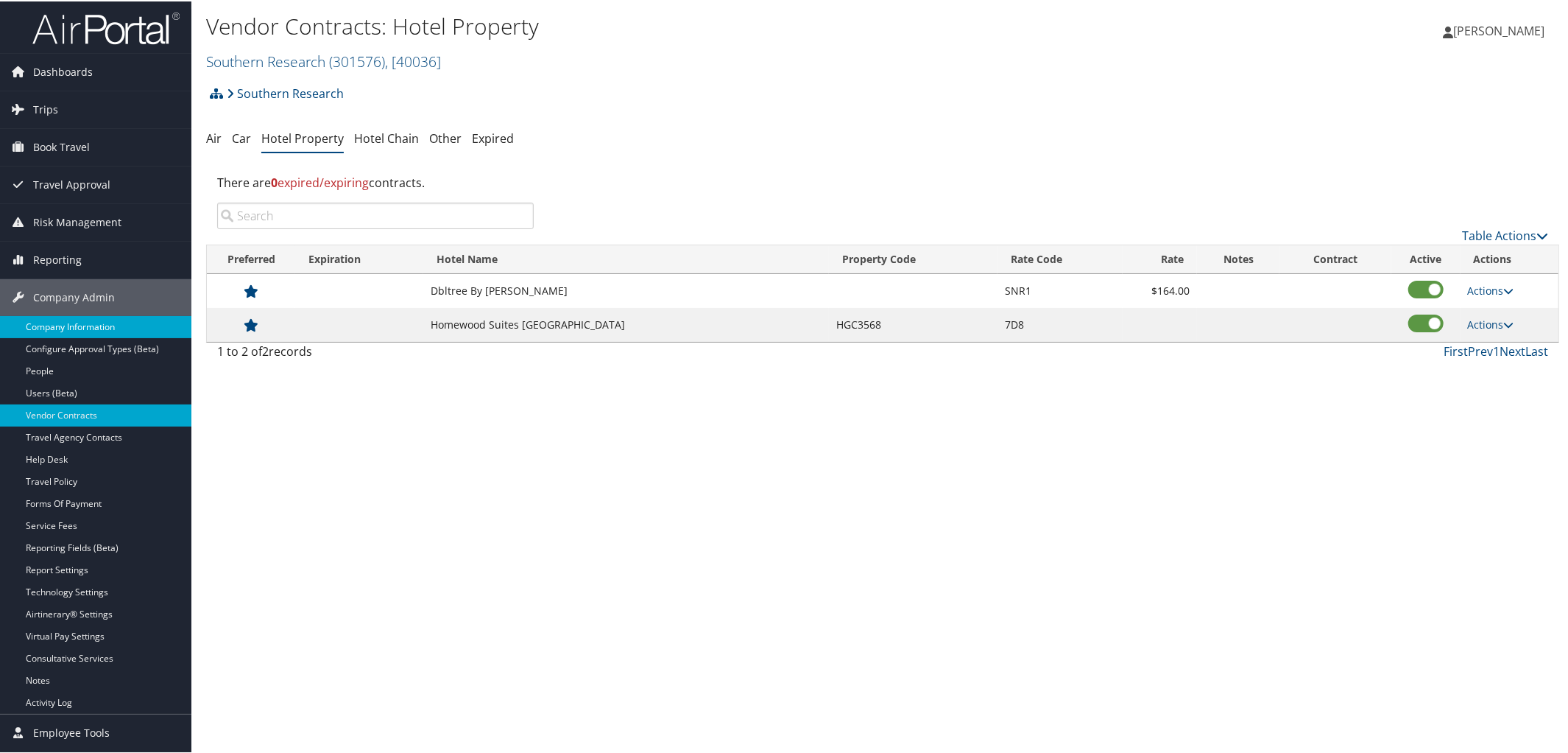
click at [65, 324] on link "Company Information" at bounding box center [95, 325] width 191 height 22
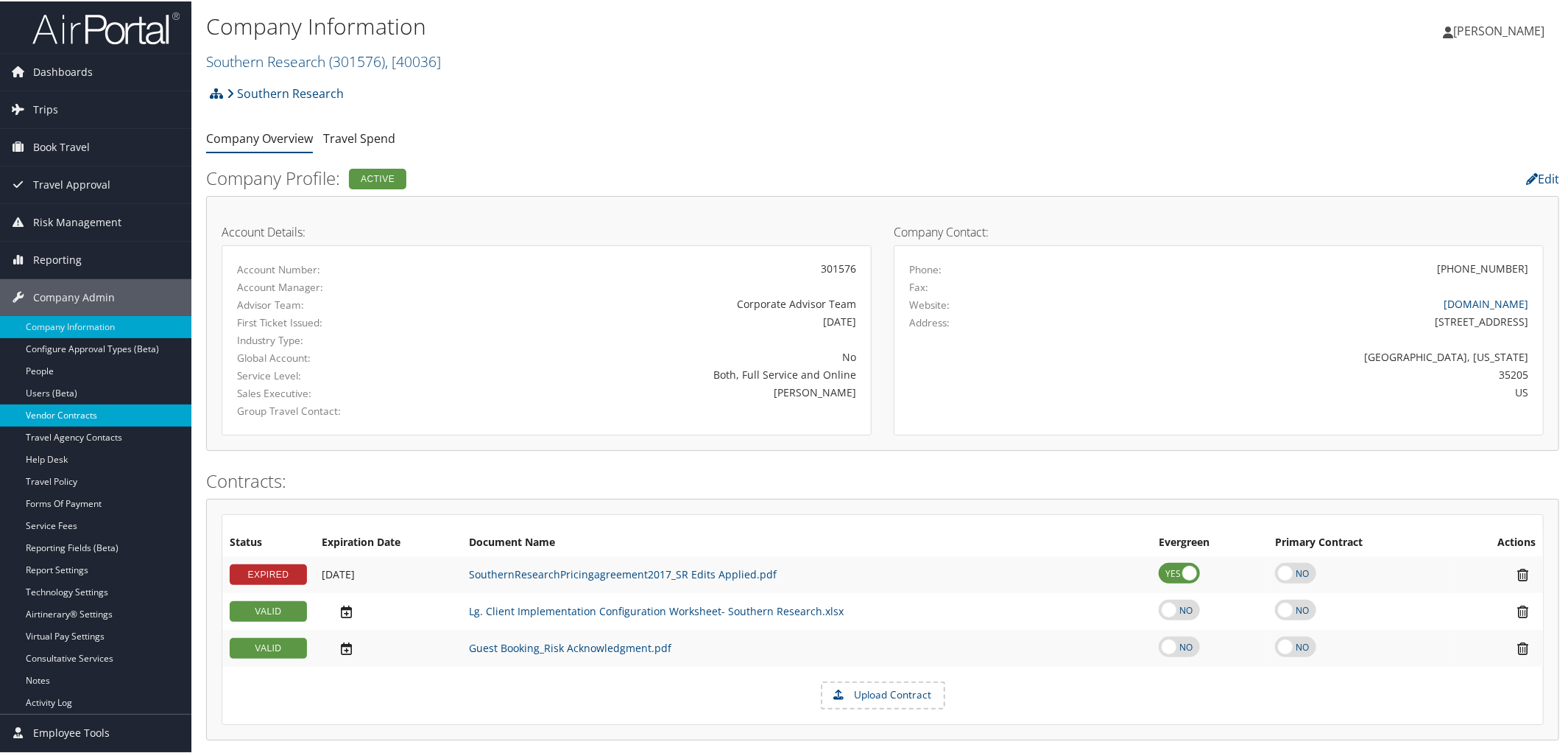
click at [111, 404] on link "Vendor Contracts" at bounding box center [95, 414] width 191 height 22
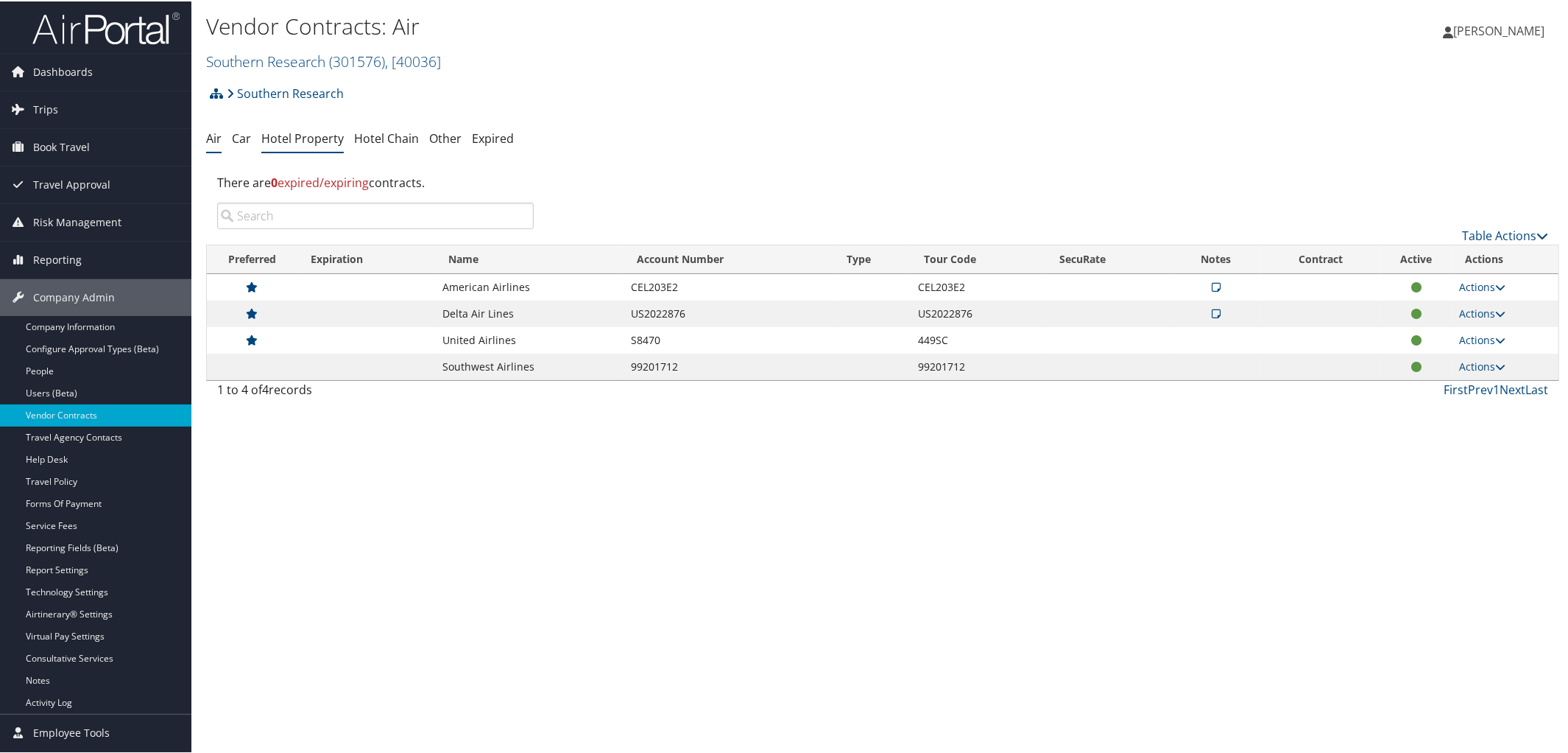
click at [296, 136] on link "Hotel Property" at bounding box center [303, 137] width 83 height 17
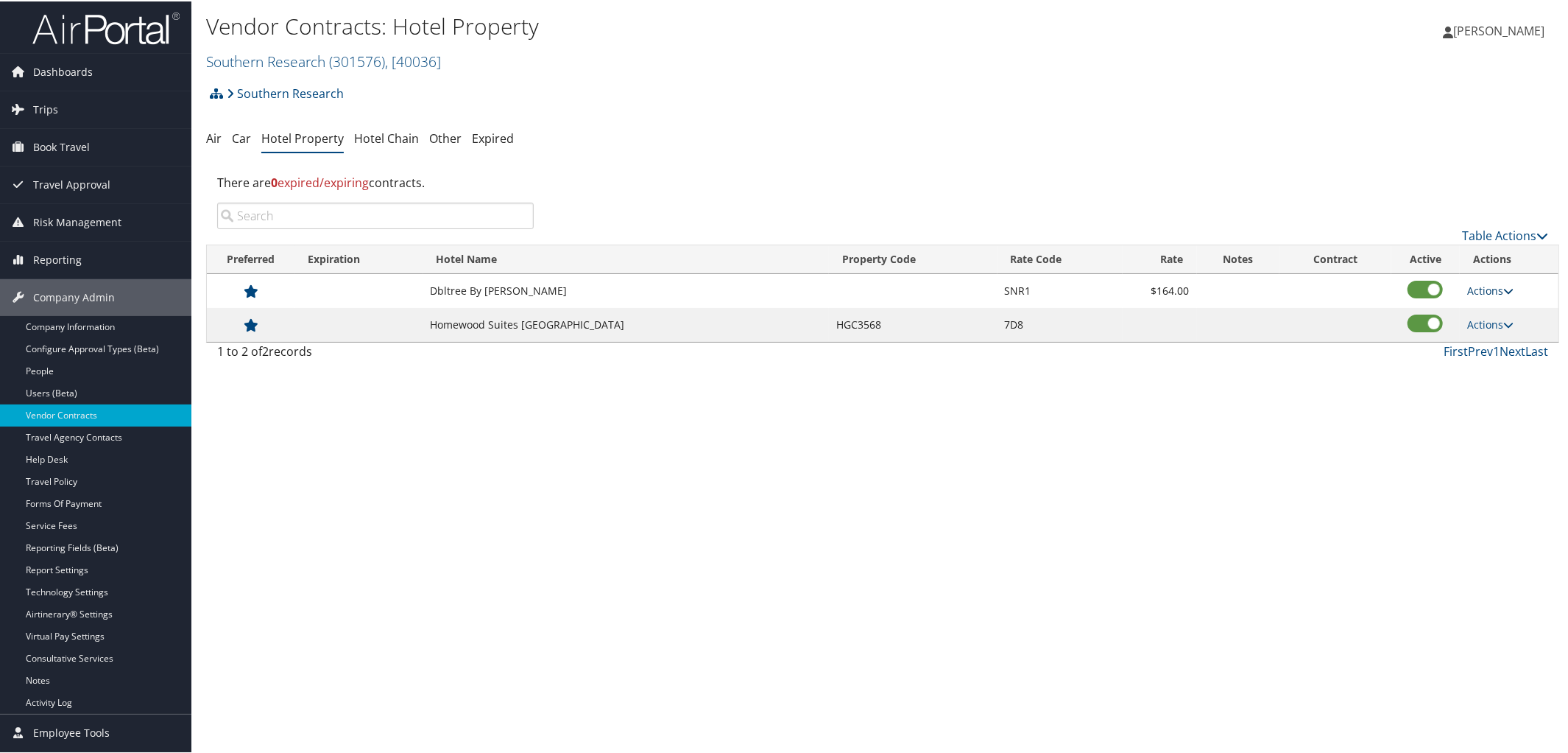
click at [1503, 289] on icon at bounding box center [1508, 290] width 10 height 10
click at [1481, 308] on link "Edit" at bounding box center [1490, 311] width 57 height 25
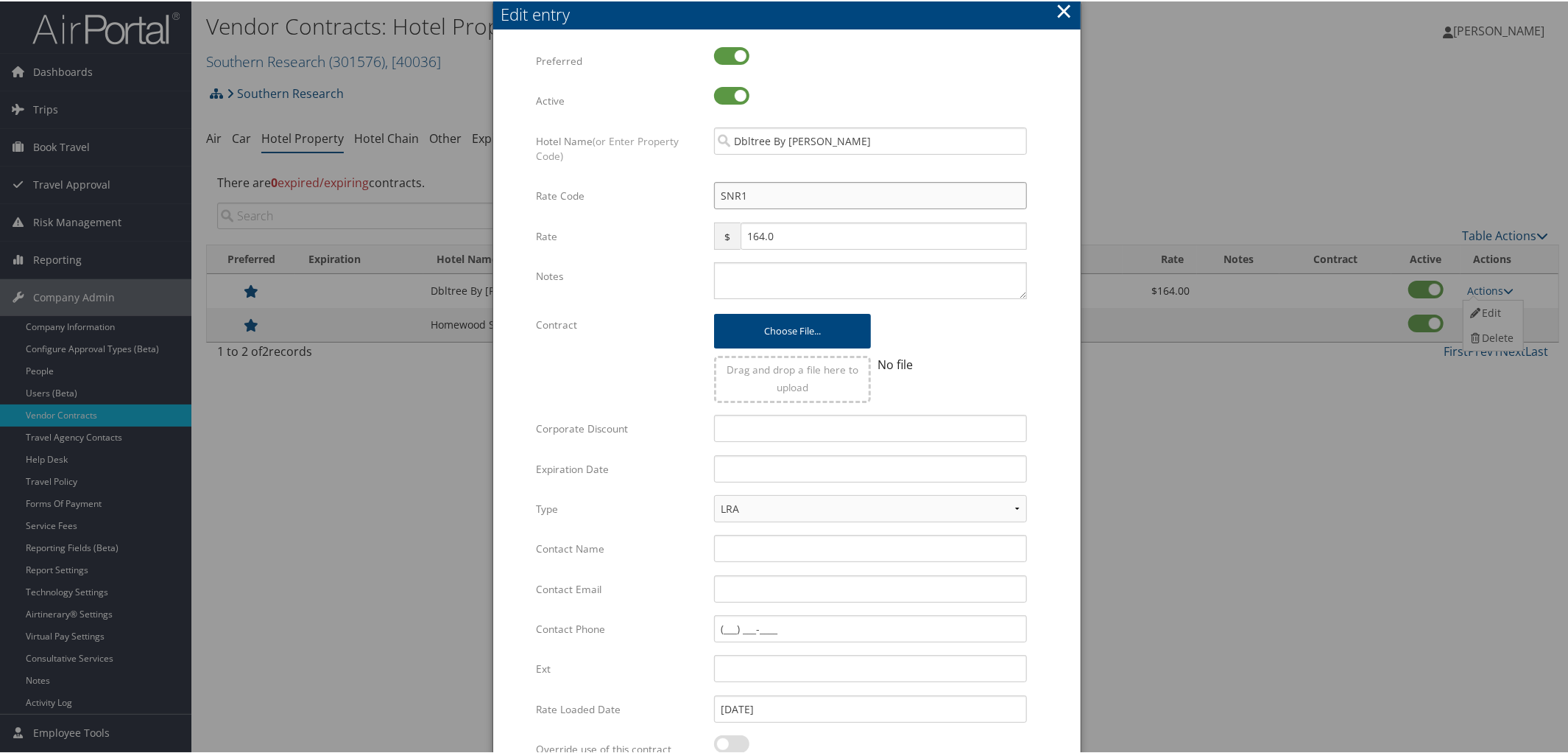
drag, startPoint x: 759, startPoint y: 203, endPoint x: 584, endPoint y: 200, distance: 175.0
click at [584, 200] on div "Rate Code SNR1 Multiple values The selected items contain different values for …" at bounding box center [786, 200] width 502 height 40
type input "7"
checkbox input "true"
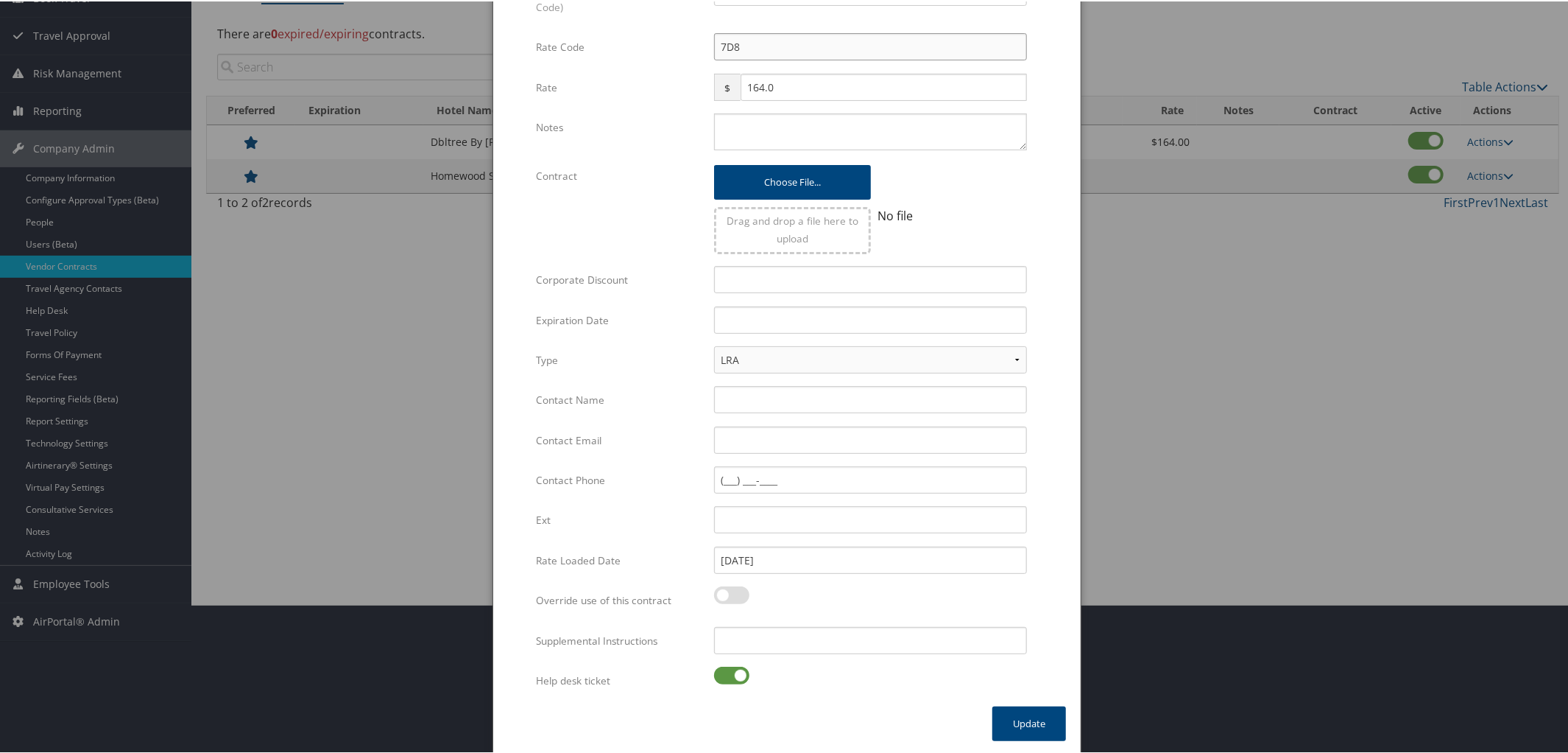
type input "7D8"
click at [715, 679] on label at bounding box center [731, 674] width 36 height 17
click at [721, 679] on input "checkbox" at bounding box center [726, 677] width 10 height 10
checkbox input "false"
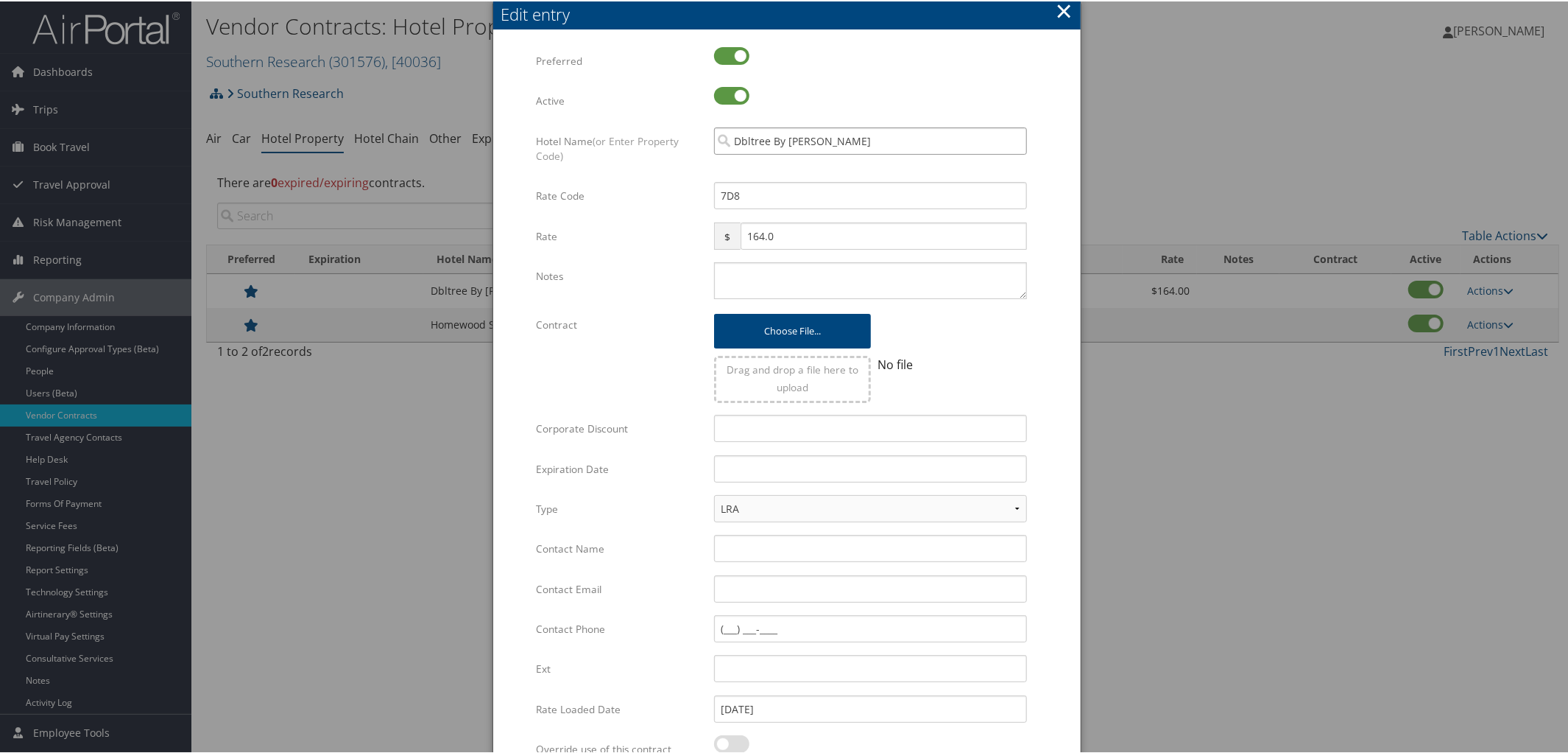
click at [915, 133] on input "Dbltree By [PERSON_NAME]" at bounding box center [870, 139] width 313 height 27
click at [954, 78] on div at bounding box center [870, 62] width 313 height 34
type input "Doubl"
type input "SNR1"
checkbox input "true"
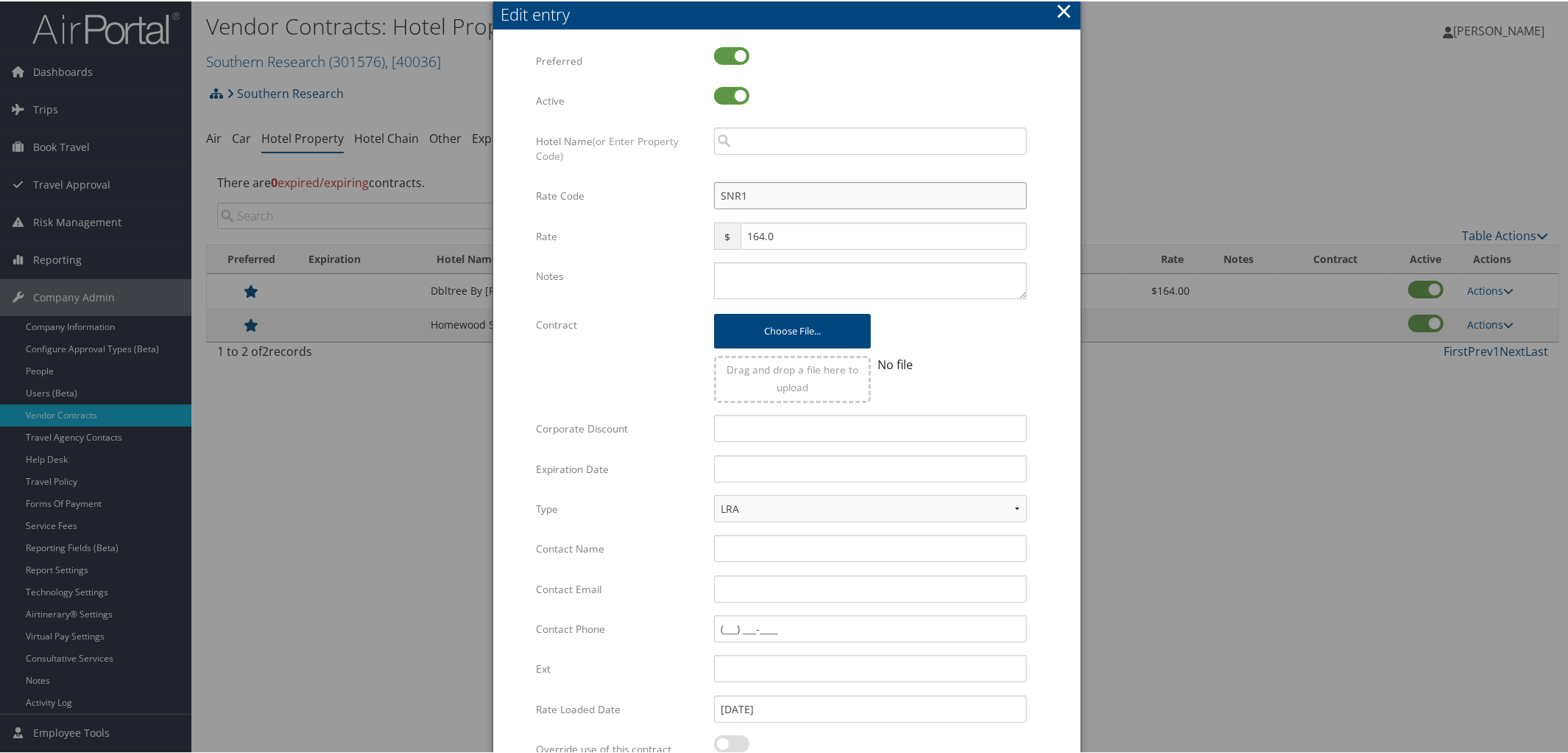
scroll to position [149, 0]
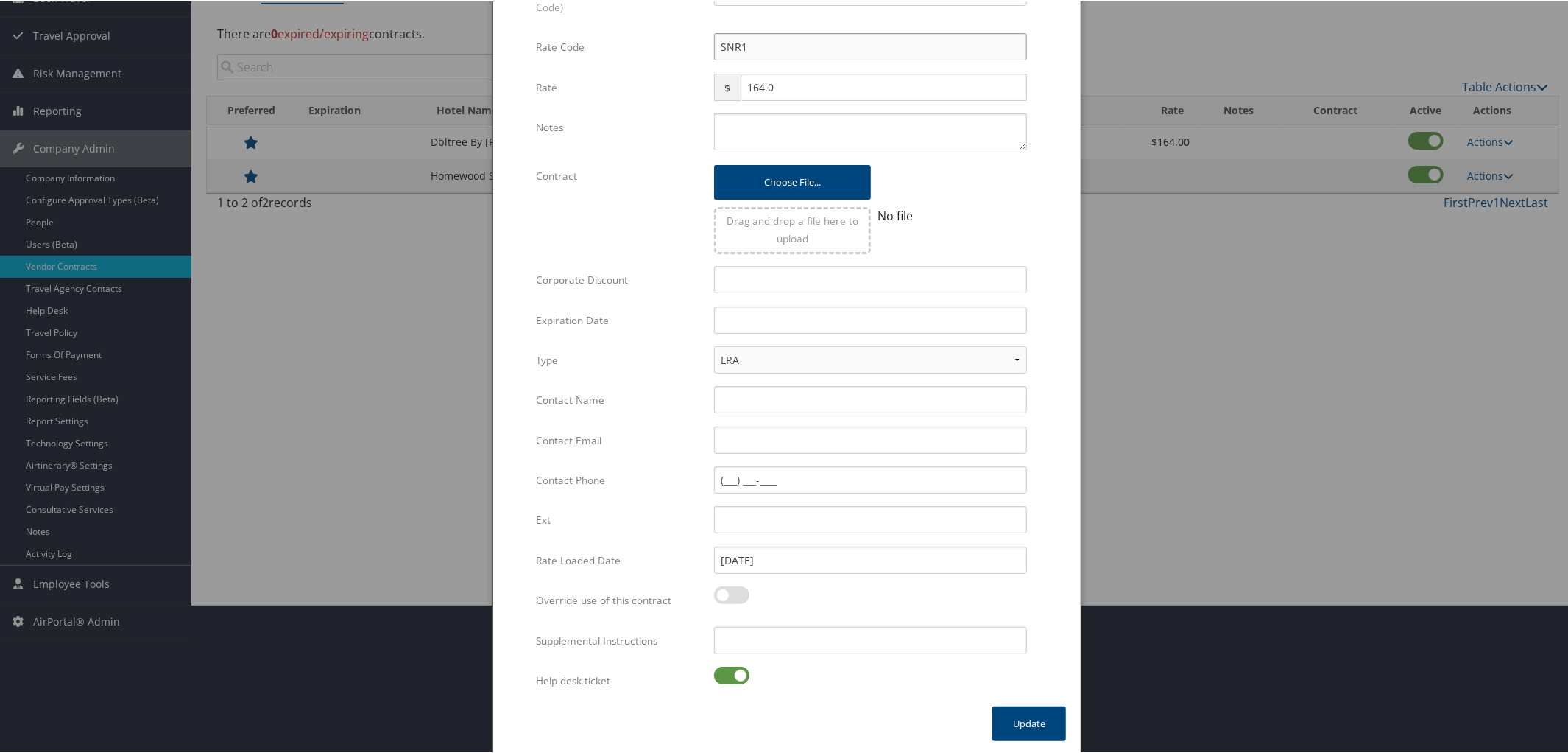
type input "SNR1"
click at [715, 673] on label at bounding box center [731, 674] width 36 height 17
click at [721, 673] on input "checkbox" at bounding box center [726, 677] width 10 height 10
checkbox input "false"
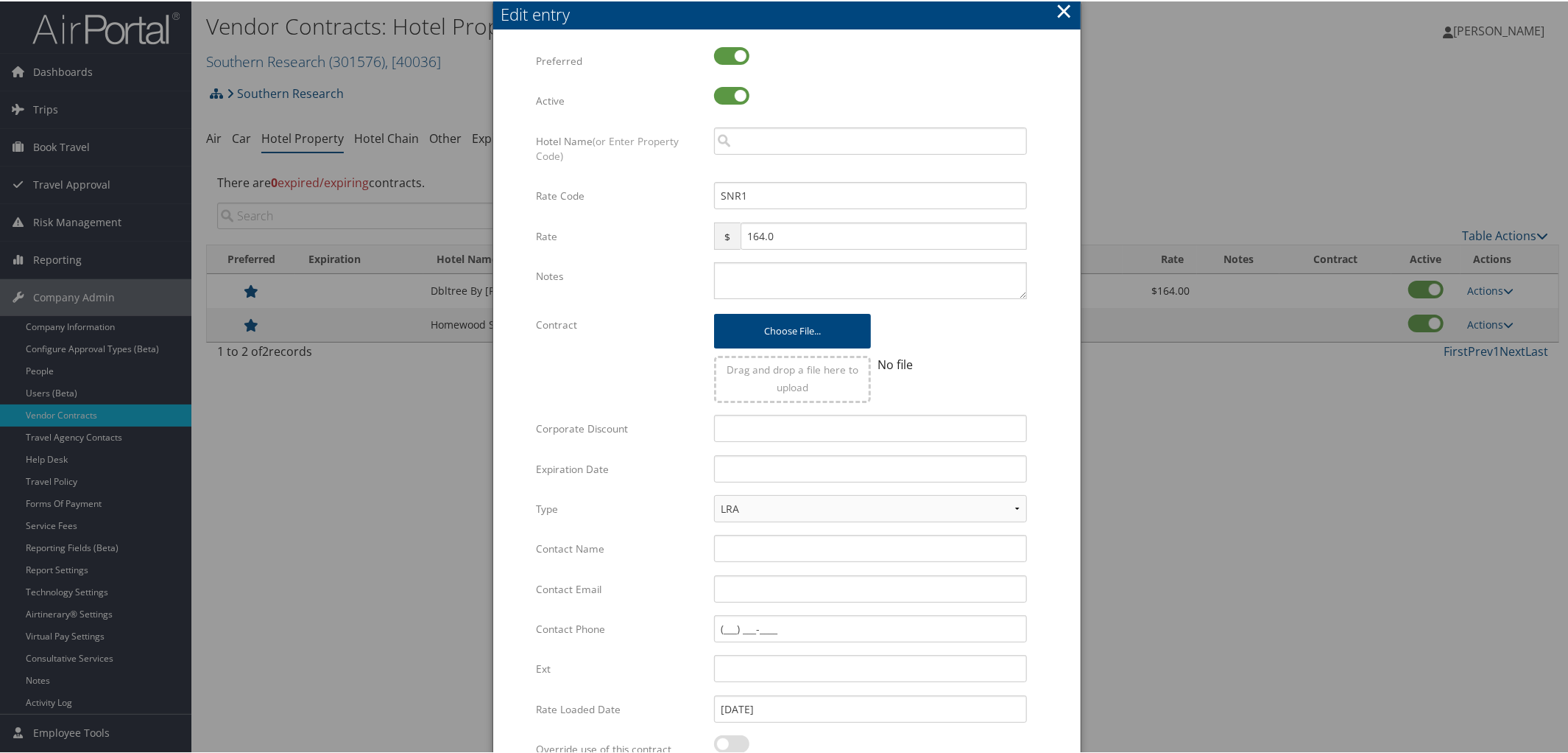
click at [1061, 7] on button "×" at bounding box center [1064, 10] width 17 height 30
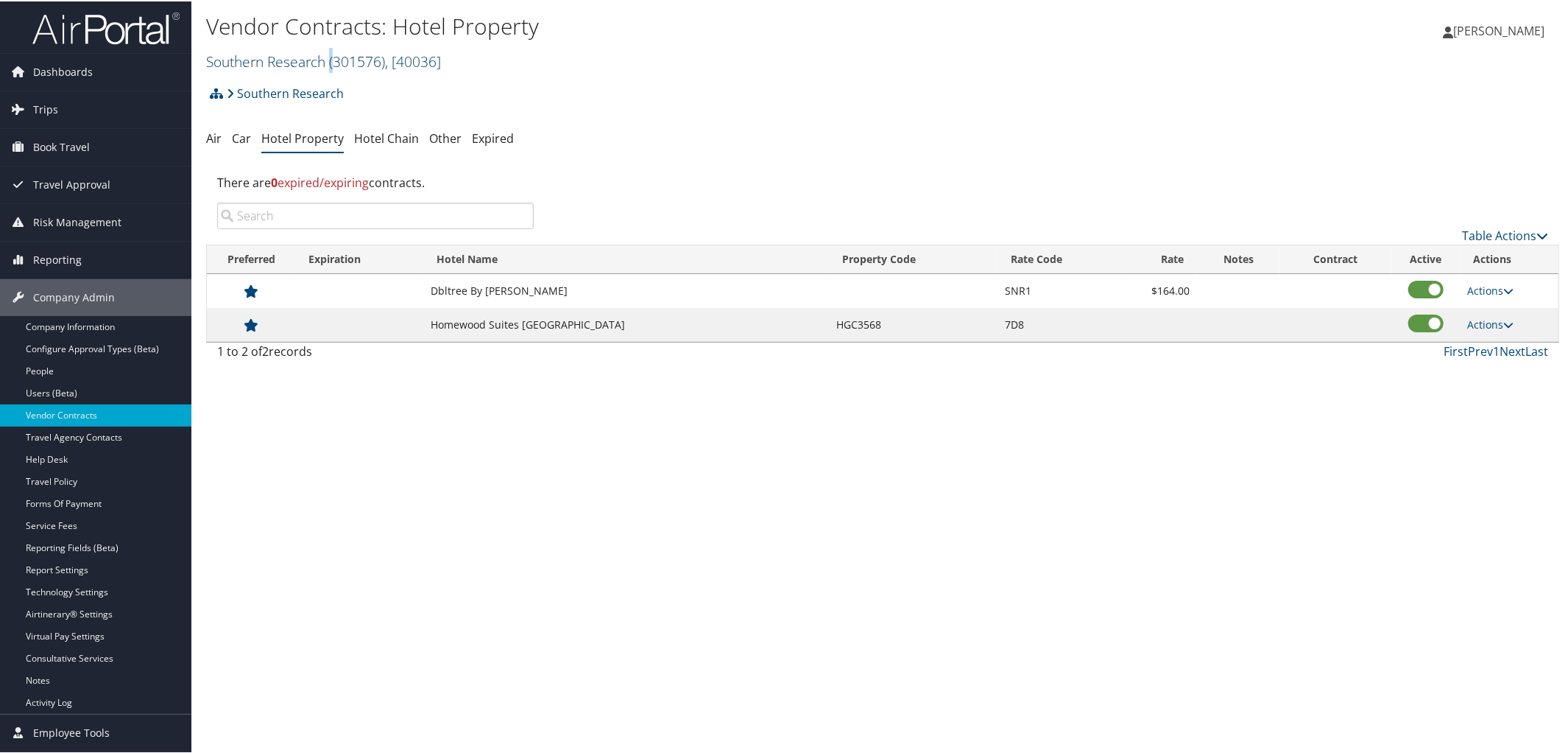
click at [332, 51] on span "( 301576 )" at bounding box center [357, 60] width 56 height 20
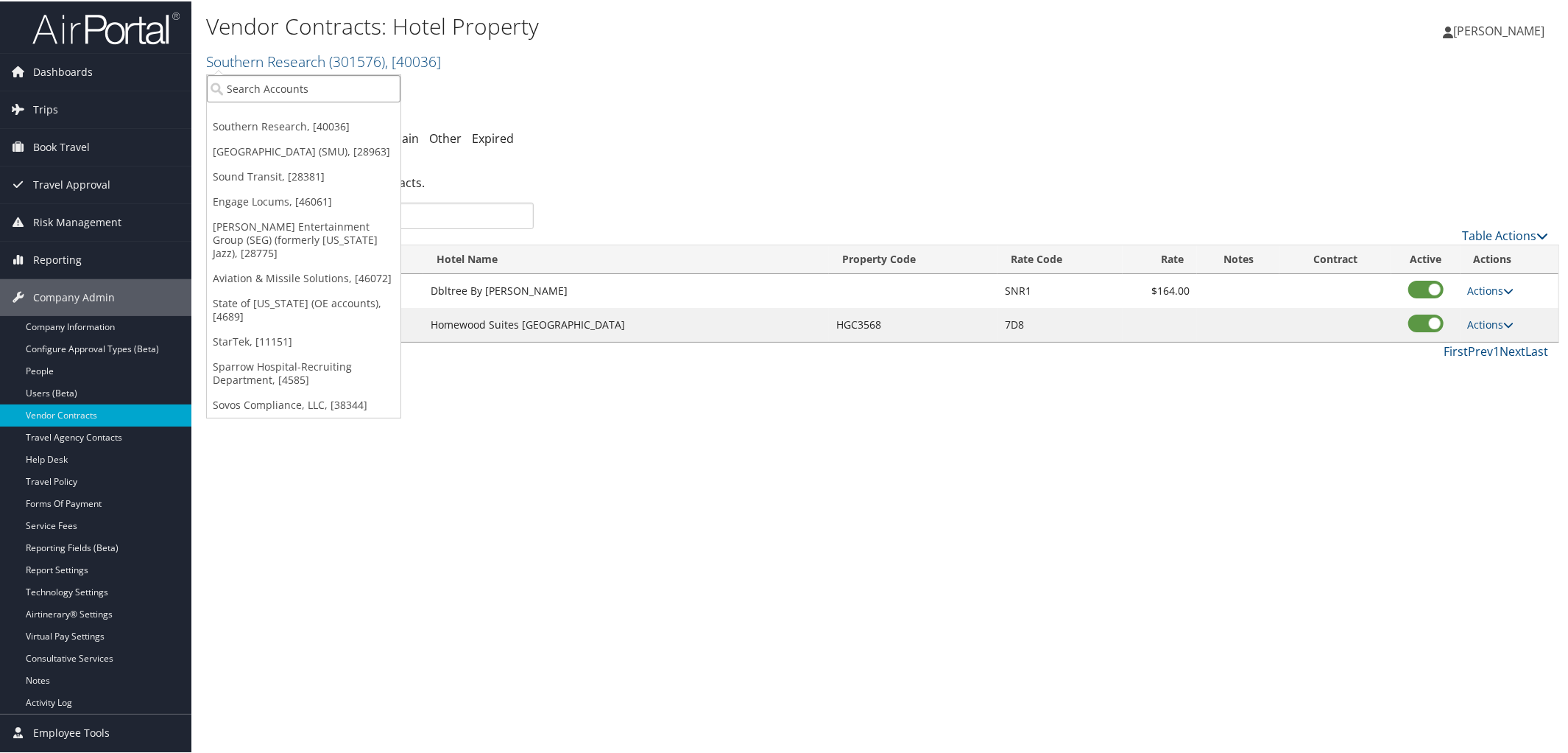
click at [334, 84] on input "search" at bounding box center [304, 87] width 194 height 27
type input "Shift Digi"
click at [334, 156] on div "Shift Digital/Sanctus (2457), [9869]" at bounding box center [318, 152] width 240 height 13
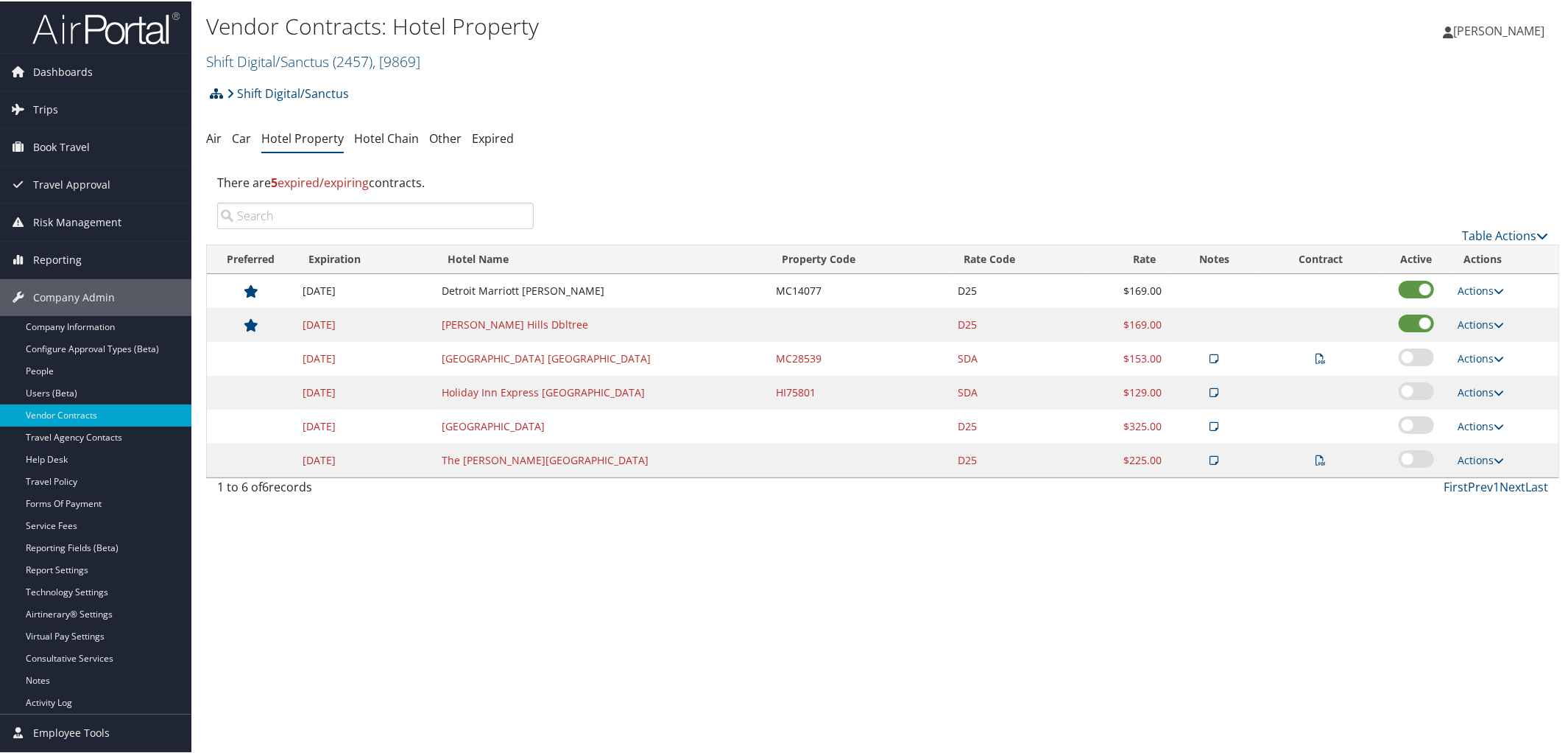
click at [217, 93] on icon at bounding box center [217, 92] width 13 height 12
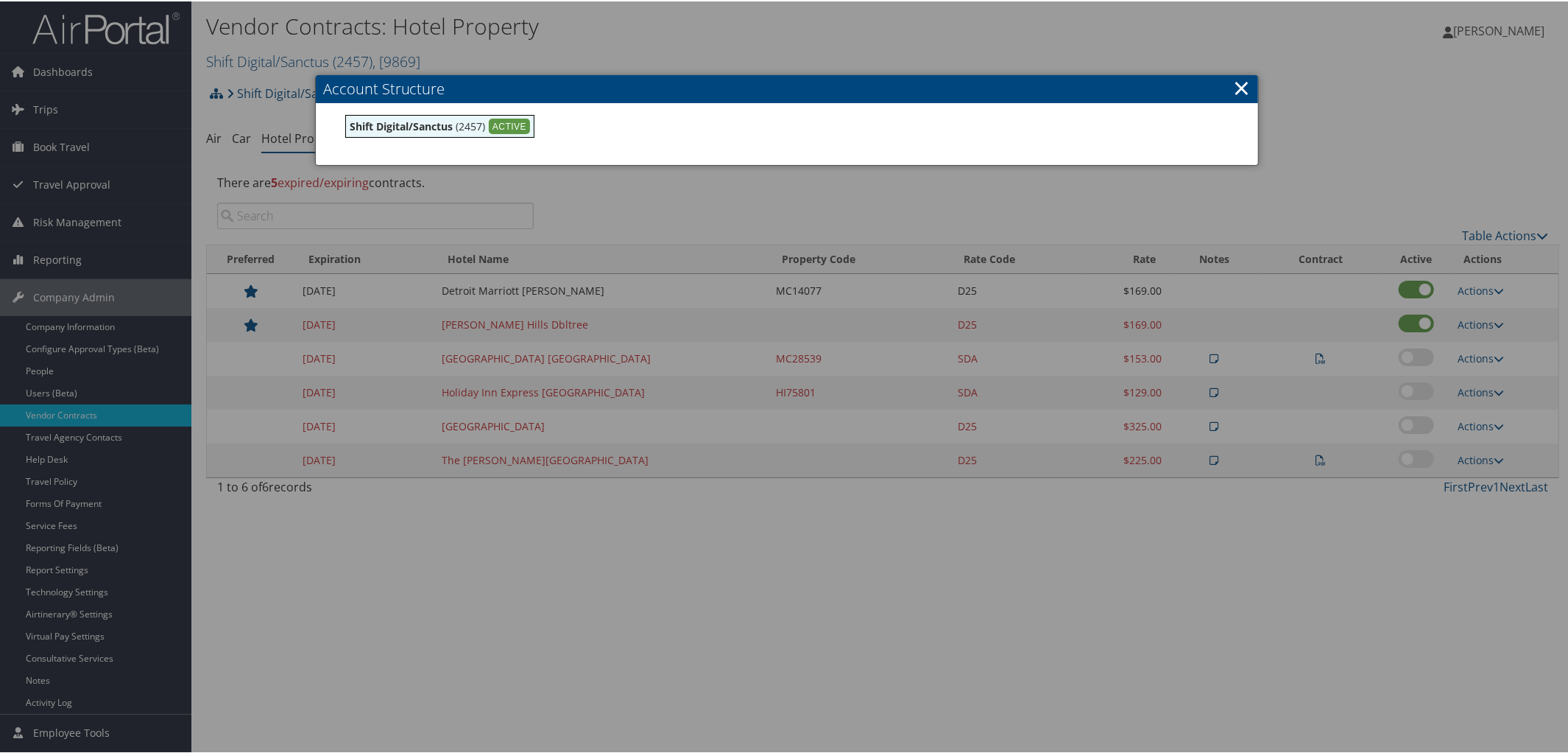
click at [1238, 91] on link "×" at bounding box center [1241, 86] width 17 height 30
